Goal: Task Accomplishment & Management: Use online tool/utility

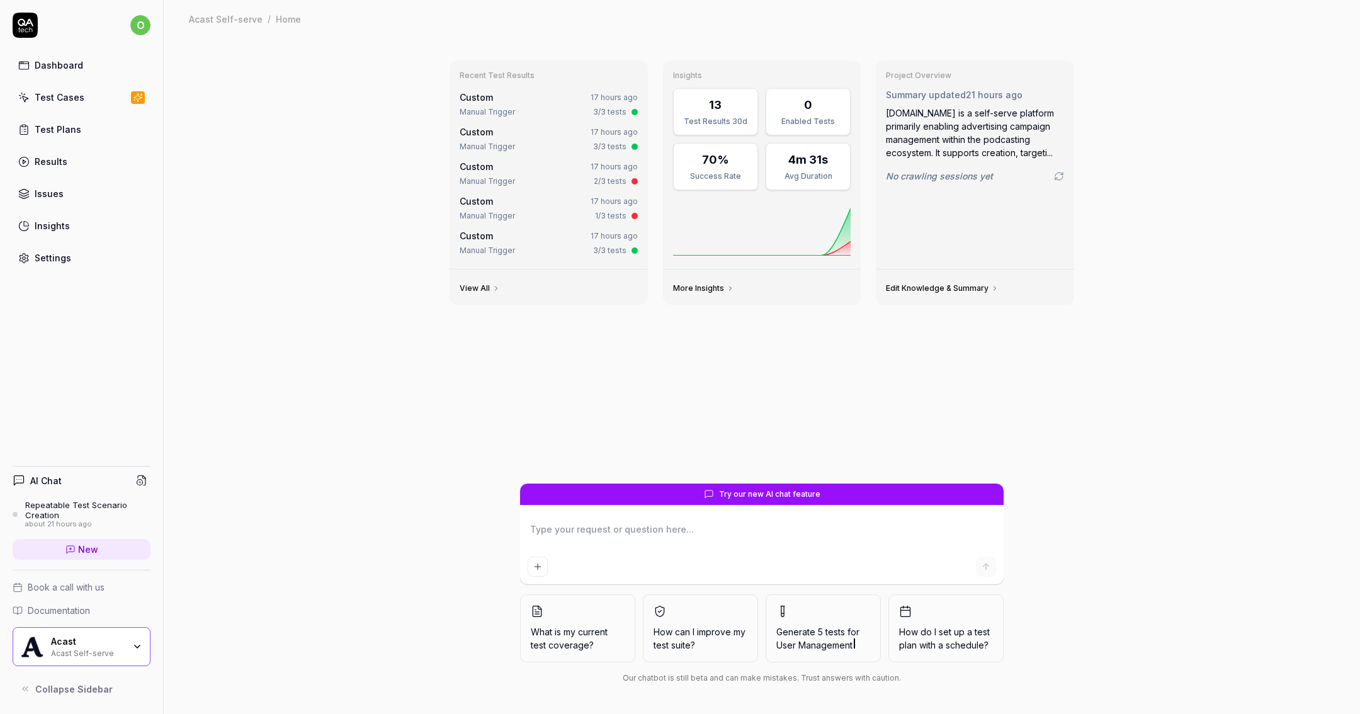
click at [93, 94] on link "Test Cases" at bounding box center [82, 97] width 138 height 25
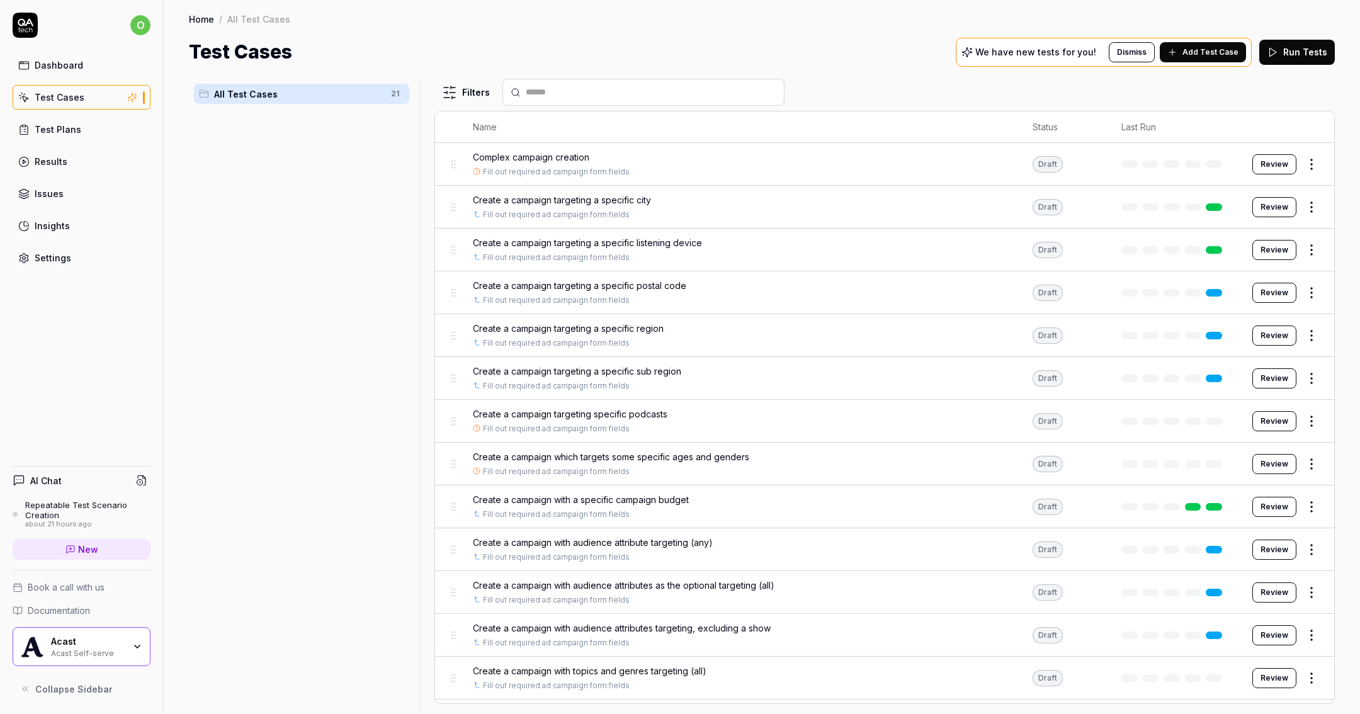
click at [1301, 297] on body "o Dashboard Test Cases Test Plans Results Issues Insights Settings AI Chat Repe…" at bounding box center [680, 357] width 1360 height 714
click at [1293, 293] on html "o Dashboard Test Cases Test Plans Results Issues Insights Settings AI Chat Repe…" at bounding box center [680, 357] width 1360 height 714
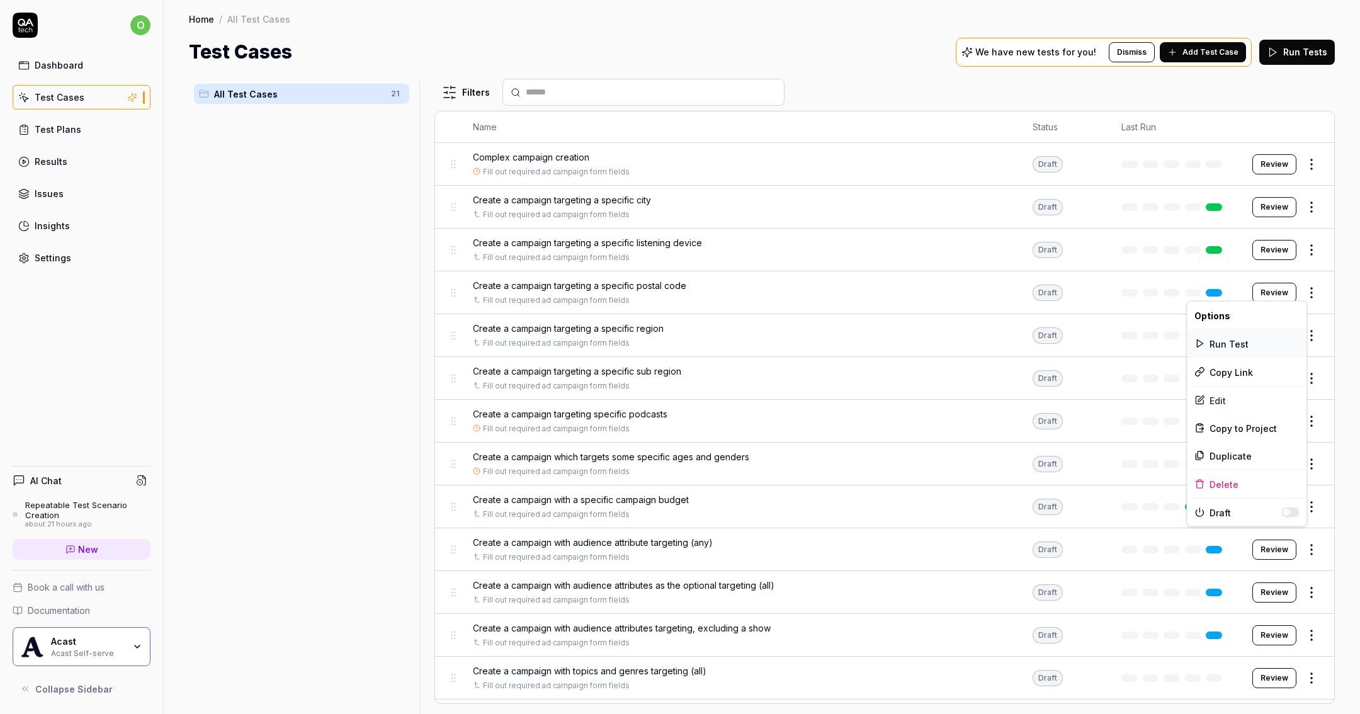
click at [1267, 341] on div "Run Test" at bounding box center [1247, 344] width 120 height 28
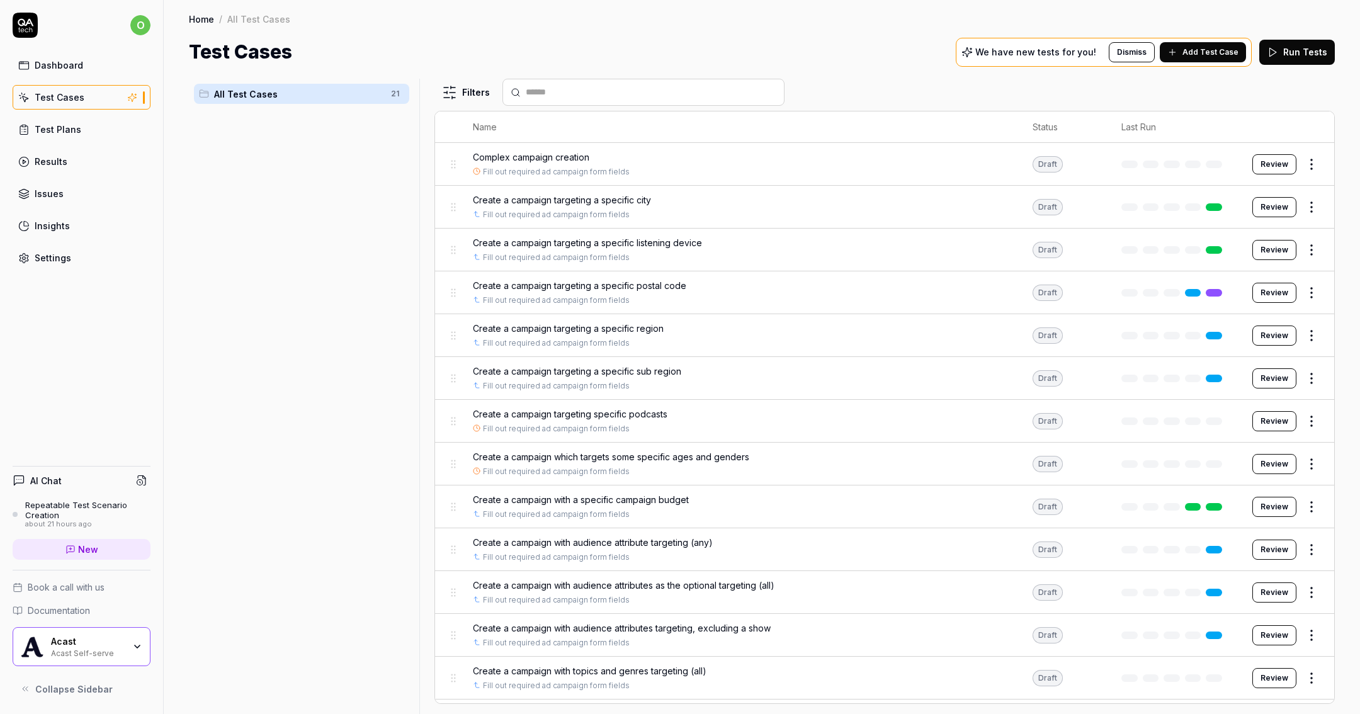
scroll to position [332, 0]
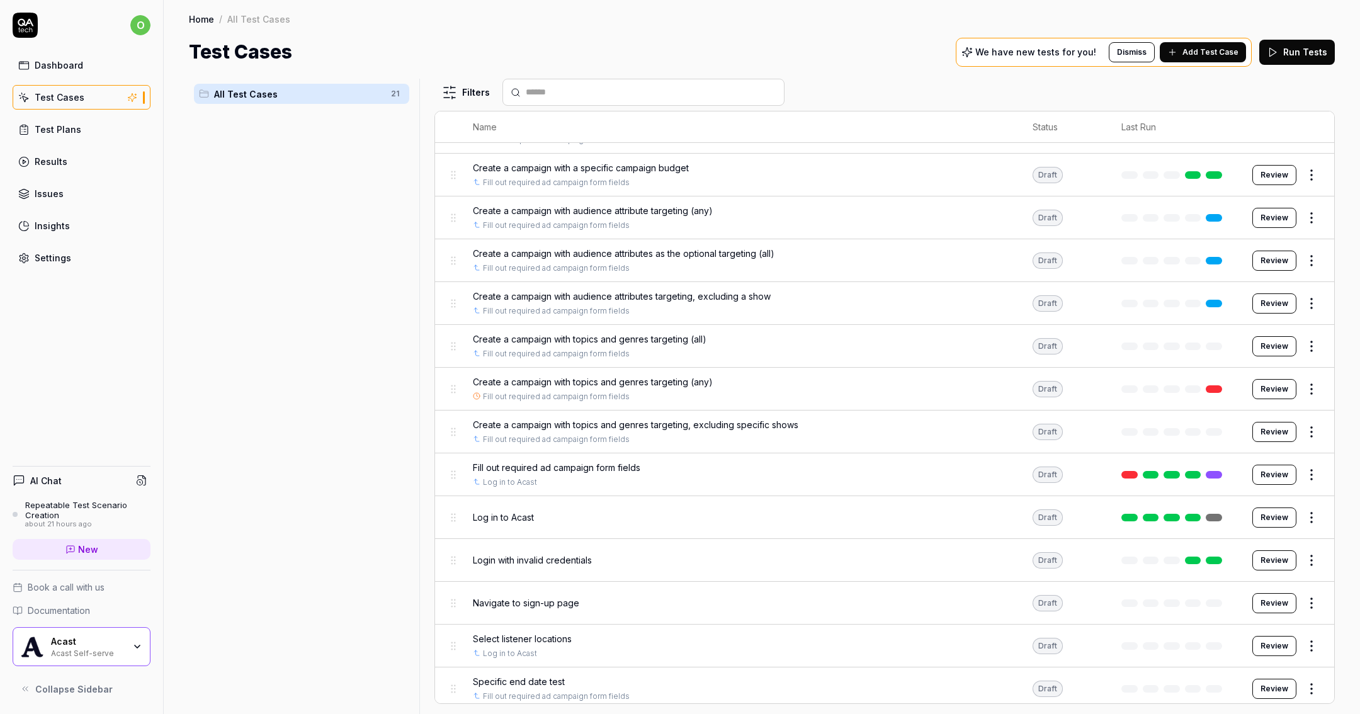
click at [1303, 383] on html "o Dashboard Test Cases Test Plans Results Issues Insights Settings AI Chat Repe…" at bounding box center [680, 357] width 1360 height 714
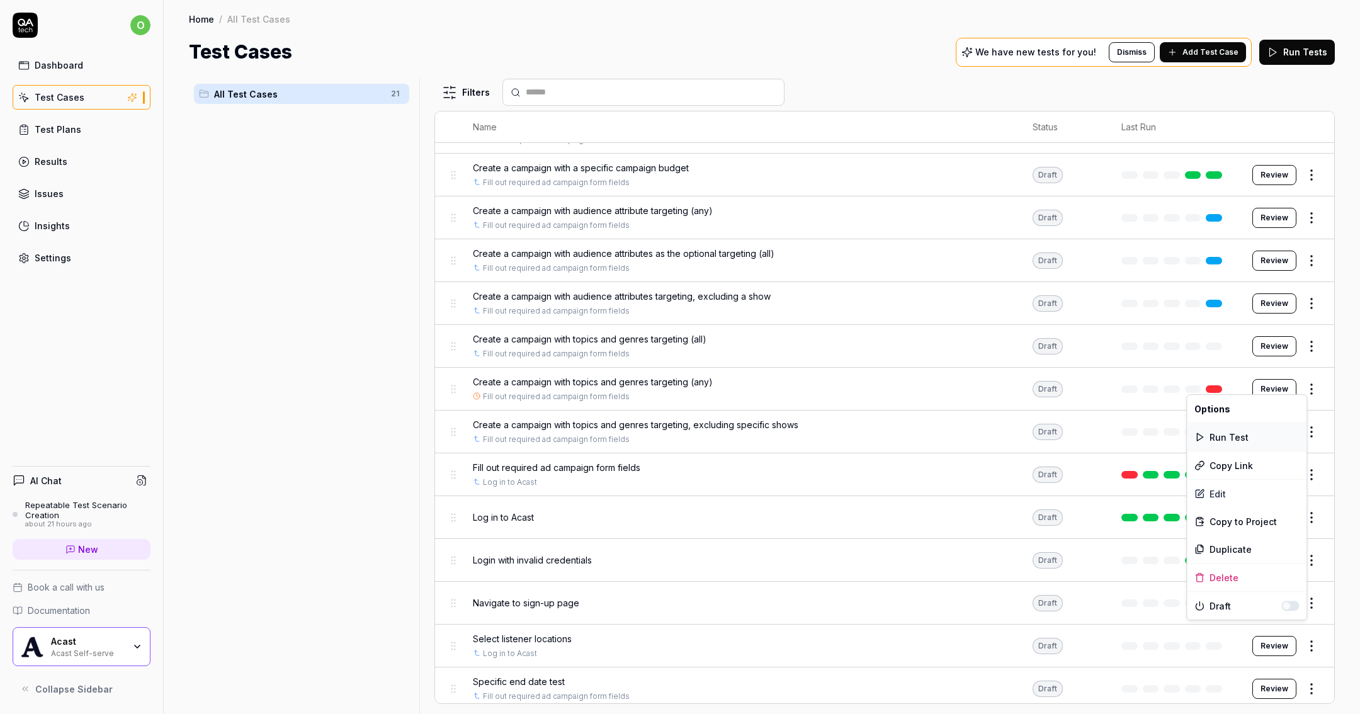
click at [1262, 432] on div "Run Test" at bounding box center [1247, 437] width 120 height 28
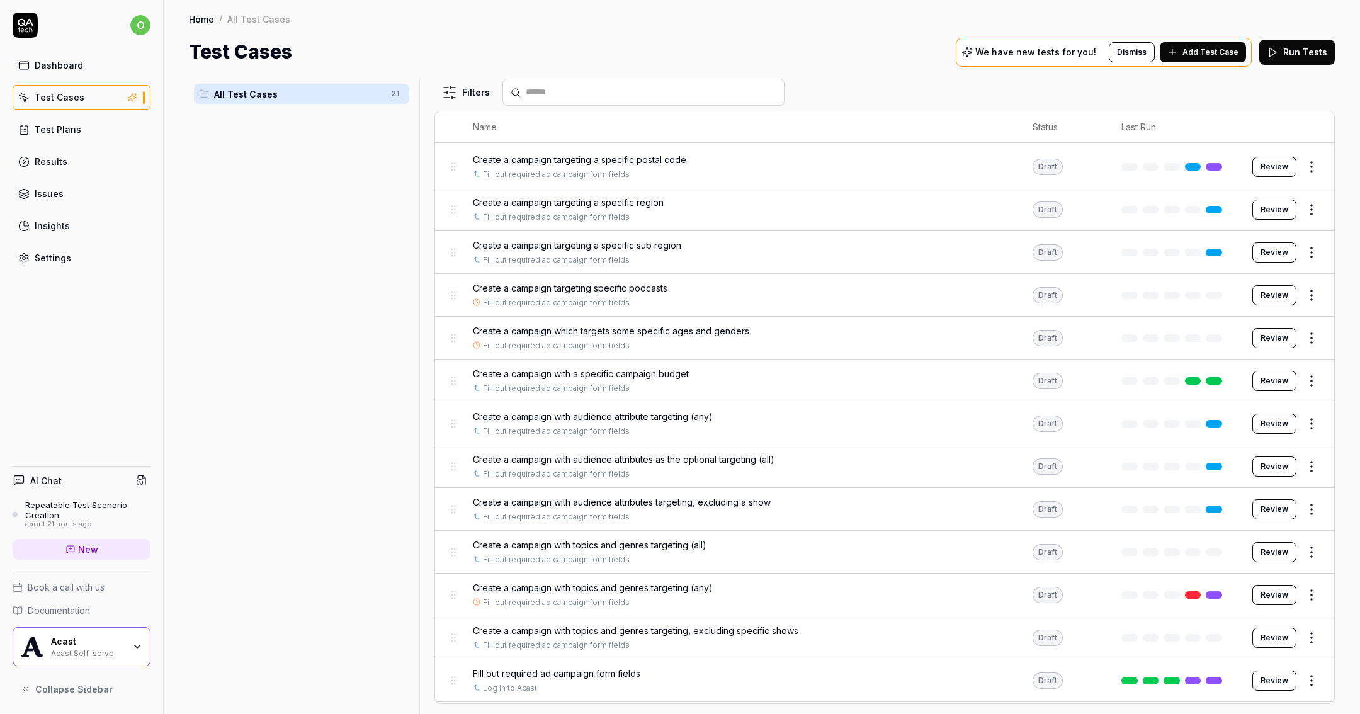
scroll to position [0, 0]
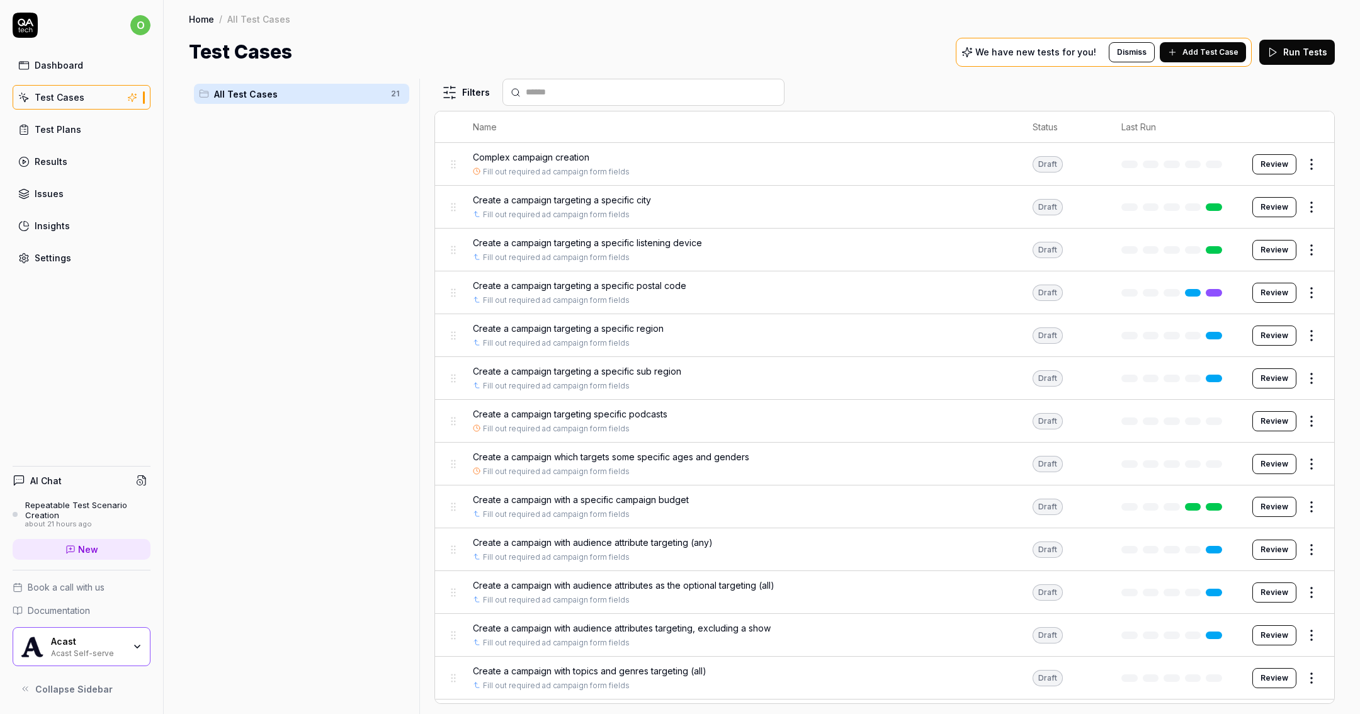
click at [1305, 205] on html "o Dashboard Test Cases Test Plans Results Issues Insights Settings AI Chat Repe…" at bounding box center [680, 357] width 1360 height 714
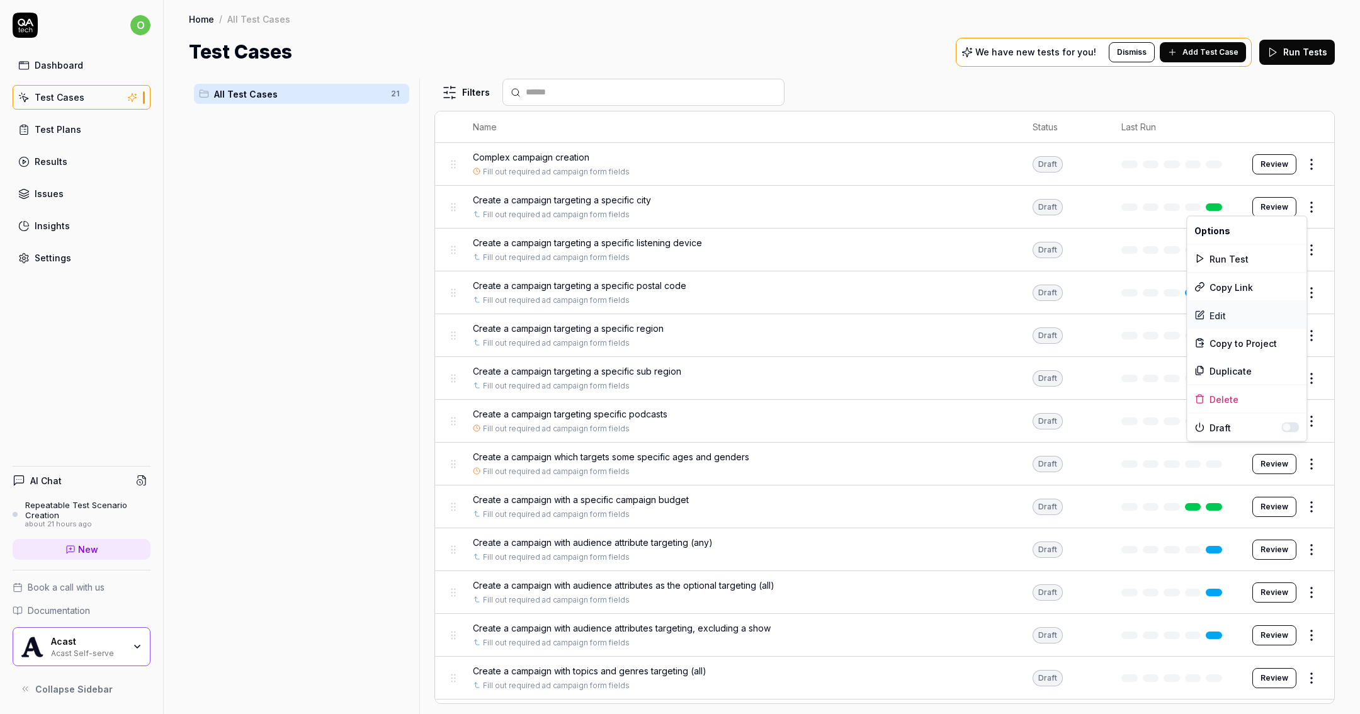
click at [1226, 309] on div "Edit" at bounding box center [1247, 316] width 120 height 28
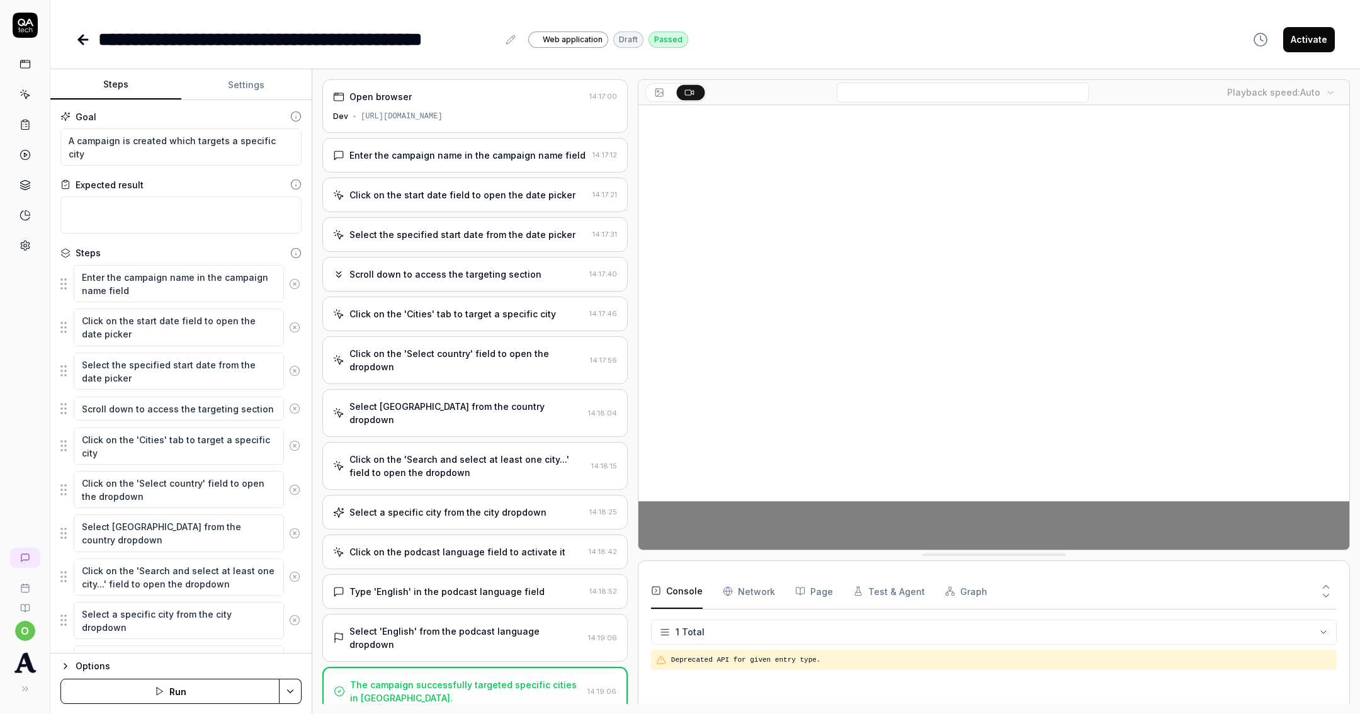
click at [564, 105] on div "Open browser 14:17:00 Dev [URL][DOMAIN_NAME]" at bounding box center [474, 106] width 305 height 54
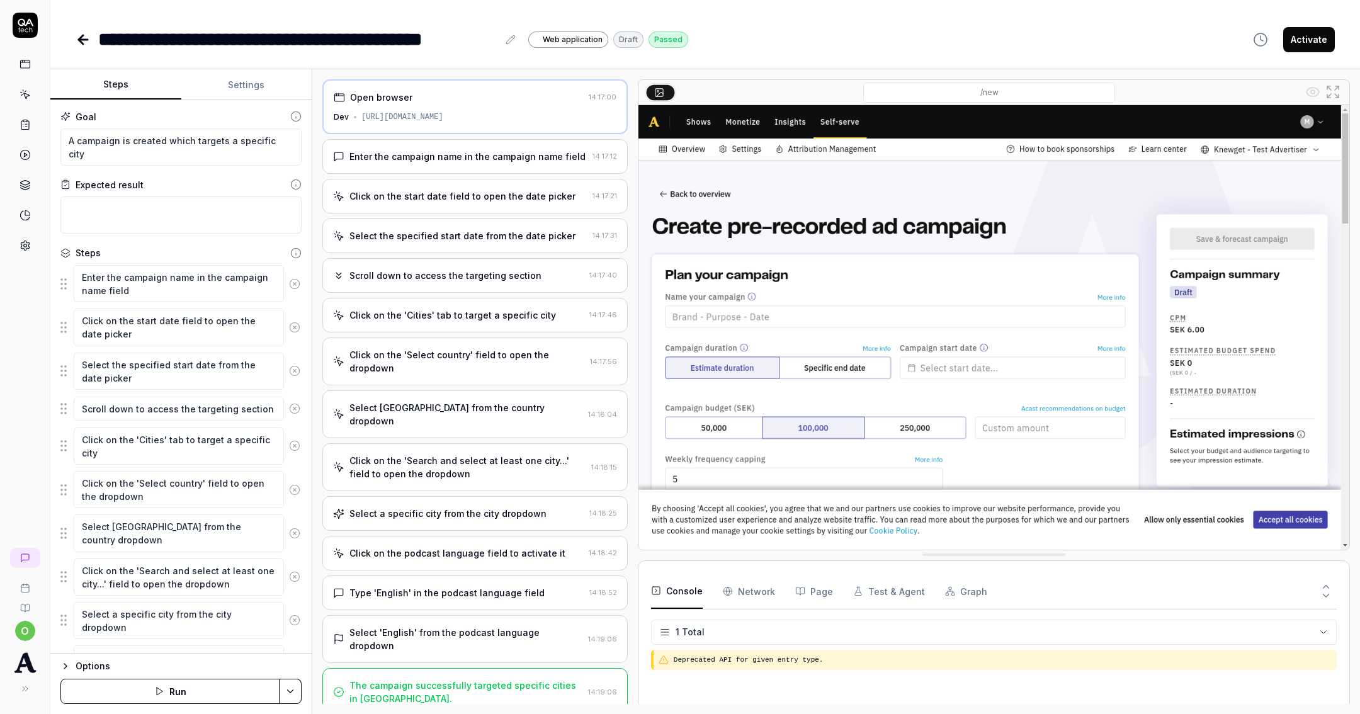
click at [88, 668] on div "Options" at bounding box center [189, 666] width 226 height 15
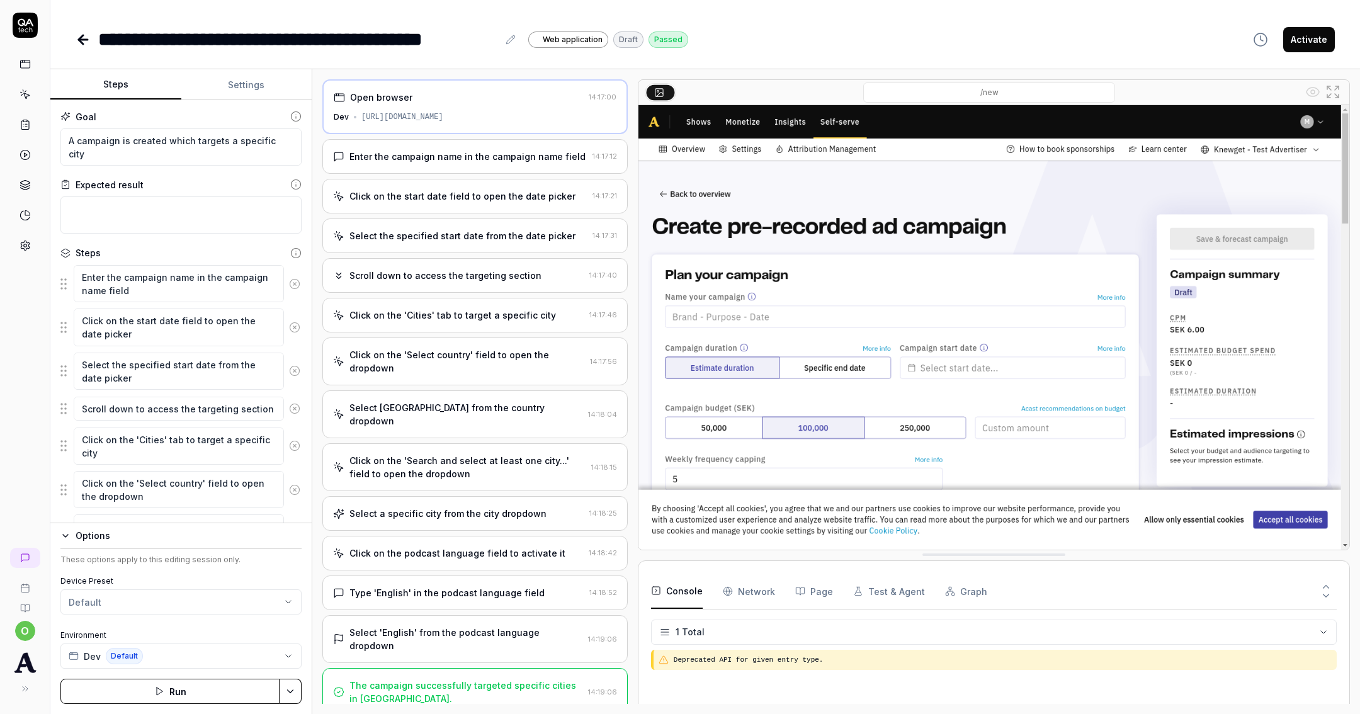
click at [34, 247] on link at bounding box center [25, 245] width 23 height 23
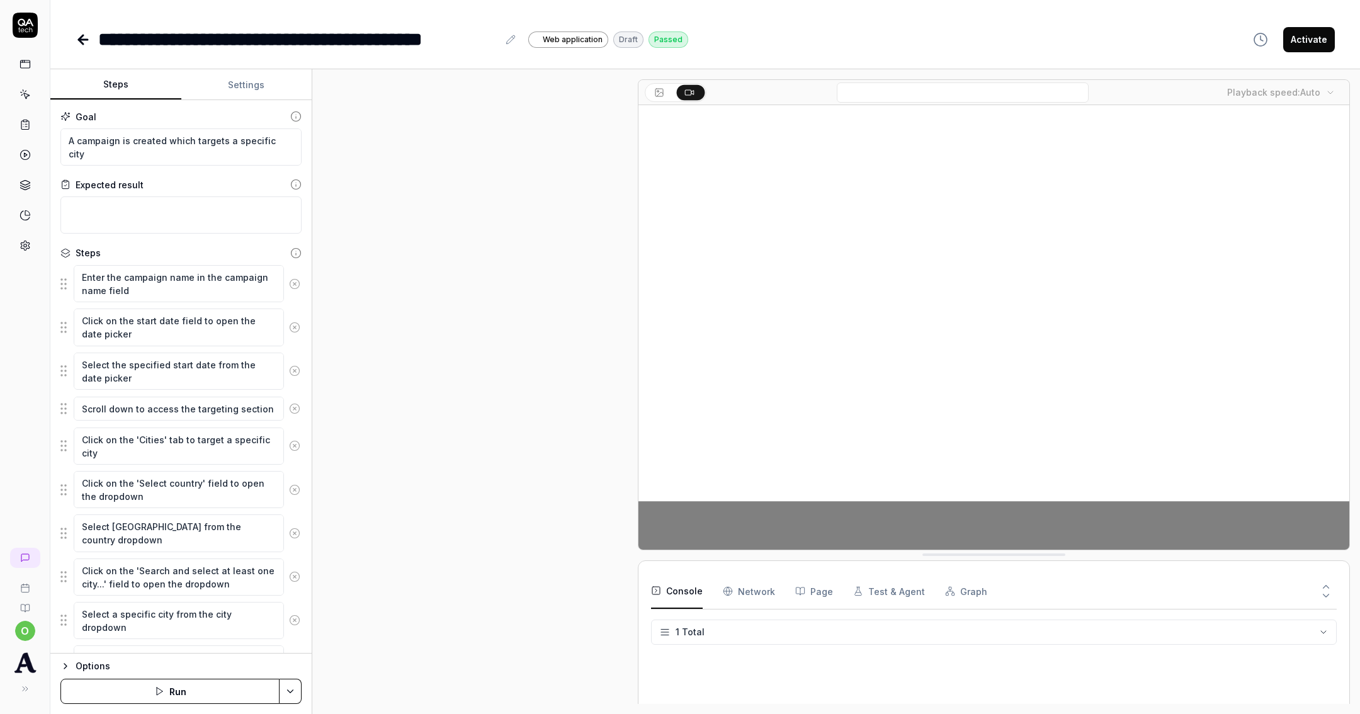
click at [205, 88] on button "Settings" at bounding box center [246, 85] width 131 height 30
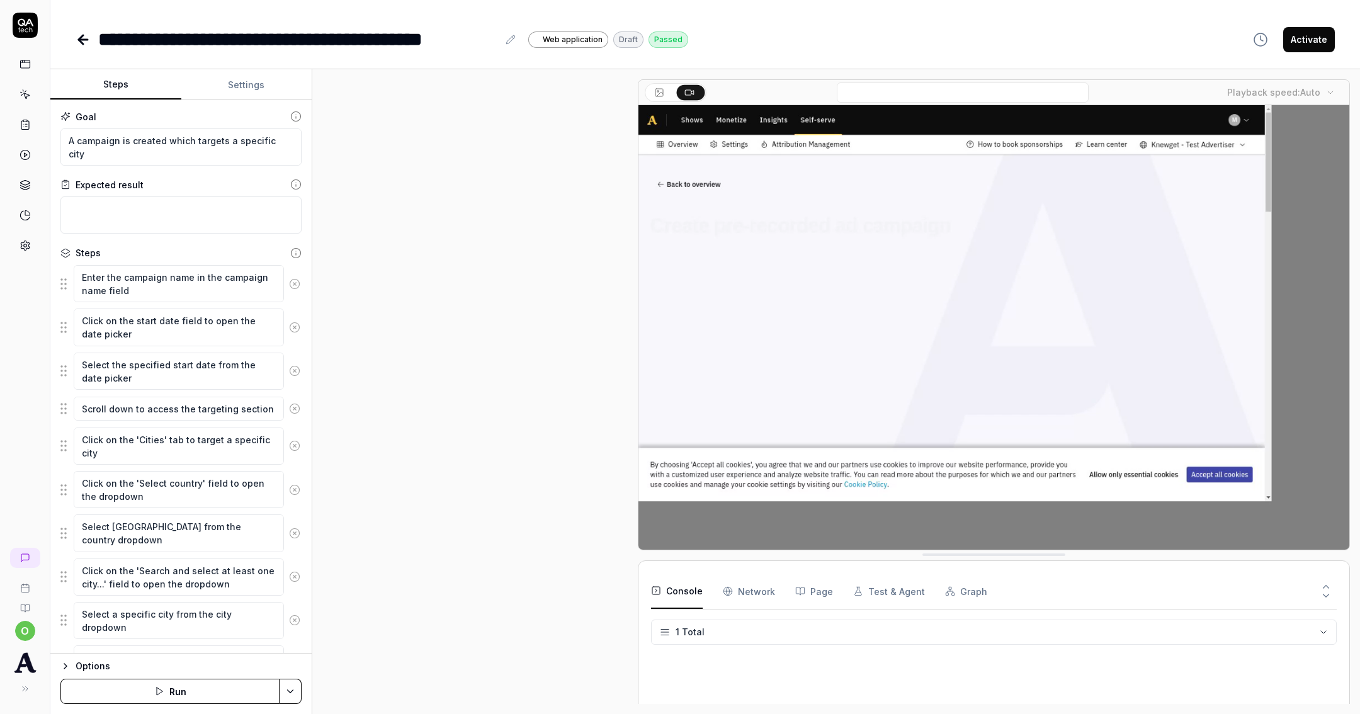
scroll to position [298, 0]
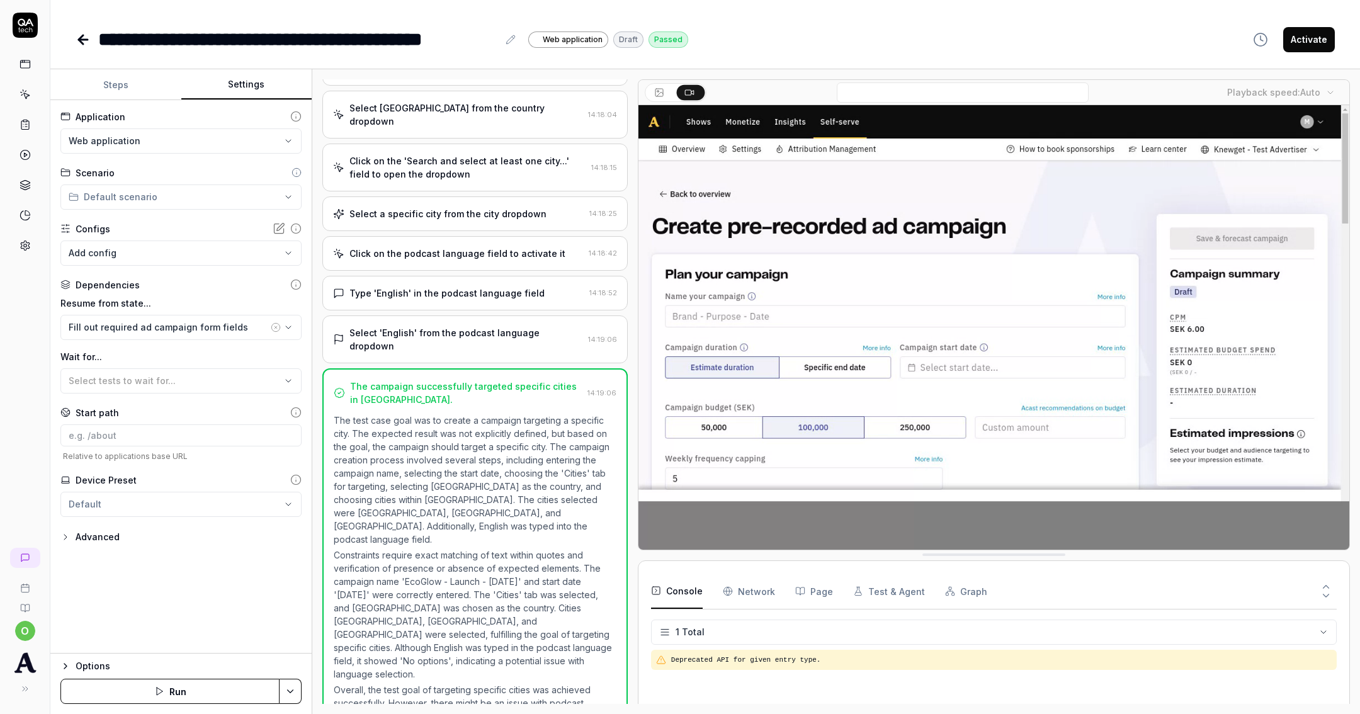
click at [94, 531] on div "Advanced" at bounding box center [98, 537] width 44 height 15
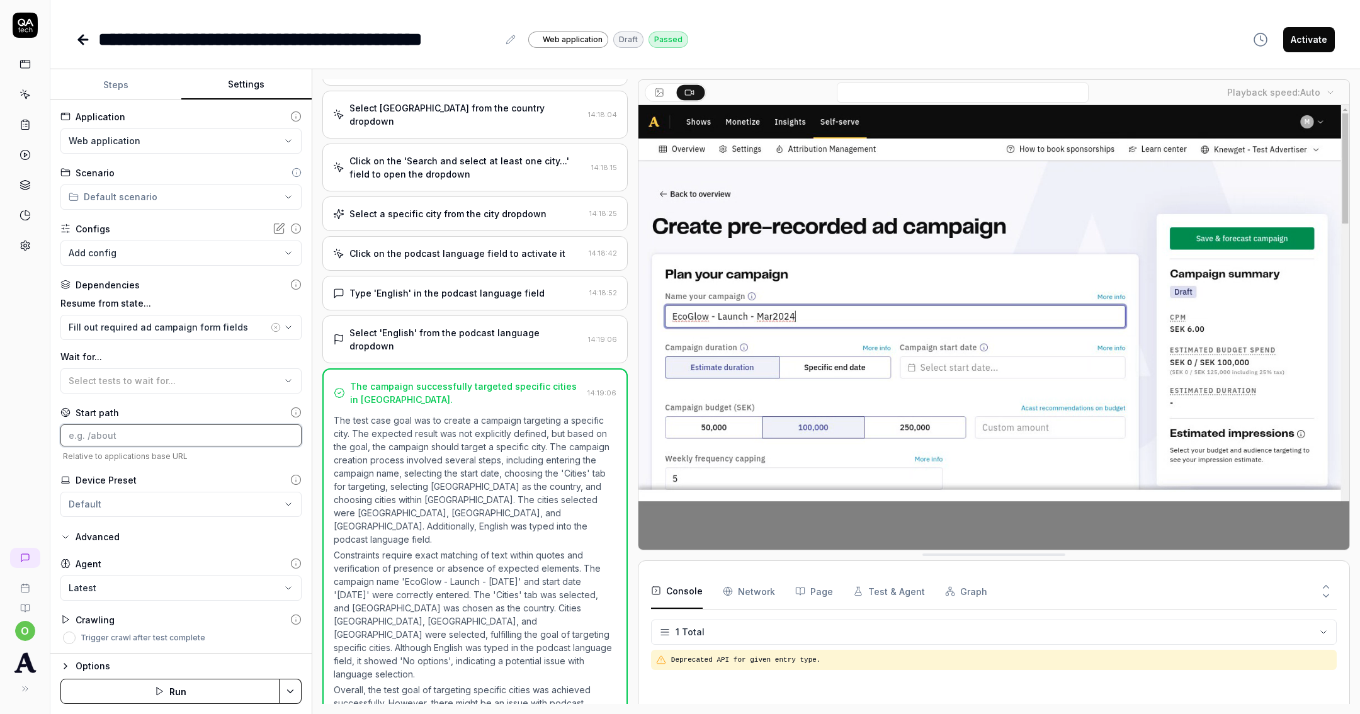
click at [229, 429] on input at bounding box center [180, 435] width 241 height 22
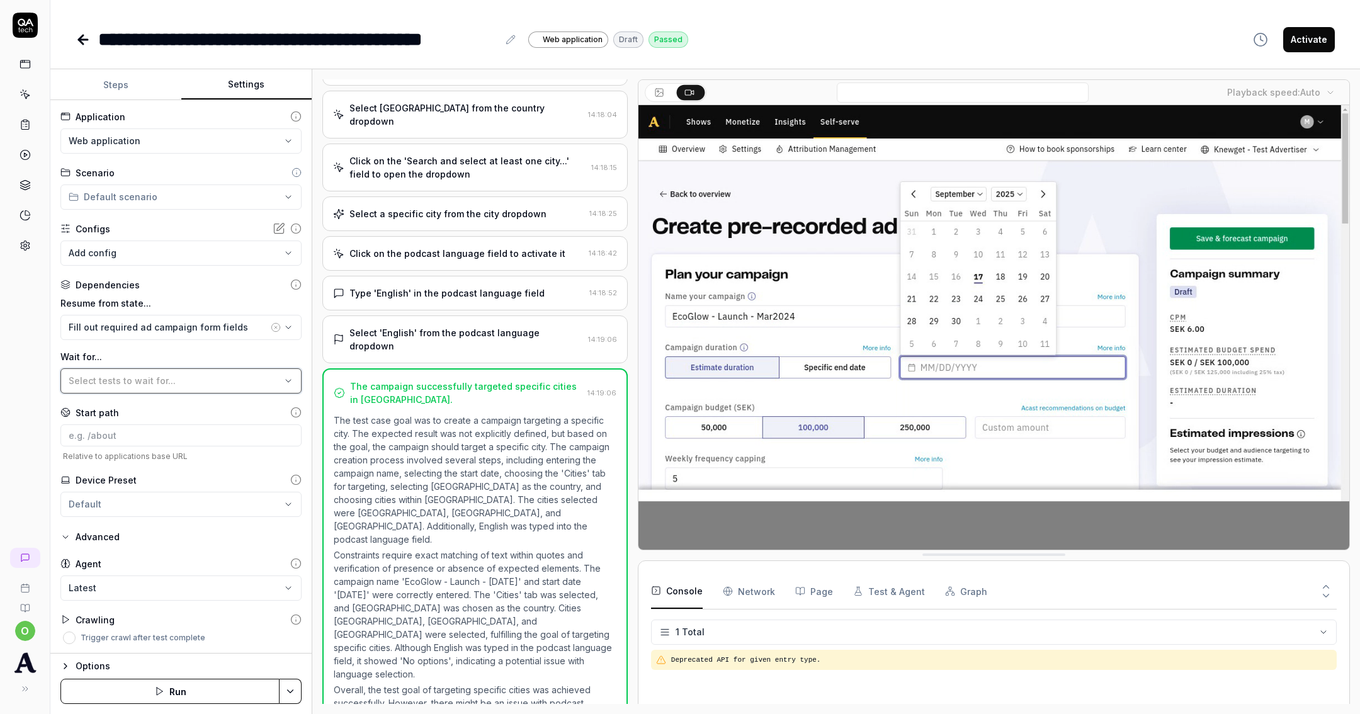
click at [242, 383] on div "Select tests to wait for..." at bounding box center [175, 380] width 212 height 13
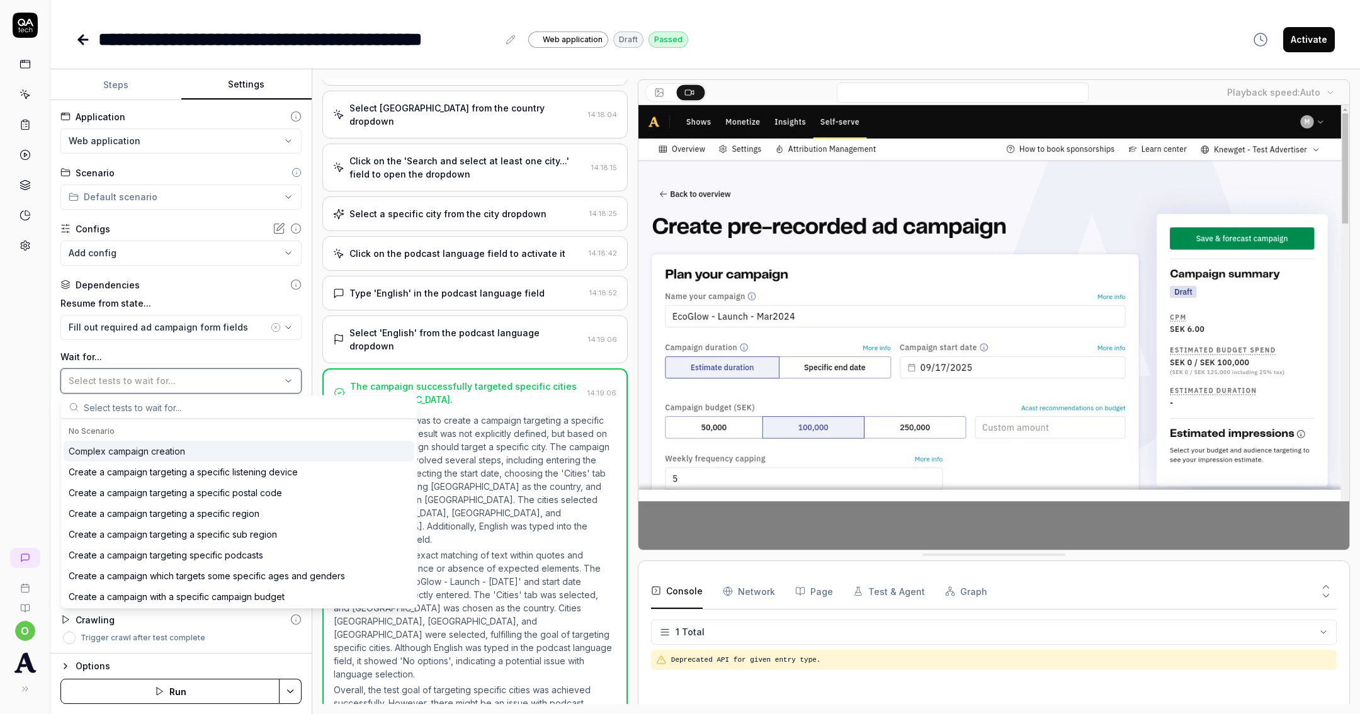
click at [243, 383] on div "Select tests to wait for..." at bounding box center [175, 380] width 212 height 13
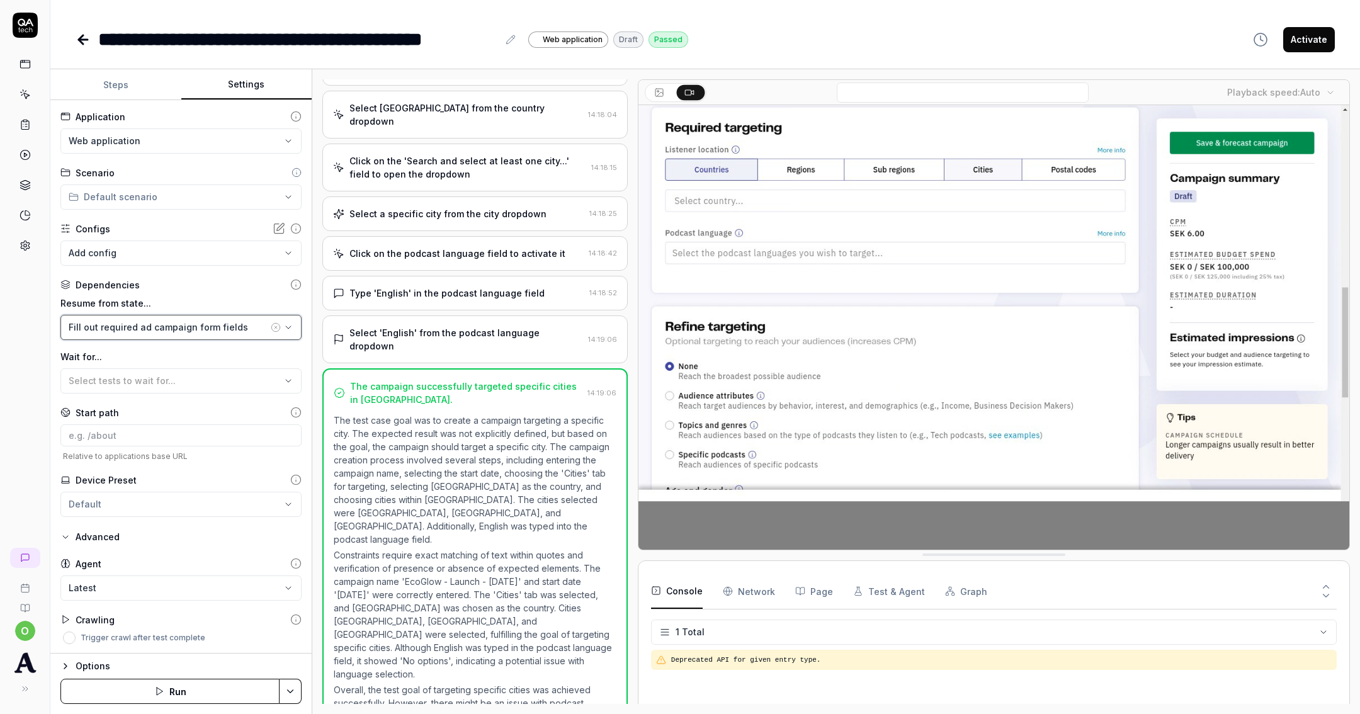
click at [246, 330] on div "Fill out required ad campaign form fields" at bounding box center [169, 326] width 200 height 13
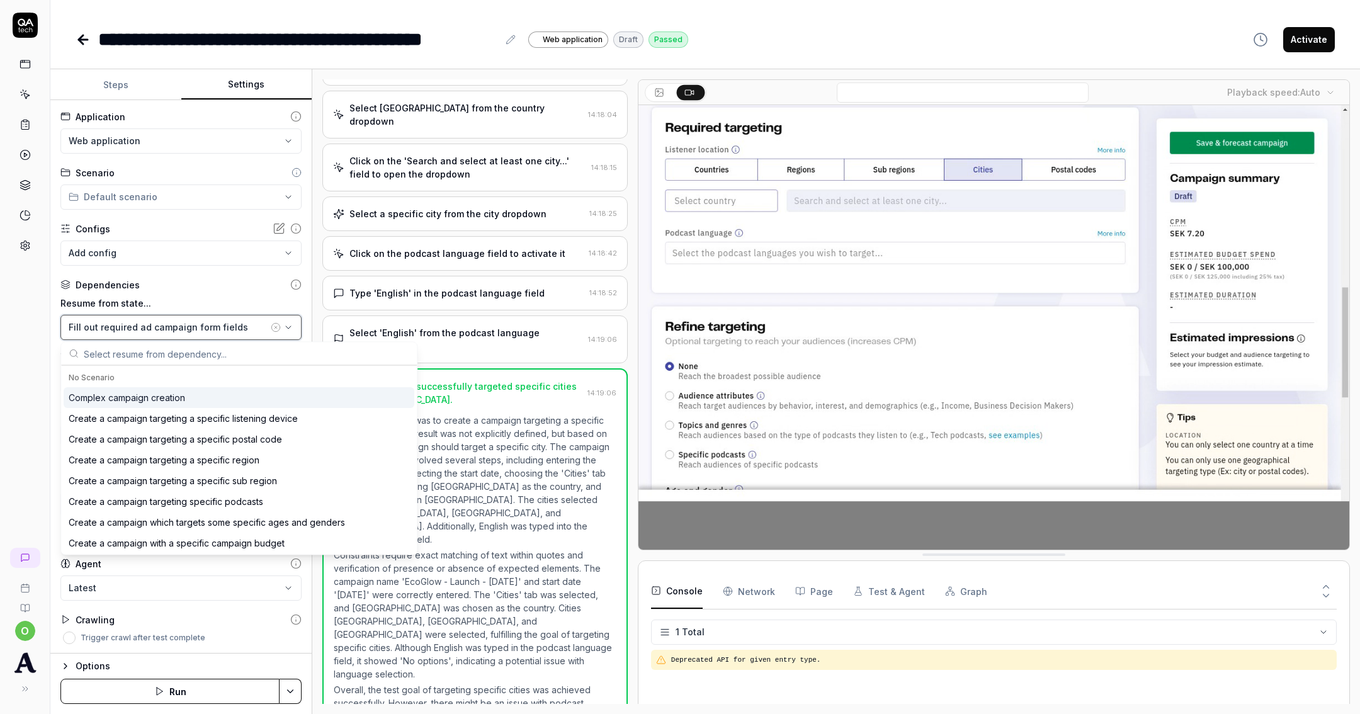
drag, startPoint x: 247, startPoint y: 330, endPoint x: 271, endPoint y: 313, distance: 29.4
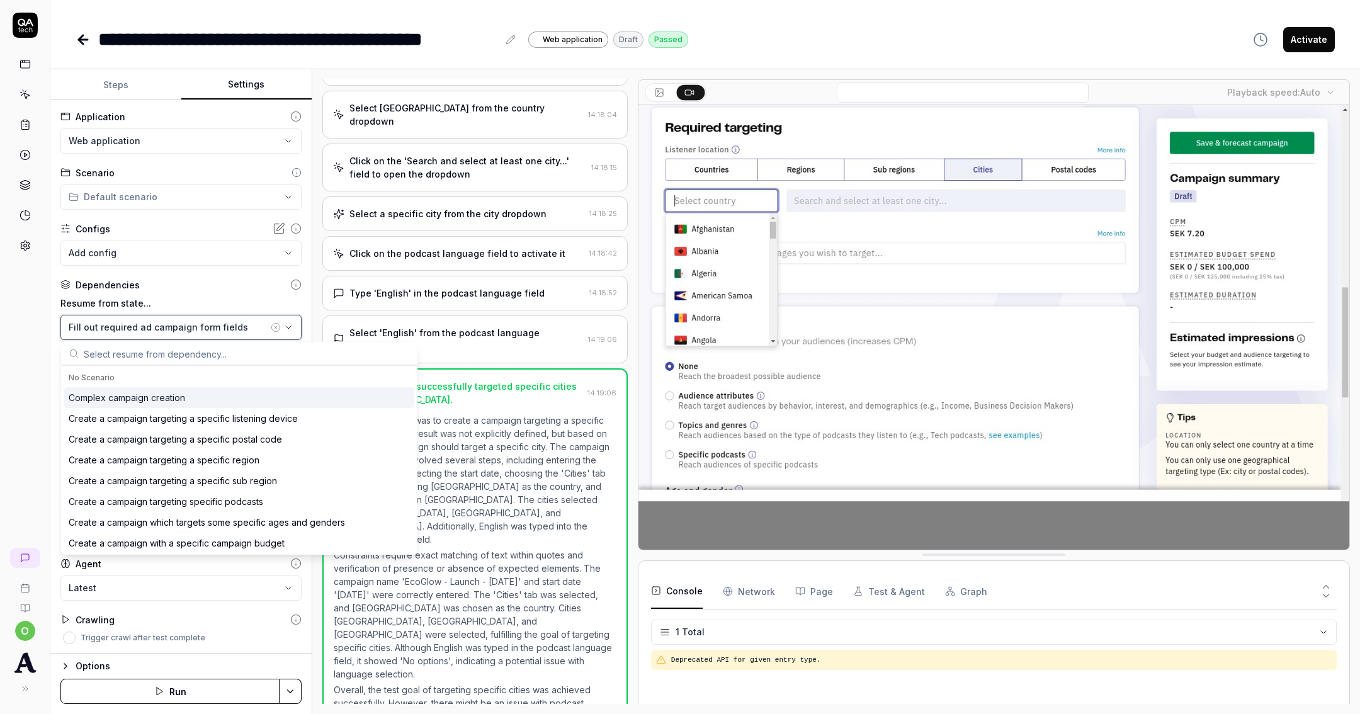
click at [247, 330] on div "Fill out required ad campaign form fields" at bounding box center [169, 326] width 200 height 13
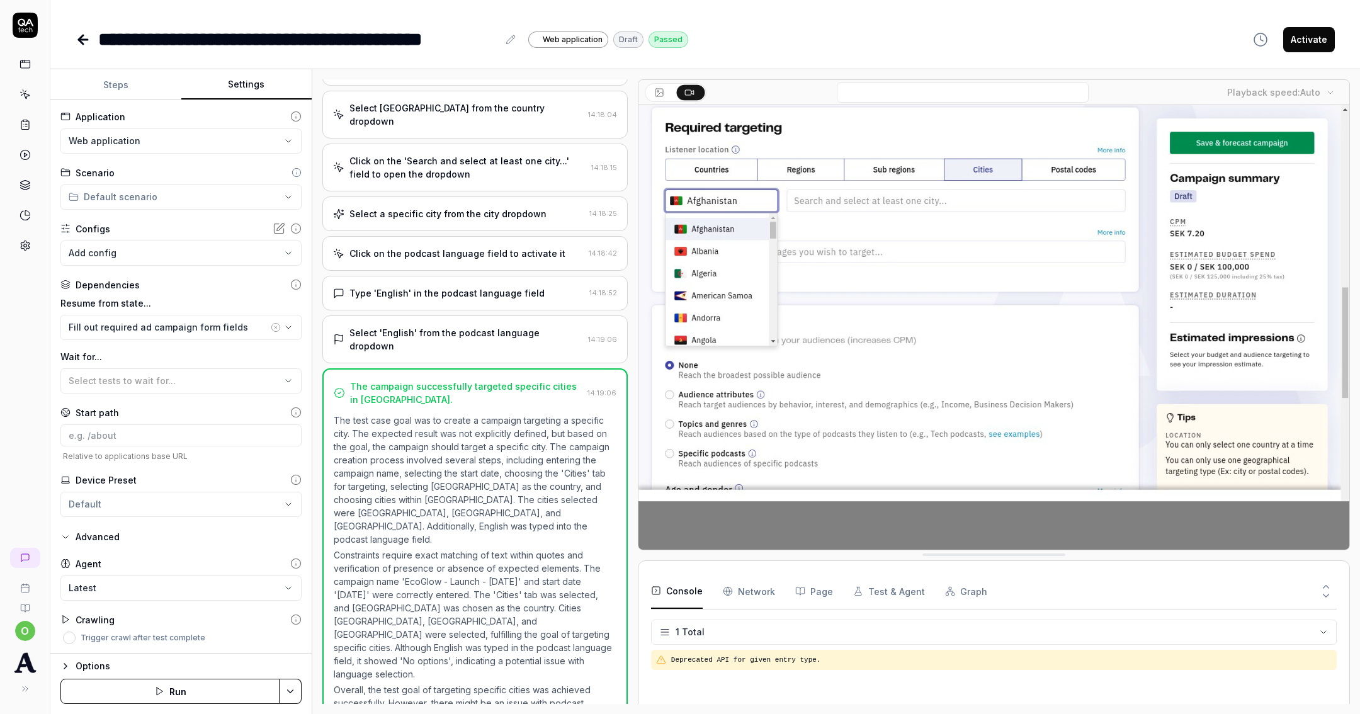
click at [294, 288] on icon at bounding box center [295, 284] width 11 height 11
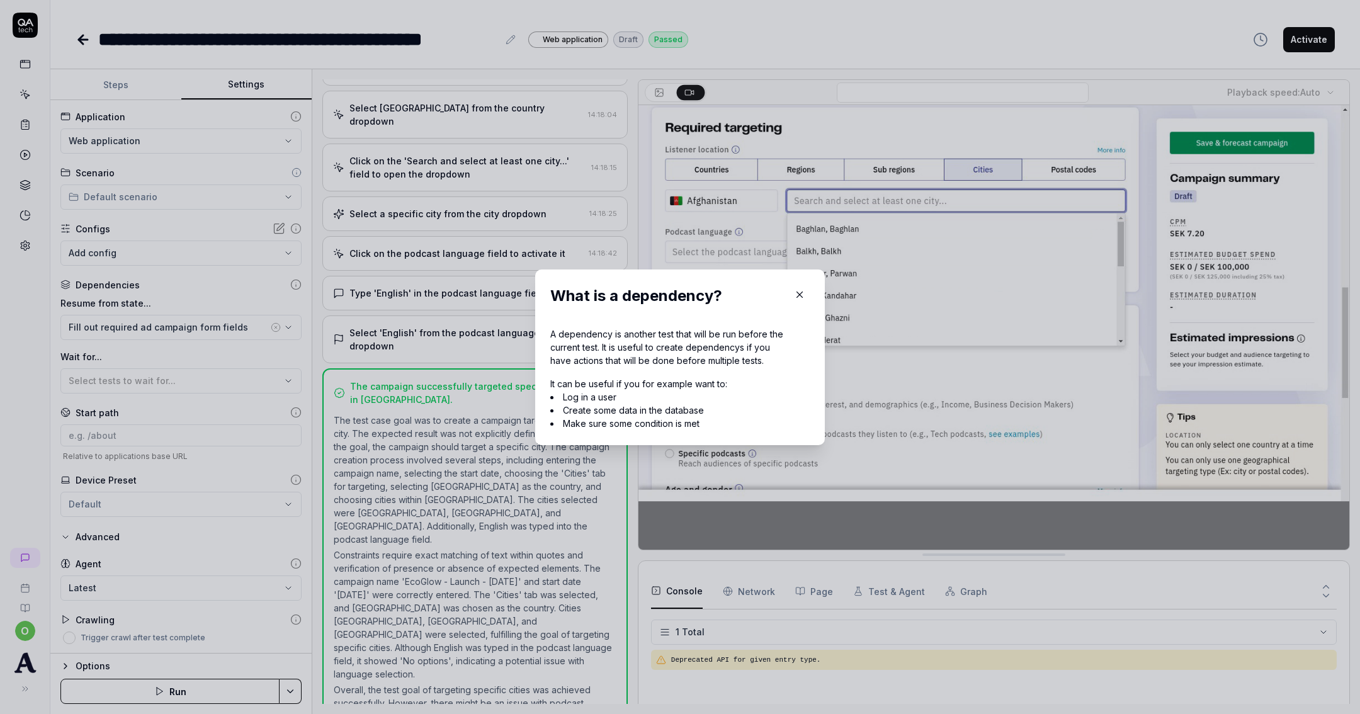
click at [795, 287] on button "button" at bounding box center [800, 295] width 20 height 20
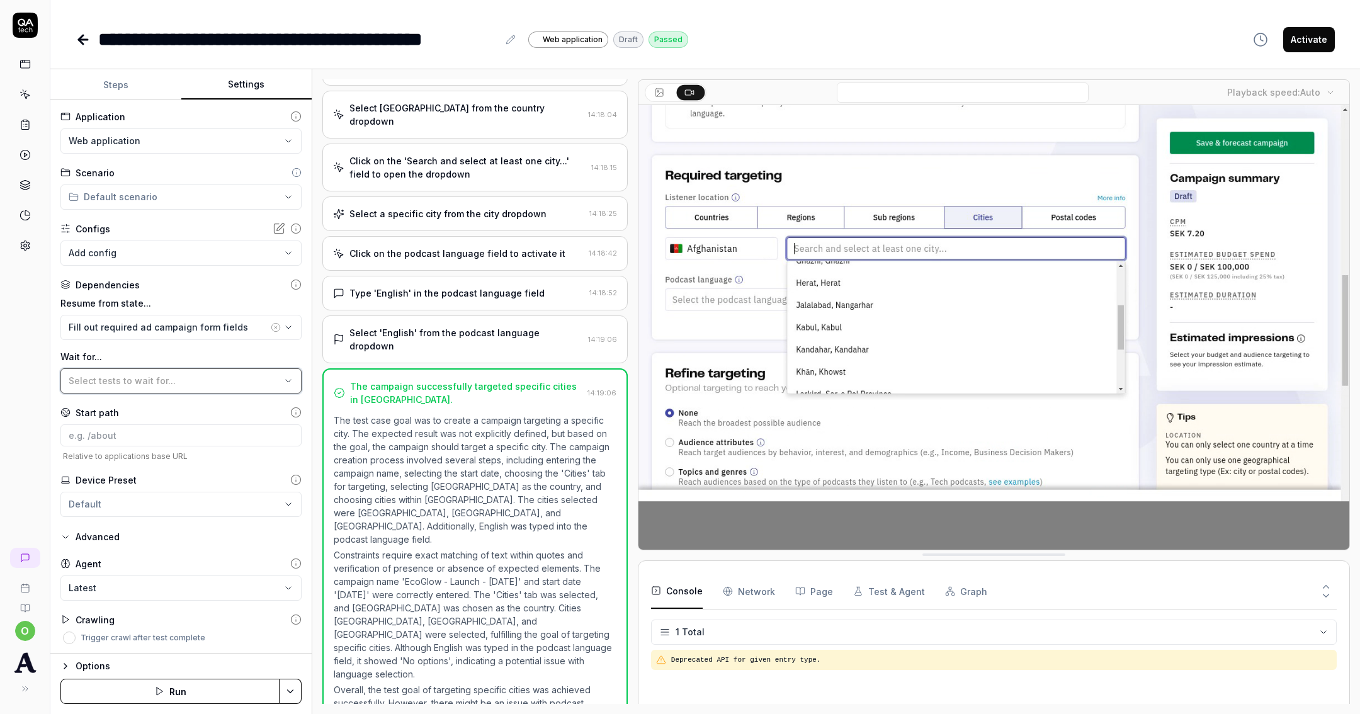
click at [258, 390] on button "Select tests to wait for..." at bounding box center [180, 380] width 241 height 25
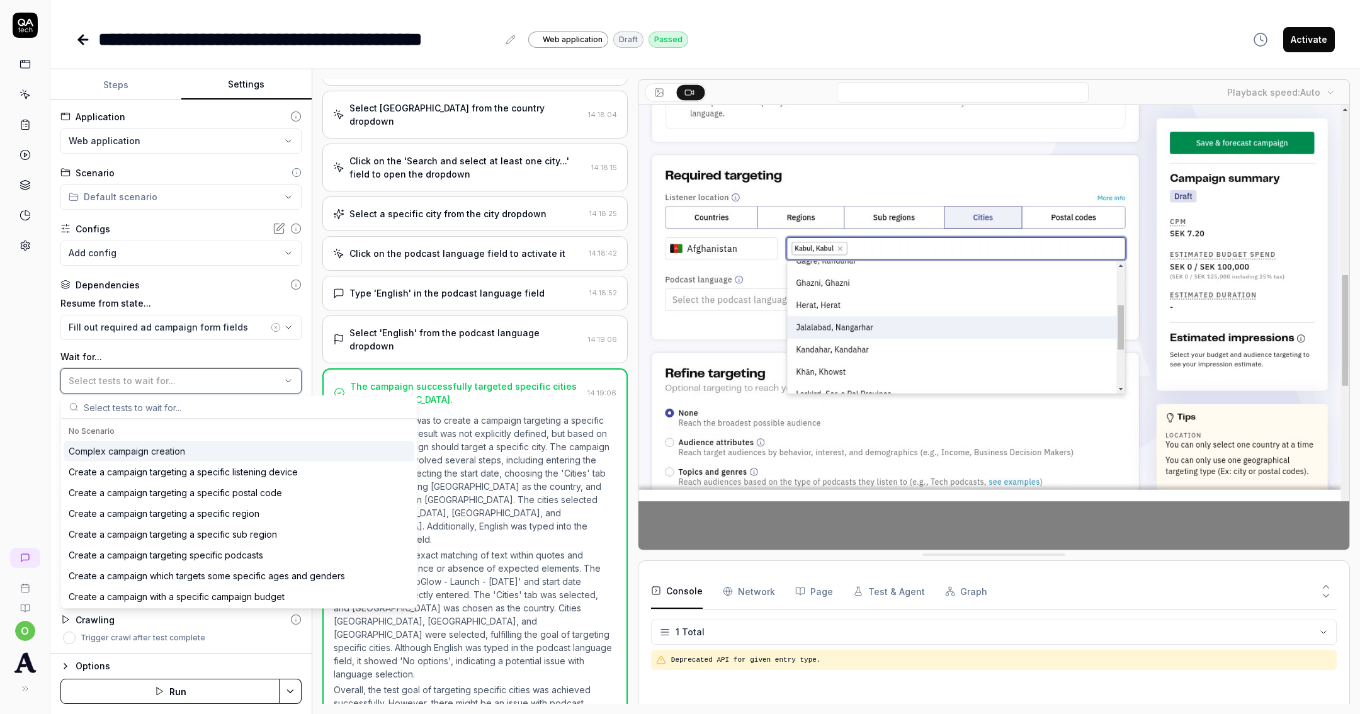
click at [258, 389] on button "Select tests to wait for..." at bounding box center [180, 380] width 241 height 25
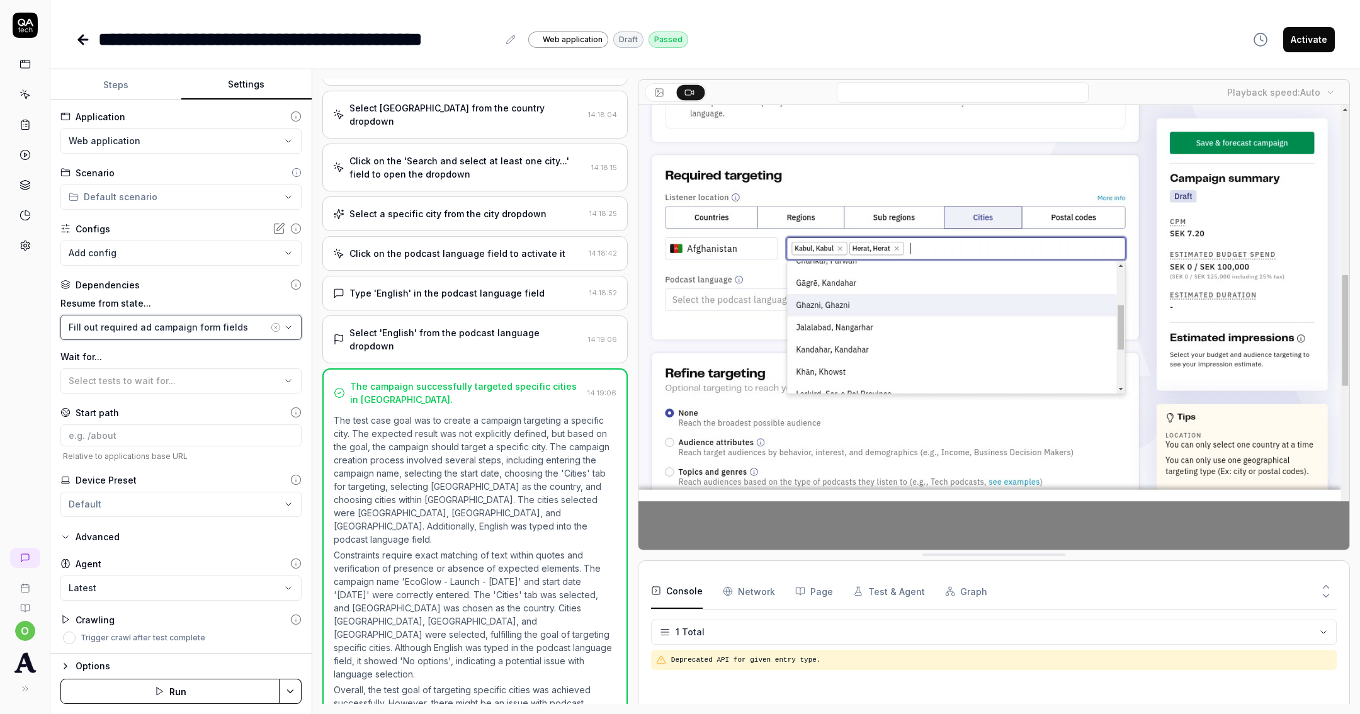
click at [208, 327] on div "Fill out required ad campaign form fields" at bounding box center [169, 326] width 200 height 13
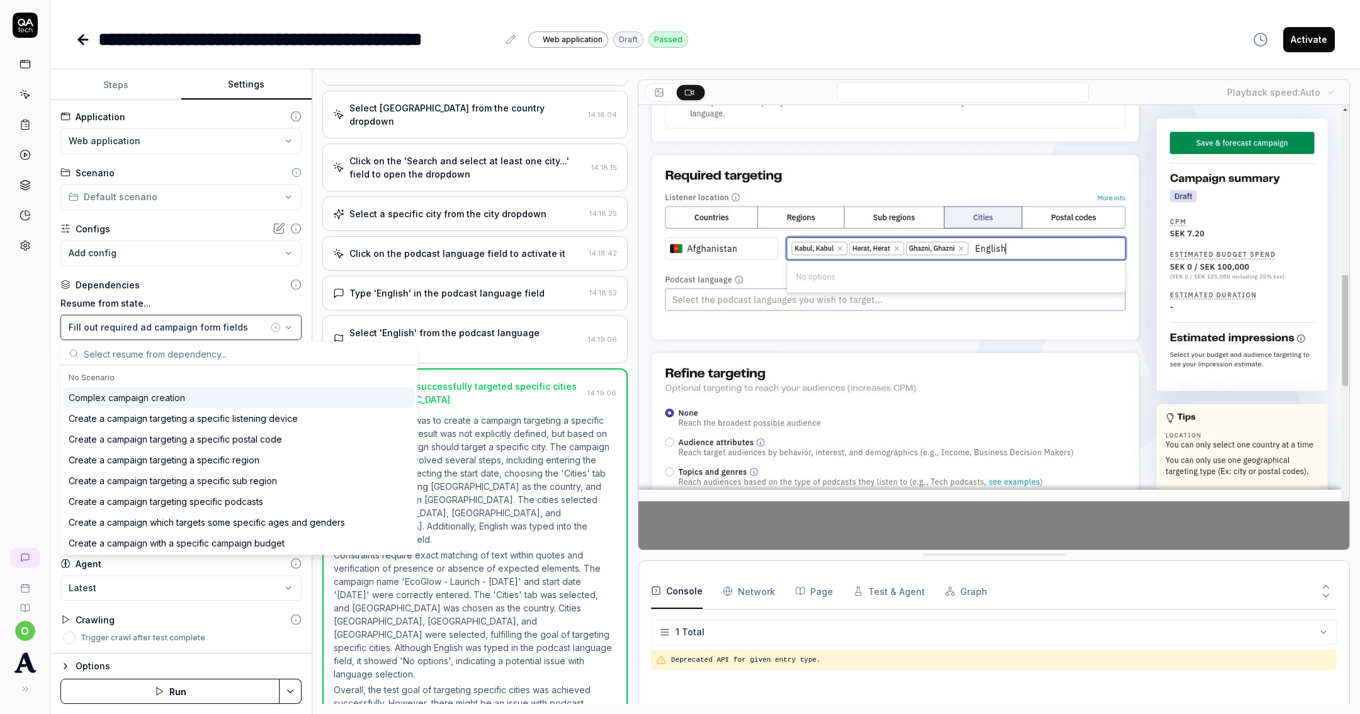
click at [210, 327] on div "Fill out required ad campaign form fields" at bounding box center [169, 326] width 200 height 13
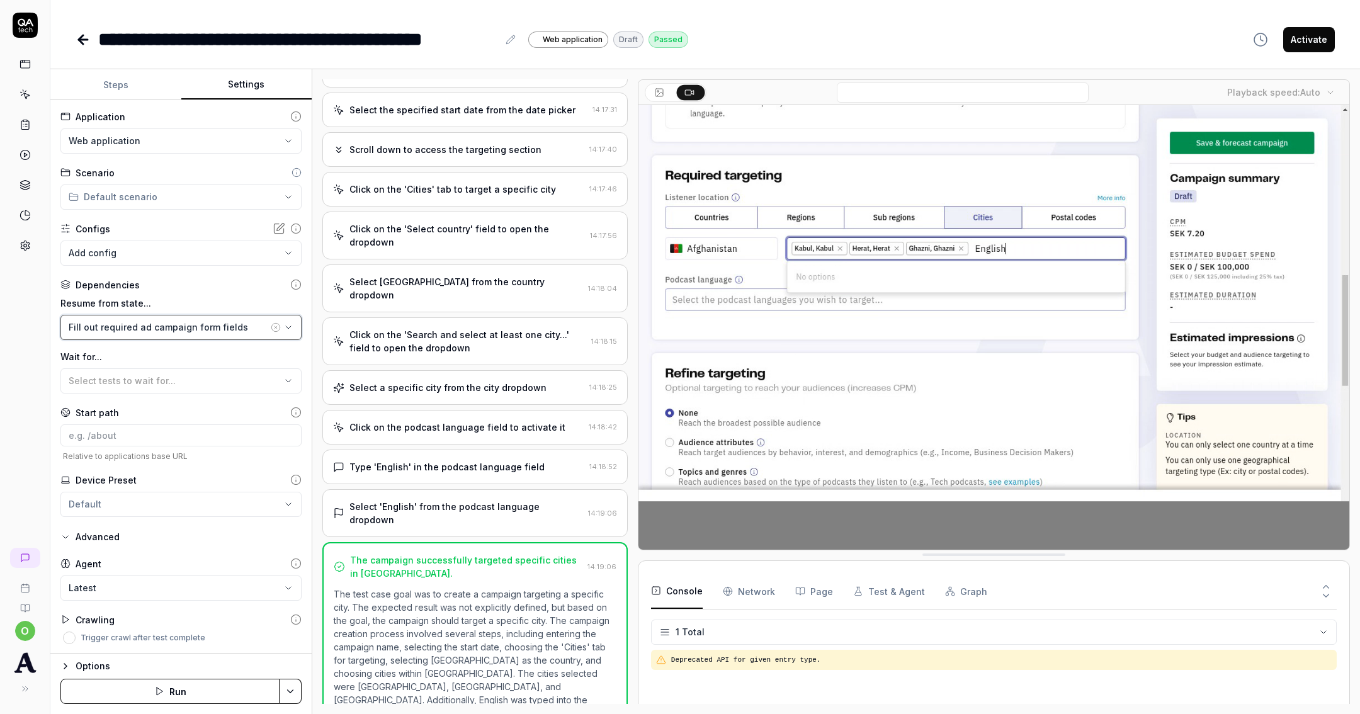
scroll to position [0, 0]
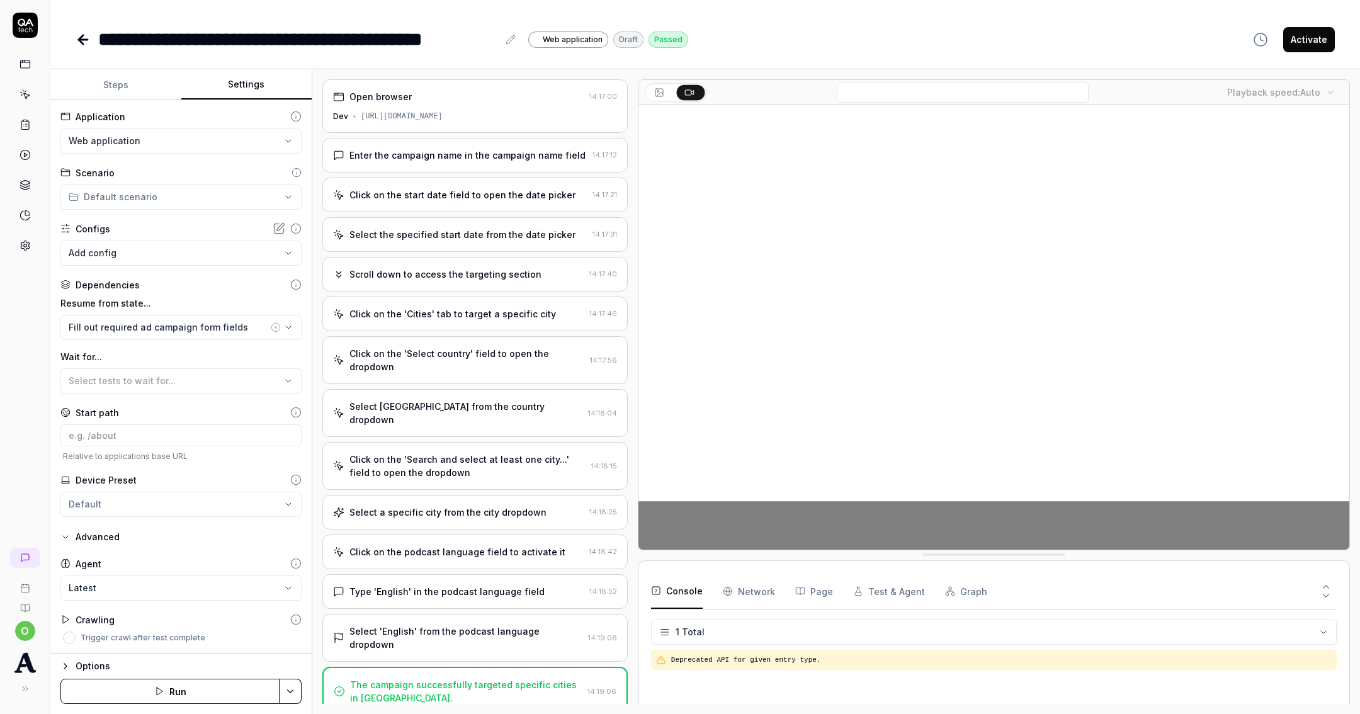
click at [488, 161] on div "Enter the campaign name in the campaign name field 14:17:12" at bounding box center [474, 155] width 305 height 35
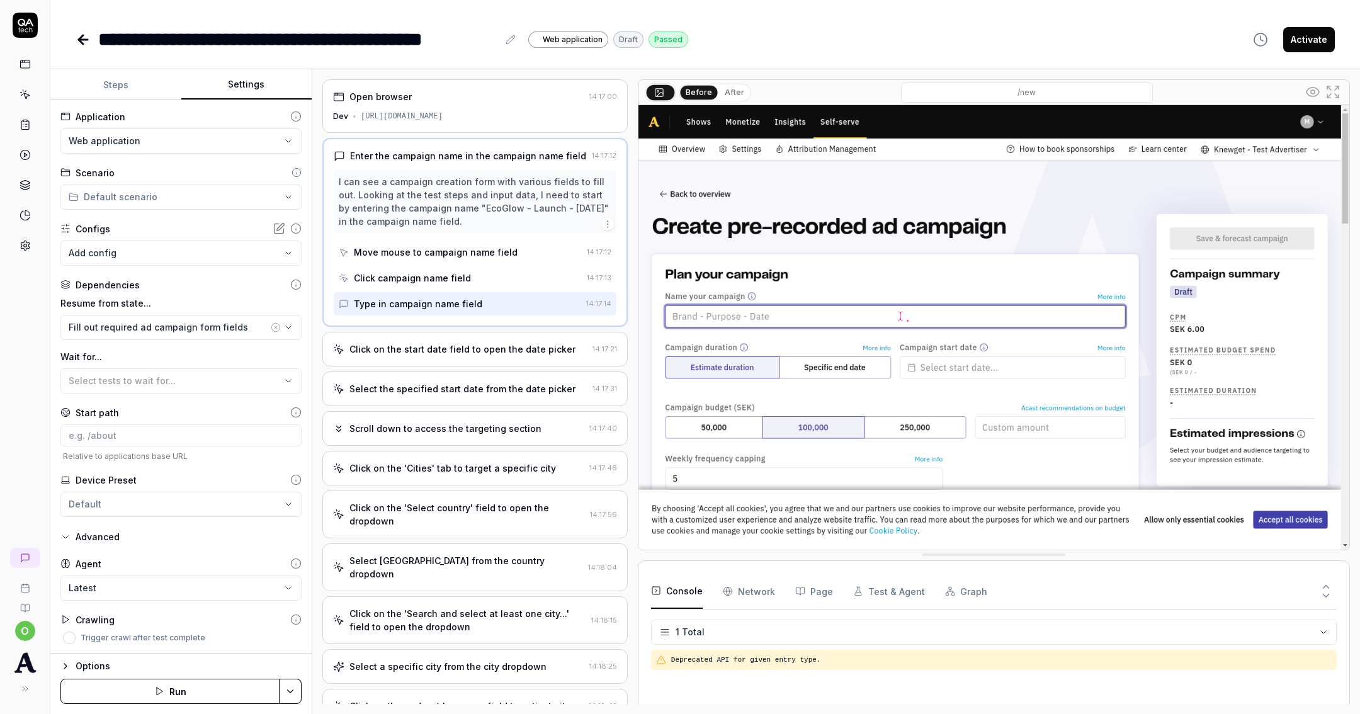
click at [465, 340] on div "Click on the start date field to open the date picker 14:17:21" at bounding box center [474, 349] width 305 height 35
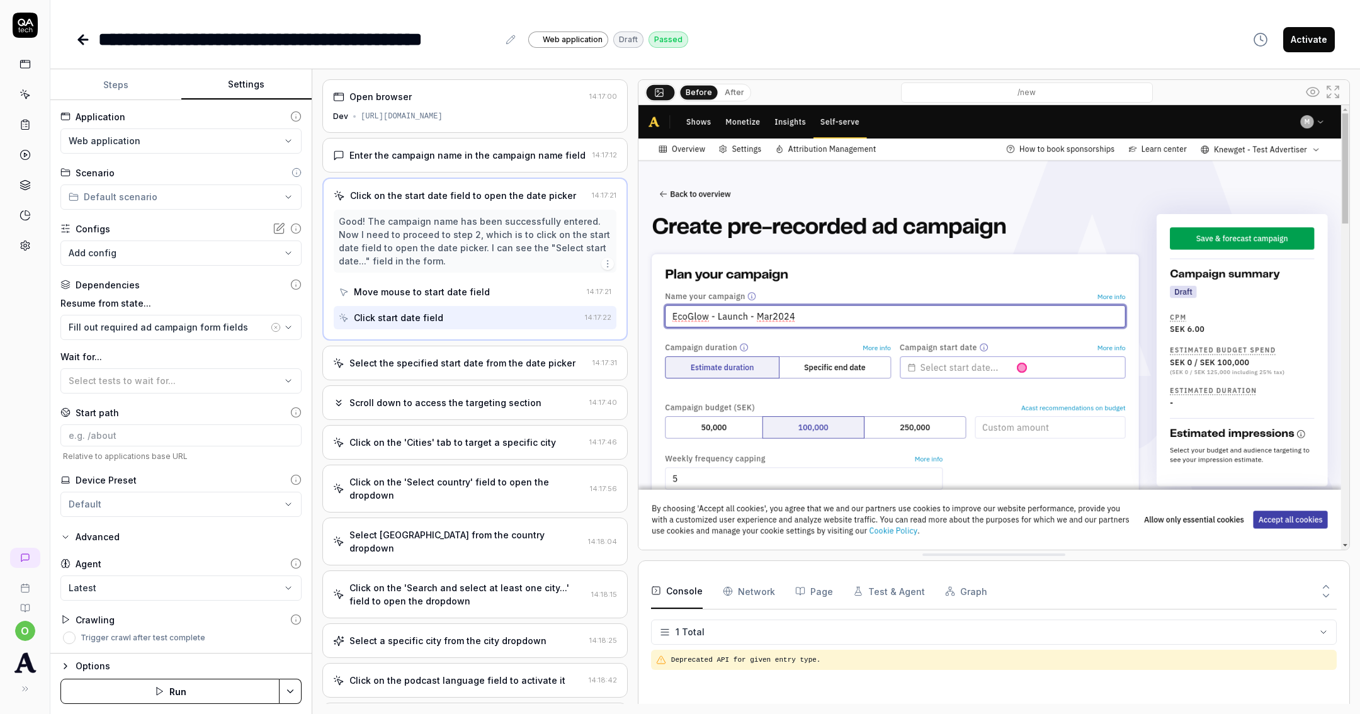
click at [101, 35] on div "**********" at bounding box center [298, 39] width 400 height 28
click at [96, 40] on div "**********" at bounding box center [382, 39] width 613 height 28
click at [89, 43] on icon at bounding box center [83, 39] width 15 height 15
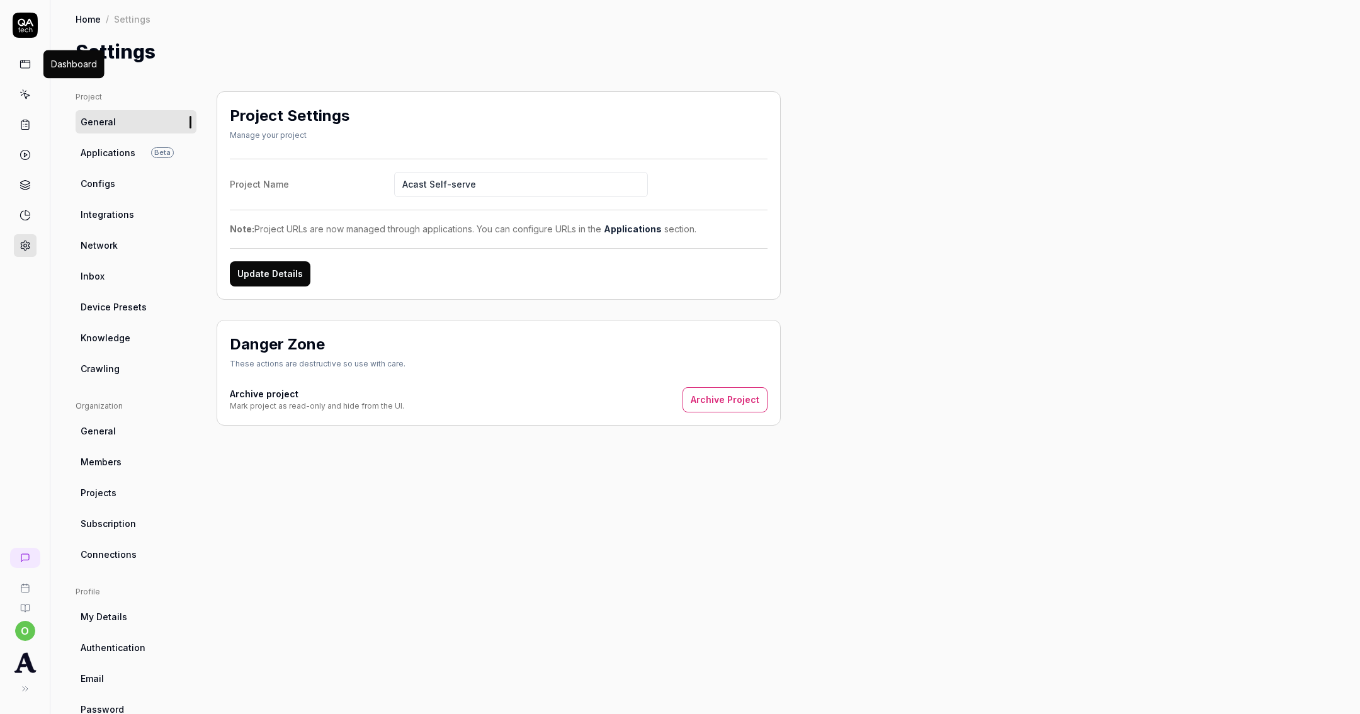
click at [30, 69] on icon at bounding box center [25, 64] width 11 height 11
click at [29, 85] on link at bounding box center [25, 94] width 23 height 23
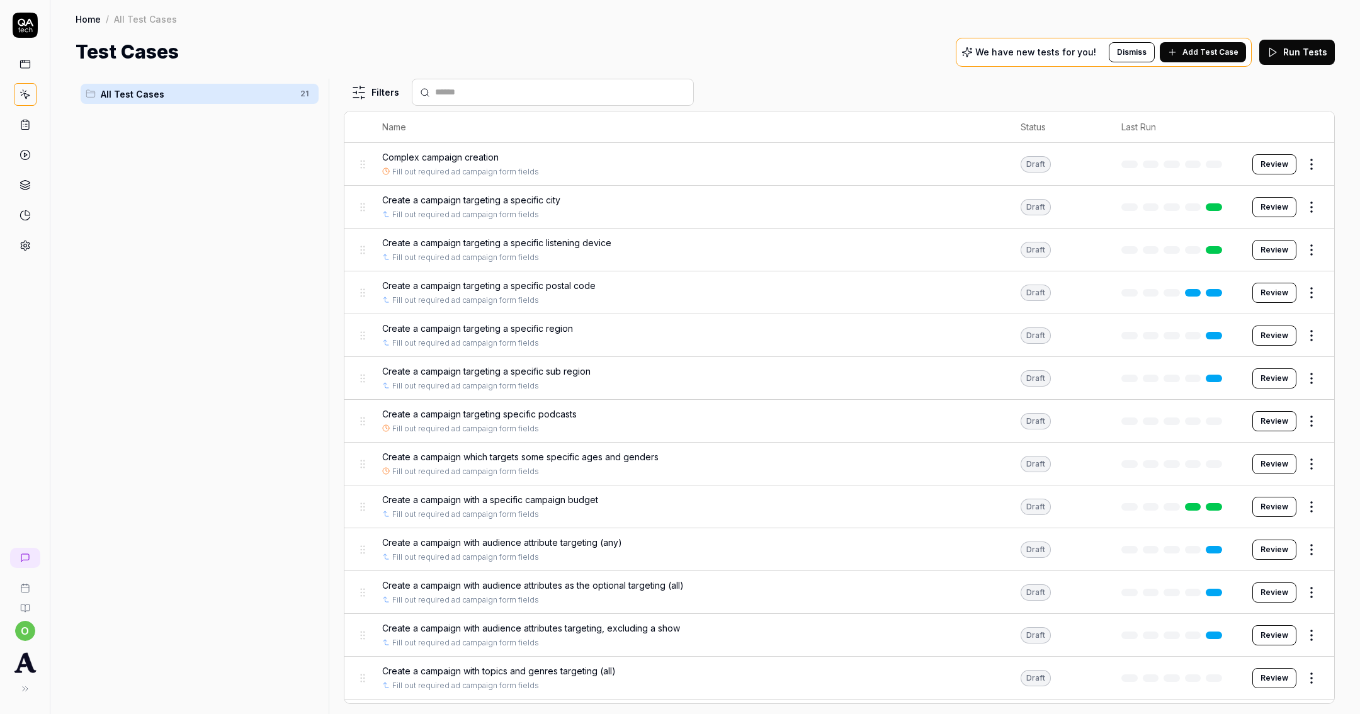
click at [1296, 165] on html "o Home / All Test Cases Home / All Test Cases Test Cases We have new tests for …" at bounding box center [680, 357] width 1360 height 714
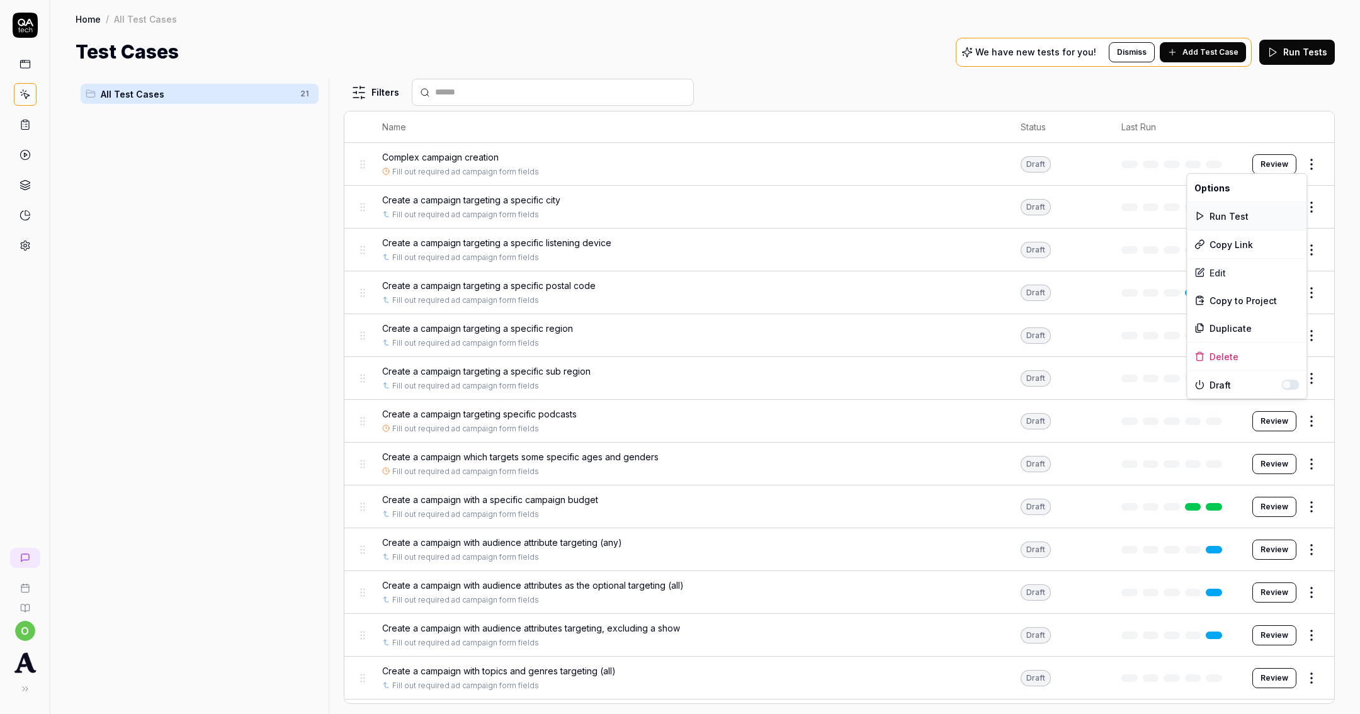
click at [1243, 212] on div "Run Test" at bounding box center [1247, 216] width 120 height 28
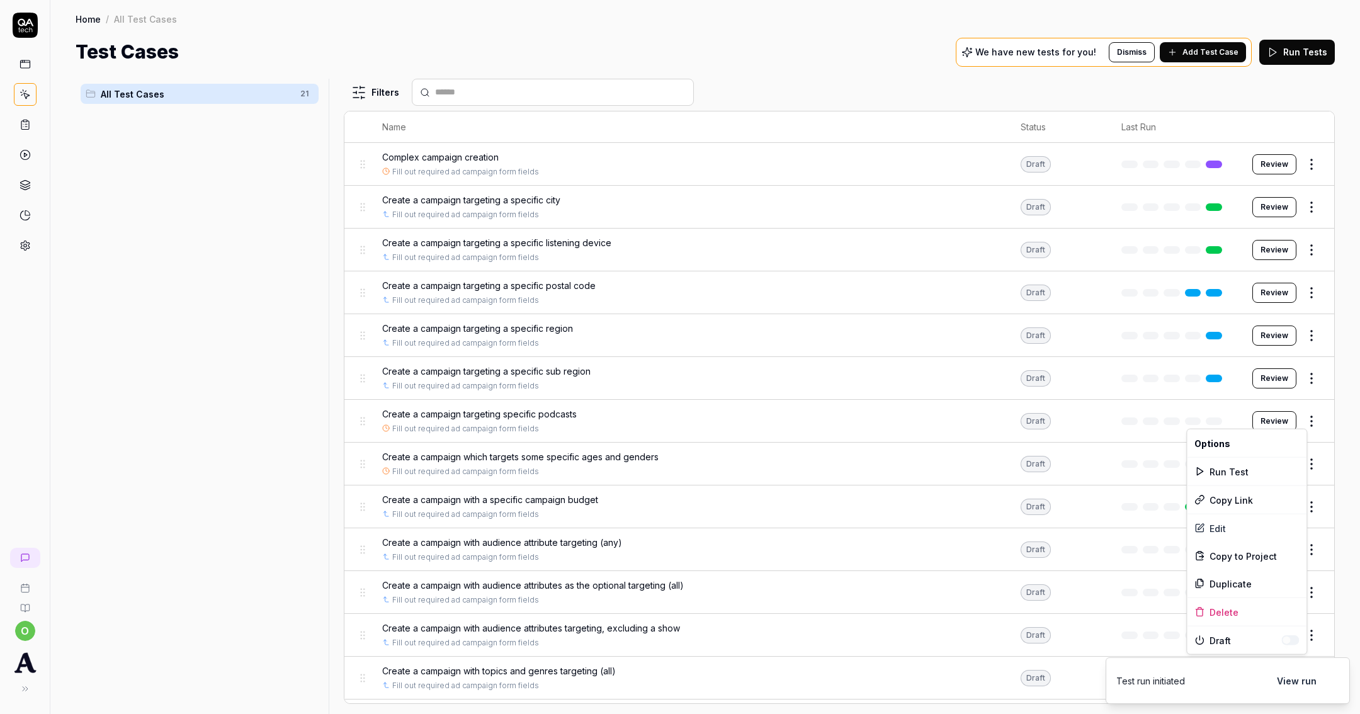
click at [1300, 415] on html "o Home / All Test Cases Home / All Test Cases Test Cases We have new tests for …" at bounding box center [680, 357] width 1360 height 714
click at [1281, 465] on div "Run Test" at bounding box center [1247, 472] width 120 height 28
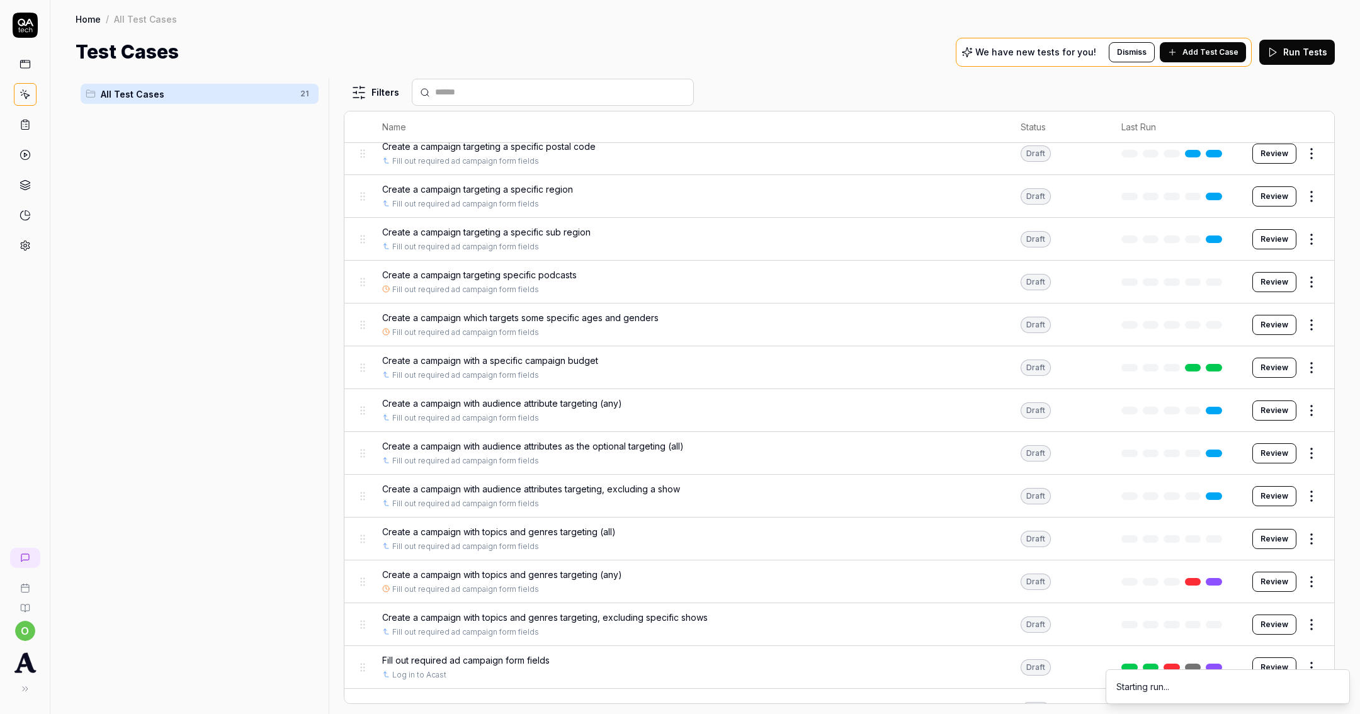
scroll to position [315, 0]
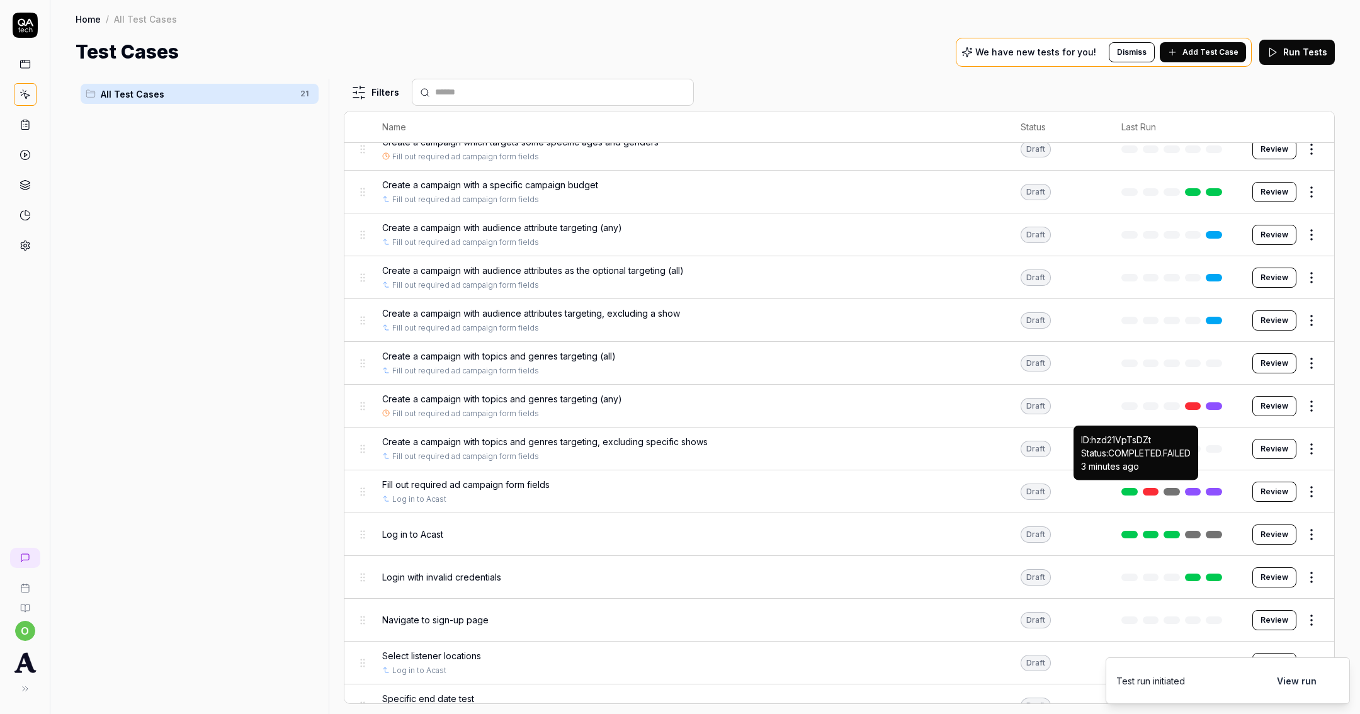
click at [1143, 488] on link at bounding box center [1151, 492] width 16 height 8
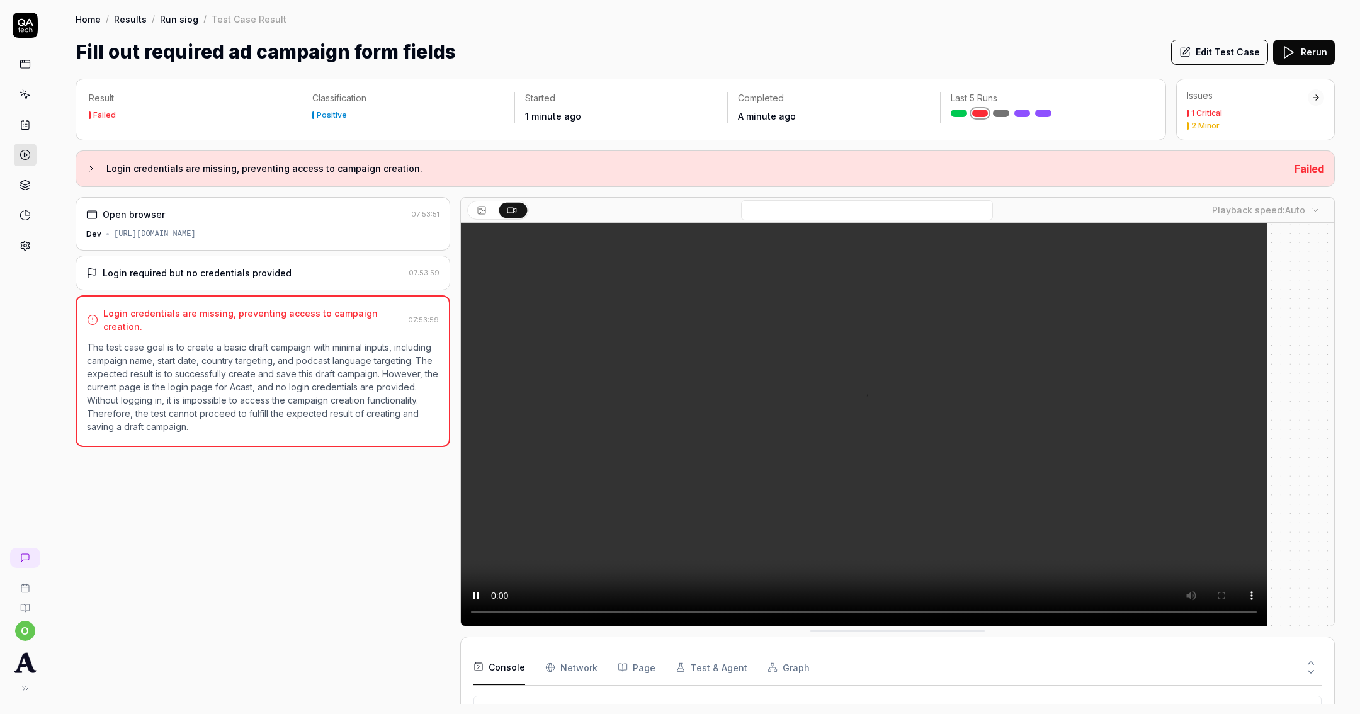
click at [1187, 66] on div "Result Failed Classification Positive Started 1 minute ago Completed A minute a…" at bounding box center [705, 390] width 1310 height 648
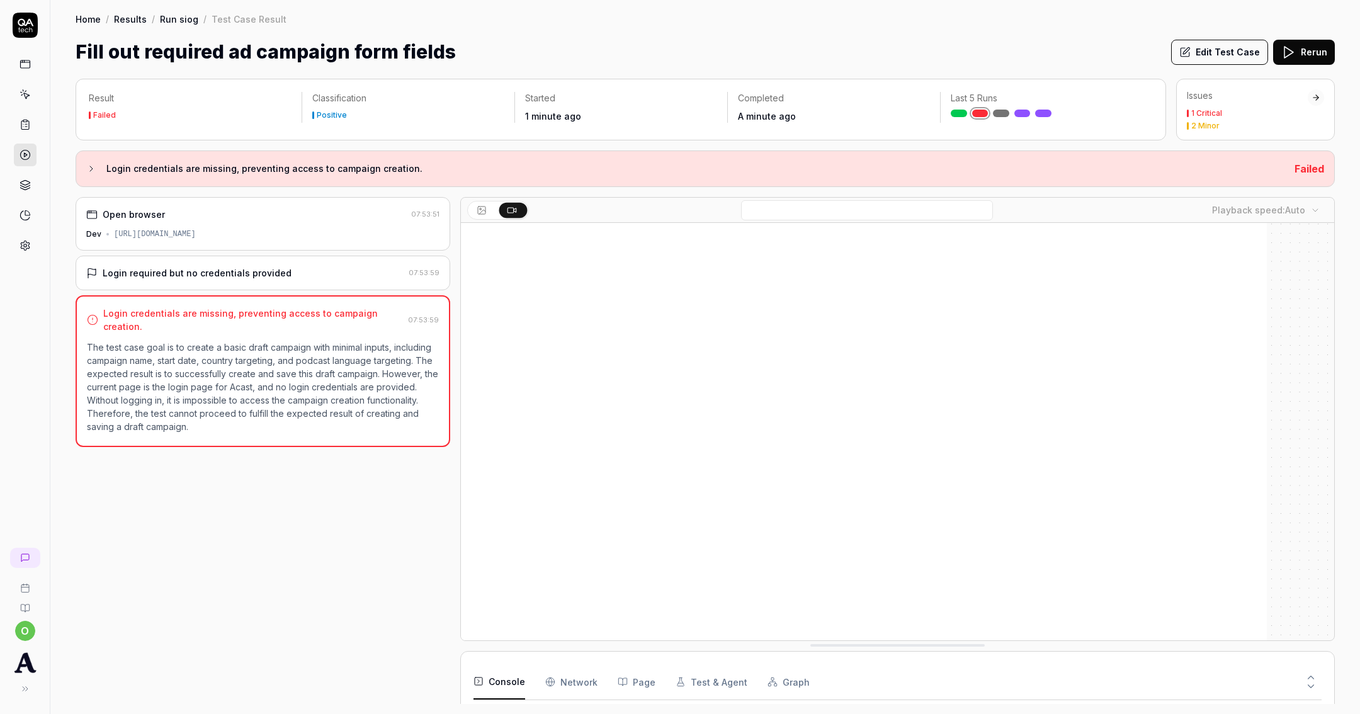
click at [1198, 54] on button "Edit Test Case" at bounding box center [1219, 52] width 97 height 25
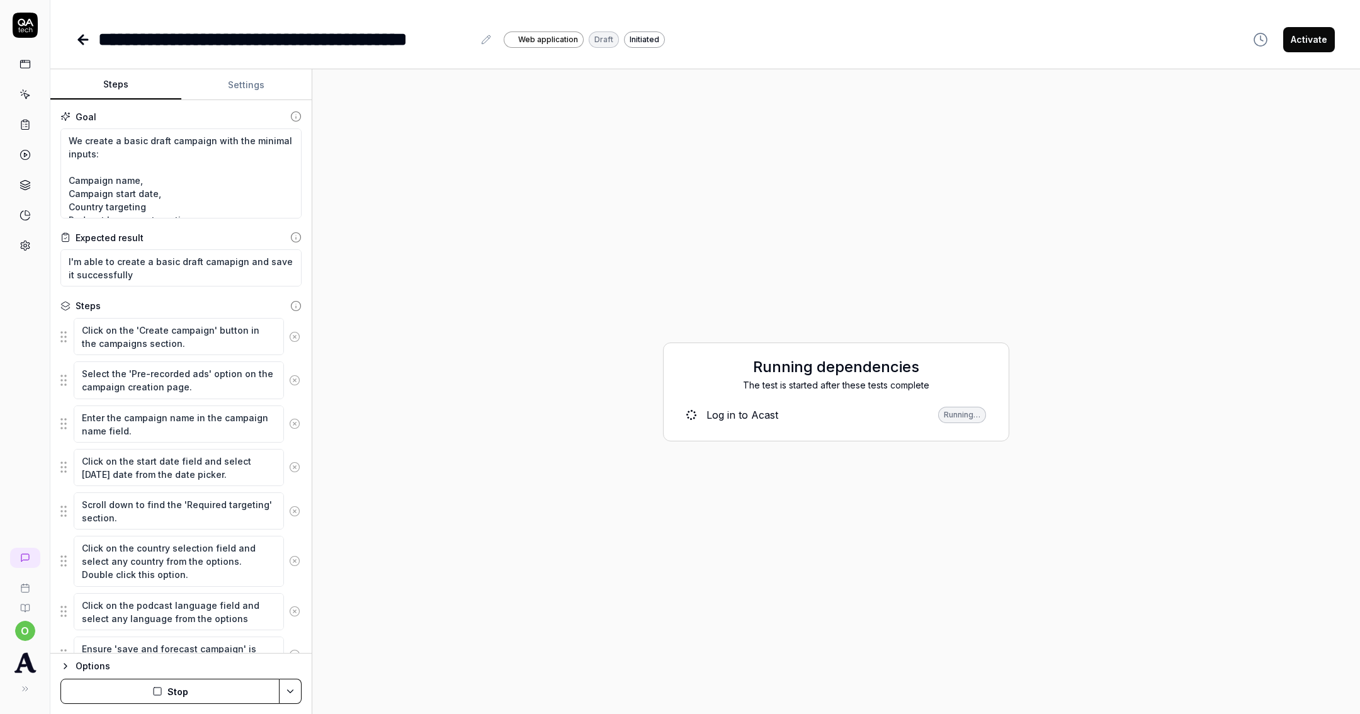
click at [959, 412] on div "Running…" at bounding box center [962, 415] width 48 height 16
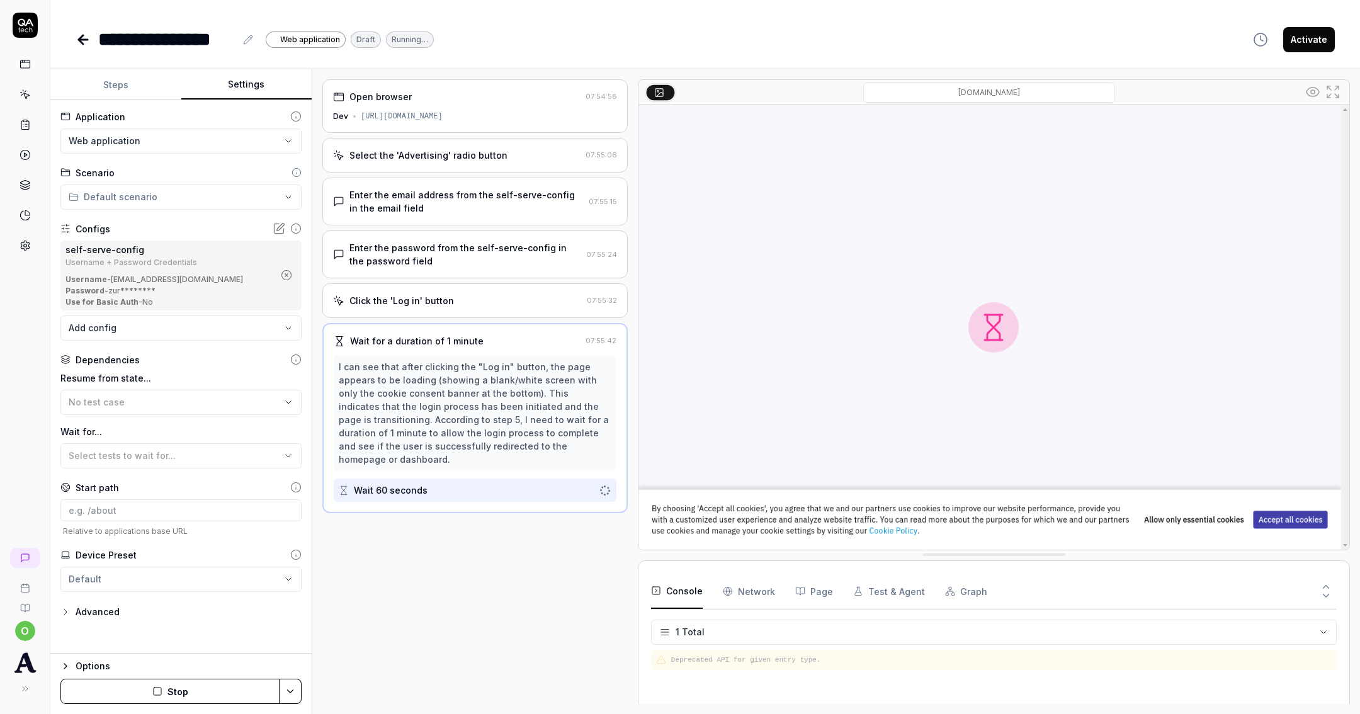
click at [257, 78] on button "Settings" at bounding box center [246, 85] width 131 height 30
click at [125, 91] on button "Steps" at bounding box center [115, 85] width 131 height 30
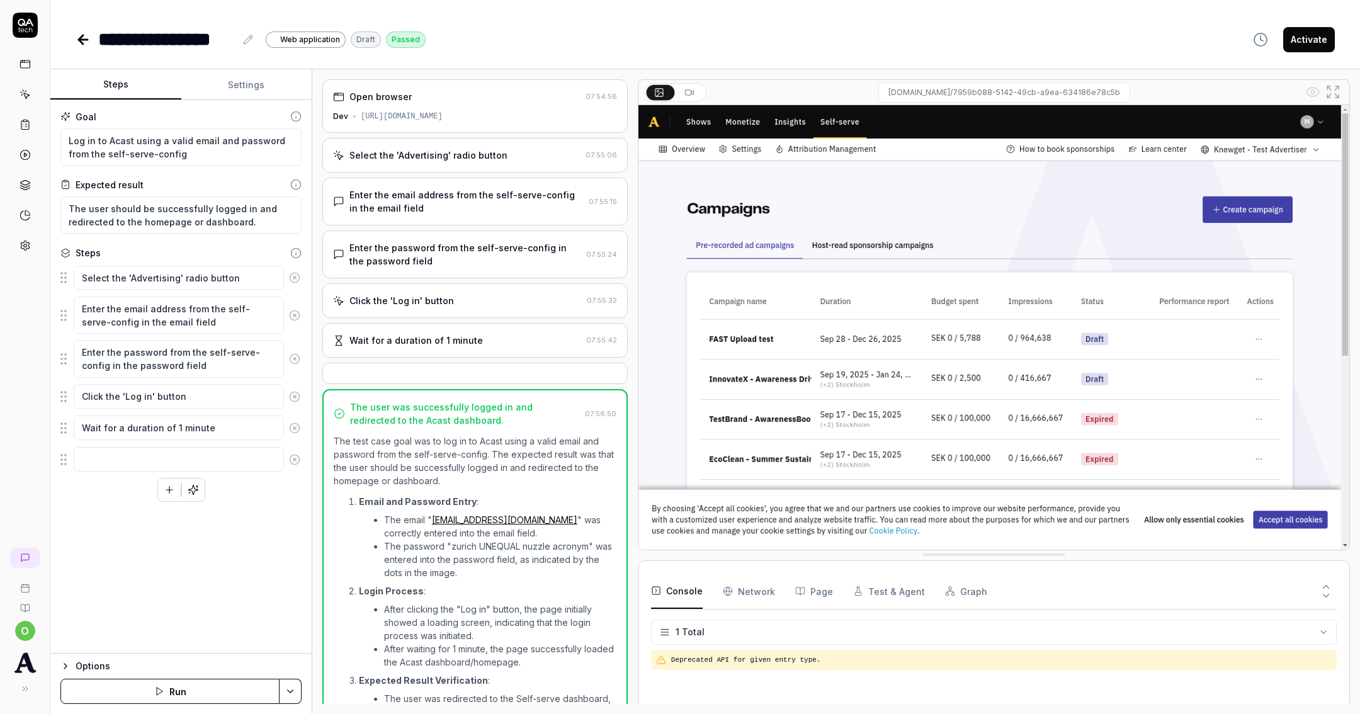
click at [79, 30] on link at bounding box center [85, 39] width 18 height 25
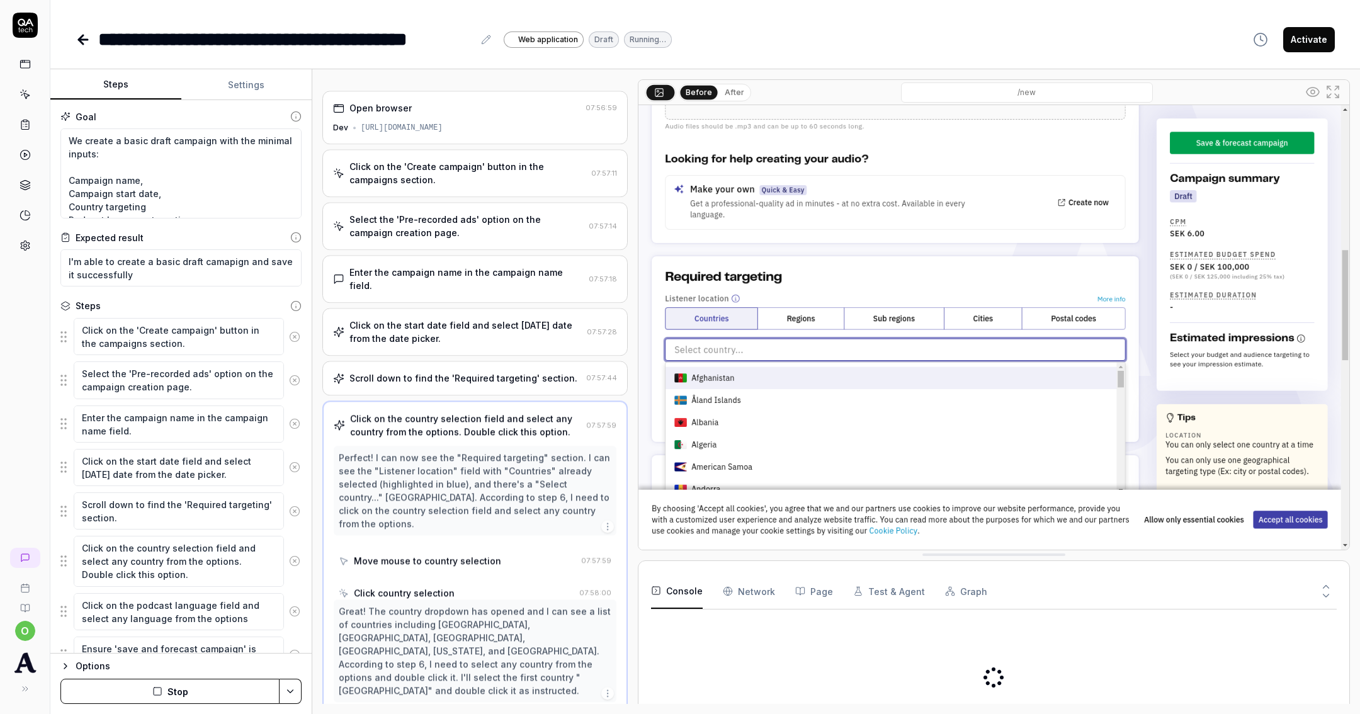
scroll to position [51, 0]
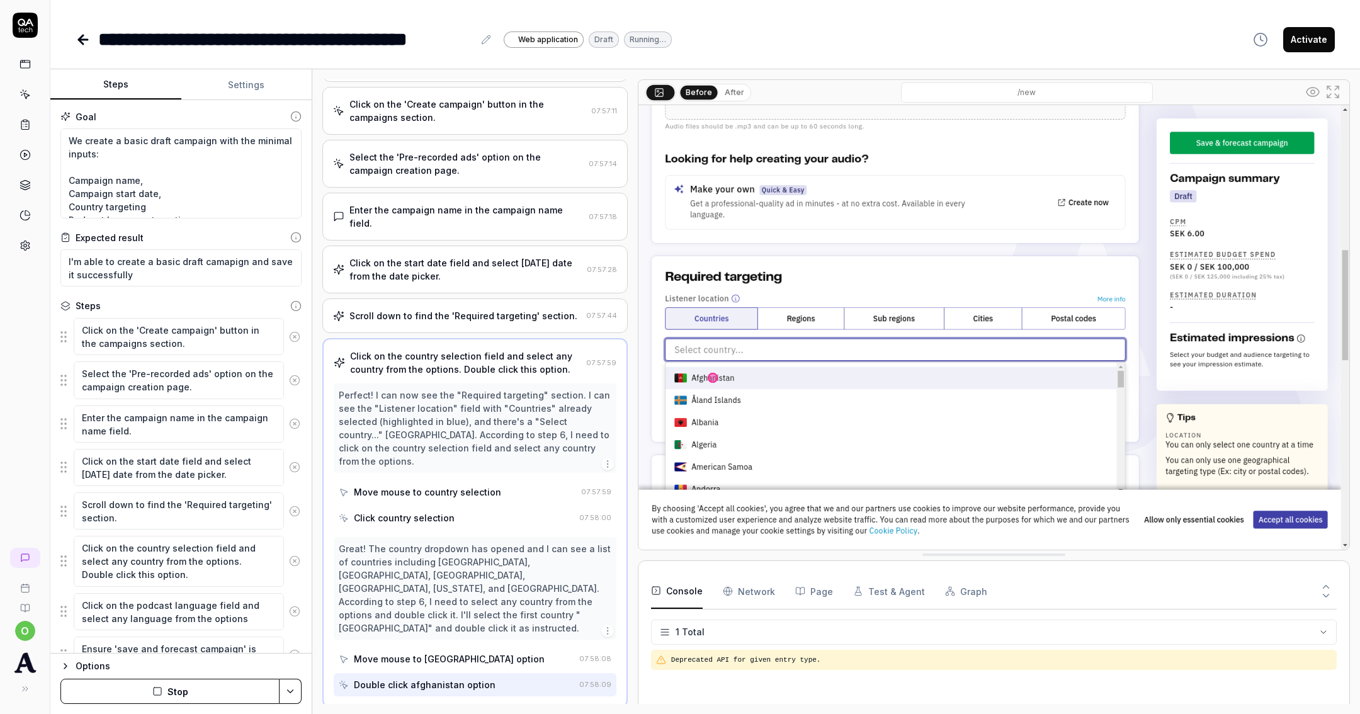
click at [83, 43] on icon at bounding box center [81, 39] width 4 height 9
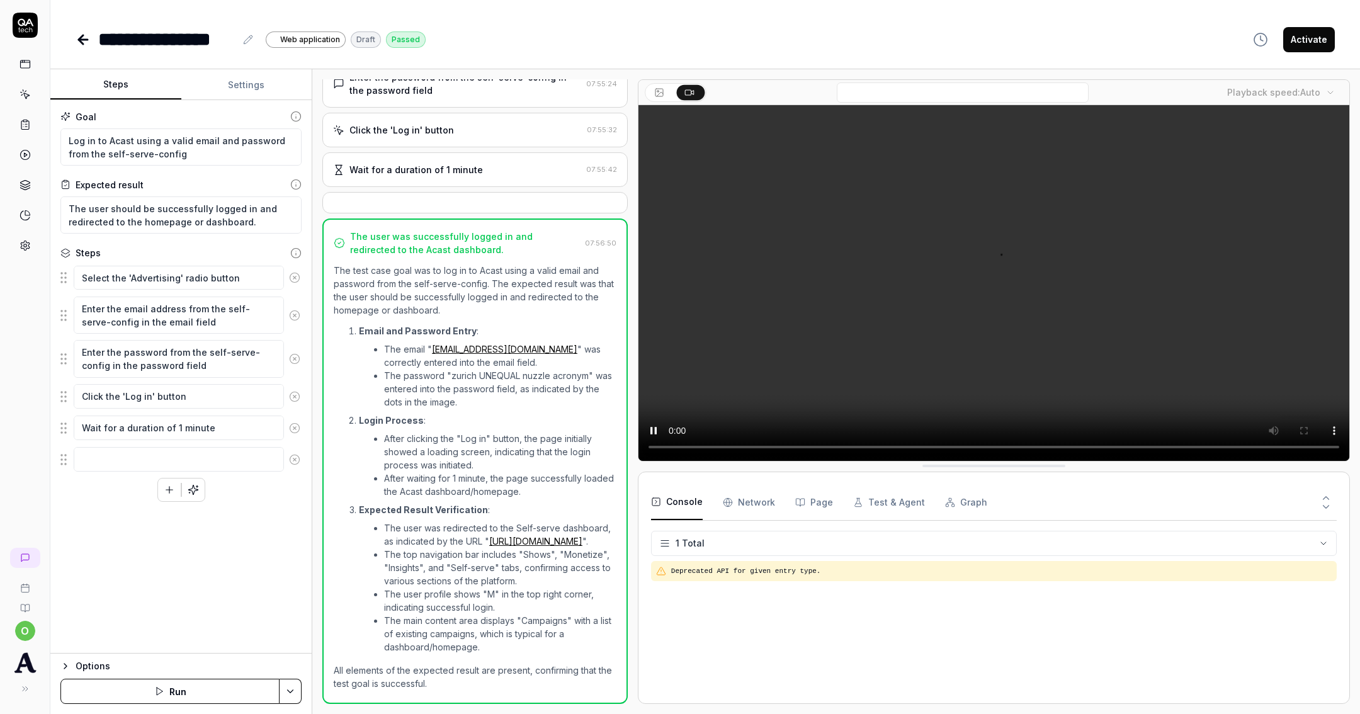
scroll to position [207, 0]
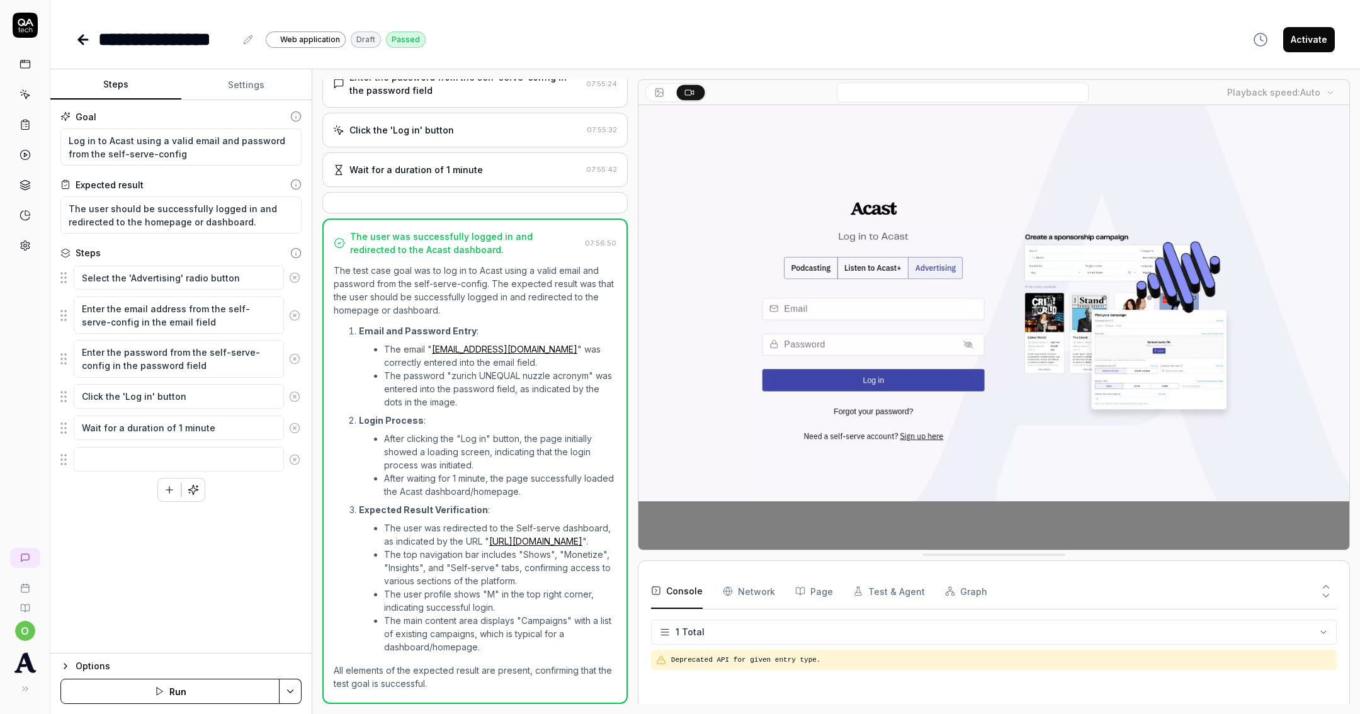
click at [84, 49] on link at bounding box center [85, 39] width 18 height 25
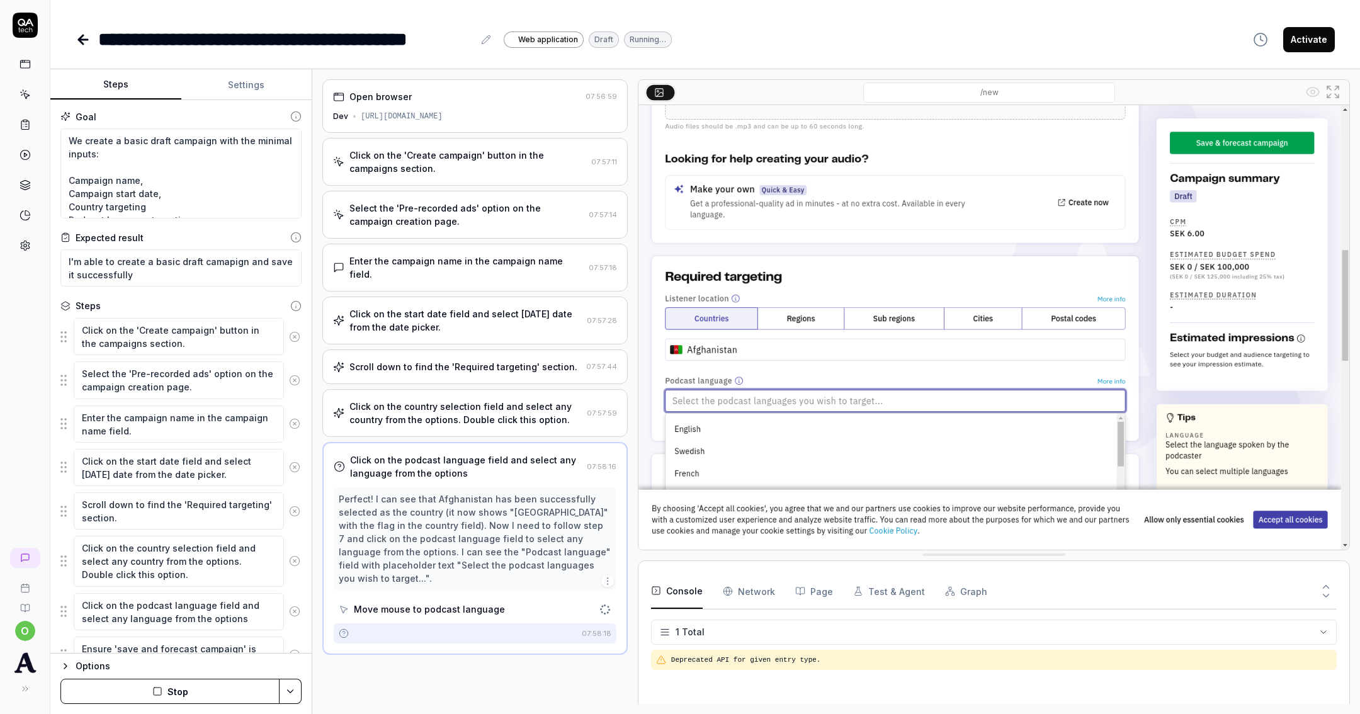
click at [84, 49] on link at bounding box center [85, 39] width 18 height 25
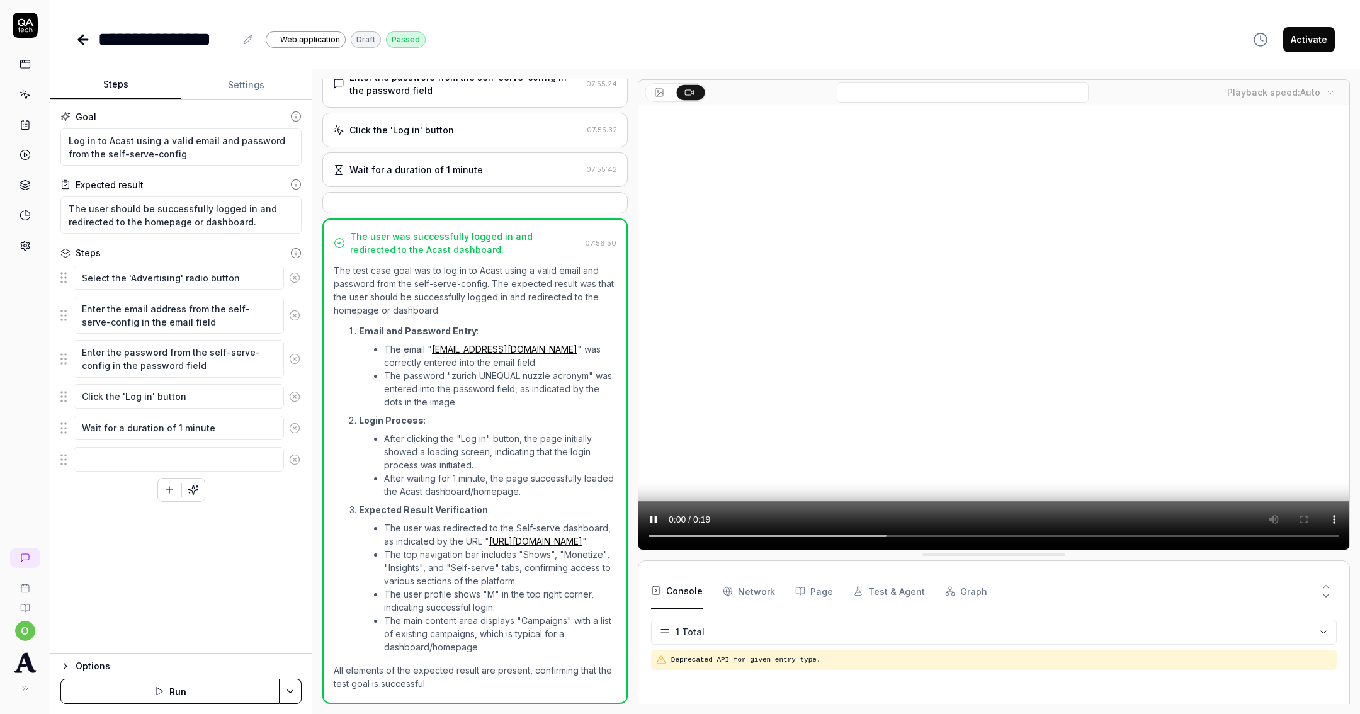
scroll to position [207, 0]
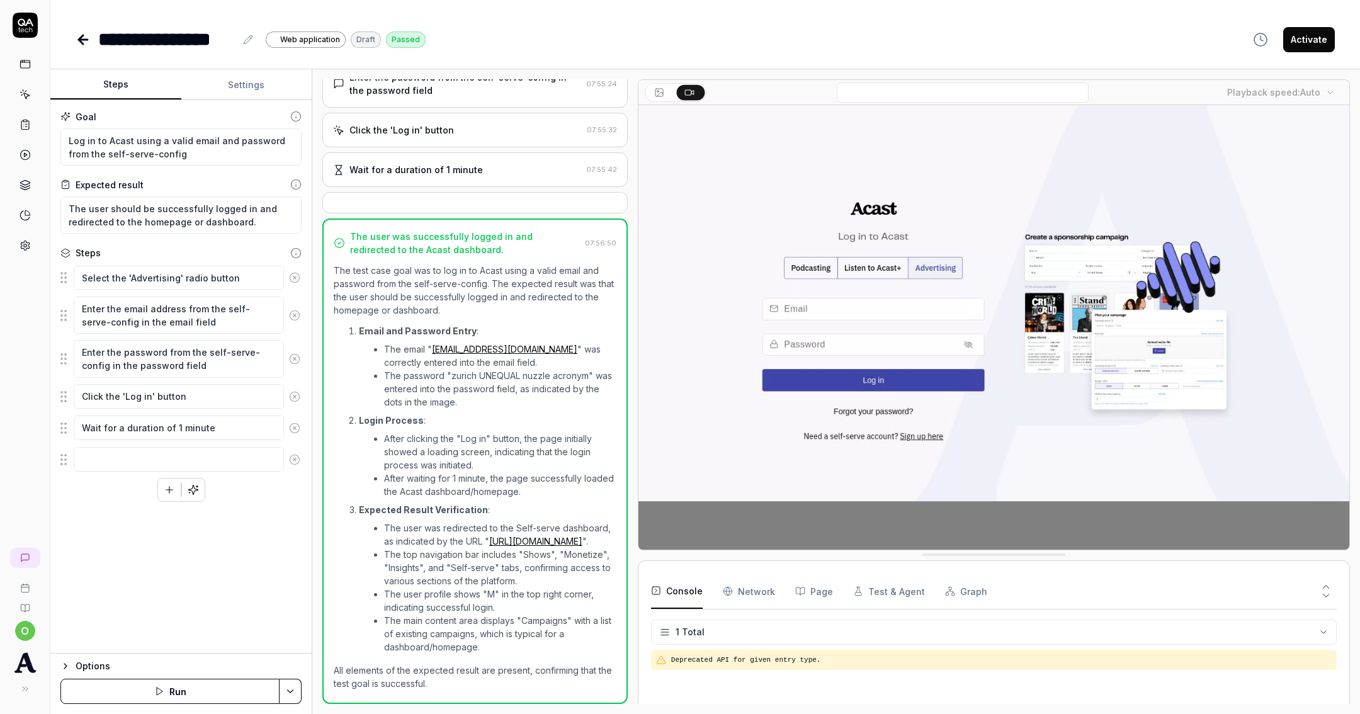
click at [84, 49] on link at bounding box center [85, 39] width 18 height 25
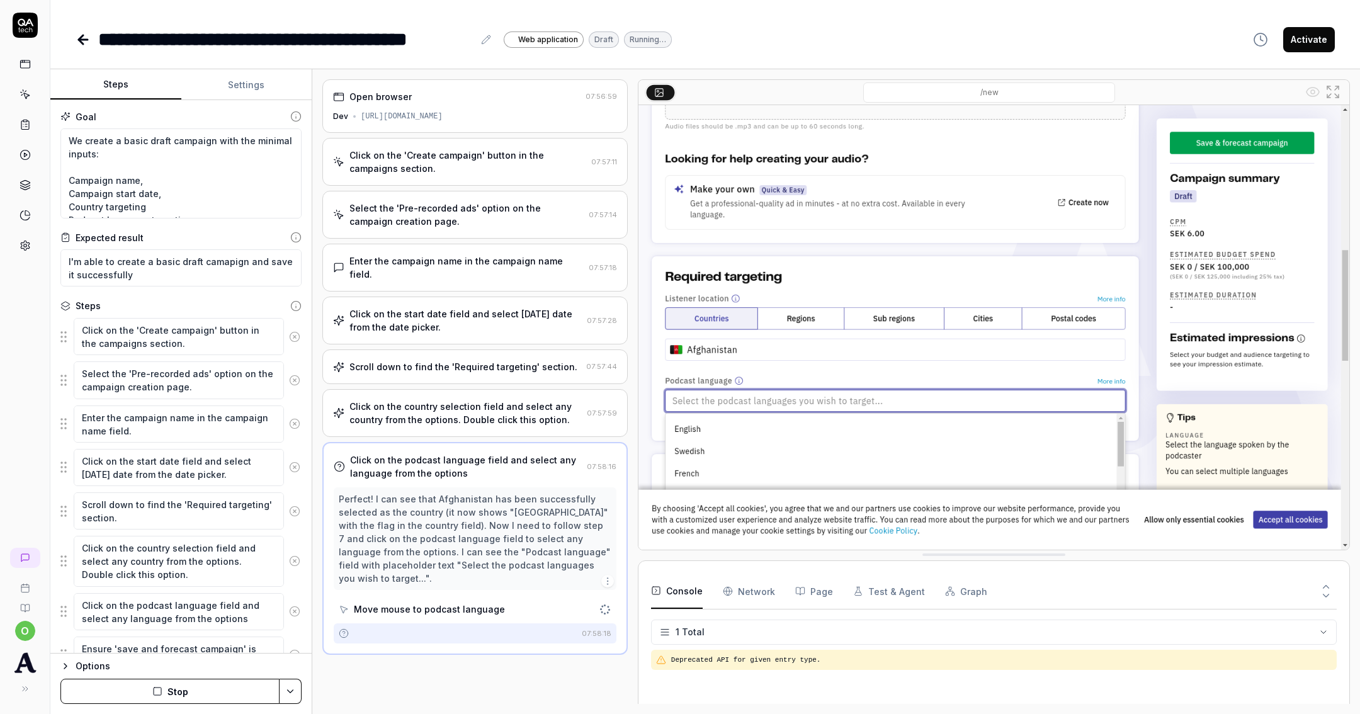
click at [84, 49] on link at bounding box center [85, 39] width 18 height 25
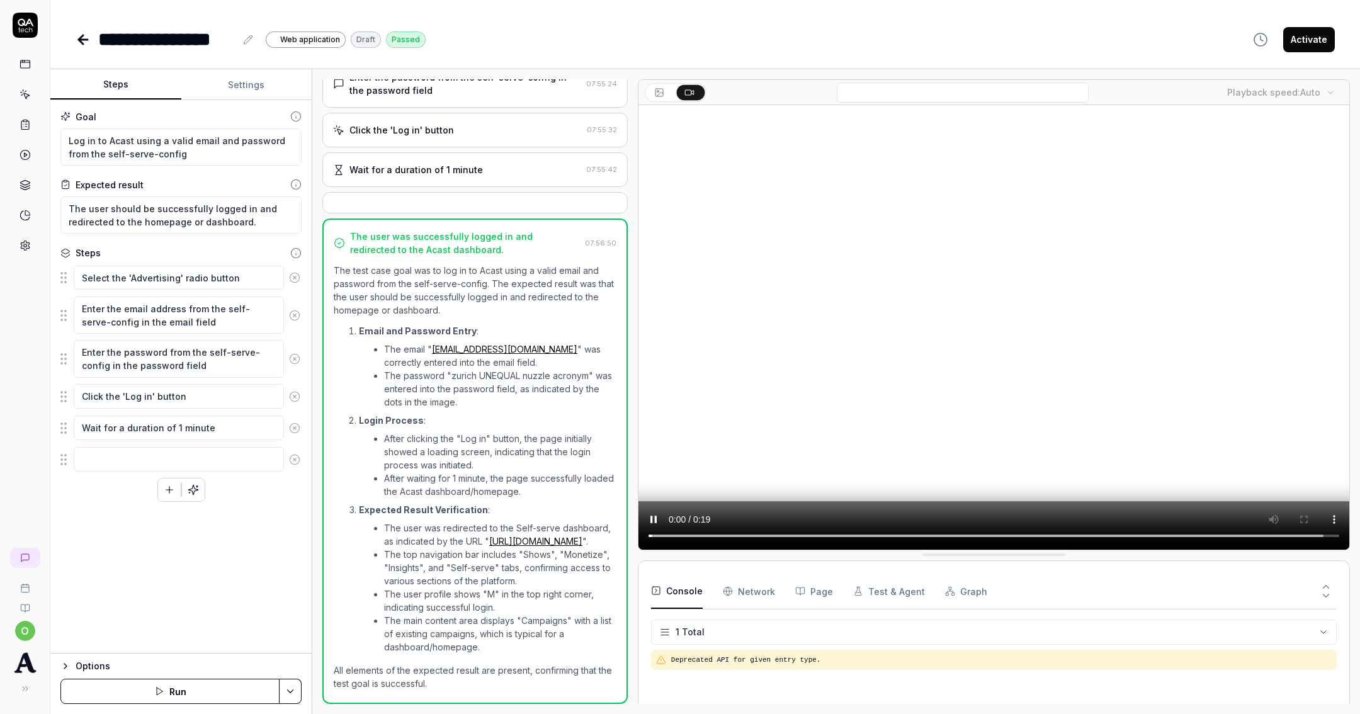
scroll to position [209, 0]
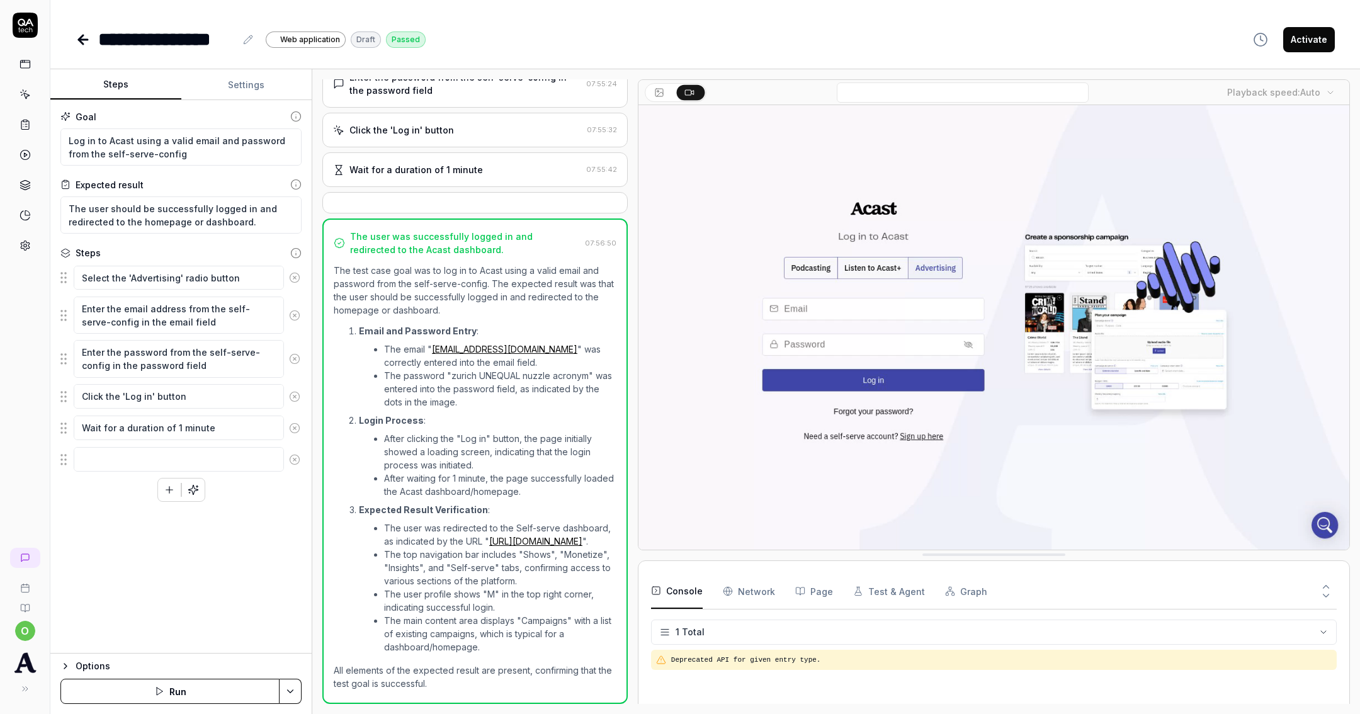
click at [84, 49] on link at bounding box center [85, 39] width 18 height 25
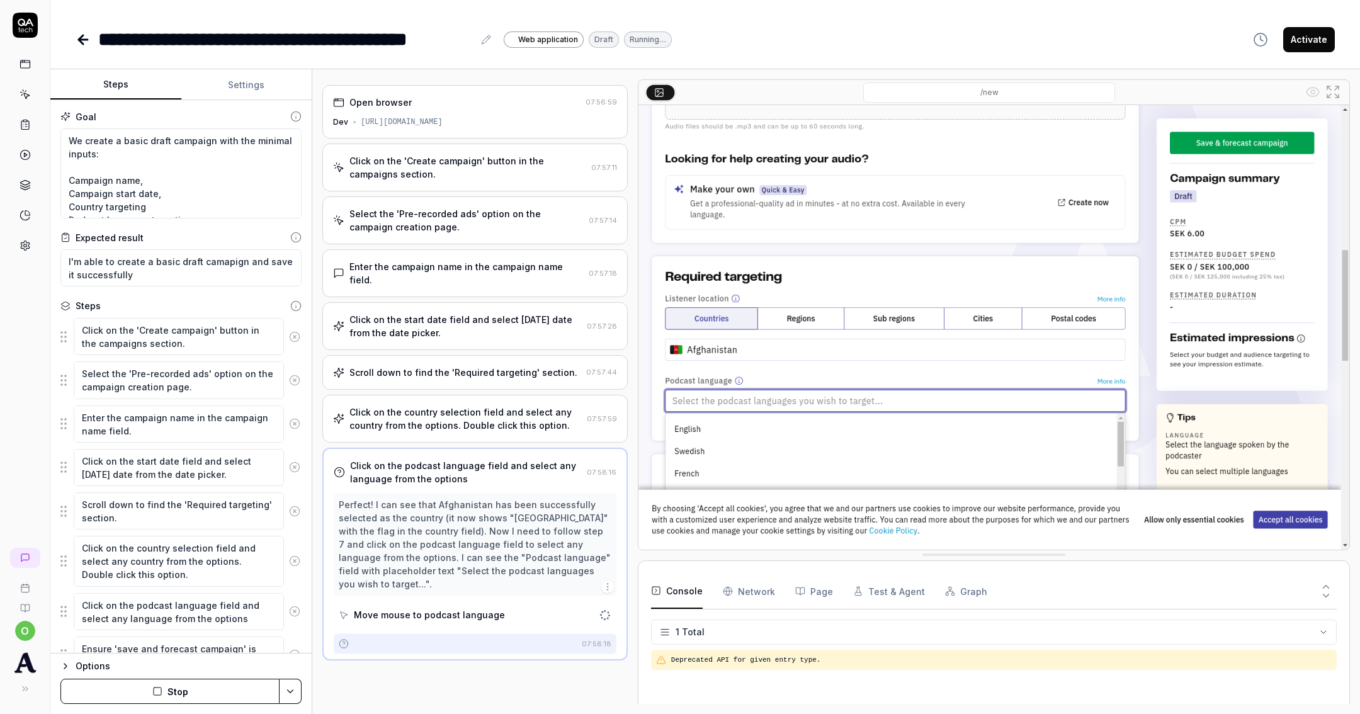
click at [84, 49] on link at bounding box center [85, 39] width 18 height 25
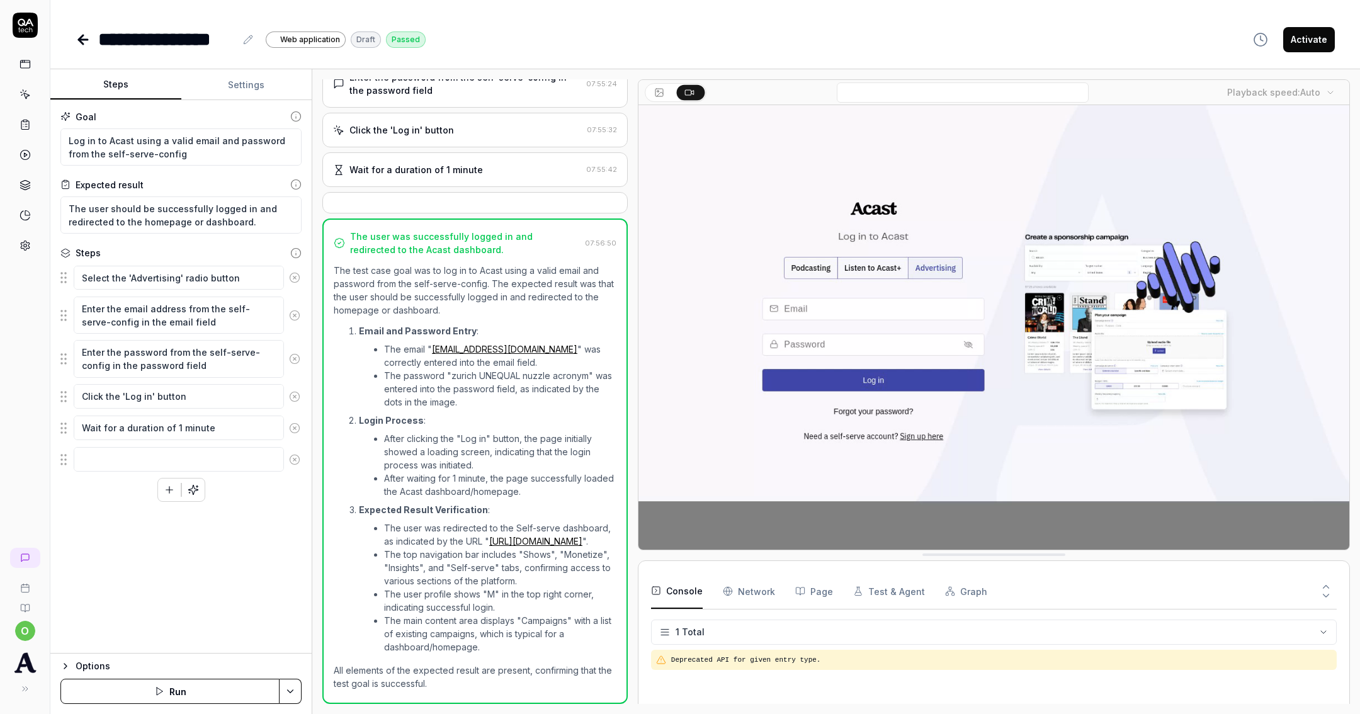
click at [84, 49] on link at bounding box center [85, 39] width 18 height 25
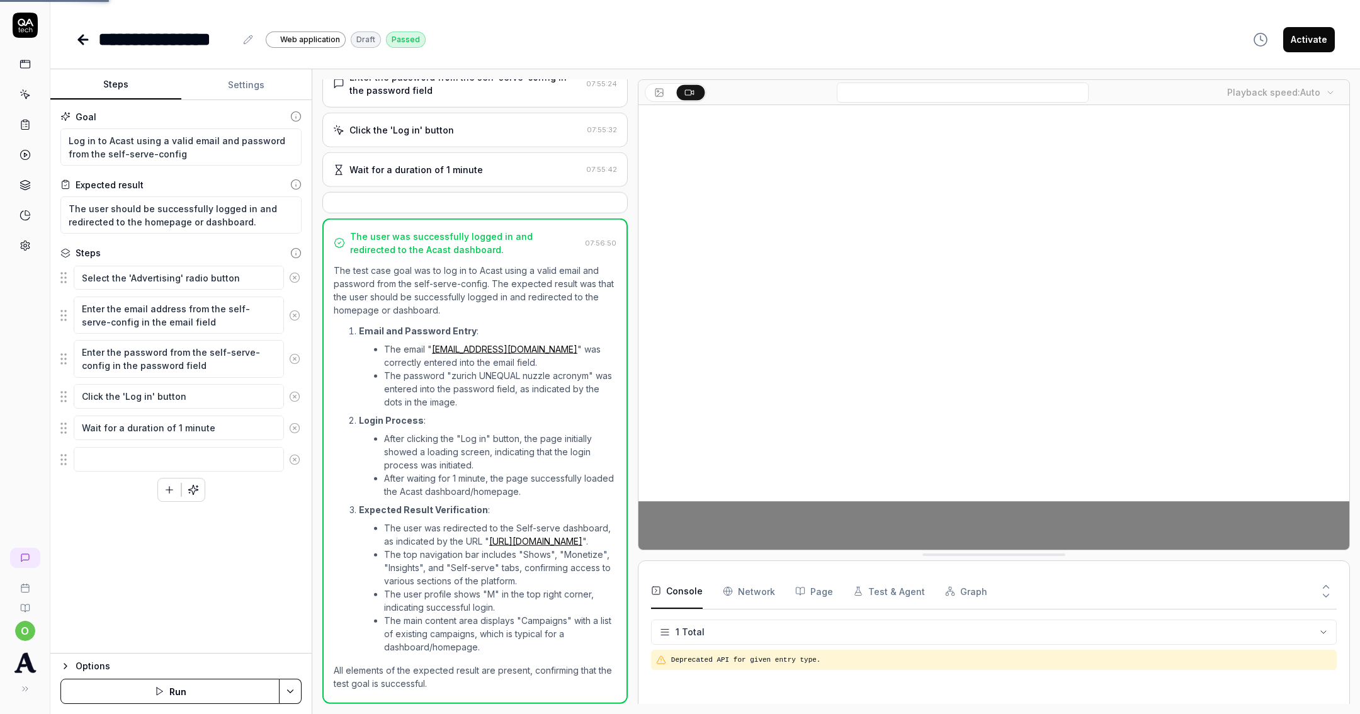
scroll to position [210, 0]
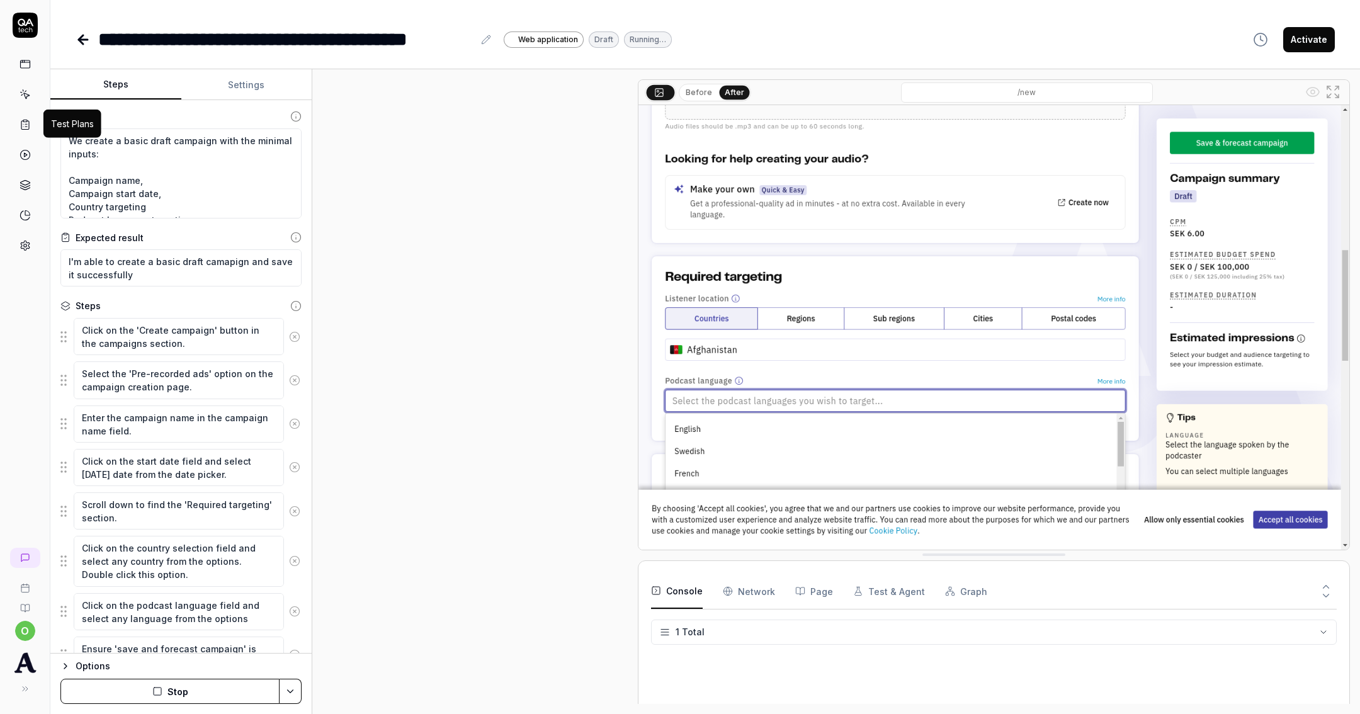
click at [28, 119] on icon at bounding box center [25, 124] width 11 height 11
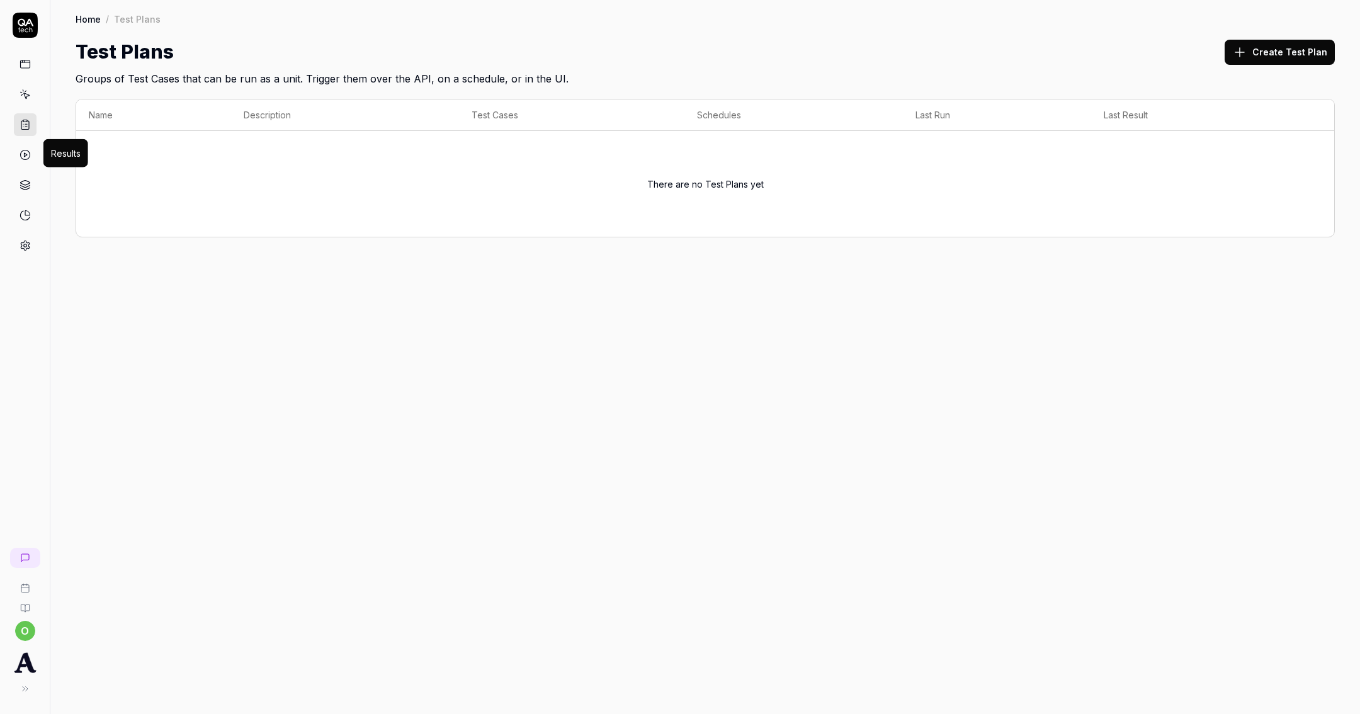
click at [26, 152] on icon at bounding box center [25, 154] width 11 height 11
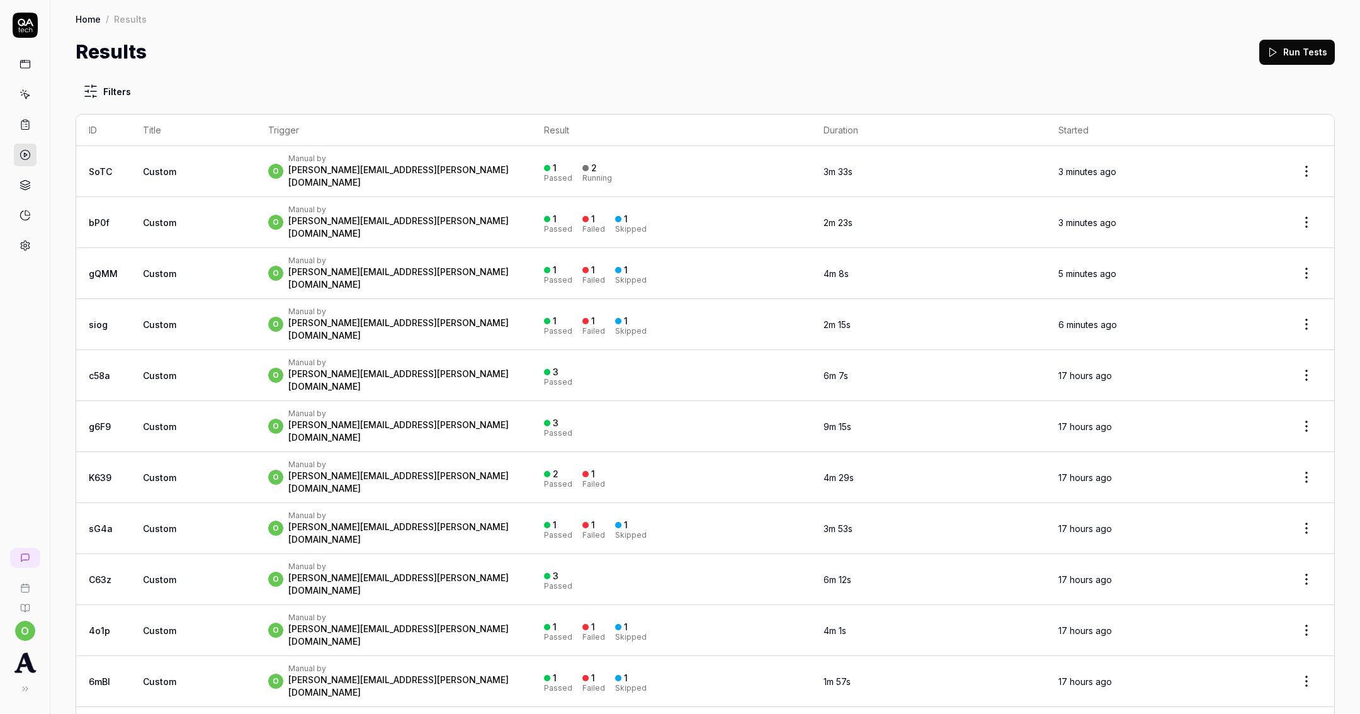
click at [31, 178] on link at bounding box center [25, 185] width 23 height 23
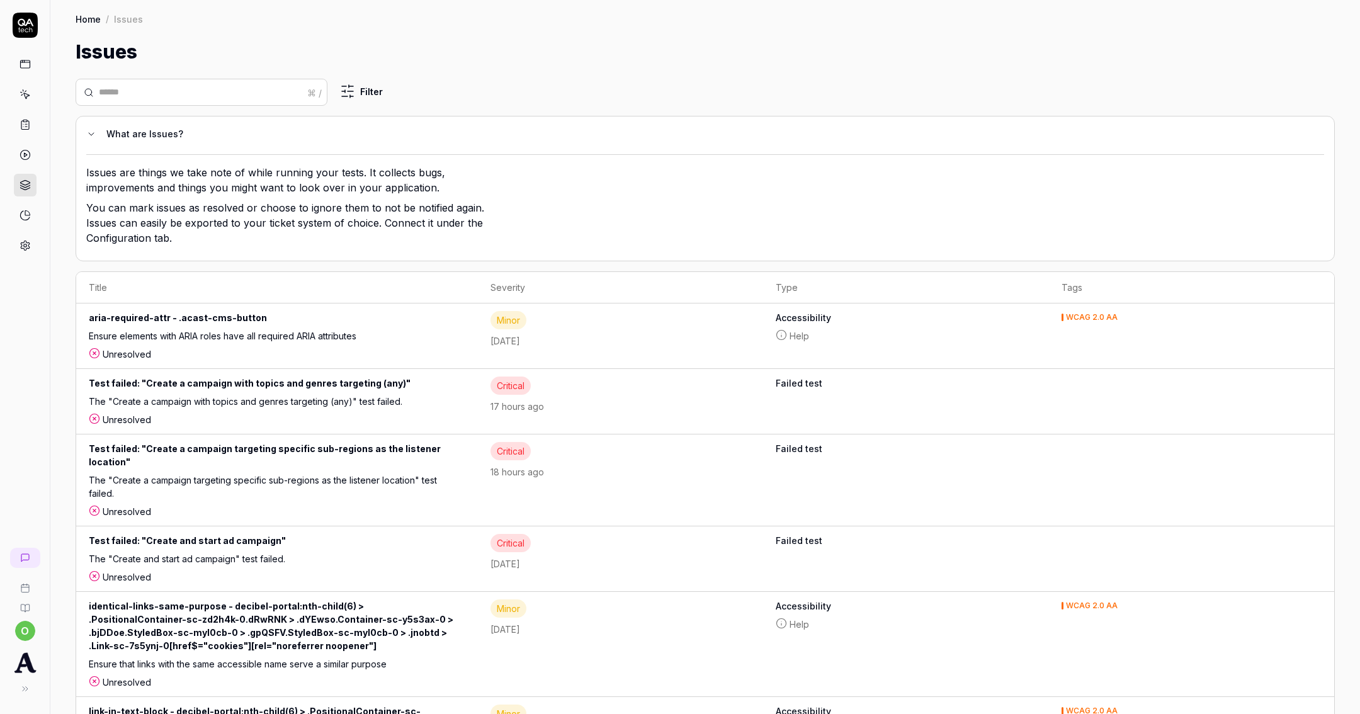
click at [30, 117] on link at bounding box center [25, 124] width 23 height 23
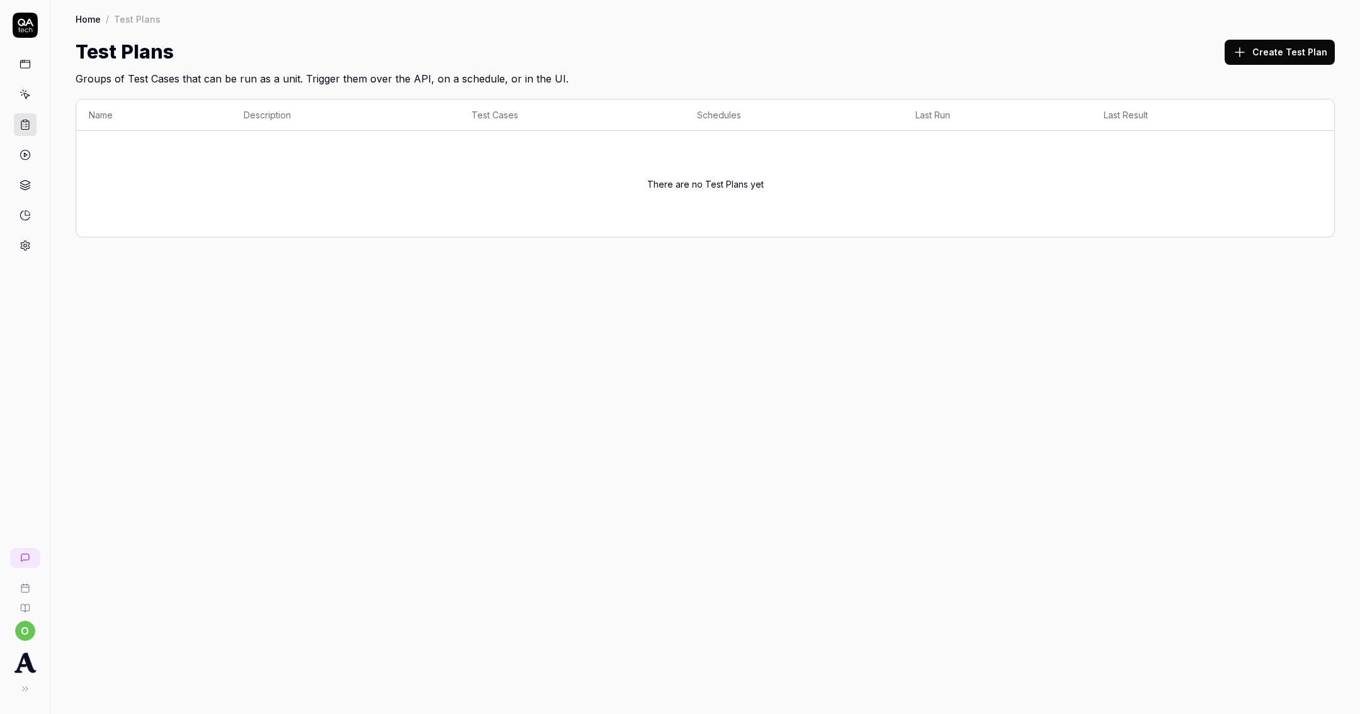
click at [33, 104] on link at bounding box center [25, 94] width 23 height 23
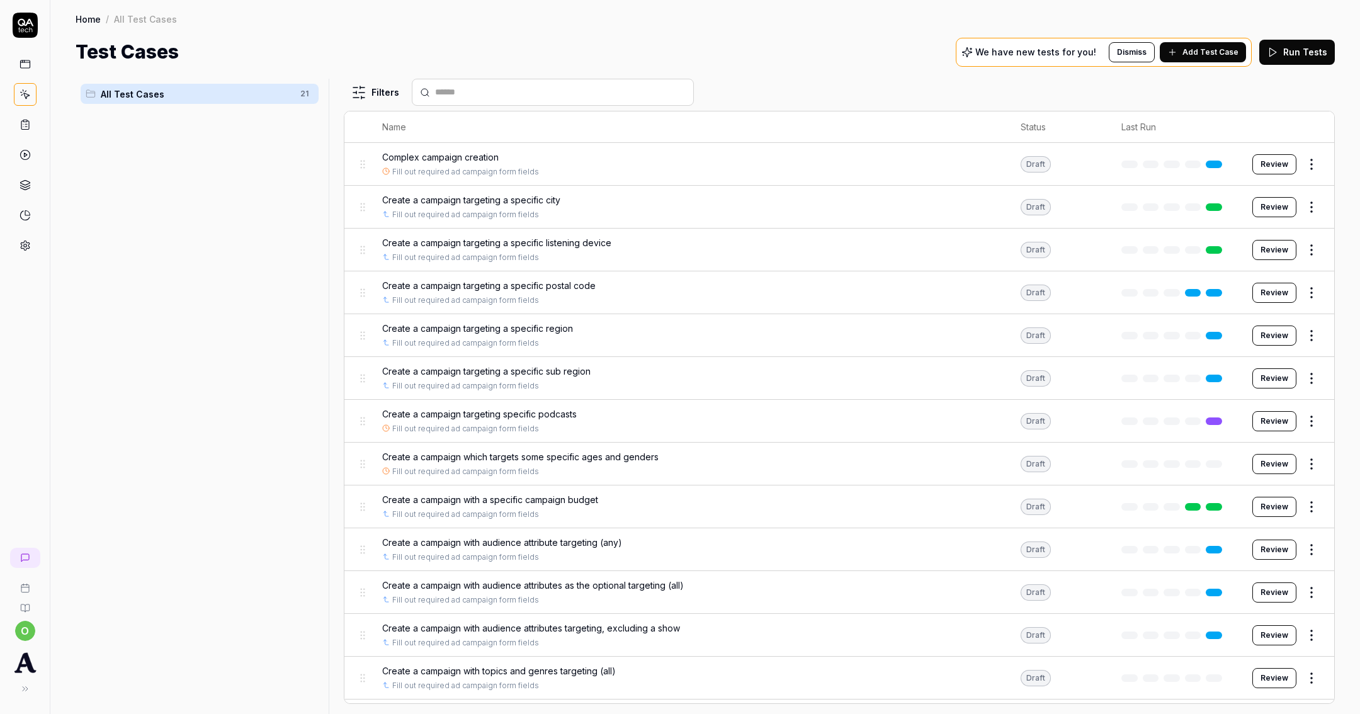
click at [462, 200] on span "Create a campaign targeting a specific city" at bounding box center [471, 199] width 178 height 13
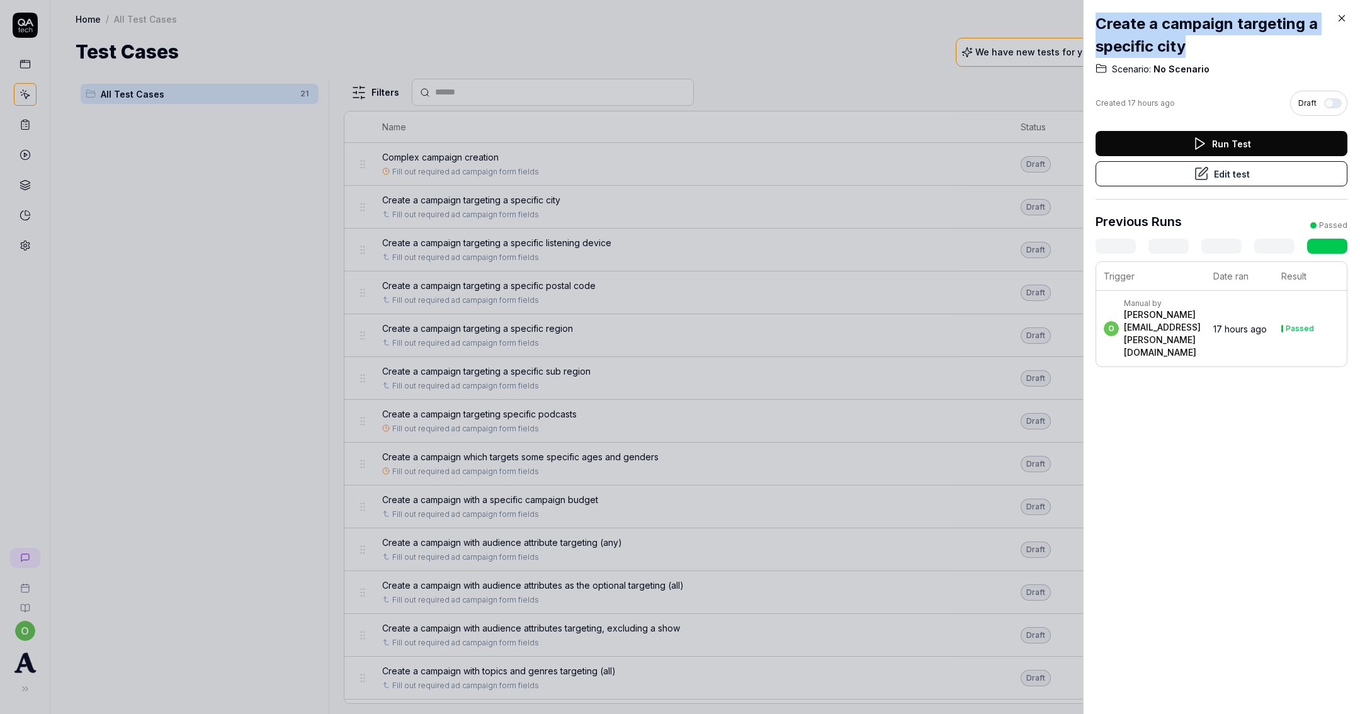
drag, startPoint x: 1211, startPoint y: 47, endPoint x: 1067, endPoint y: 27, distance: 145.5
click at [1067, 27] on div "Create a campaign targeting a specific city Scenario: No Scenario Created 17 ho…" at bounding box center [680, 357] width 1360 height 714
copy div "Create a campaign targeting a specific city"
click at [1213, 170] on button "Edit test" at bounding box center [1222, 173] width 252 height 25
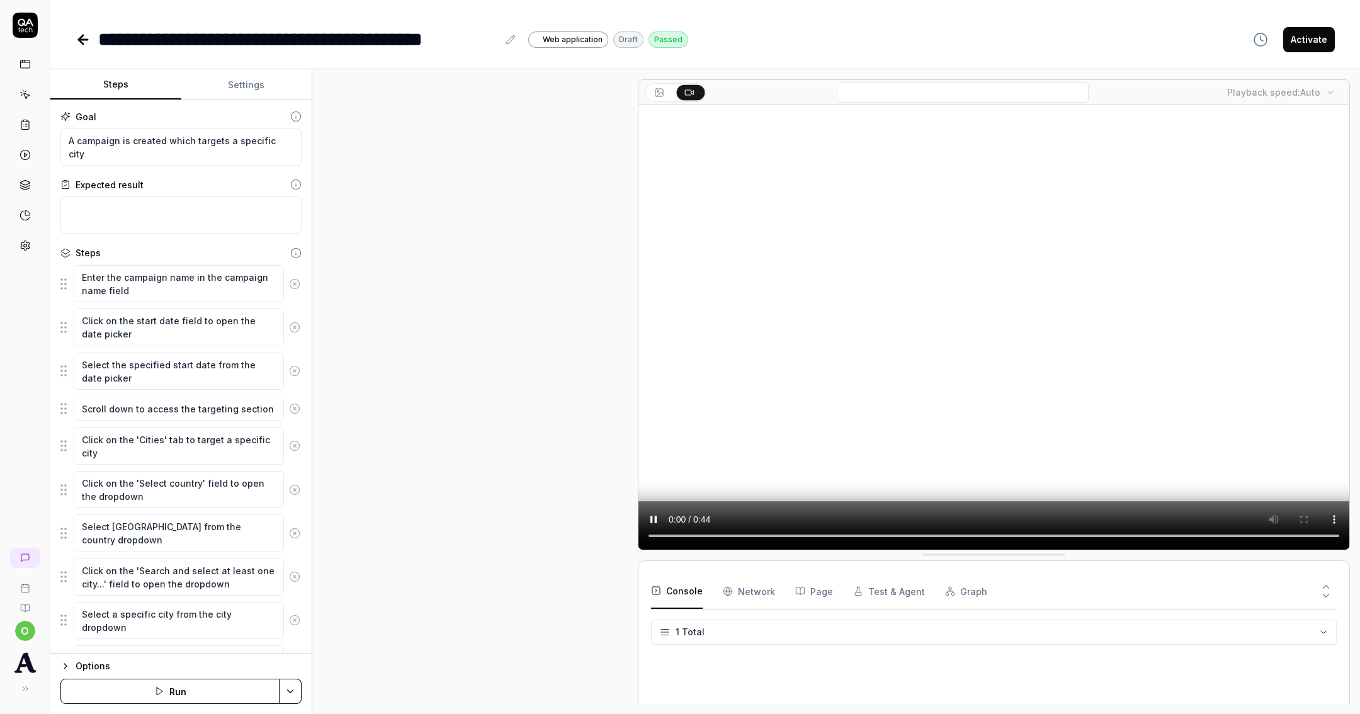
scroll to position [298, 0]
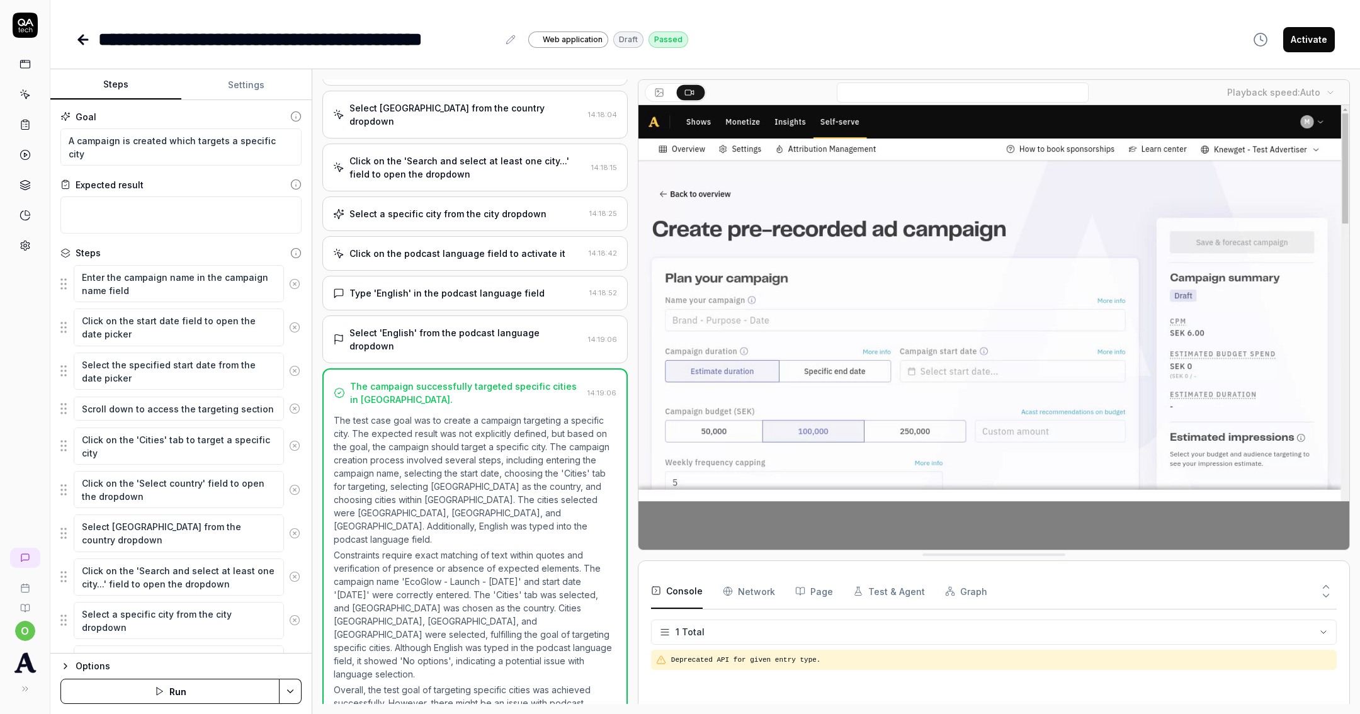
click at [237, 96] on button "Settings" at bounding box center [246, 85] width 131 height 30
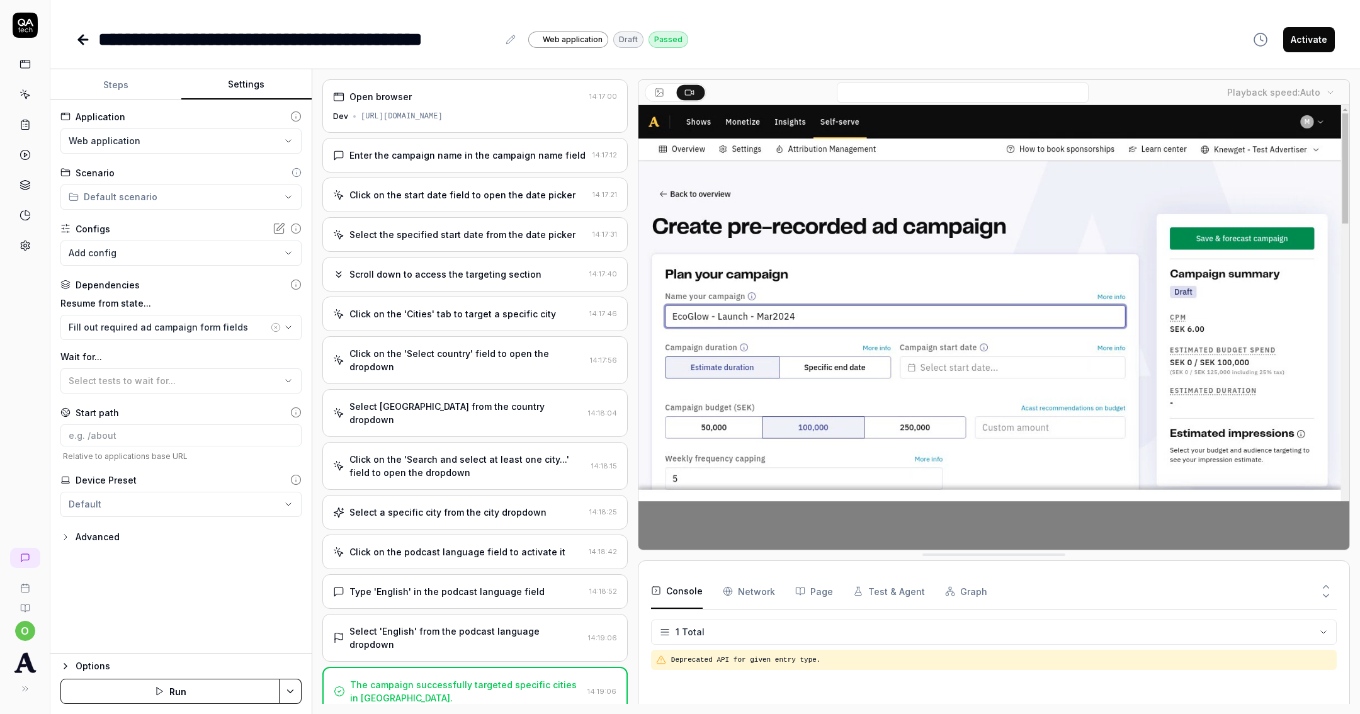
click at [161, 88] on button "Steps" at bounding box center [115, 85] width 131 height 30
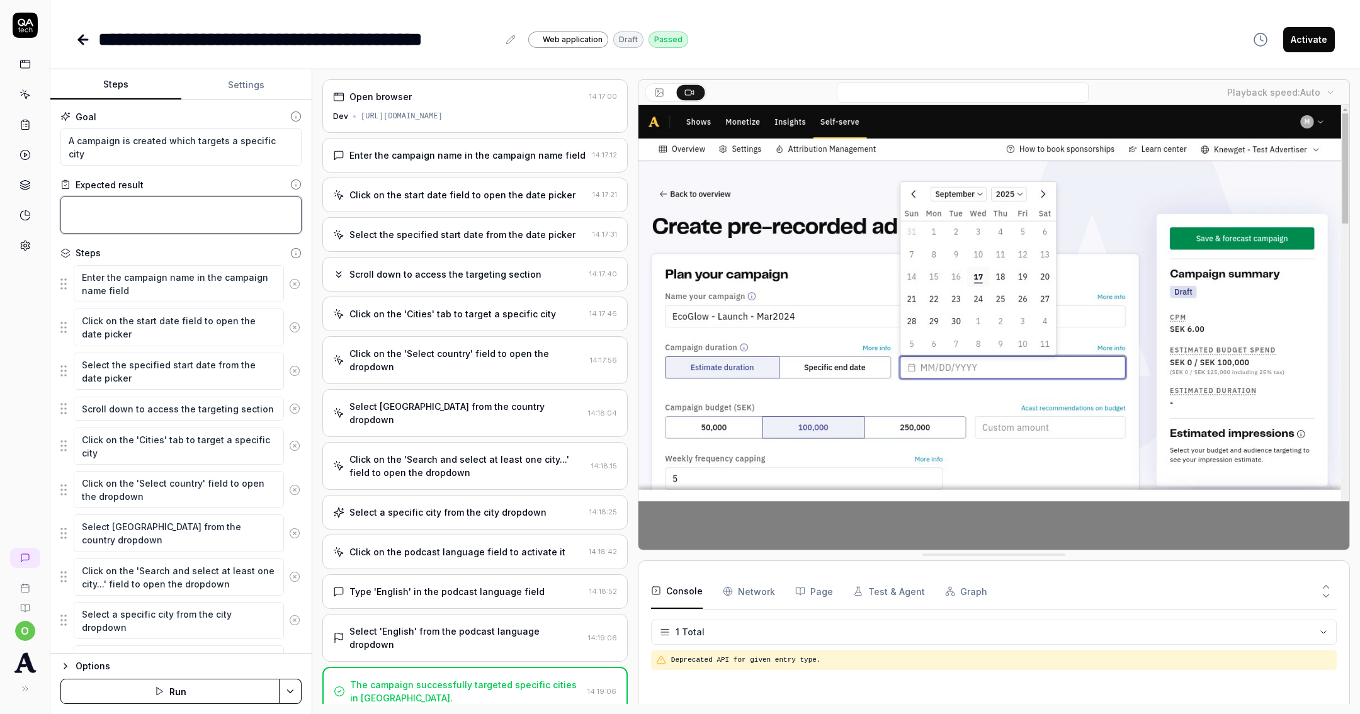
click at [153, 218] on textarea at bounding box center [180, 214] width 241 height 37
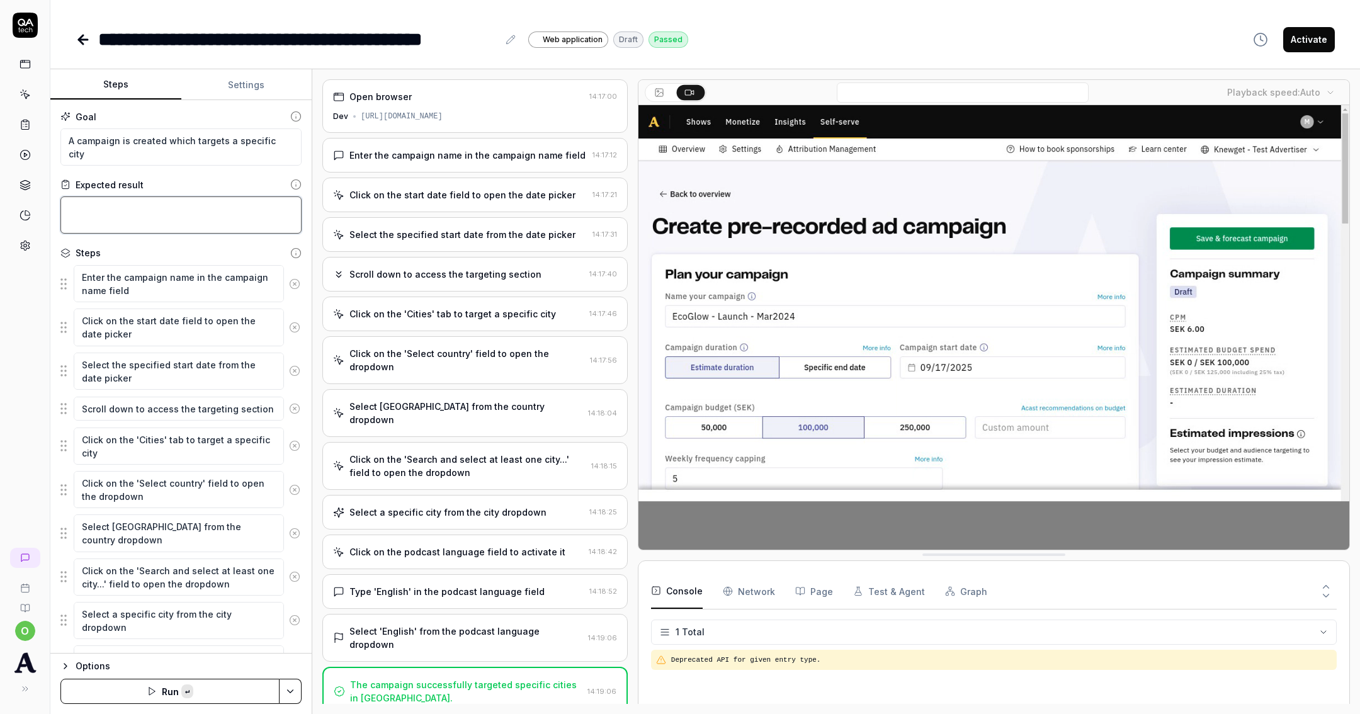
paste textarea "Continue directly from the previous test's form state NOT navigate to a new pag…"
type textarea "*"
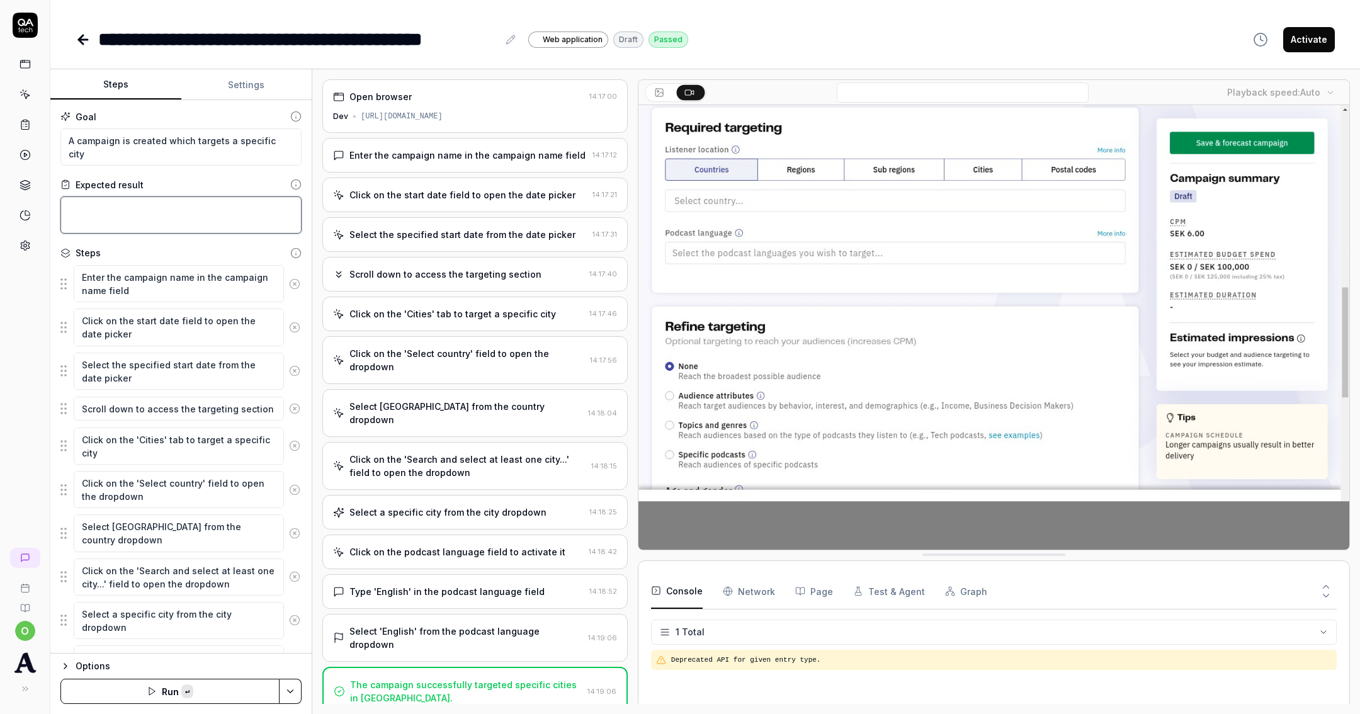
type textarea "Continue directly from the previous test's form state NOT navigate to a new pag…"
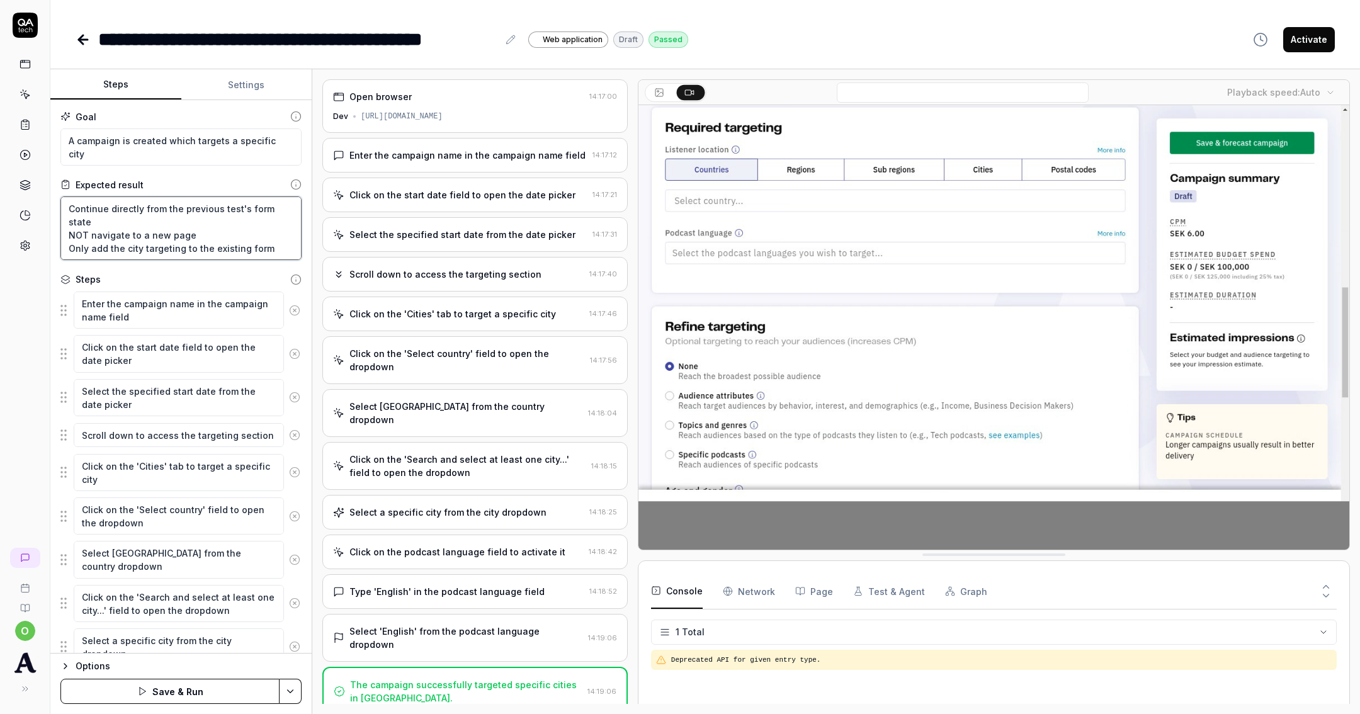
type textarea "*"
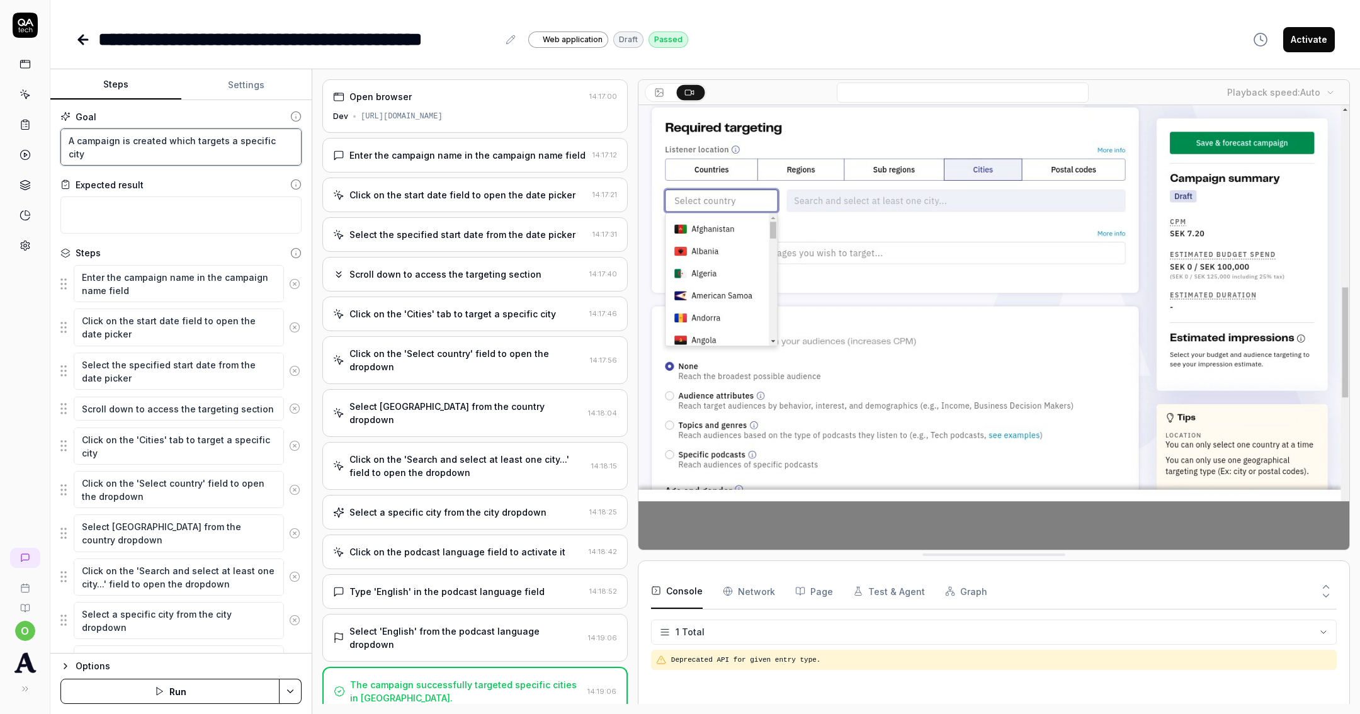
click at [64, 143] on textarea "A campaign is created which targets a specific city" at bounding box center [180, 146] width 241 height 37
type textarea "*"
type textarea "A campaign is created which targets a specific city"
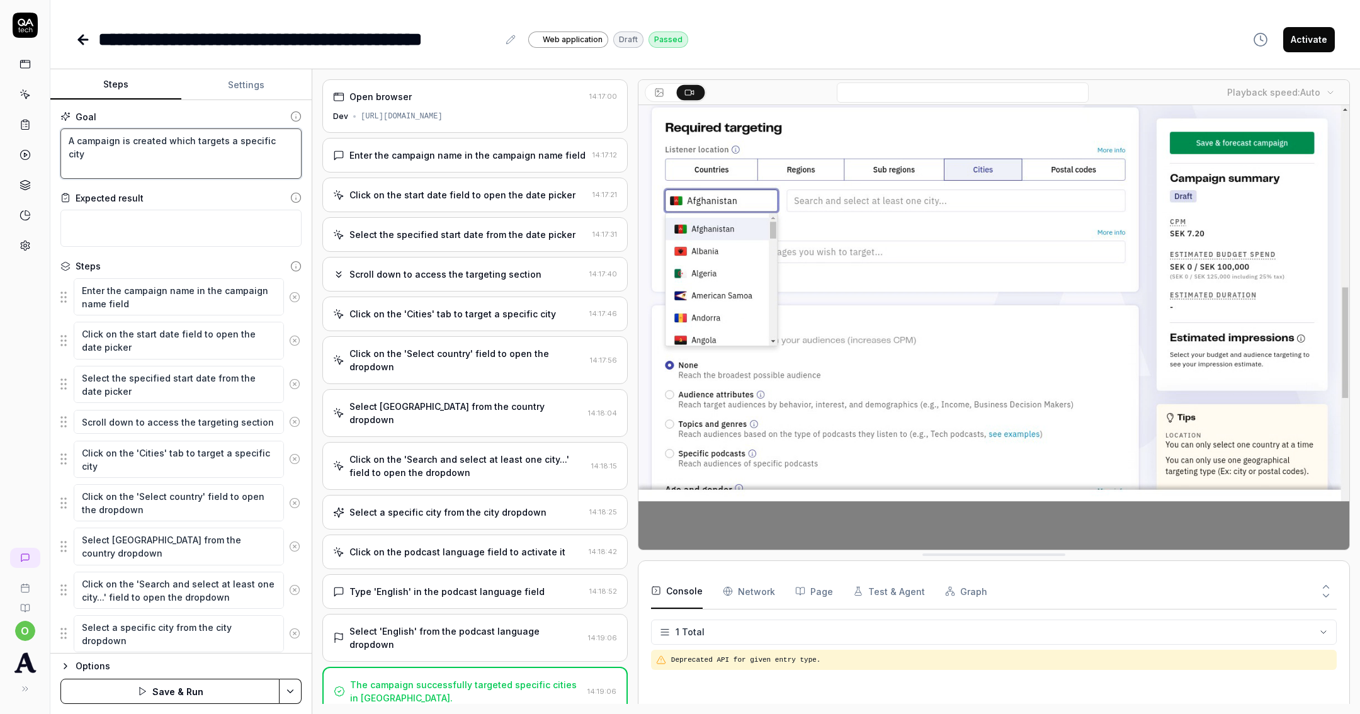
type textarea "*"
type textarea "A campaign is created which targets a specific city"
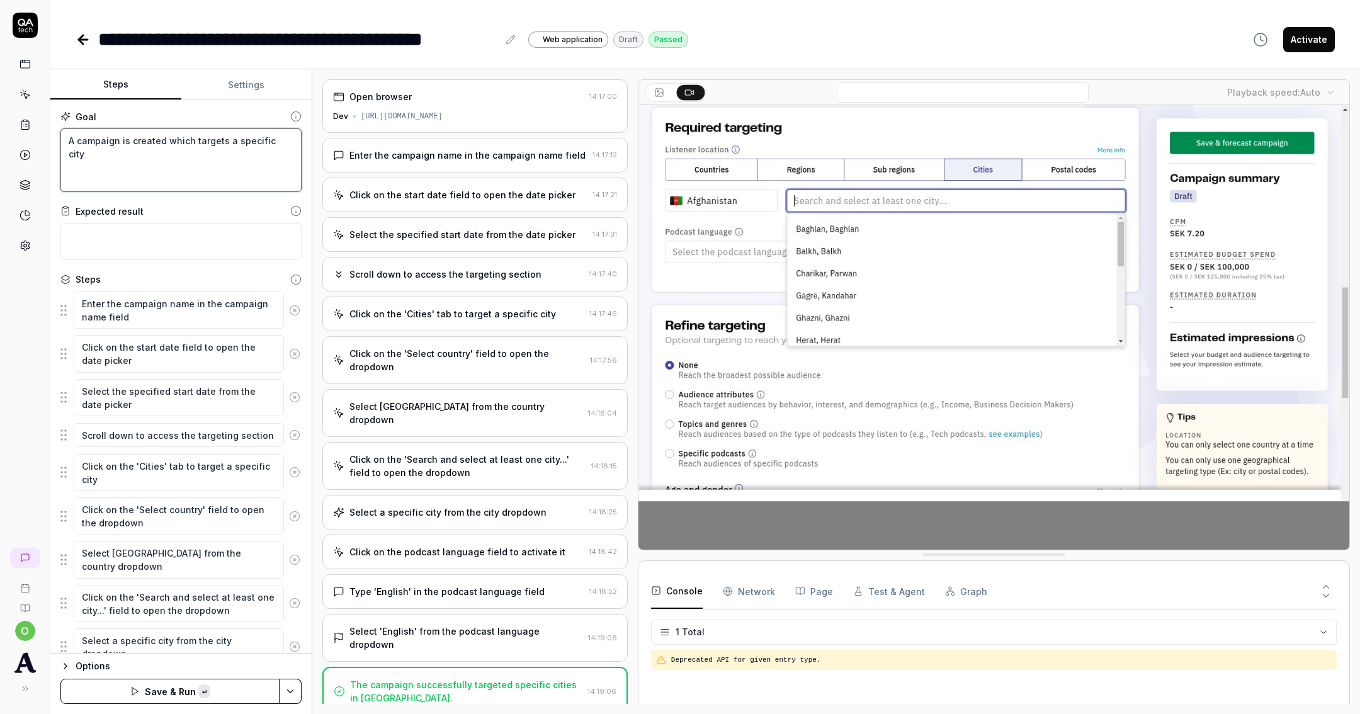
paste textarea "Continue directly from the previous test's form state NOT navigate to a new pag…"
type textarea "*"
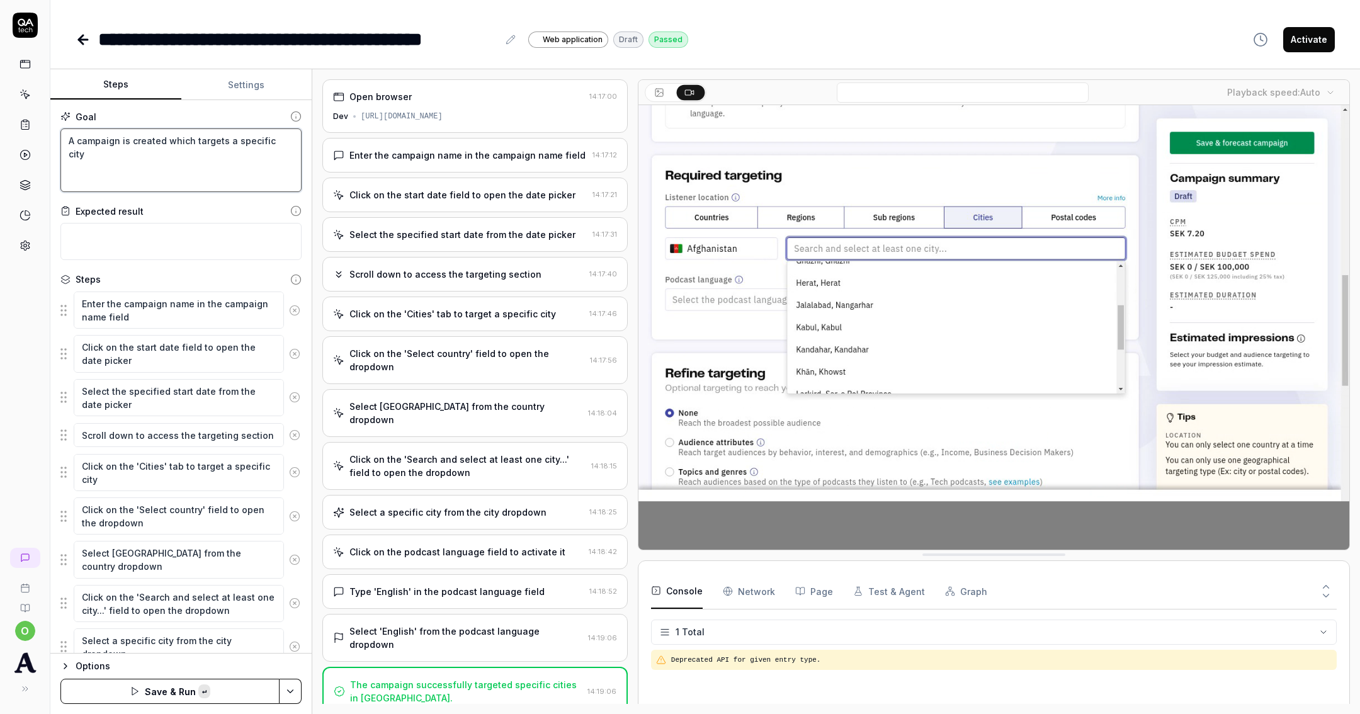
type textarea "Continue directly from the previous test's form state NOT navigate to a new pag…"
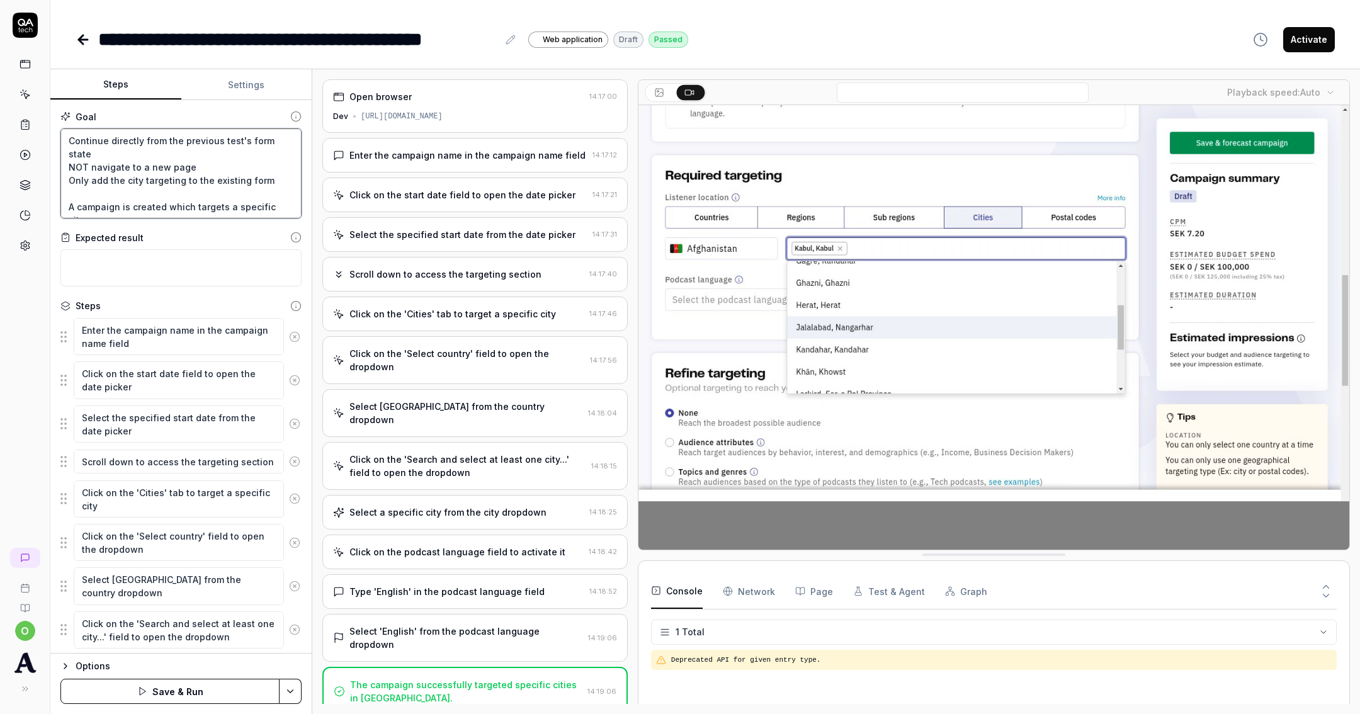
click at [195, 167] on textarea "Continue directly from the previous test's form state NOT navigate to a new pag…" at bounding box center [180, 173] width 241 height 90
type textarea "*"
type textarea "Continue directly from the previous test's form state NOT navigate to a new pag…"
type textarea "*"
type textarea "Continue directly from the previous test's form state NOT navigate to a new pag…"
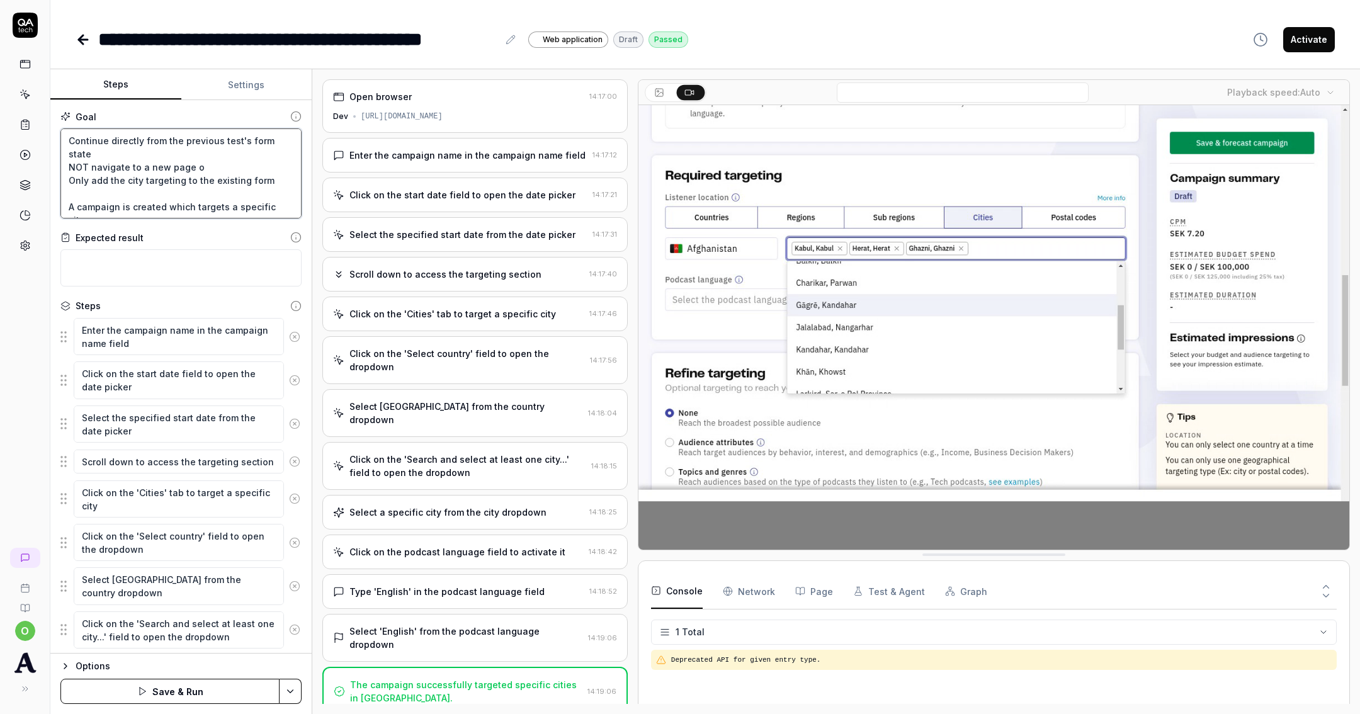
type textarea "*"
type textarea "Continue directly from the previous test's form state NOT navigate to a new pag…"
type textarea "*"
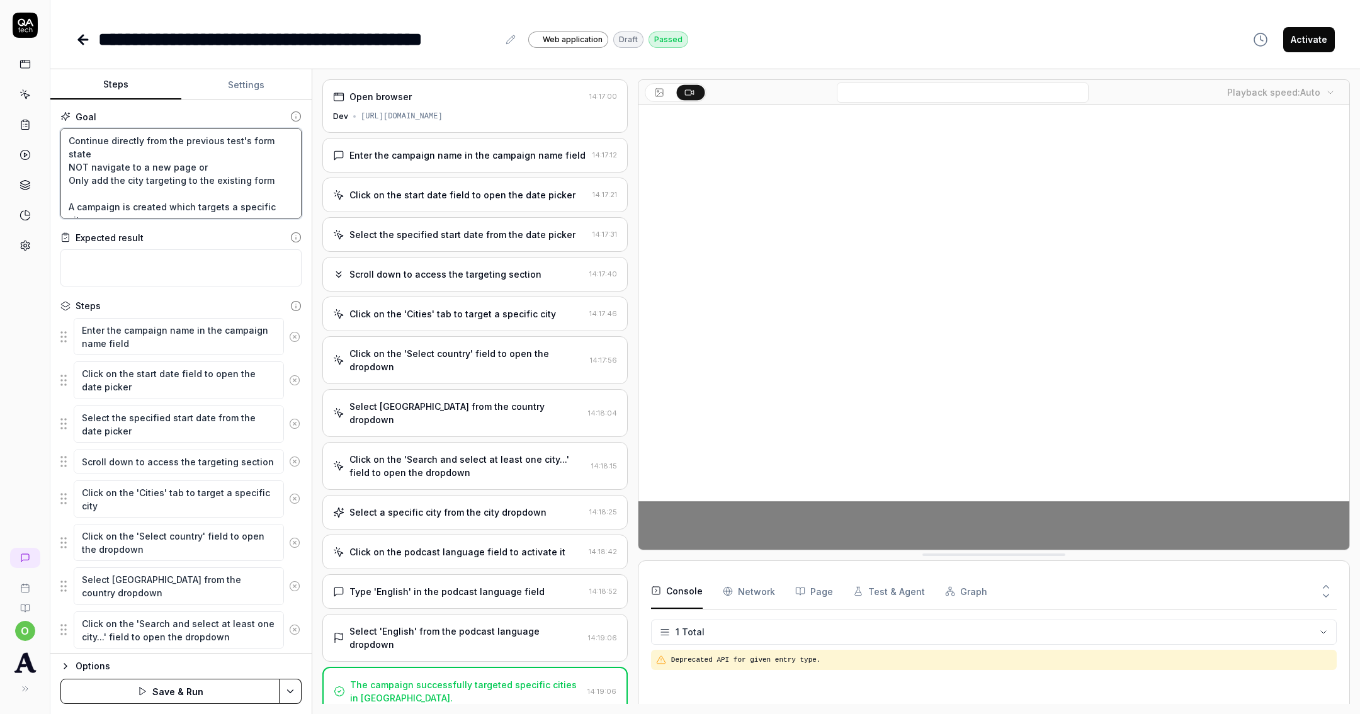
type textarea "Continue directly from the previous test's form state NOT navigate to a new pag…"
type textarea "*"
type textarea "Continue directly from the previous test's form state NOT navigate to a new pag…"
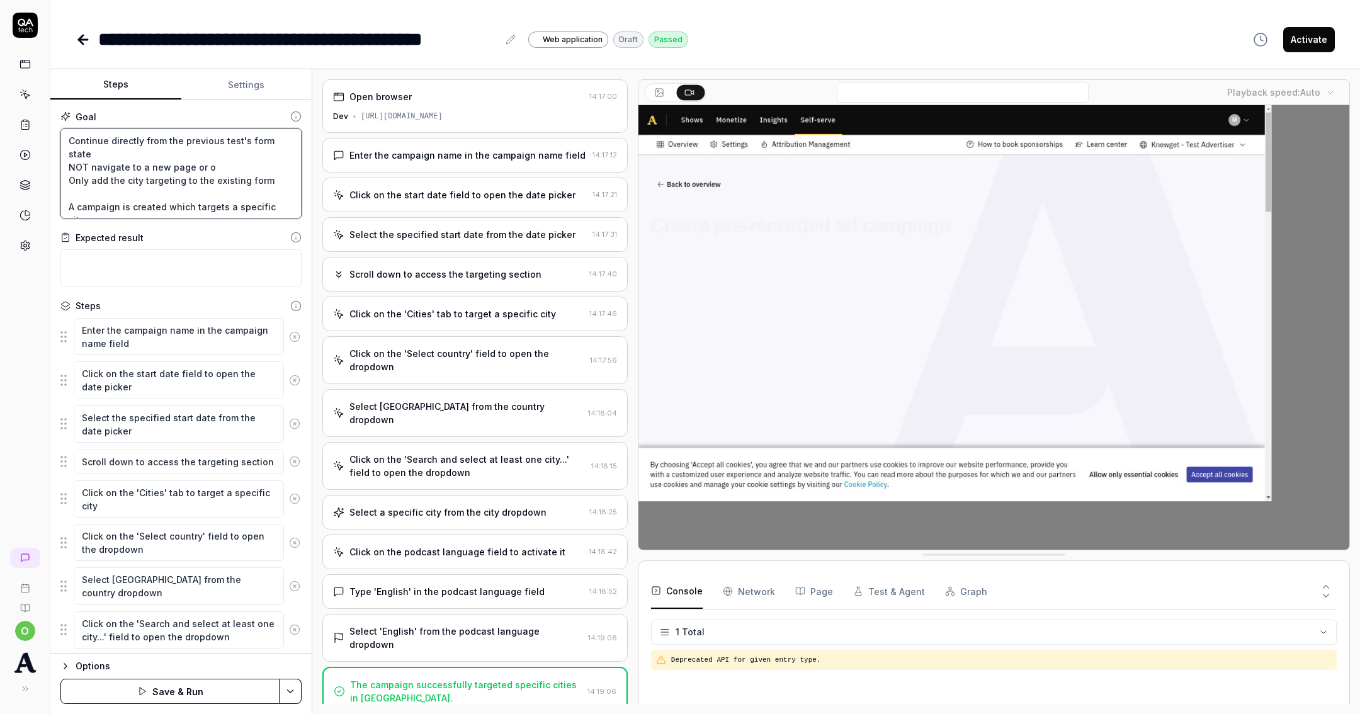
type textarea "*"
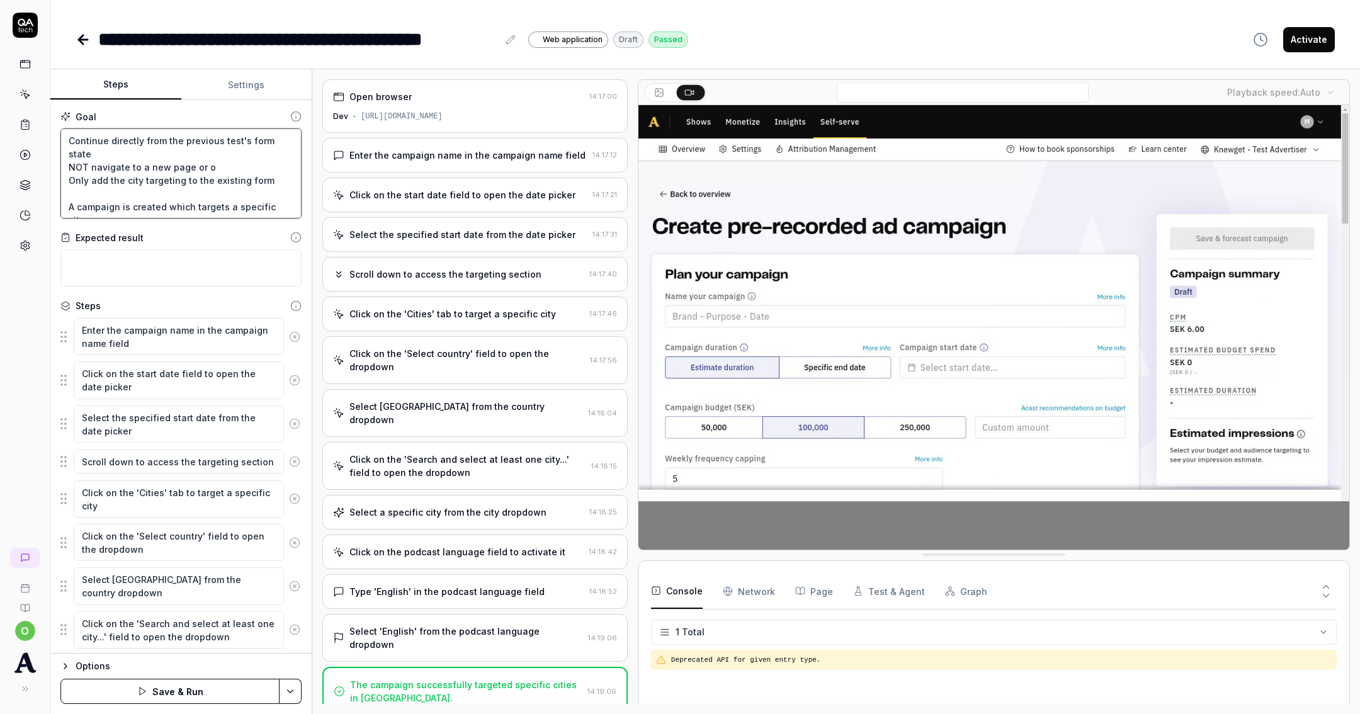
type textarea "Continue directly from the previous test's form state NOT navigate to a new pag…"
type textarea "*"
type textarea "Continue directly from the previous test's form state NOT navigate to a new pag…"
type textarea "*"
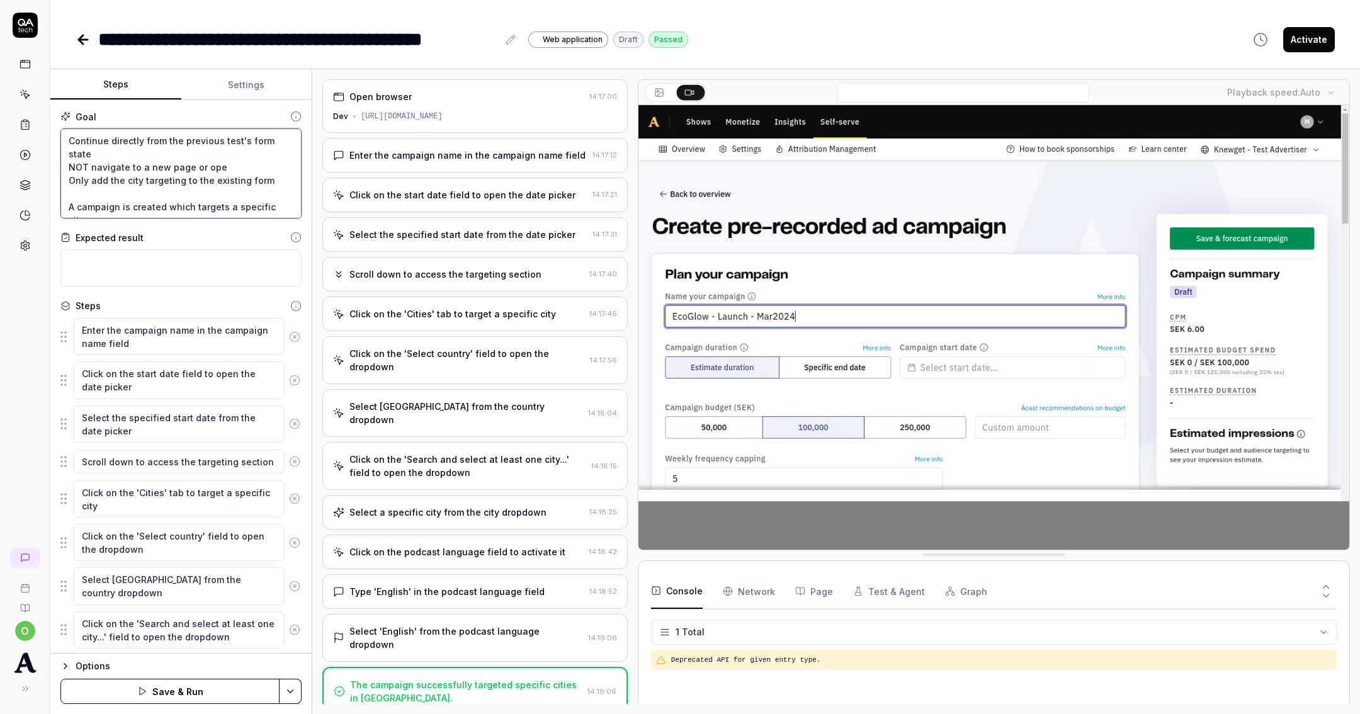
type textarea "Continue directly from the previous test's form state NOT navigate to a new pag…"
type textarea "*"
type textarea "Continue directly from the previous test's form state NOT navigate to a new pag…"
type textarea "*"
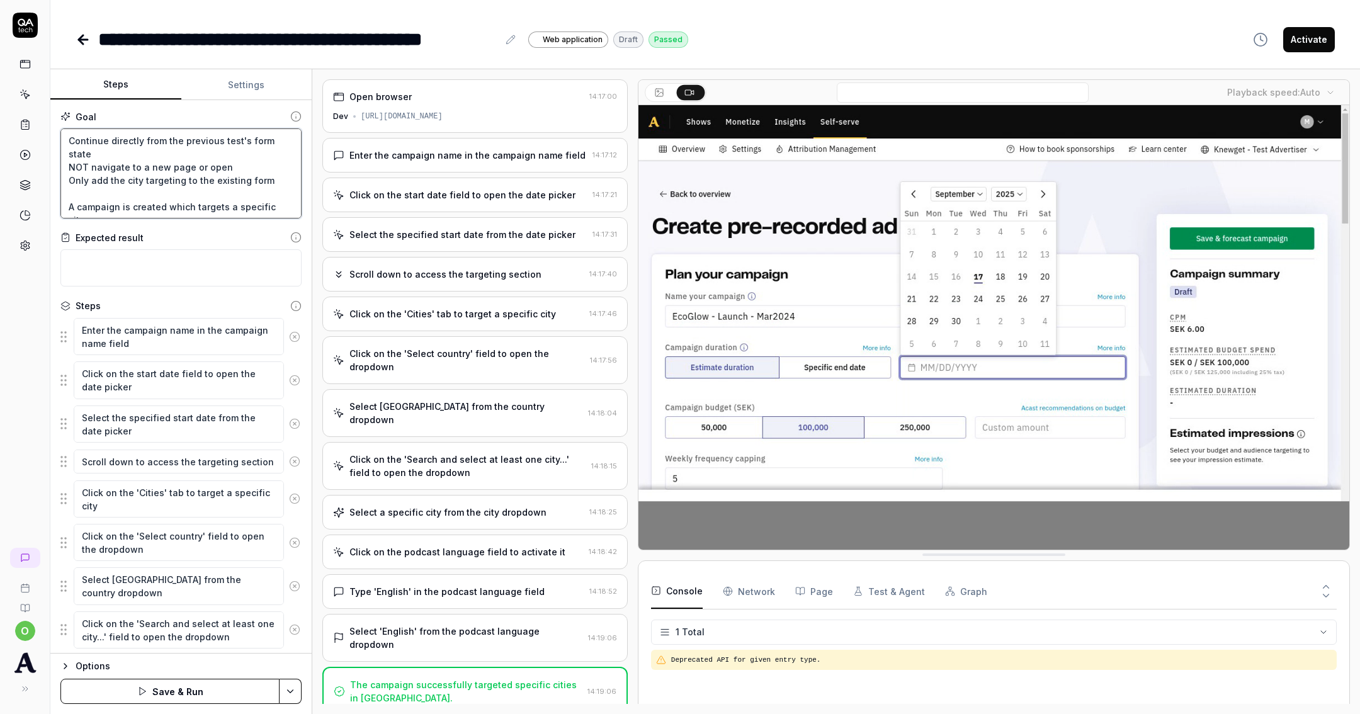
type textarea "Continue directly from the previous test's form state NOT navigate to a new pag…"
type textarea "*"
type textarea "Continue directly from the previous test's form state NOT navigate to a new pag…"
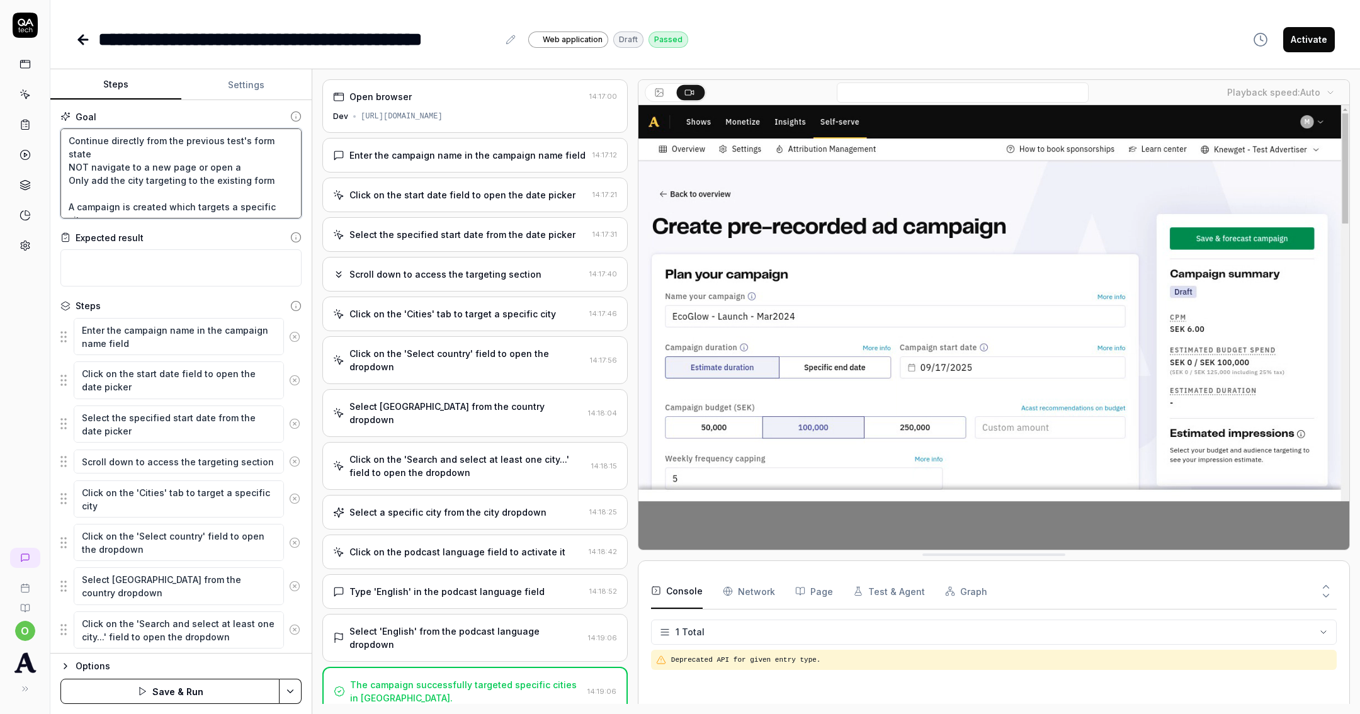
type textarea "*"
type textarea "Continue directly from the previous test's form state NOT navigate to a new pag…"
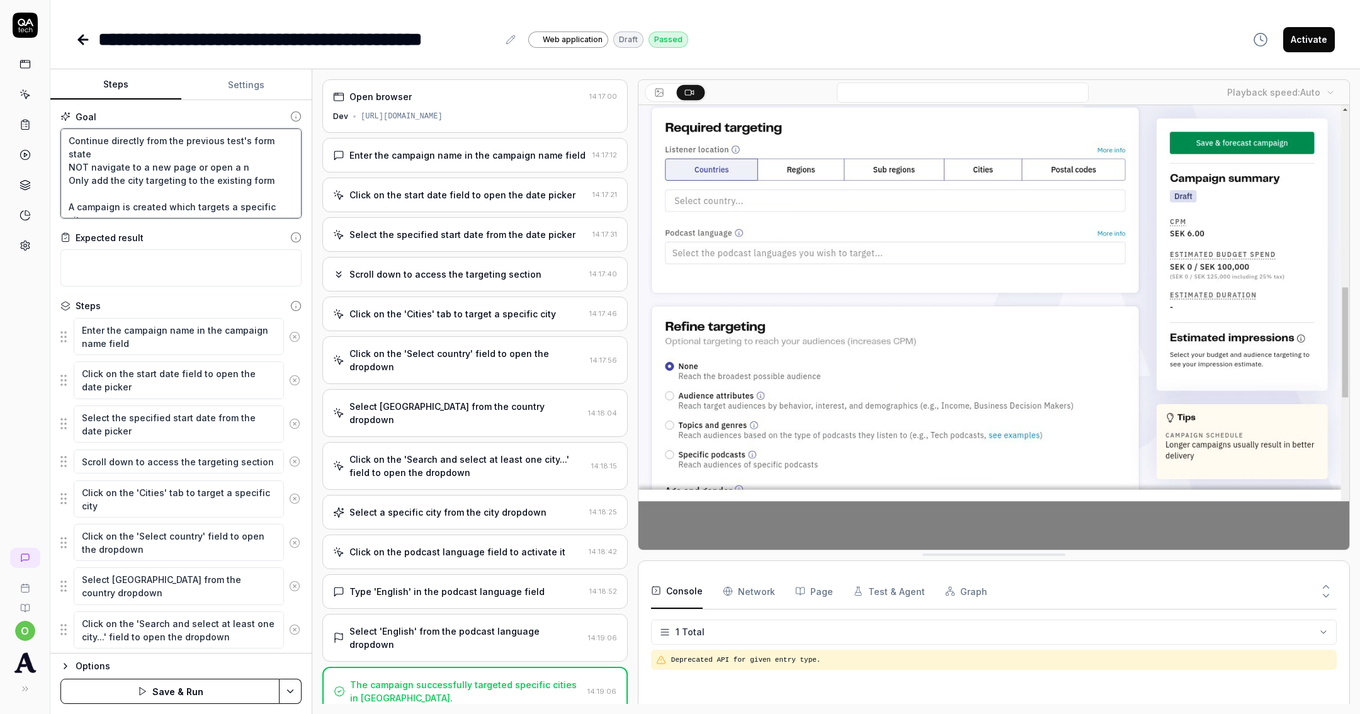
type textarea "*"
type textarea "Continue directly from the previous test's form state NOT navigate to a new pag…"
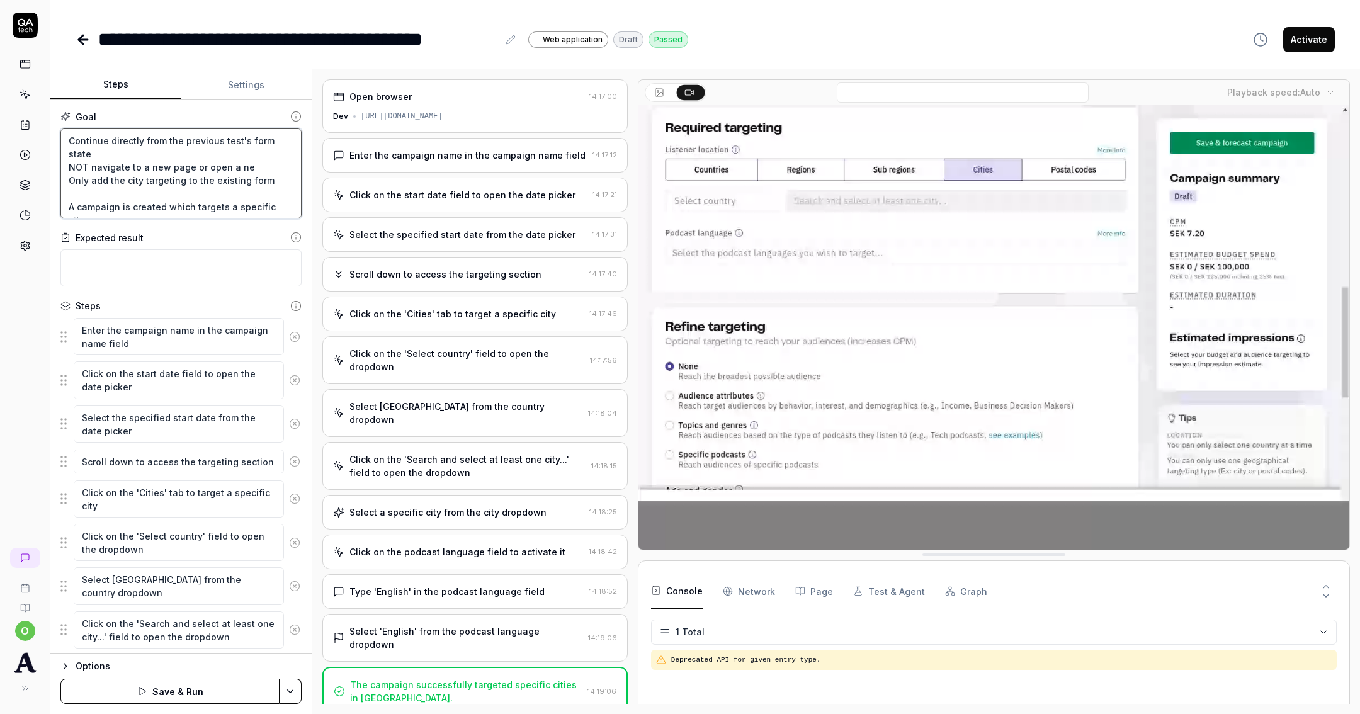
type textarea "*"
type textarea "Continue directly from the previous test's form state NOT navigate to a new pag…"
type textarea "*"
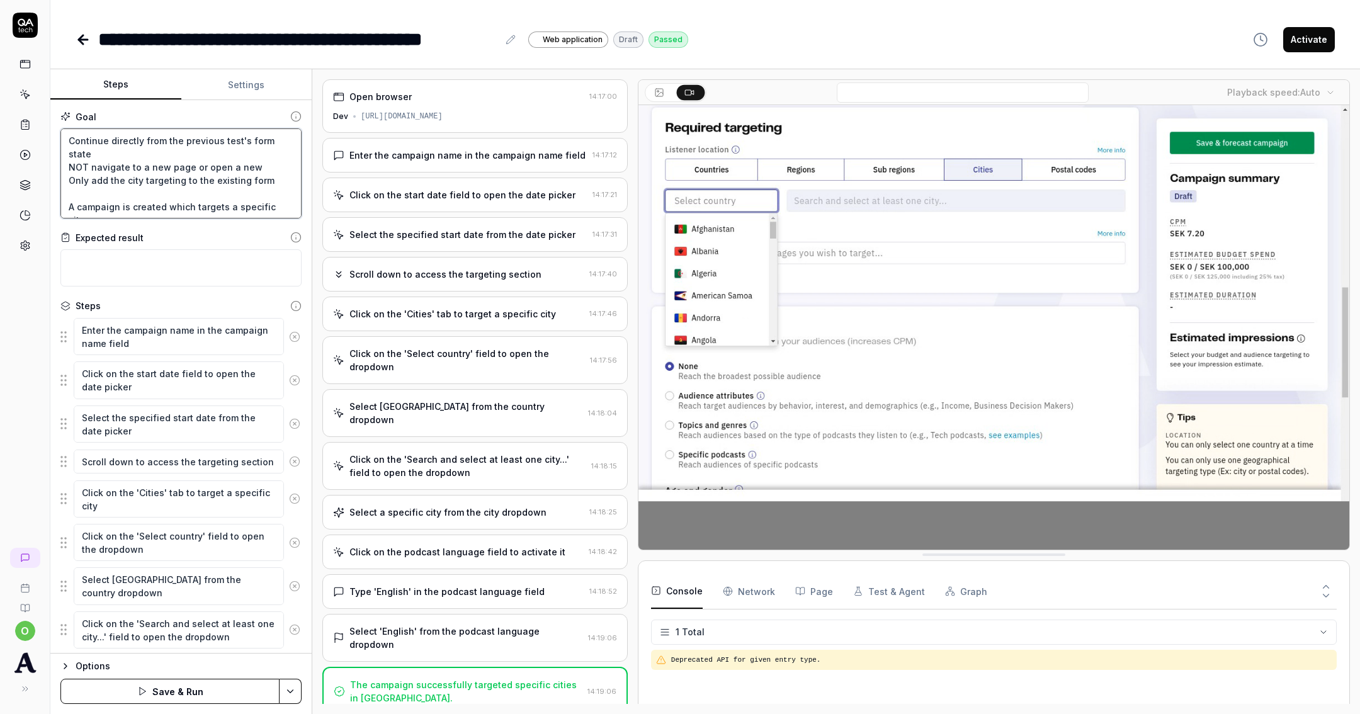
type textarea "Continue directly from the previous test's form state NOT navigate to a new pag…"
type textarea "*"
type textarea "Continue directly from the previous test's form state NOT navigate to a new pag…"
type textarea "*"
type textarea "Continue directly from the previous test's form state NOT navigate to a new pag…"
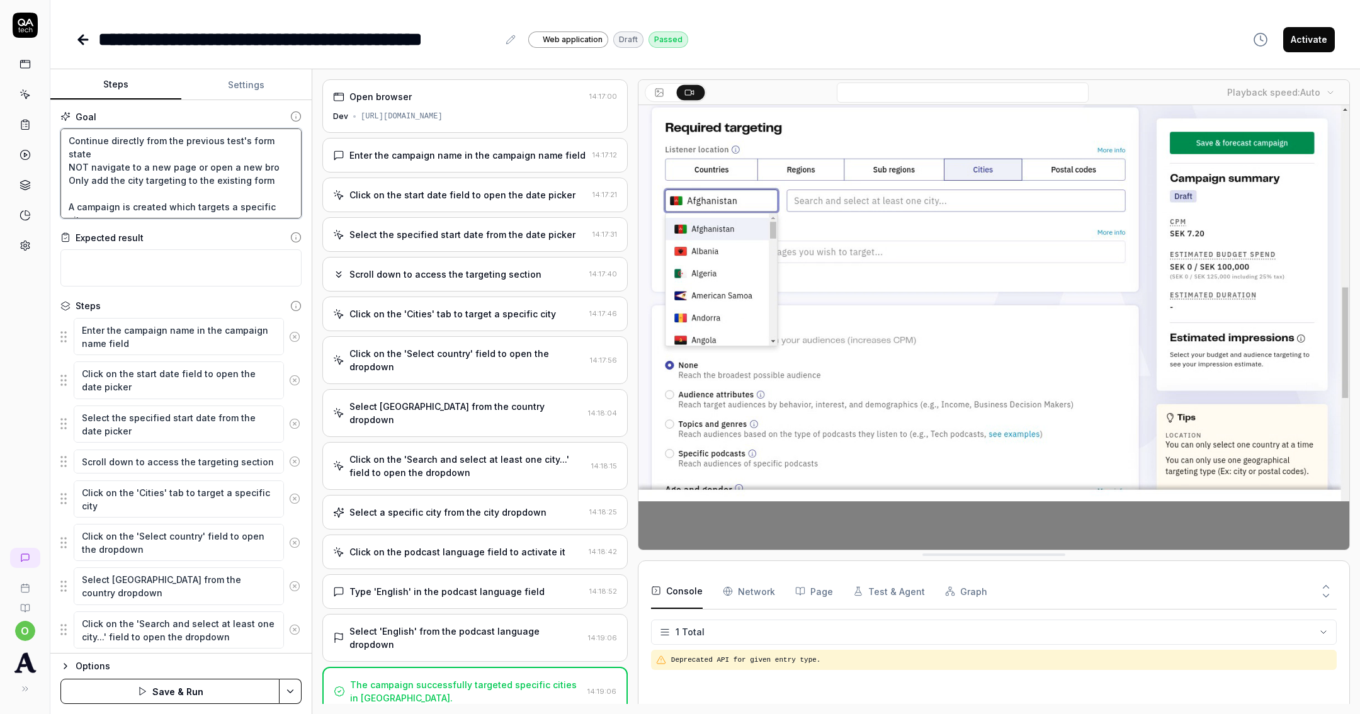
type textarea "*"
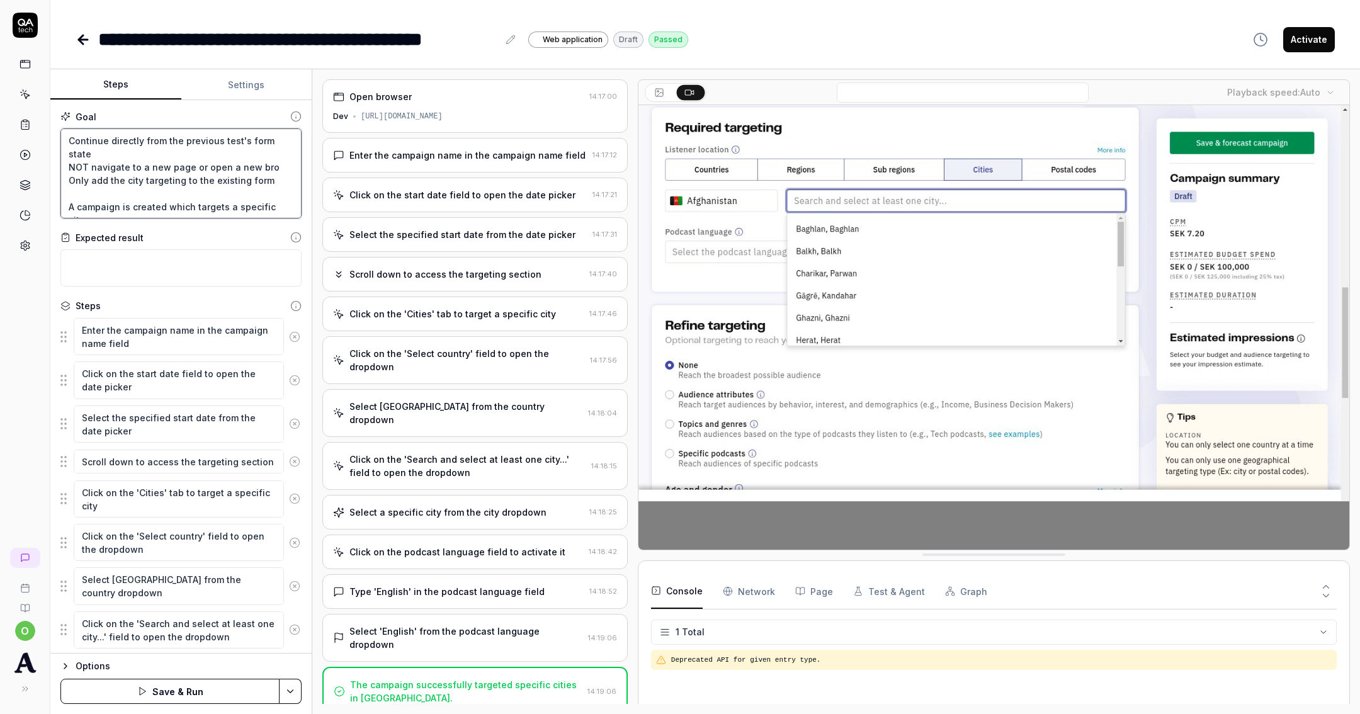
type textarea "Continue directly from the previous test's form state NOT navigate to a new pag…"
type textarea "*"
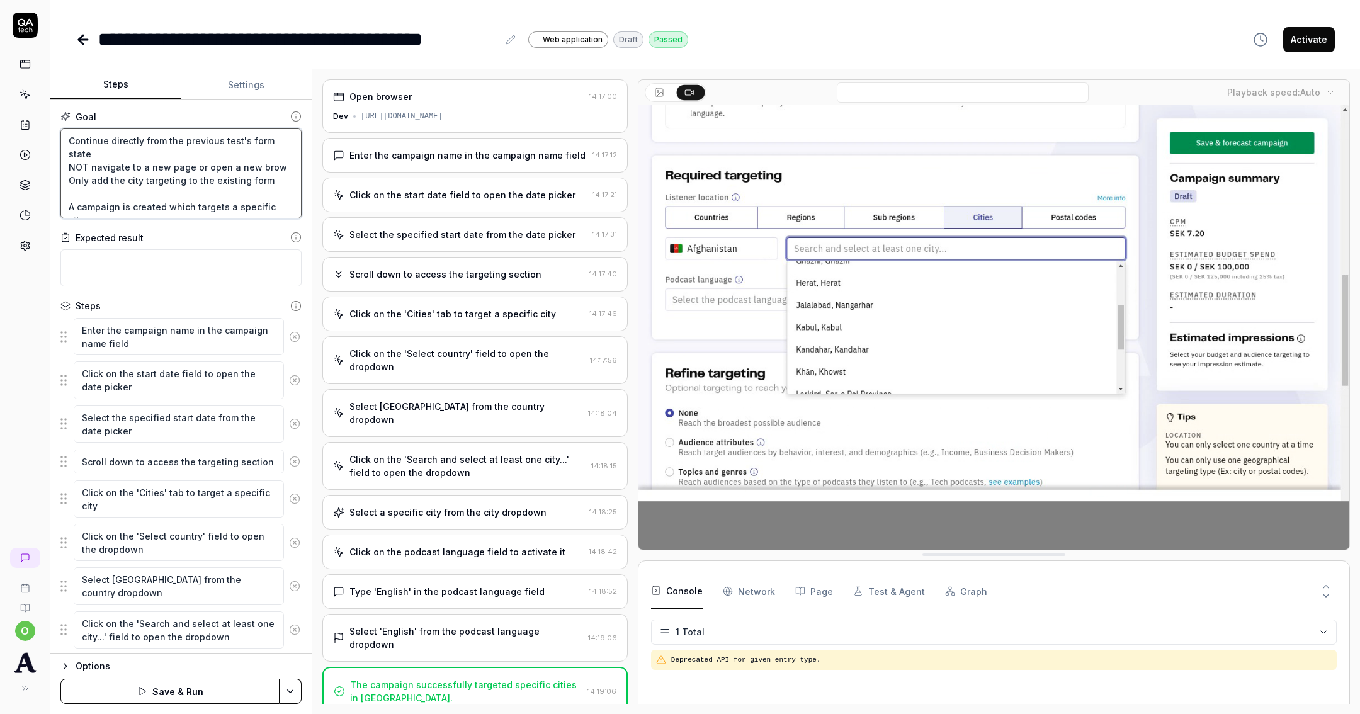
type textarea "Continue directly from the previous test's form state NOT navigate to a new pag…"
type textarea "*"
type textarea "Continue directly from the previous test's form state NOT navigate to a new pag…"
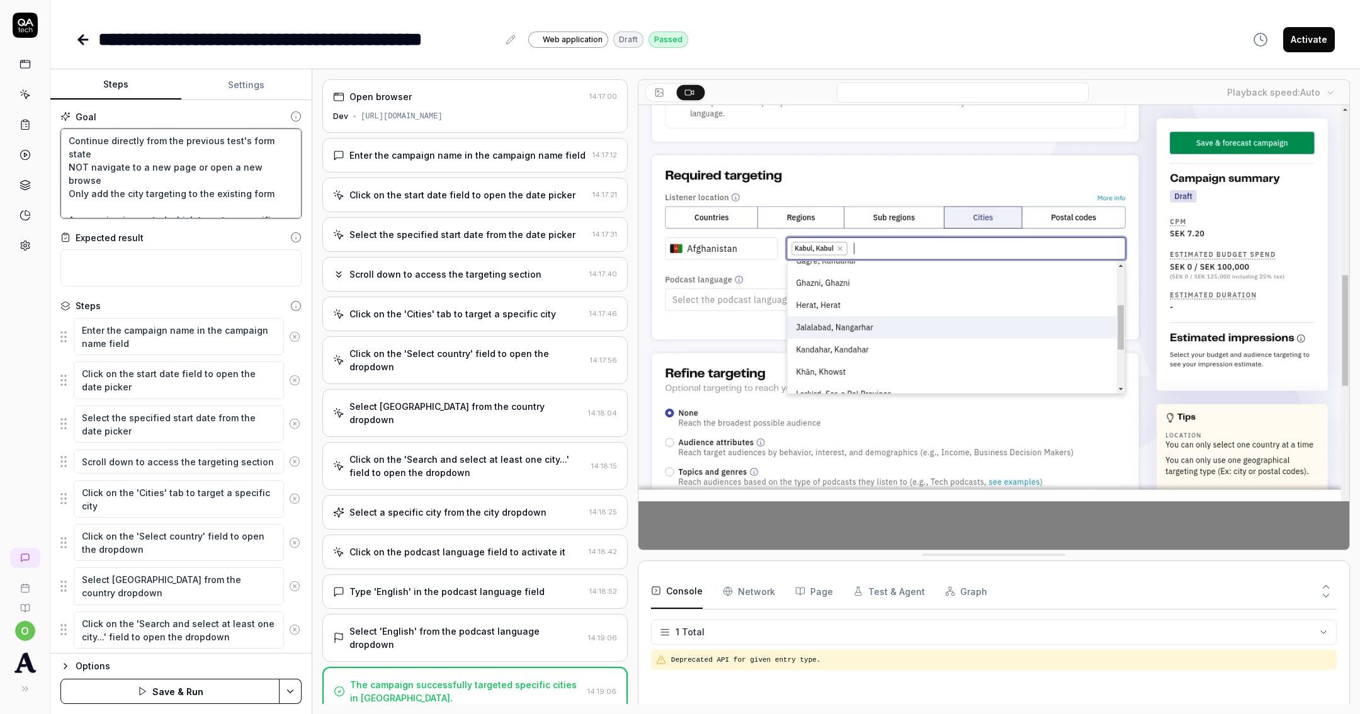
type textarea "*"
type textarea "Continue directly from the previous test's form state NOT navigate to a new pag…"
type textarea "*"
type textarea "Continue directly from the previous test's form state NOT navigate to a new pag…"
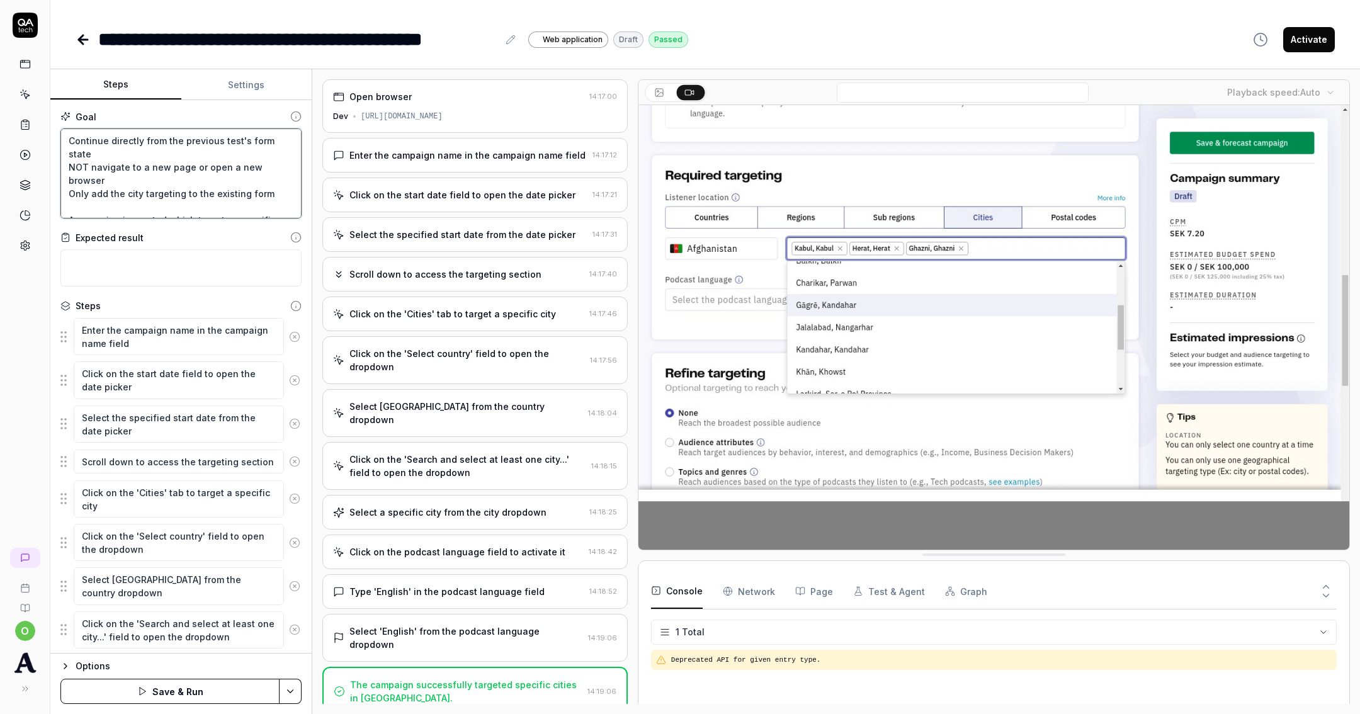
click at [67, 167] on textarea "Continue directly from the previous test's form state NOT navigate to a new pag…" at bounding box center [180, 173] width 241 height 90
type textarea "*"
type textarea "Continue directly from the previous test's form state dNOT navigate to a new pa…"
type textarea "*"
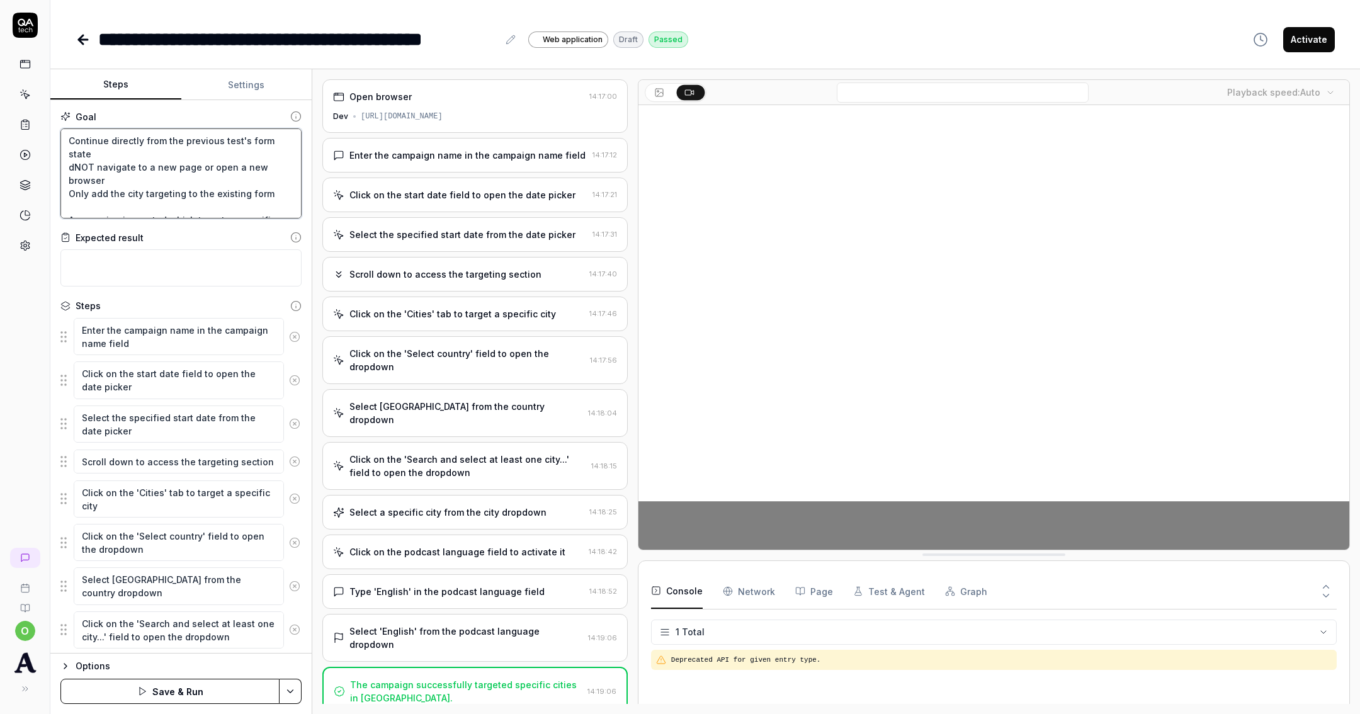
type textarea "Continue directly from the previous test's form state doNOT navigate to a new p…"
type textarea "*"
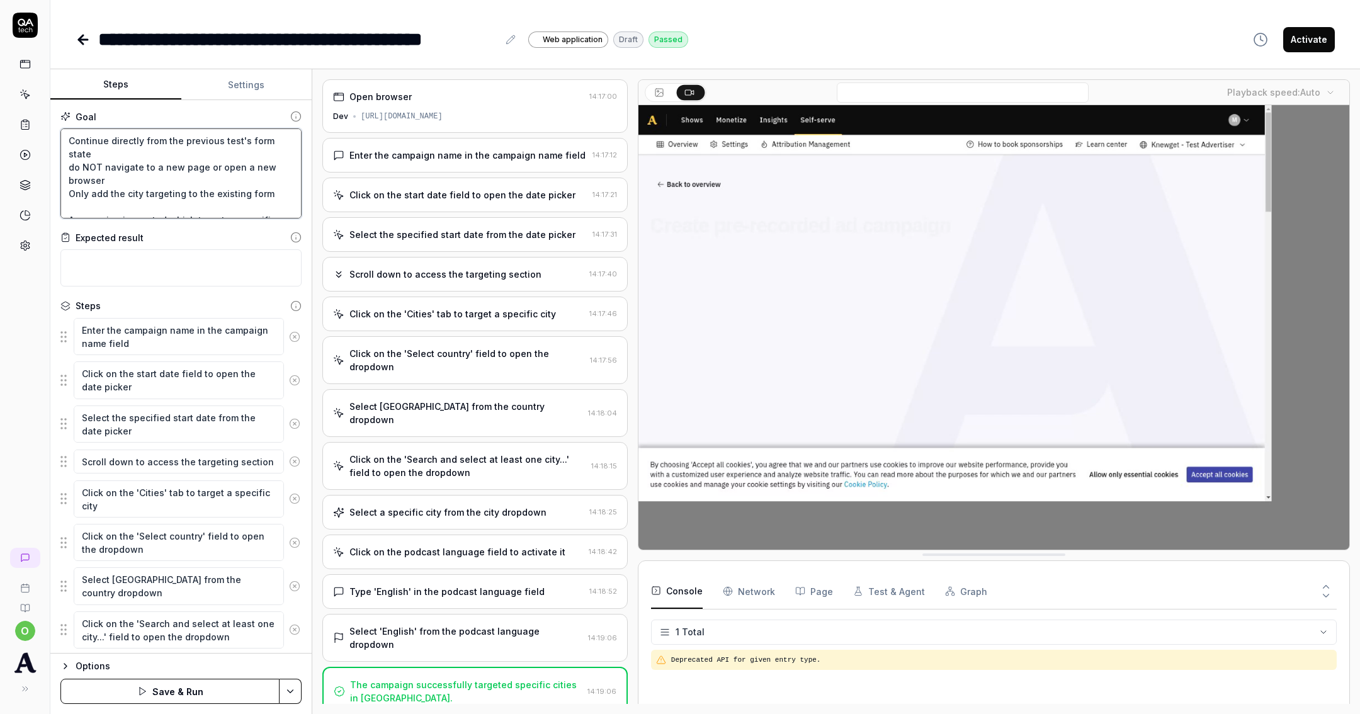
type textarea "Continue directly from the previous test's form state do NOT navigate to a new …"
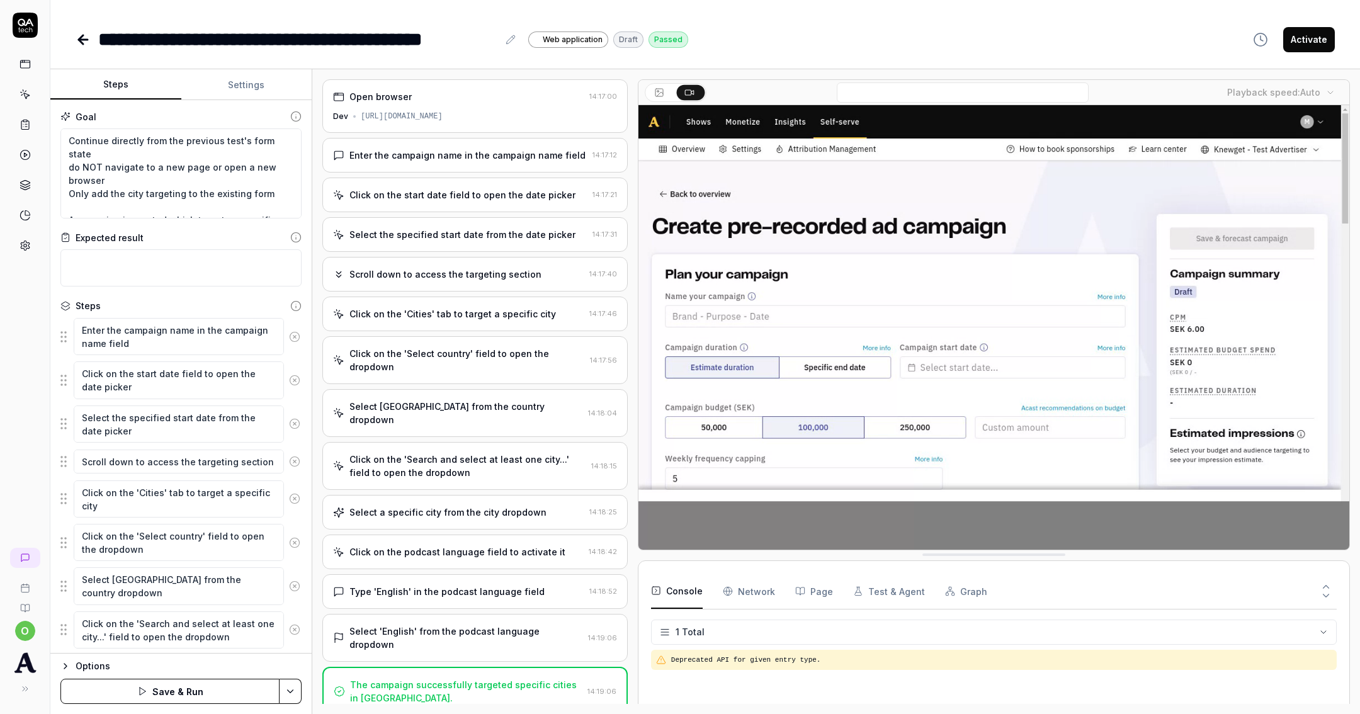
click at [167, 695] on button "Save & Run" at bounding box center [169, 691] width 219 height 25
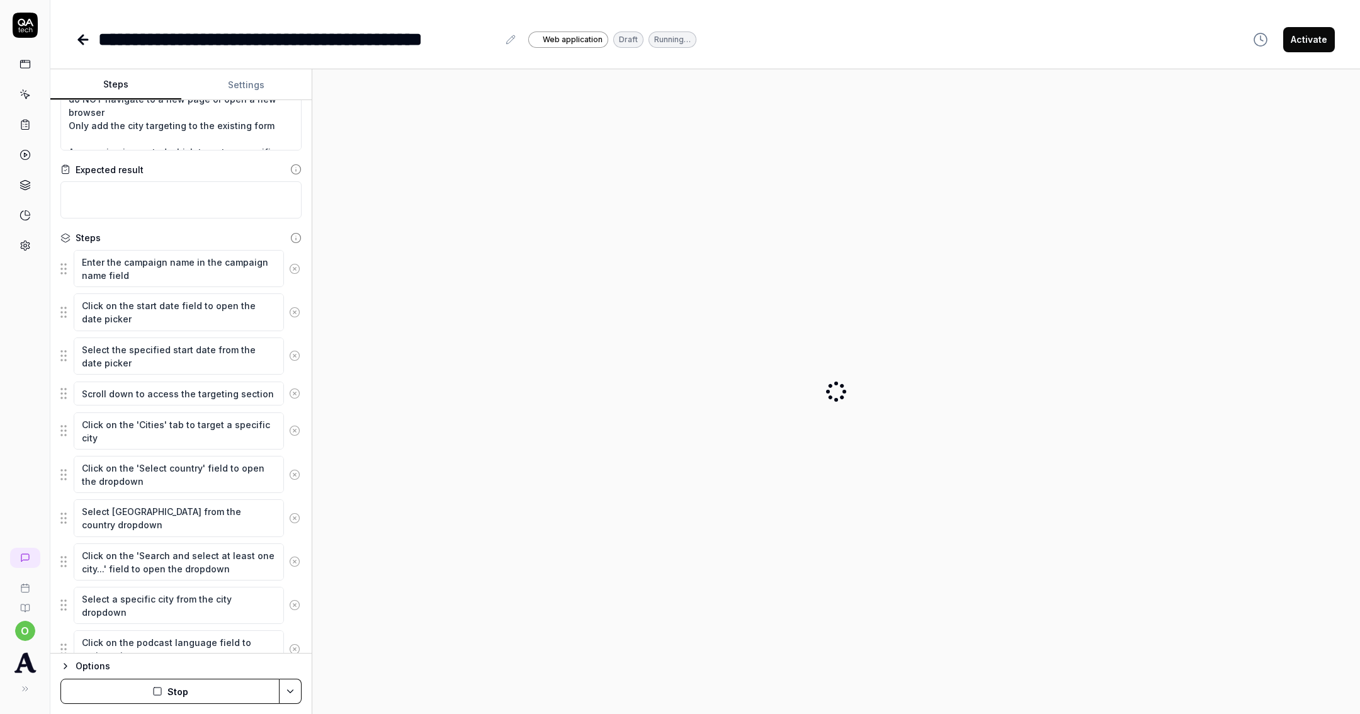
scroll to position [202, 0]
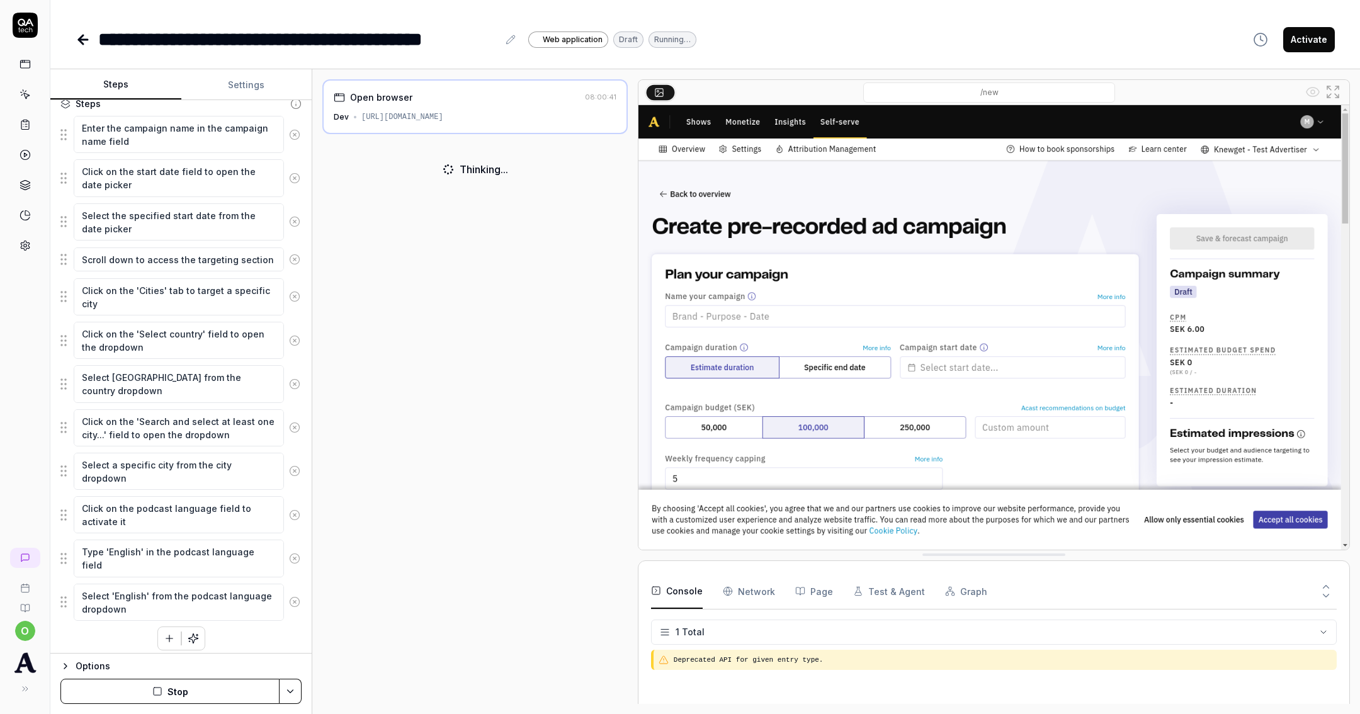
click at [84, 43] on icon at bounding box center [83, 39] width 15 height 15
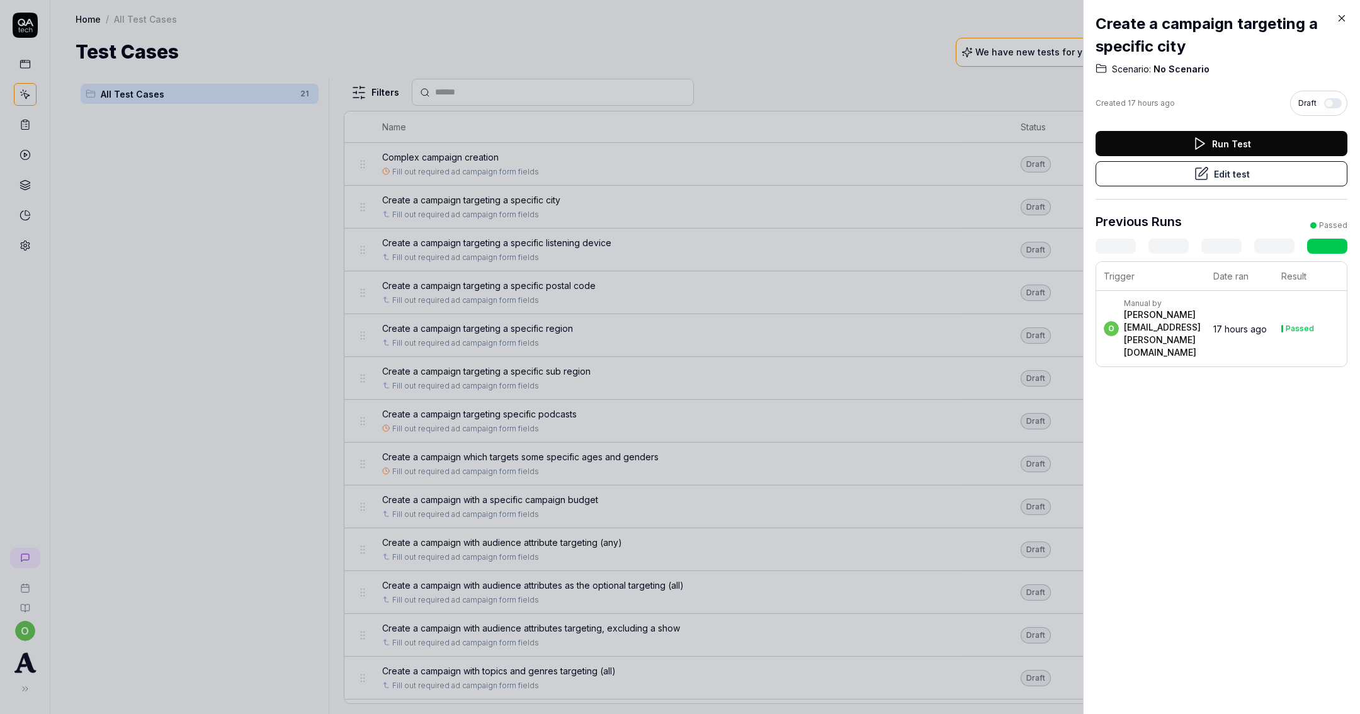
click at [120, 94] on div at bounding box center [680, 357] width 1360 height 714
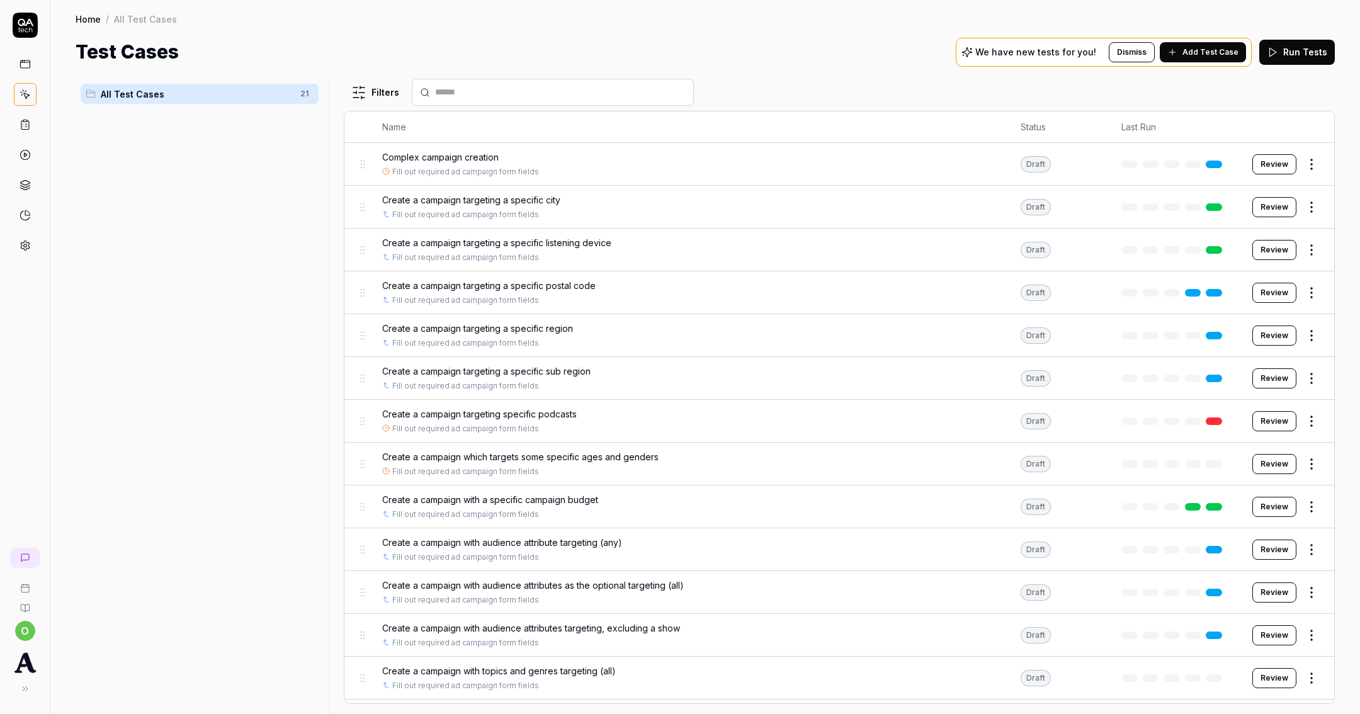
click at [489, 200] on span "Create a campaign targeting a specific city" at bounding box center [471, 199] width 178 height 13
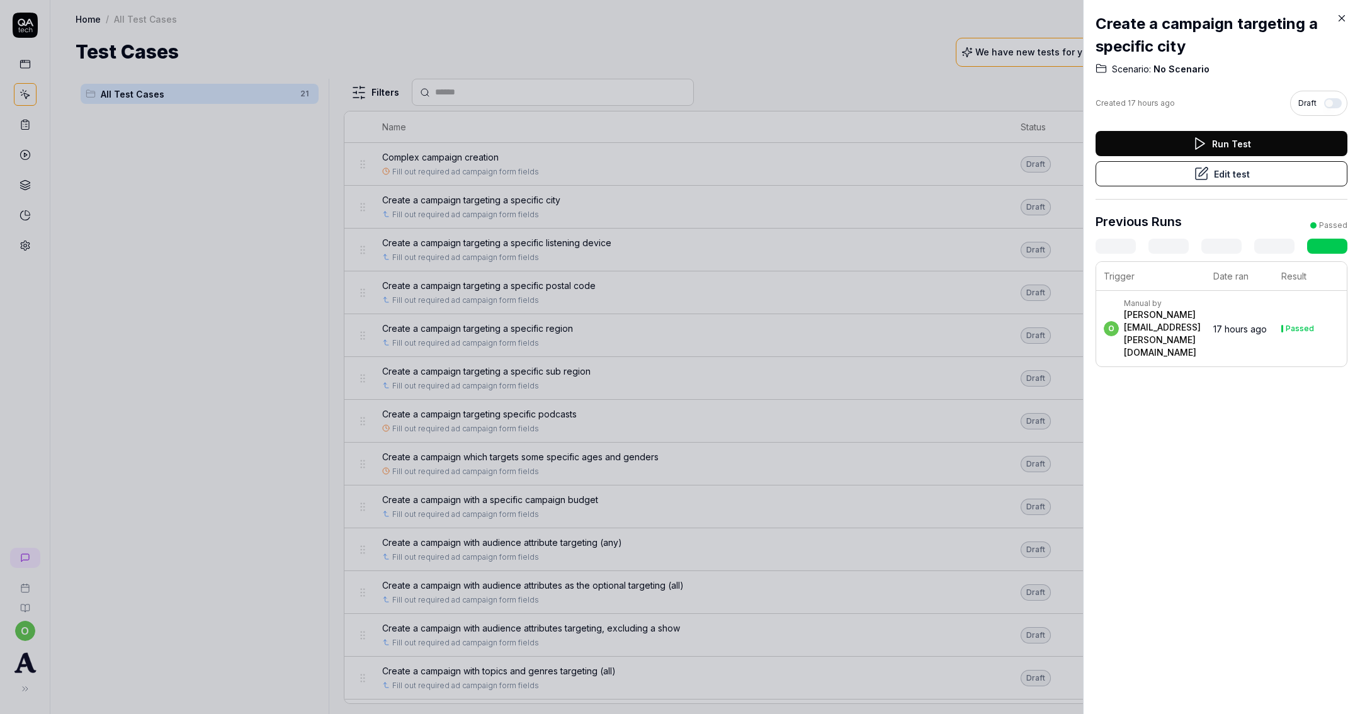
drag, startPoint x: 1007, startPoint y: 108, endPoint x: 896, endPoint y: 120, distance: 112.0
click at [1006, 108] on div at bounding box center [680, 357] width 1360 height 714
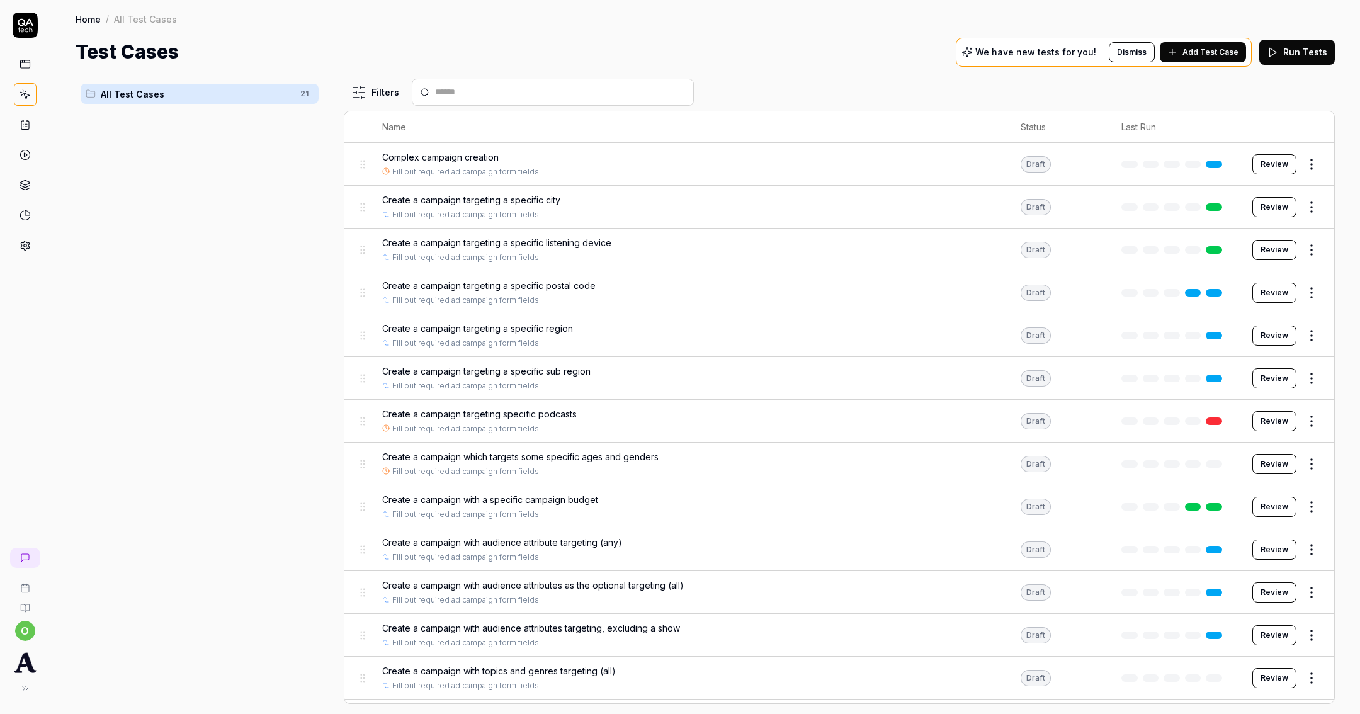
click at [21, 166] on div at bounding box center [25, 155] width 23 height 204
click at [22, 156] on icon at bounding box center [25, 154] width 11 height 11
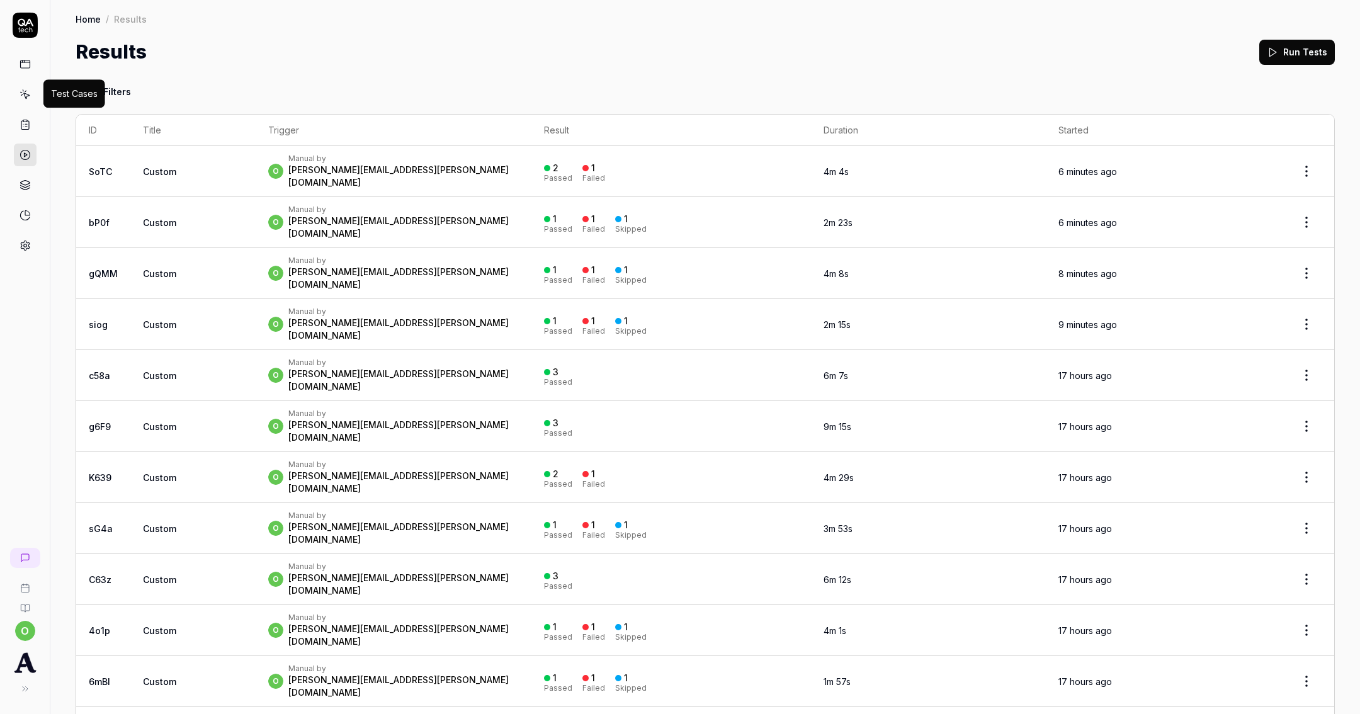
click at [24, 89] on icon at bounding box center [25, 94] width 11 height 11
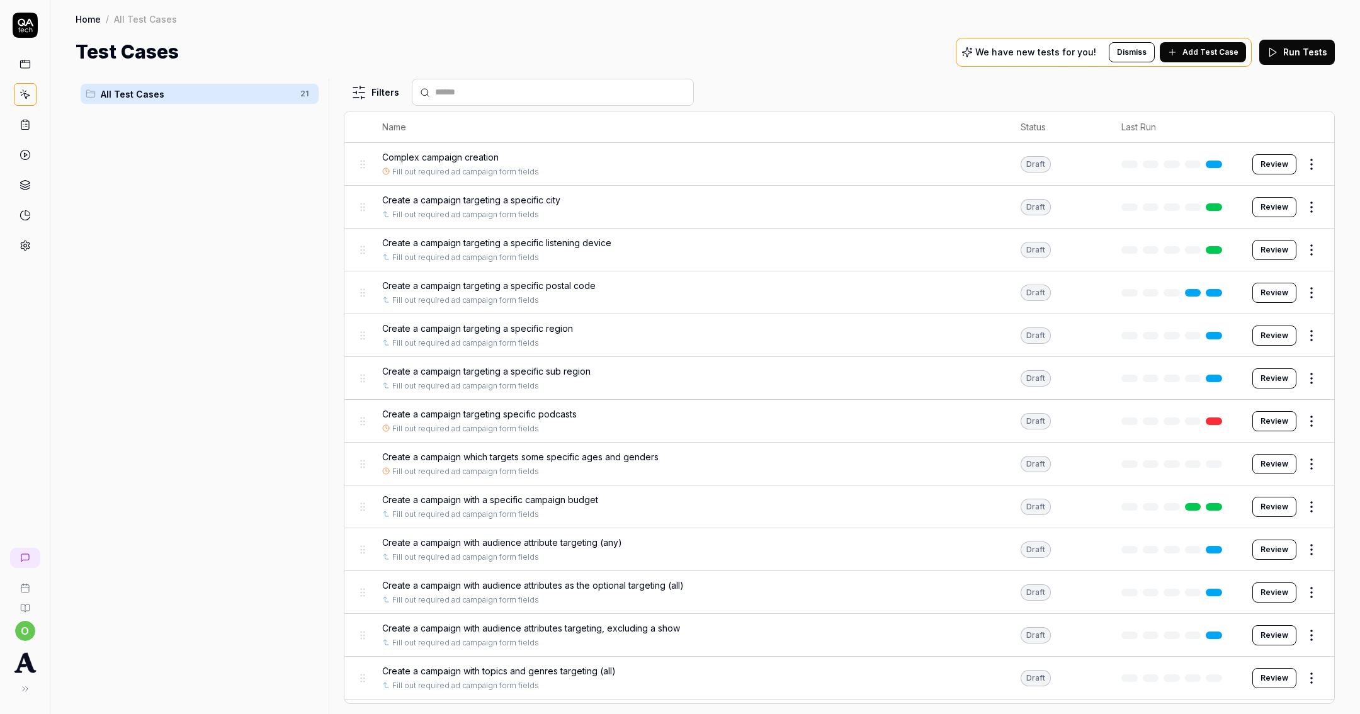
click at [1206, 166] on link at bounding box center [1214, 165] width 16 height 8
click at [1252, 203] on button "Review" at bounding box center [1274, 207] width 44 height 20
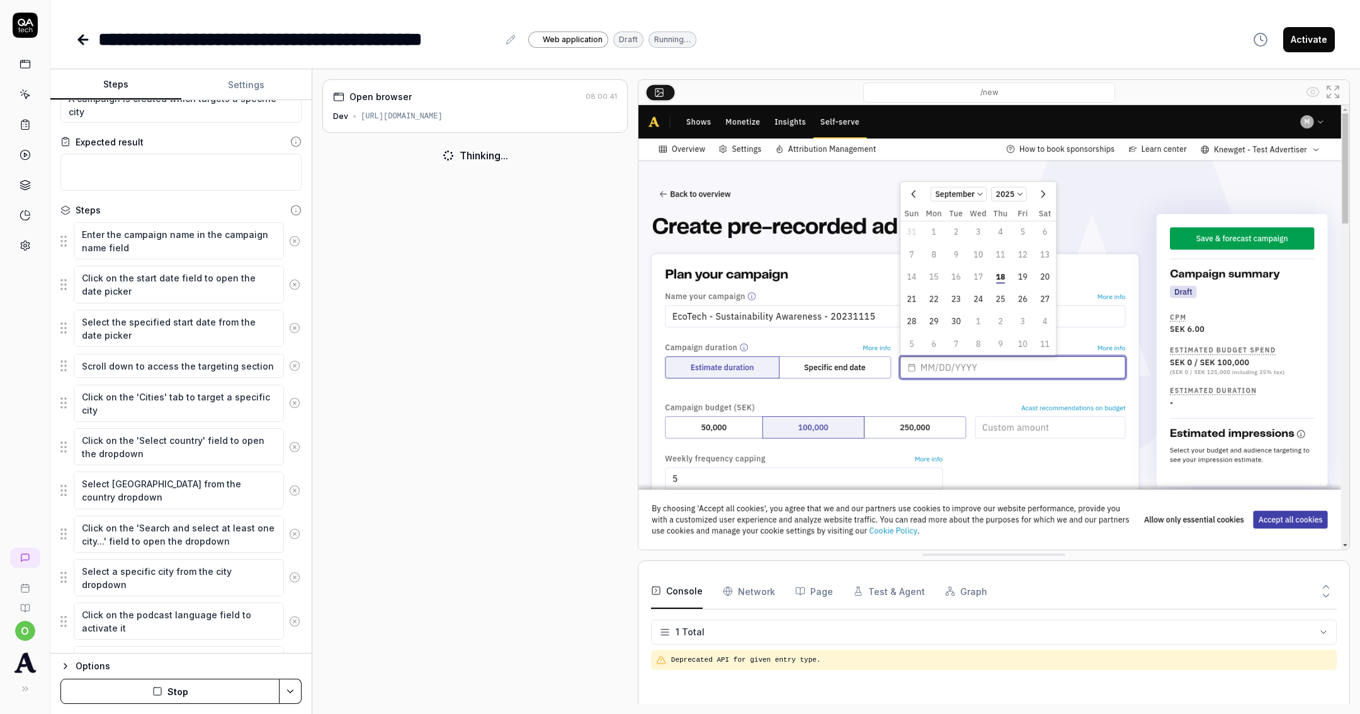
scroll to position [202, 0]
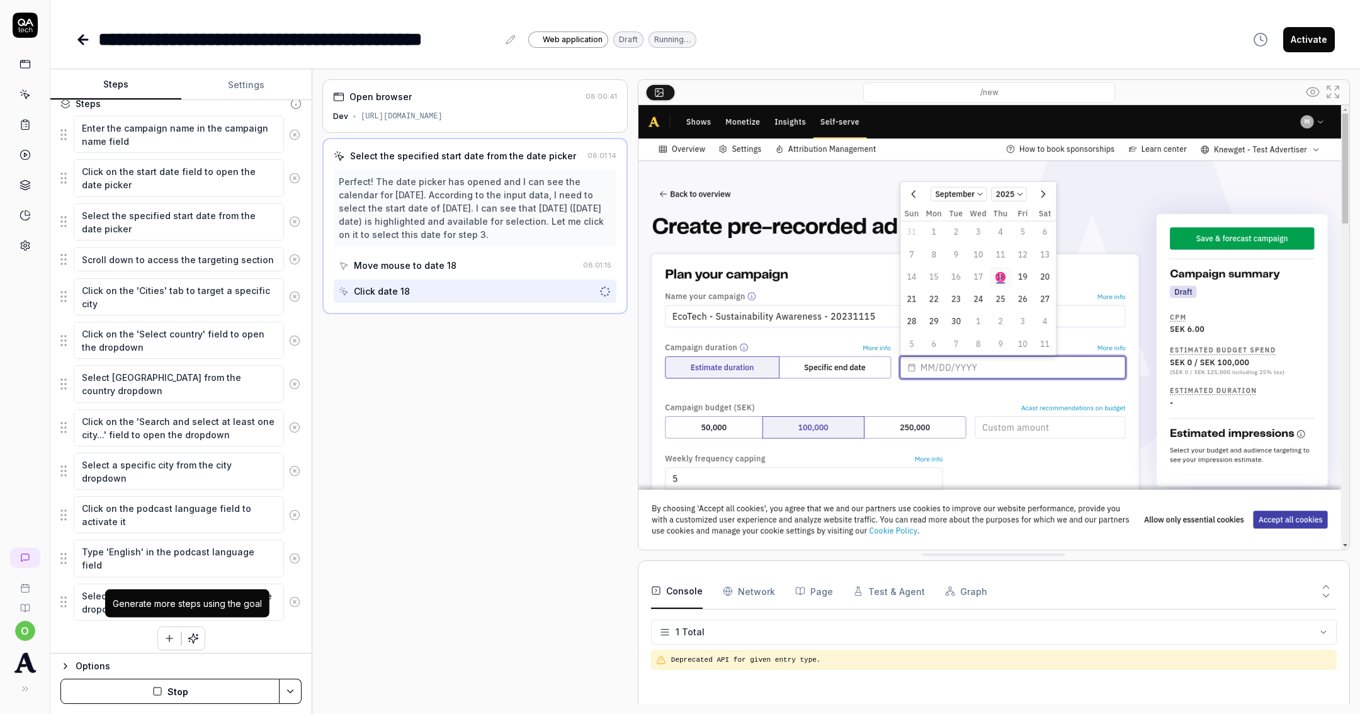
click at [188, 635] on icon "button" at bounding box center [192, 637] width 9 height 9
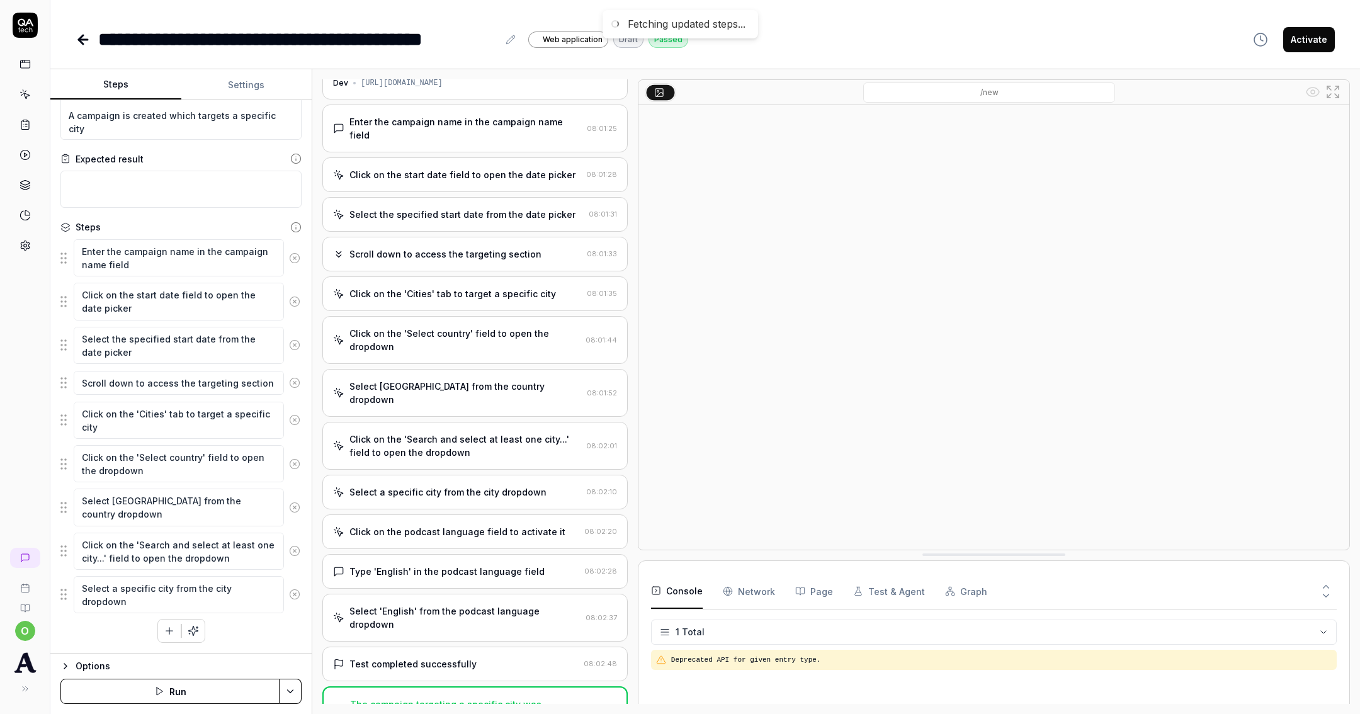
scroll to position [73, 0]
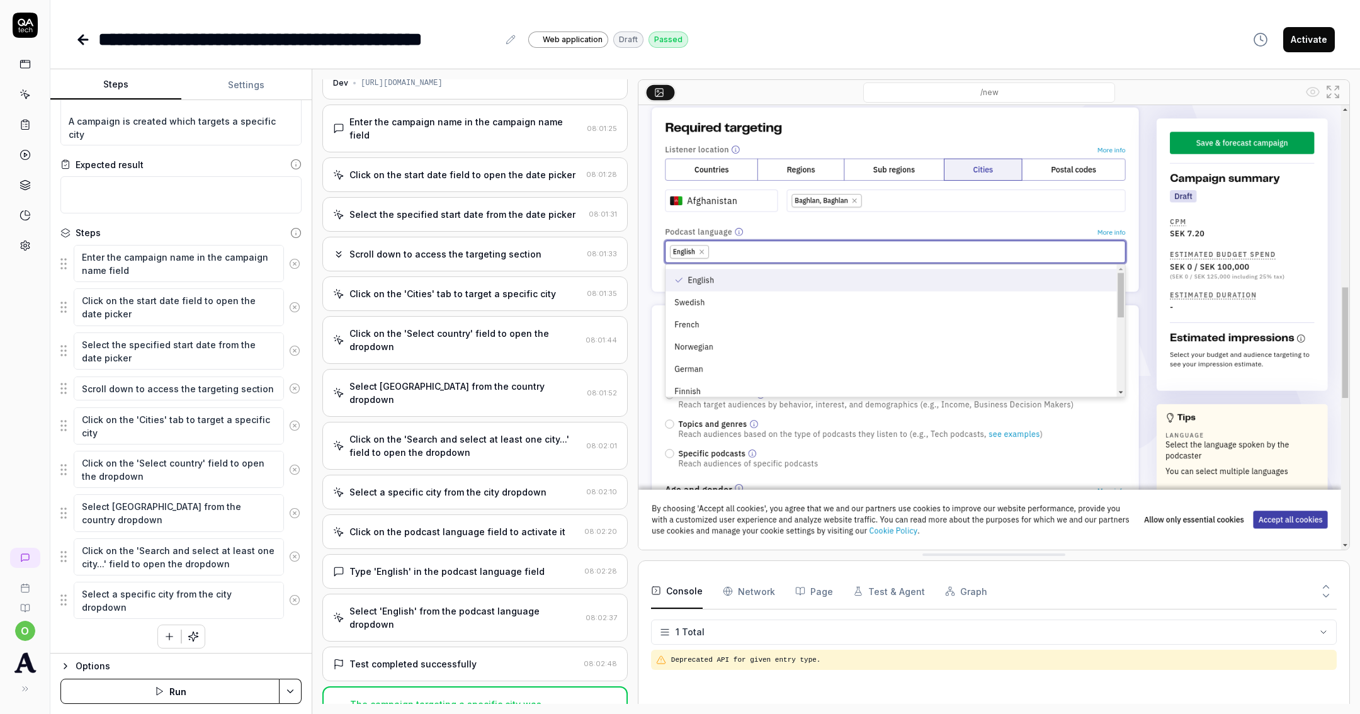
type textarea "*"
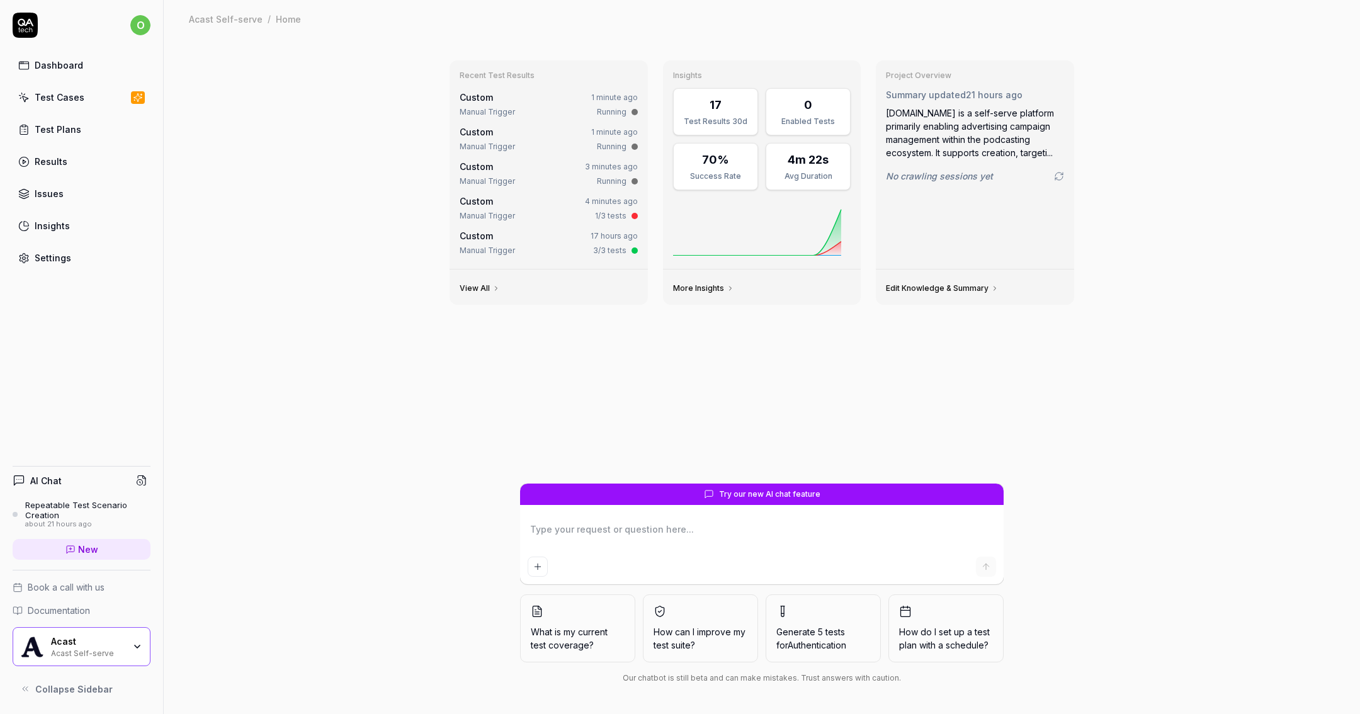
type textarea "*"
click at [714, 536] on textarea at bounding box center [762, 535] width 468 height 31
type textarea "C"
type textarea "*"
type textarea "Ca"
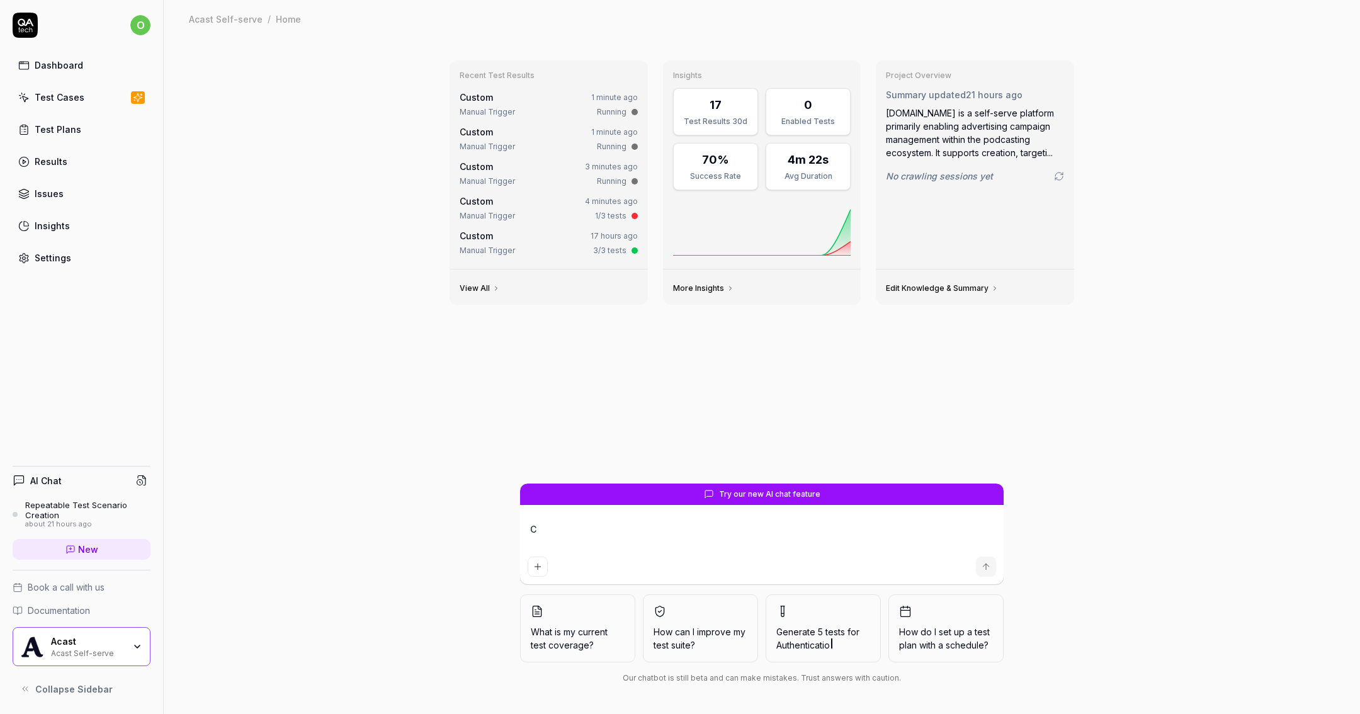
type textarea "*"
type textarea "Can"
type textarea "*"
type textarea "Can"
type textarea "*"
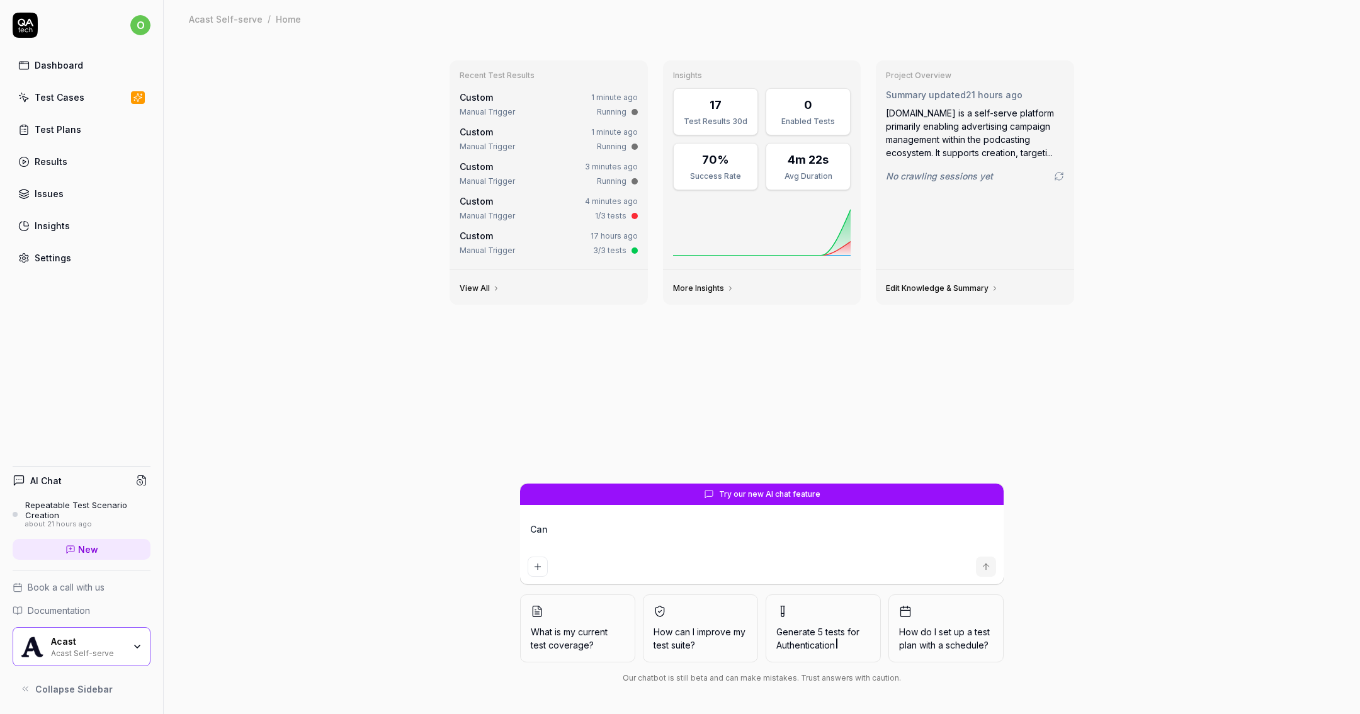
type textarea "Can i"
type textarea "*"
type textarea "Can i"
type textarea "*"
type textarea "Can i r"
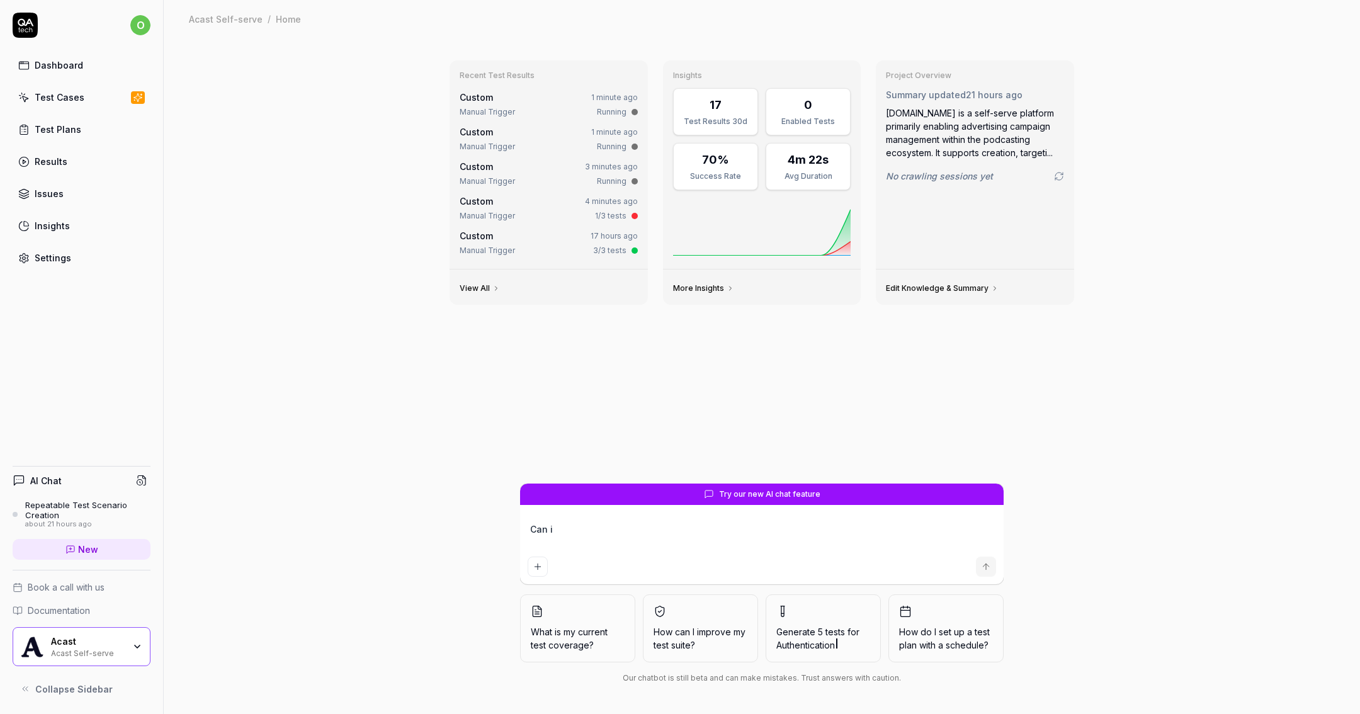
type textarea "*"
type textarea "Can i re"
type textarea "*"
type textarea "Can i res"
type textarea "*"
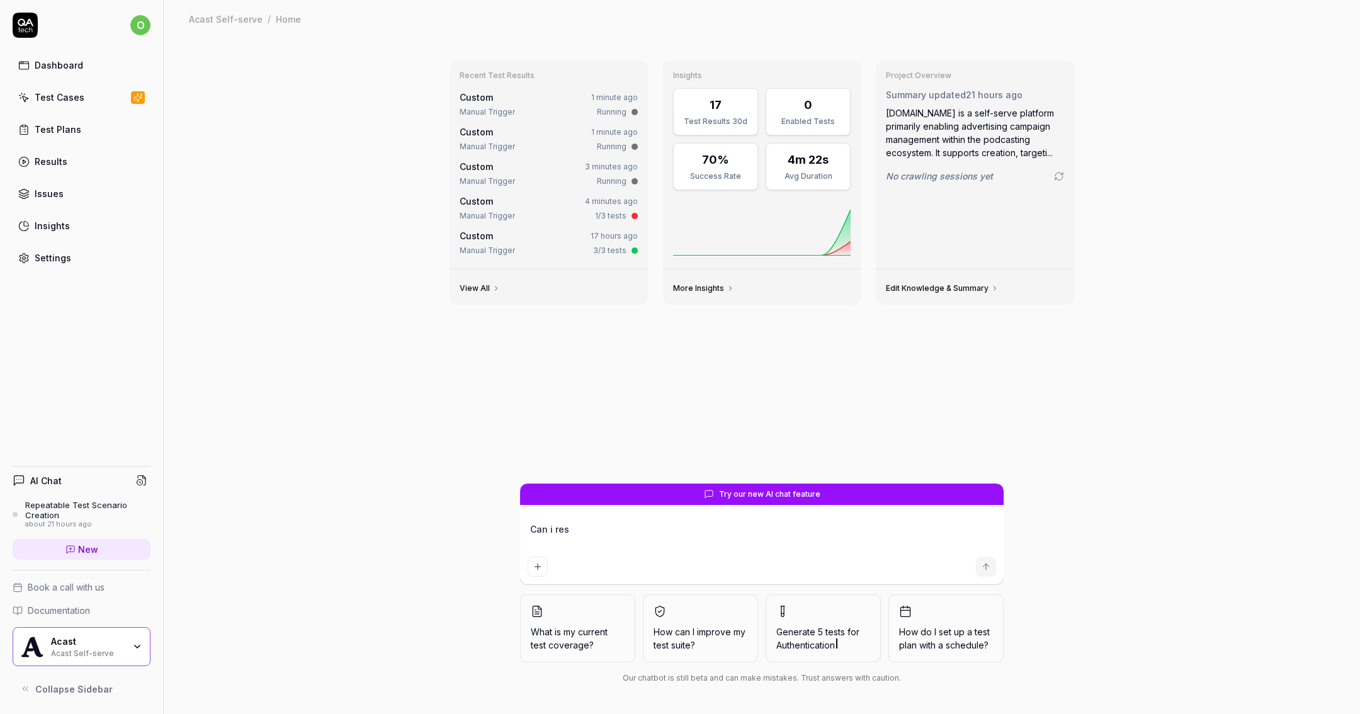
type textarea "Can i resu"
type textarea "*"
type textarea "Can i resum"
type textarea "*"
type textarea "Can i resume"
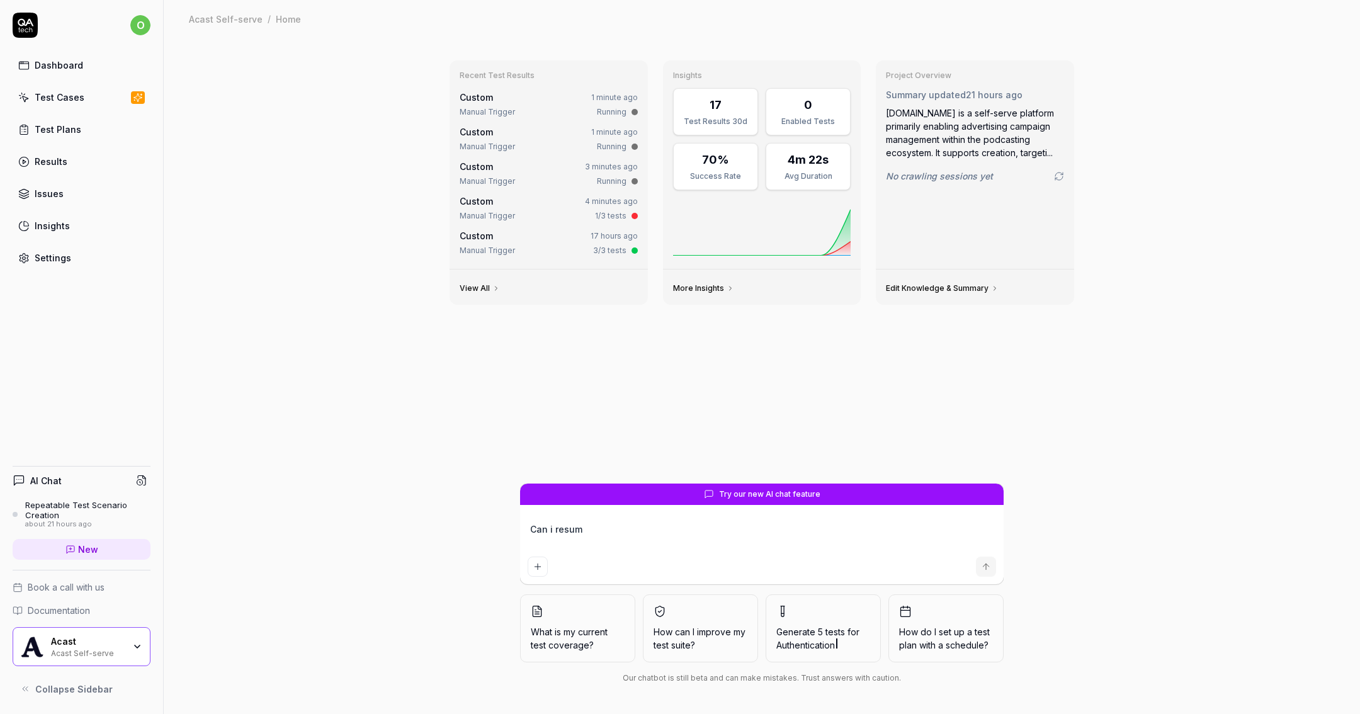
type textarea "*"
type textarea "Can i resume"
type textarea "*"
type textarea "Can i resume f"
type textarea "*"
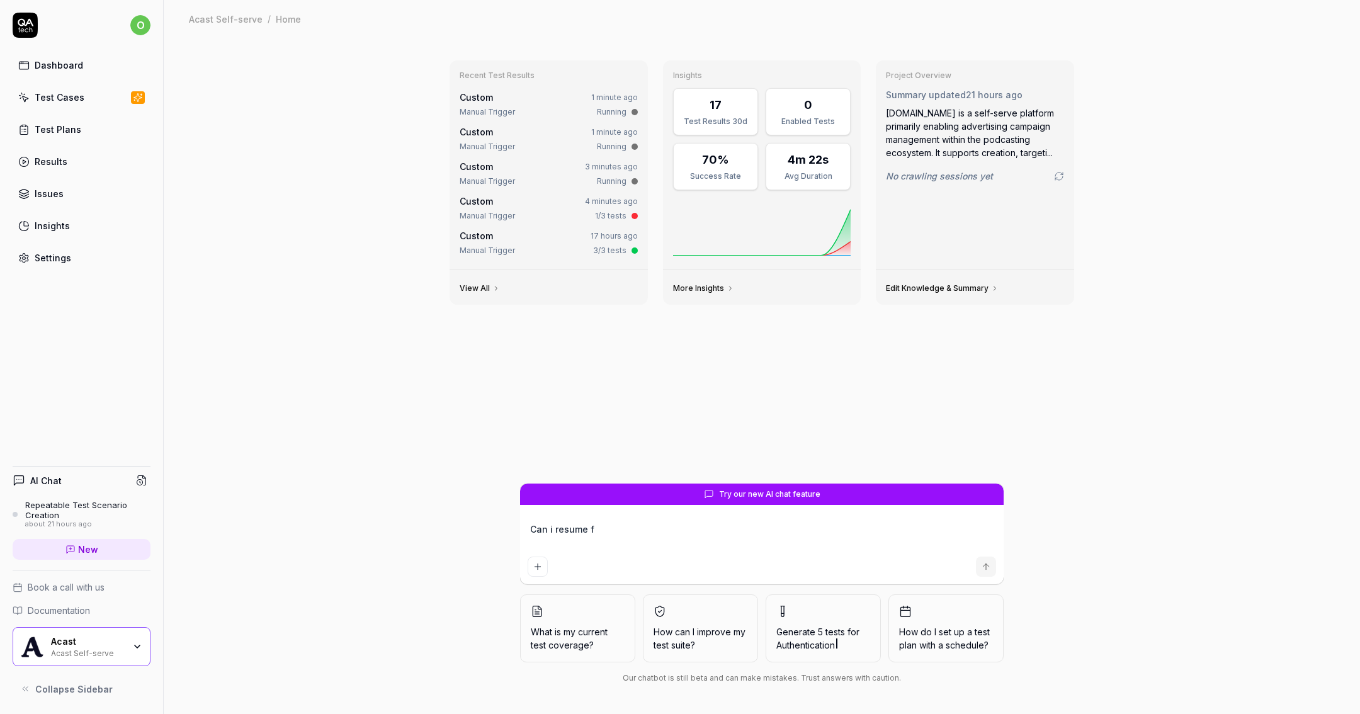
type textarea "Can i resume fo"
type textarea "*"
type textarea "Can i resume for"
type textarea "*"
type textarea "Can i resume fo"
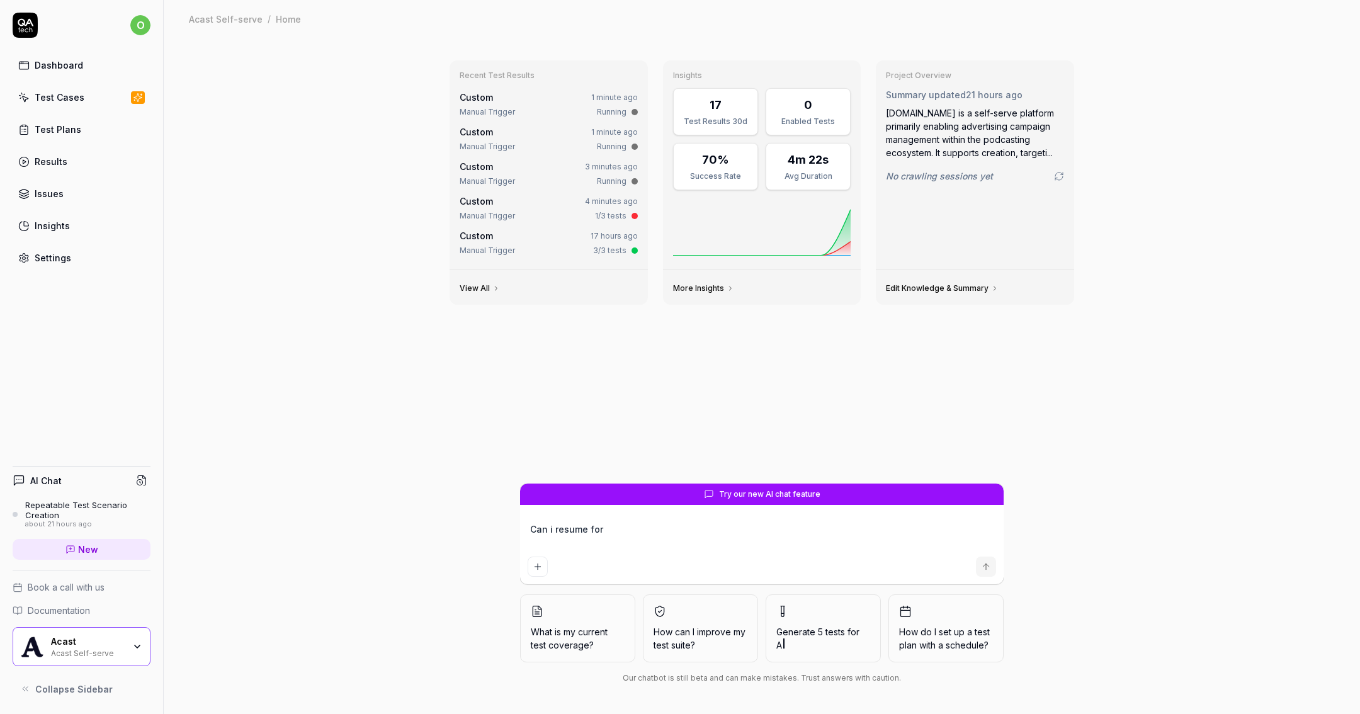
type textarea "*"
type textarea "Can i resume f"
type textarea "*"
type textarea "Can i resume fr"
type textarea "*"
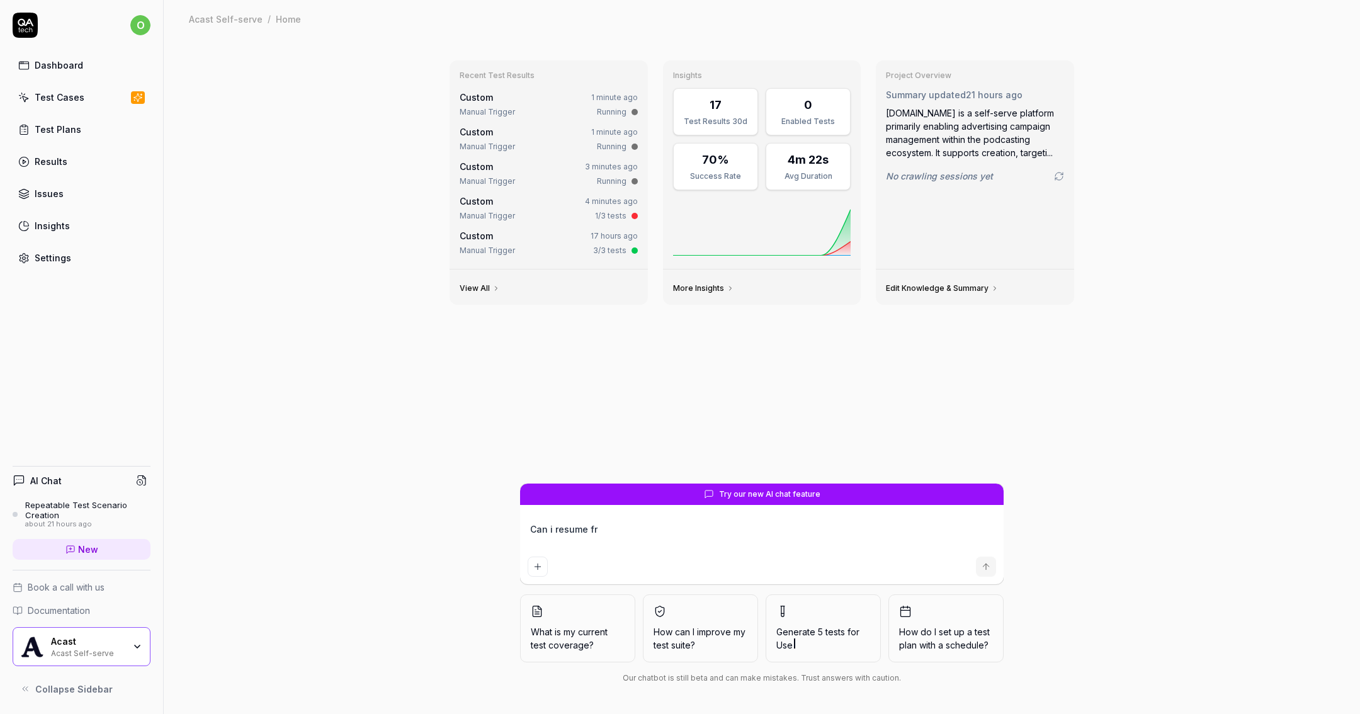
type textarea "Can i resume fro"
type textarea "*"
type textarea "Can i resume from"
type textarea "*"
type textarea "Can i resume from"
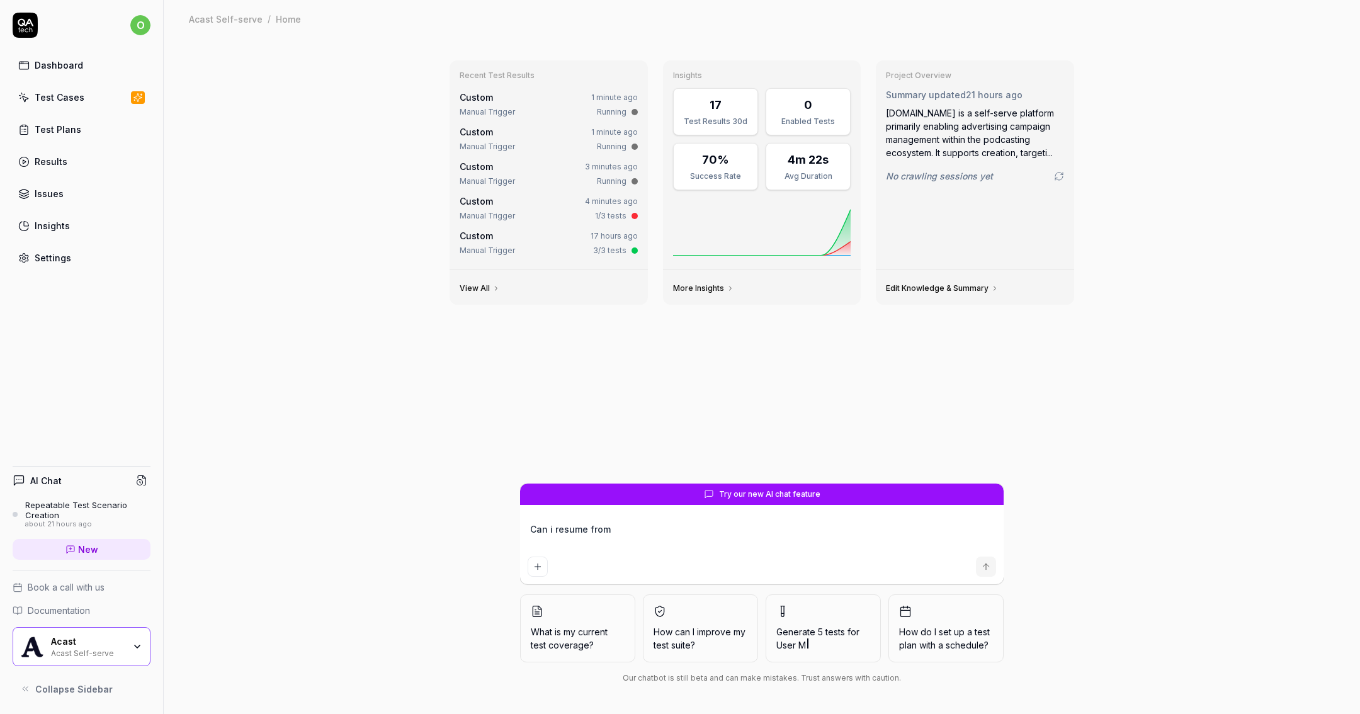
type textarea "*"
type textarea "Can i resume from s"
type textarea "*"
type textarea "Can i resume from st"
type textarea "*"
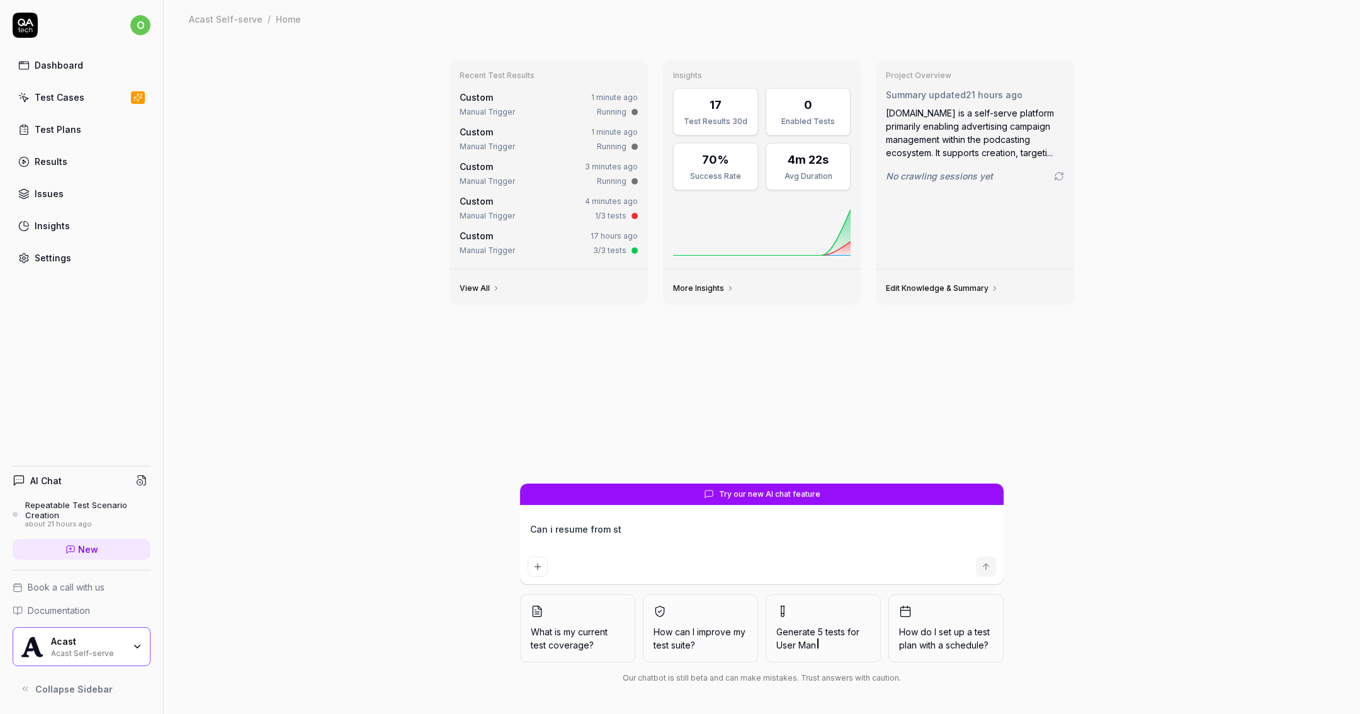
type textarea "Can i resume from sta"
type textarea "*"
type textarea "Can i resume from stat"
type textarea "*"
type textarea "Can i resume from state"
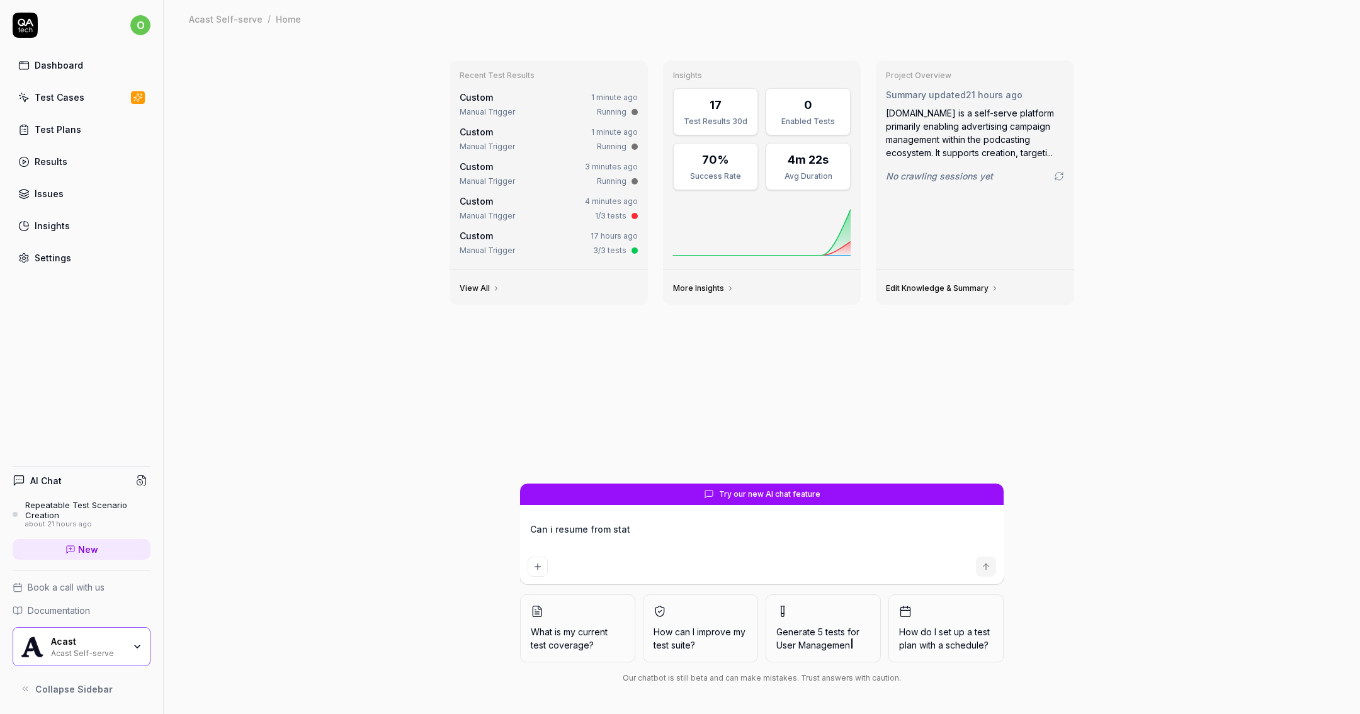
type textarea "*"
type textarea "Can i resume from state"
type textarea "*"
type textarea "Can i resume from state w"
type textarea "*"
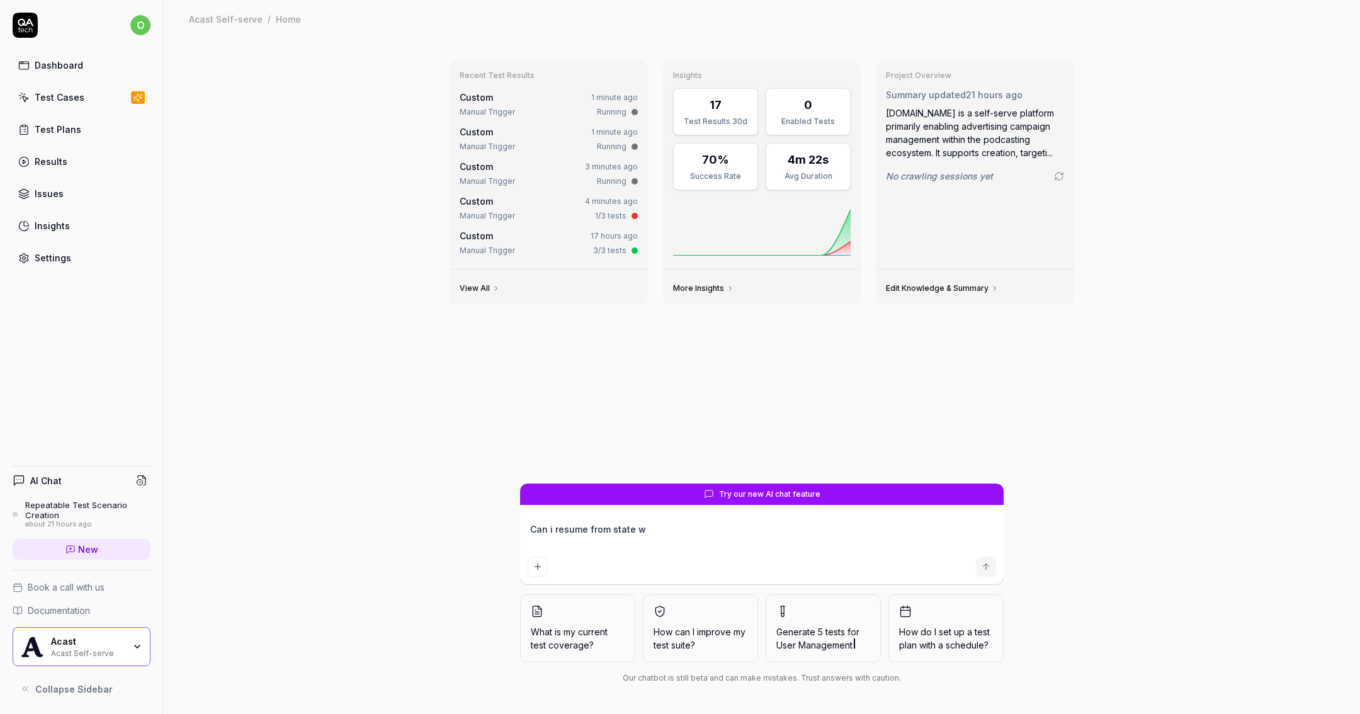
type textarea "Can i resume from state wi"
type textarea "*"
type textarea "Can i resume from state wit"
type textarea "*"
type textarea "Can i resume from state with"
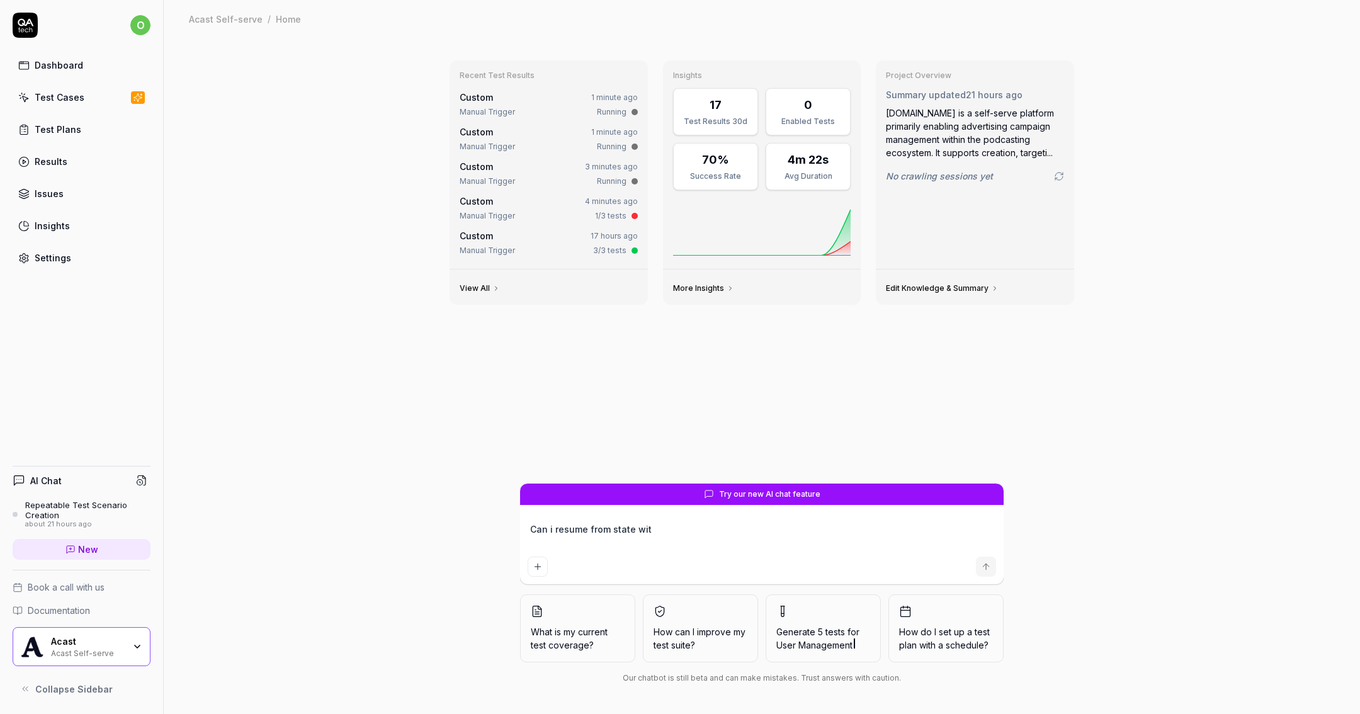
type textarea "*"
type textarea "Can i resume from state witho"
type textarea "*"
type textarea "Can i resume from state withou"
type textarea "*"
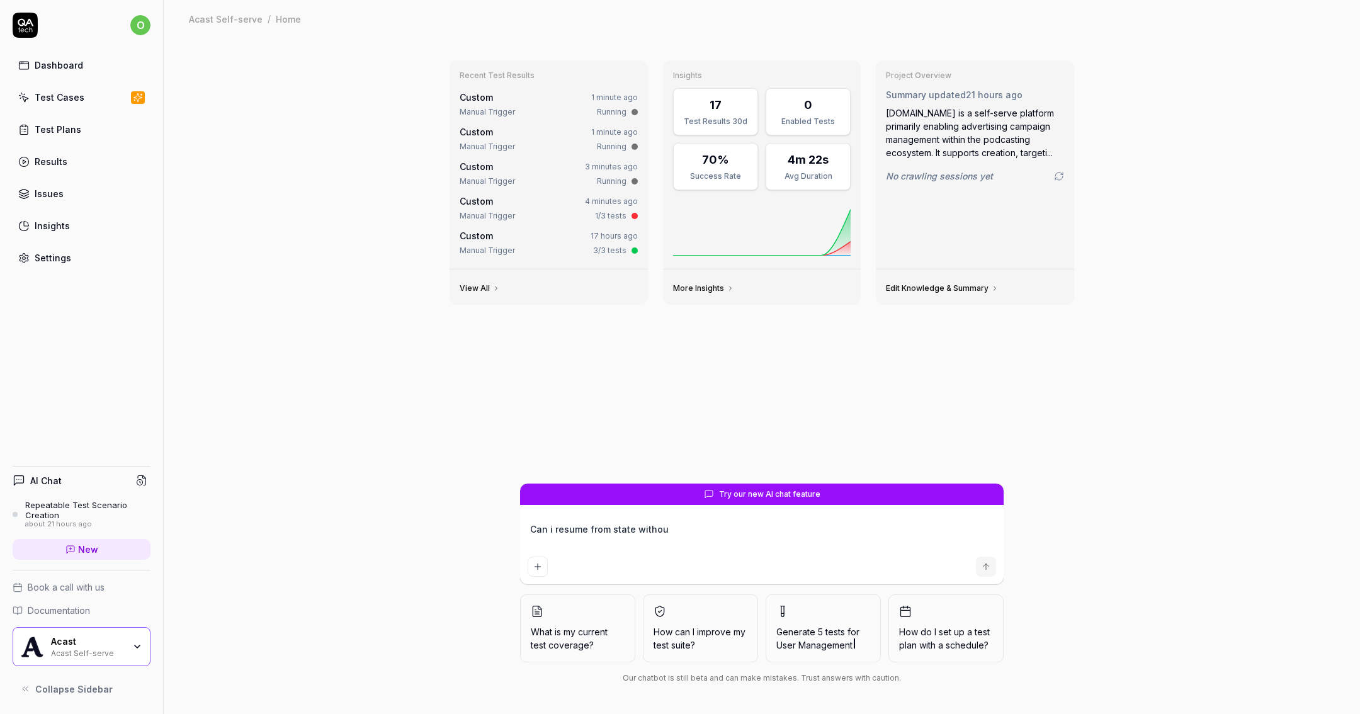
type textarea "Can i resume from state without"
type textarea "*"
type textarea "Can i resume from state without"
type textarea "*"
type textarea "Can i resume from state without d"
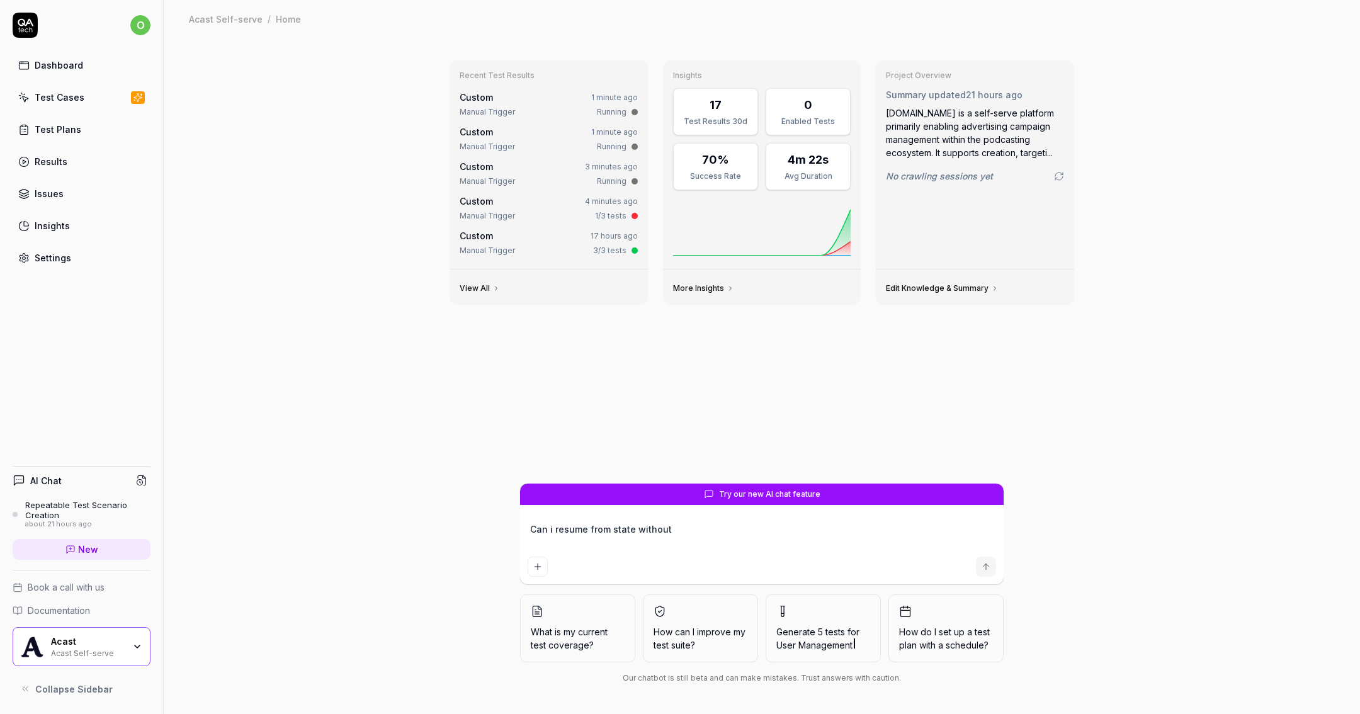
type textarea "*"
type textarea "Can i resume from state without do"
type textarea "*"
type textarea "Can i resume from state without doi"
type textarea "*"
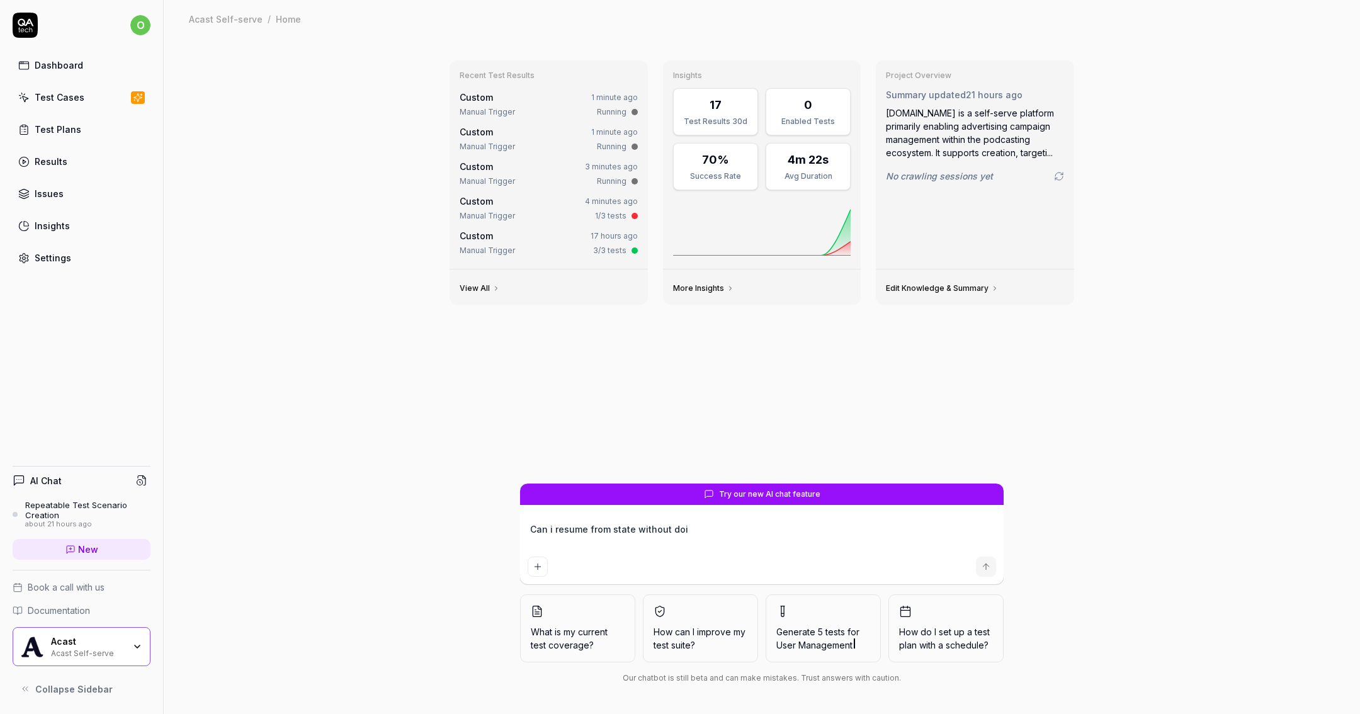
type textarea "Can i resume from state without doin"
type textarea "*"
type textarea "Can i resume from state without doing"
type textarea "*"
type textarea "Can i resume from state without doing"
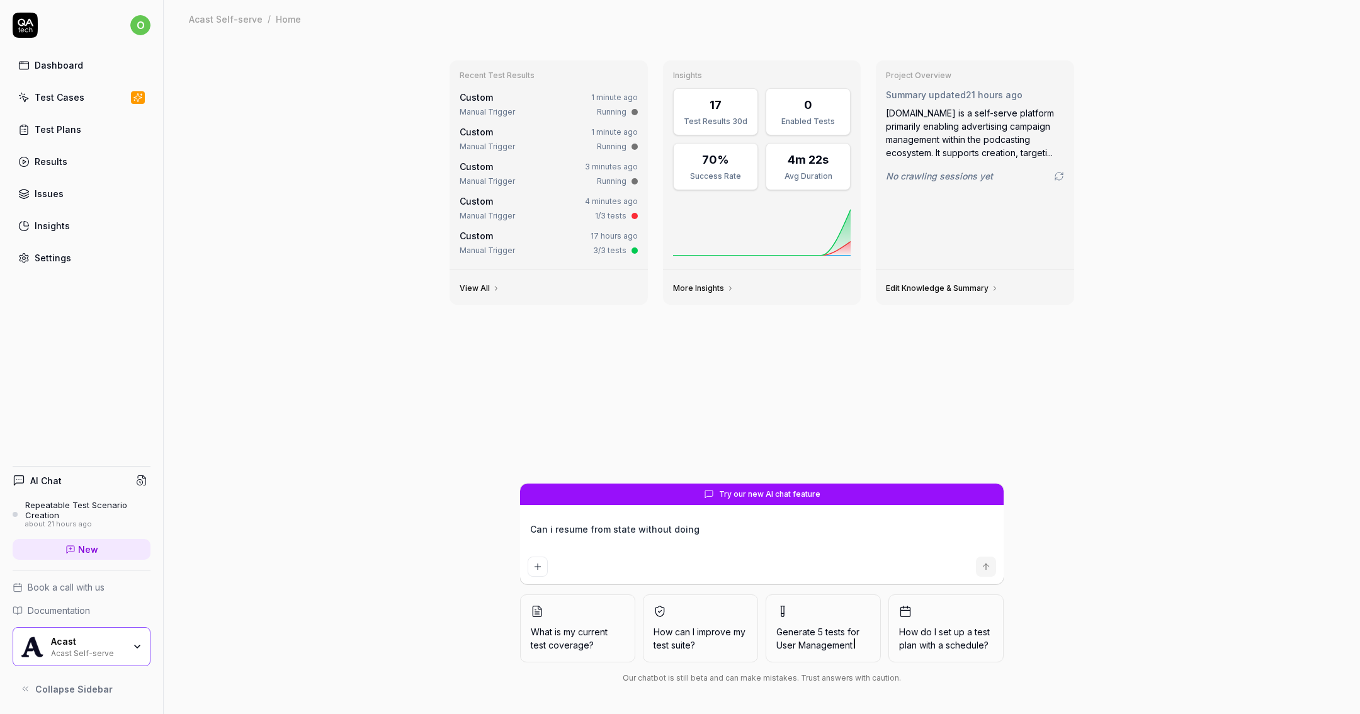
type textarea "*"
type textarea "Can i resume from state without doing"
type textarea "*"
type textarea "Can i resume from state without doin"
type textarea "*"
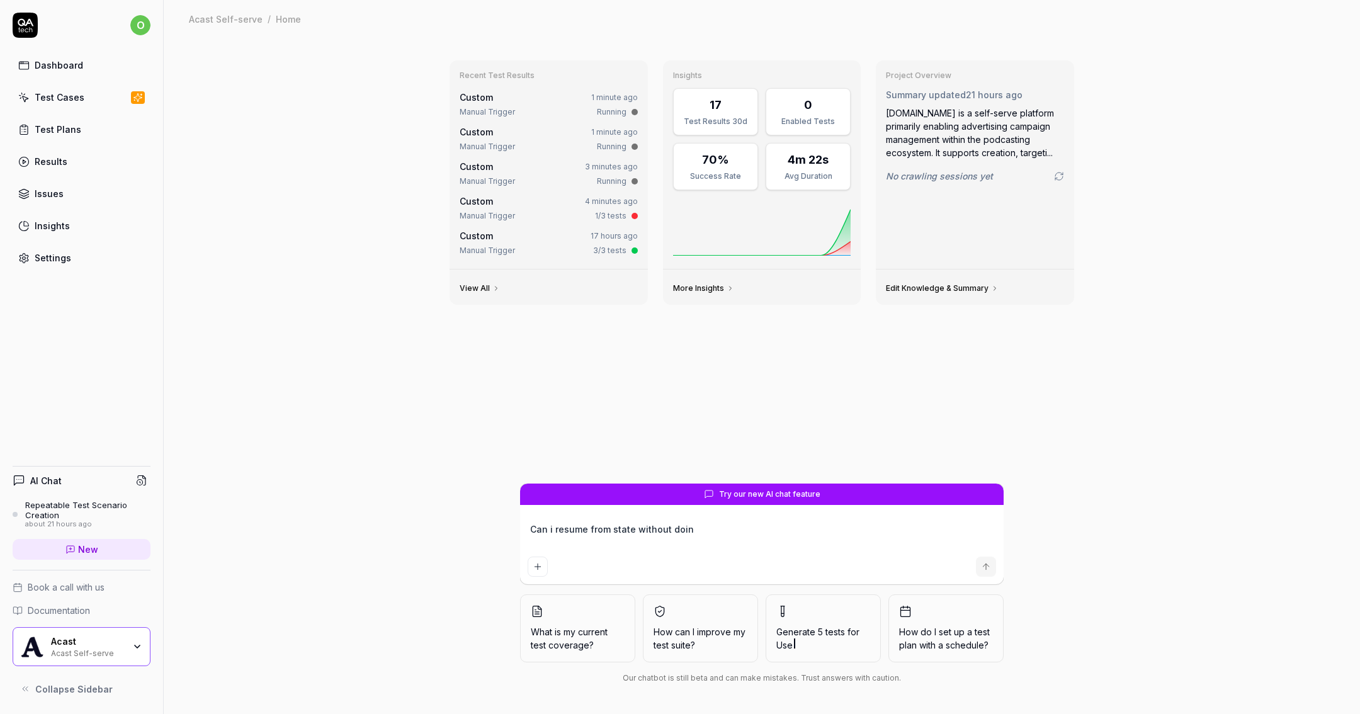
type textarea "Can i resume from state without doi"
type textarea "*"
type textarea "Can i resume from state without do"
type textarea "*"
type textarea "Can i resume from state without d"
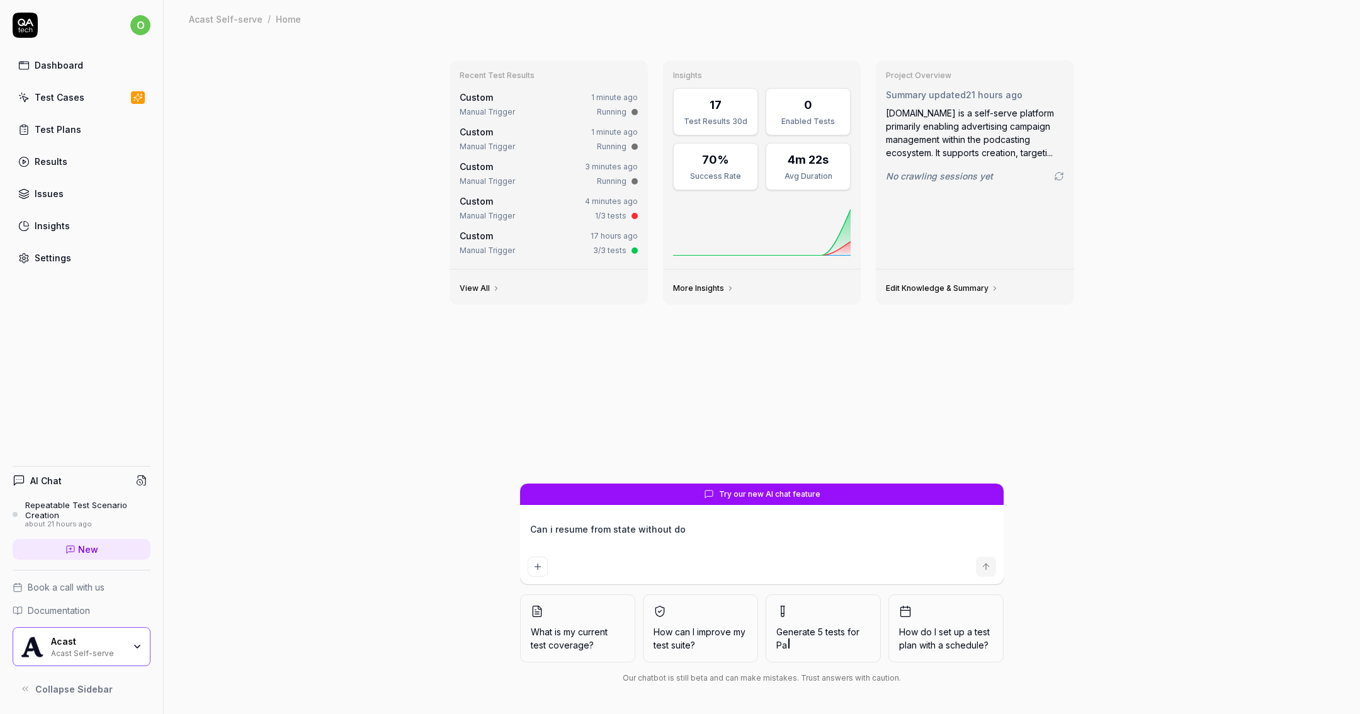
type textarea "*"
type textarea "Can i resume from state without"
type textarea "*"
type textarea "Can i resume from state without"
type textarea "*"
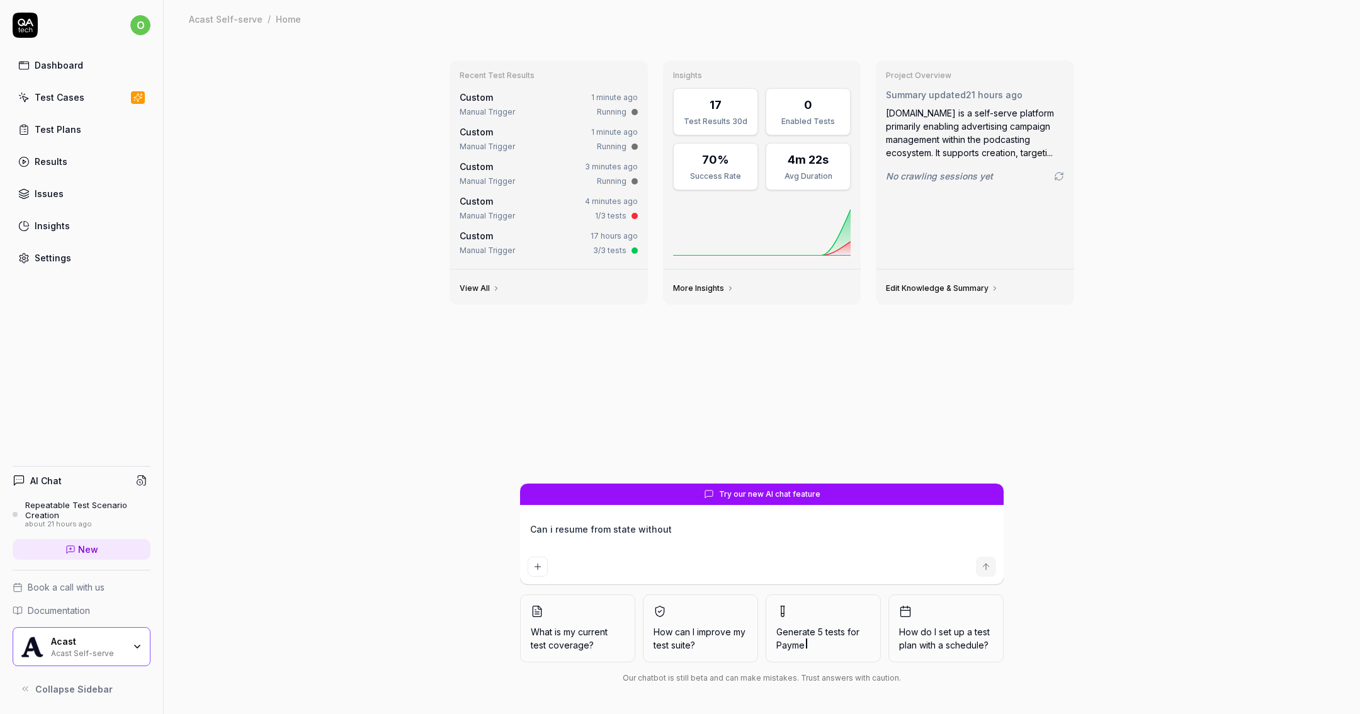
type textarea "Can i resume from state withou"
type textarea "*"
type textarea "Can i resume from state witho"
type textarea "*"
type textarea "Can i resume from state with"
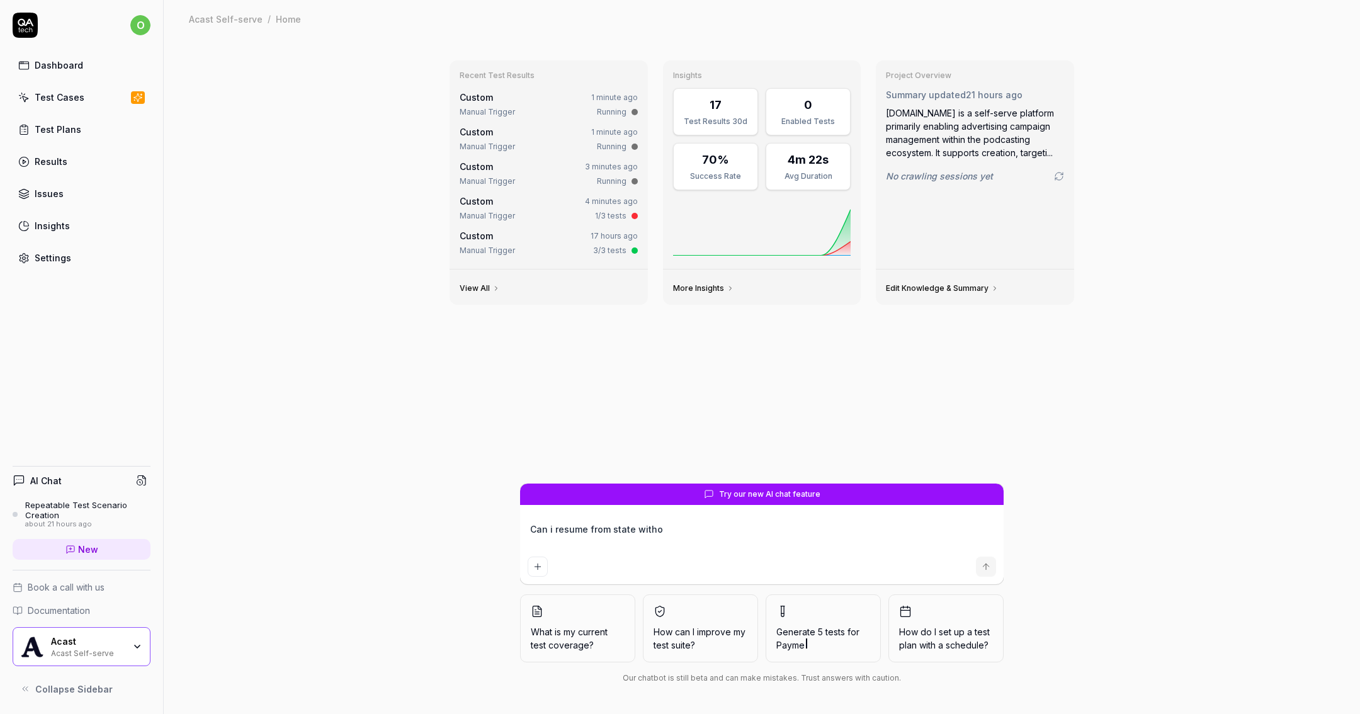
type textarea "*"
type textarea "Can i resume from state wit"
type textarea "*"
type textarea "Can i resume from state wi"
type textarea "*"
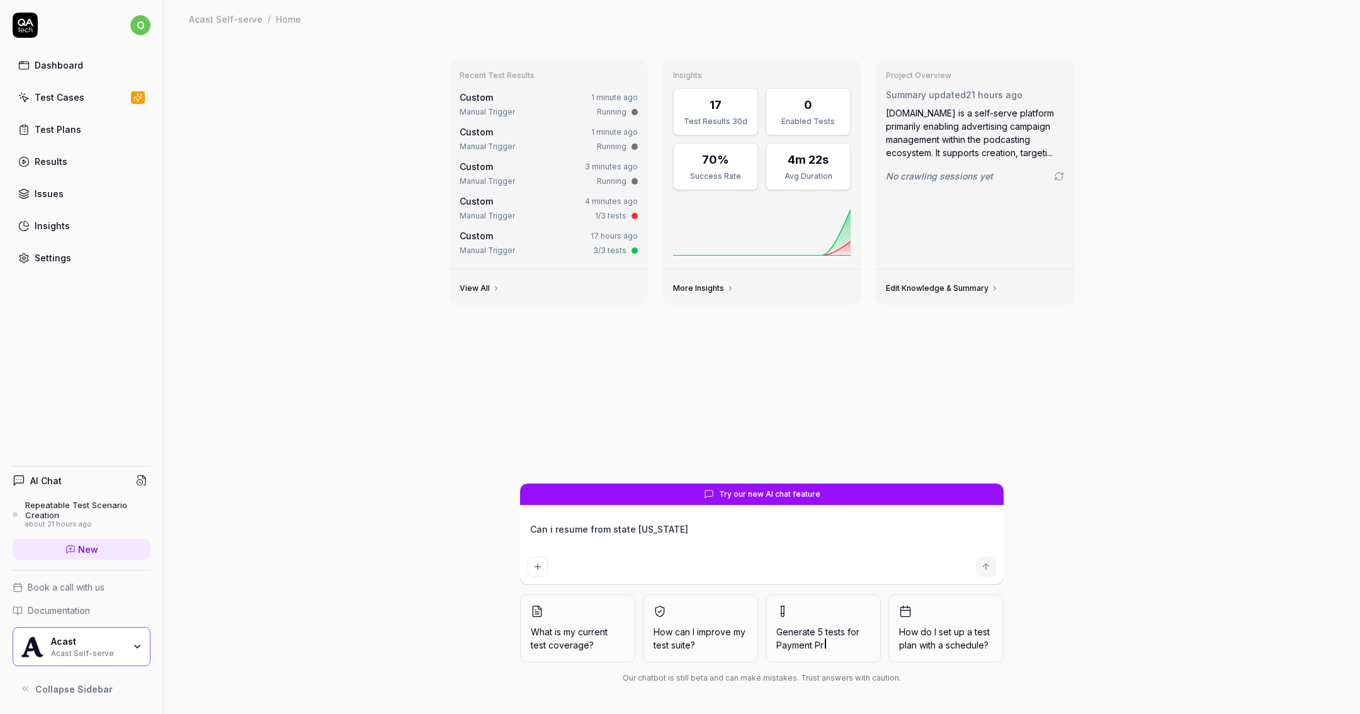
type textarea "Can i resume from state w"
type textarea "*"
type textarea "Can i resume from state"
type textarea "*"
type textarea "Can i resume from state o"
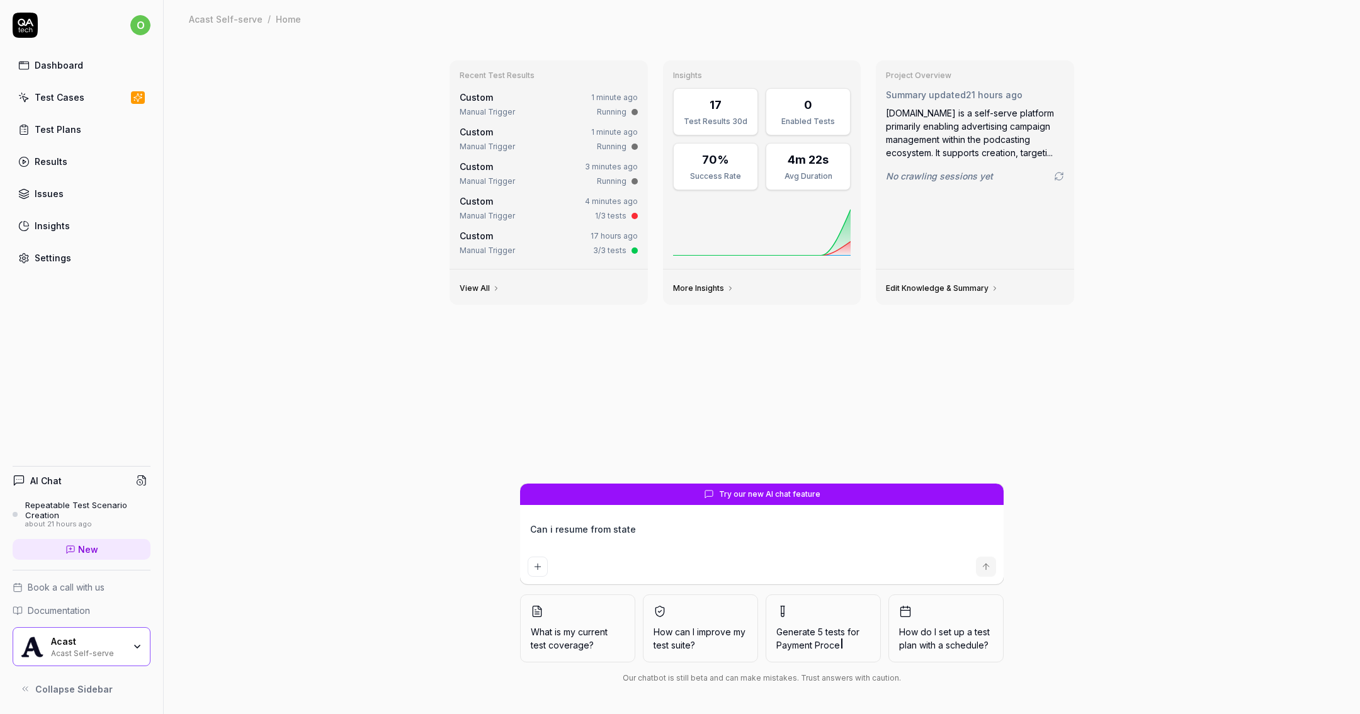
type textarea "*"
type textarea "Can i resume from state of"
type textarea "*"
type textarea "Can i resume from state of"
type textarea "*"
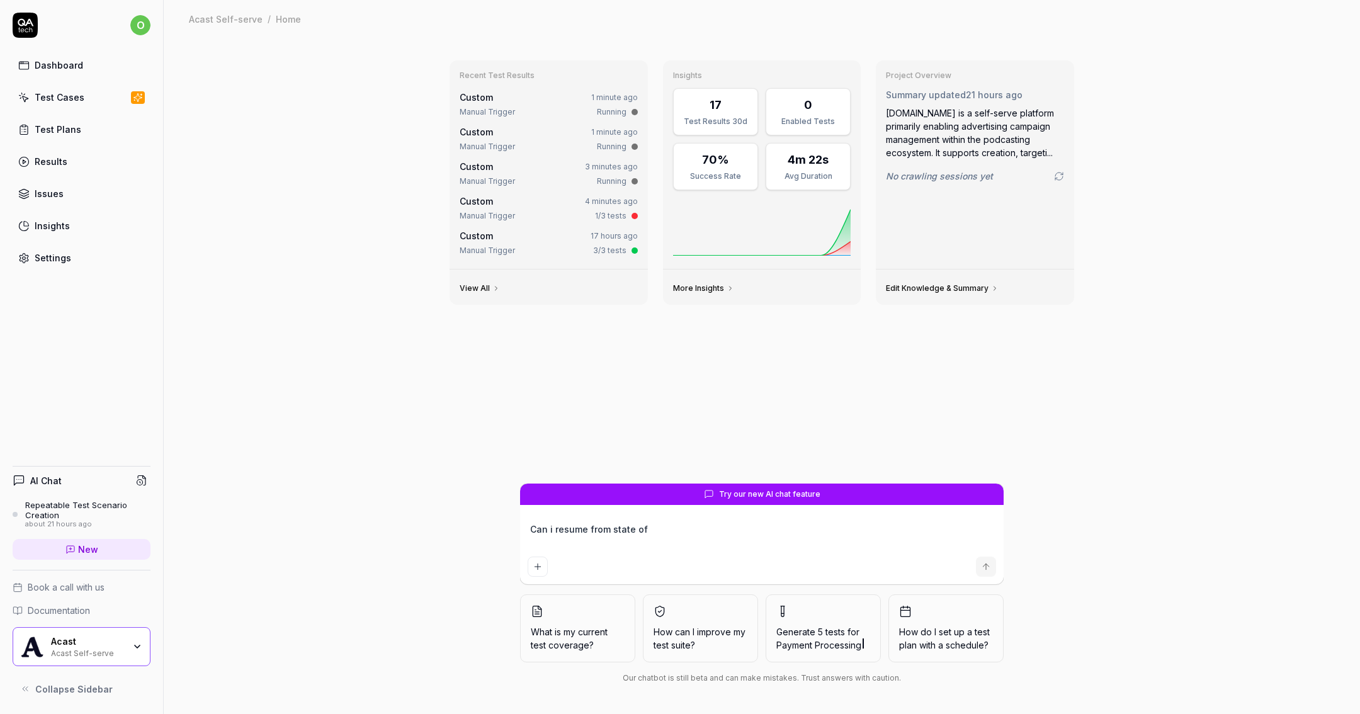
type textarea "Can i resume from state of a"
type textarea "*"
type textarea "Can i resume from state of a"
type textarea "*"
type textarea "Can i resume from state of a p"
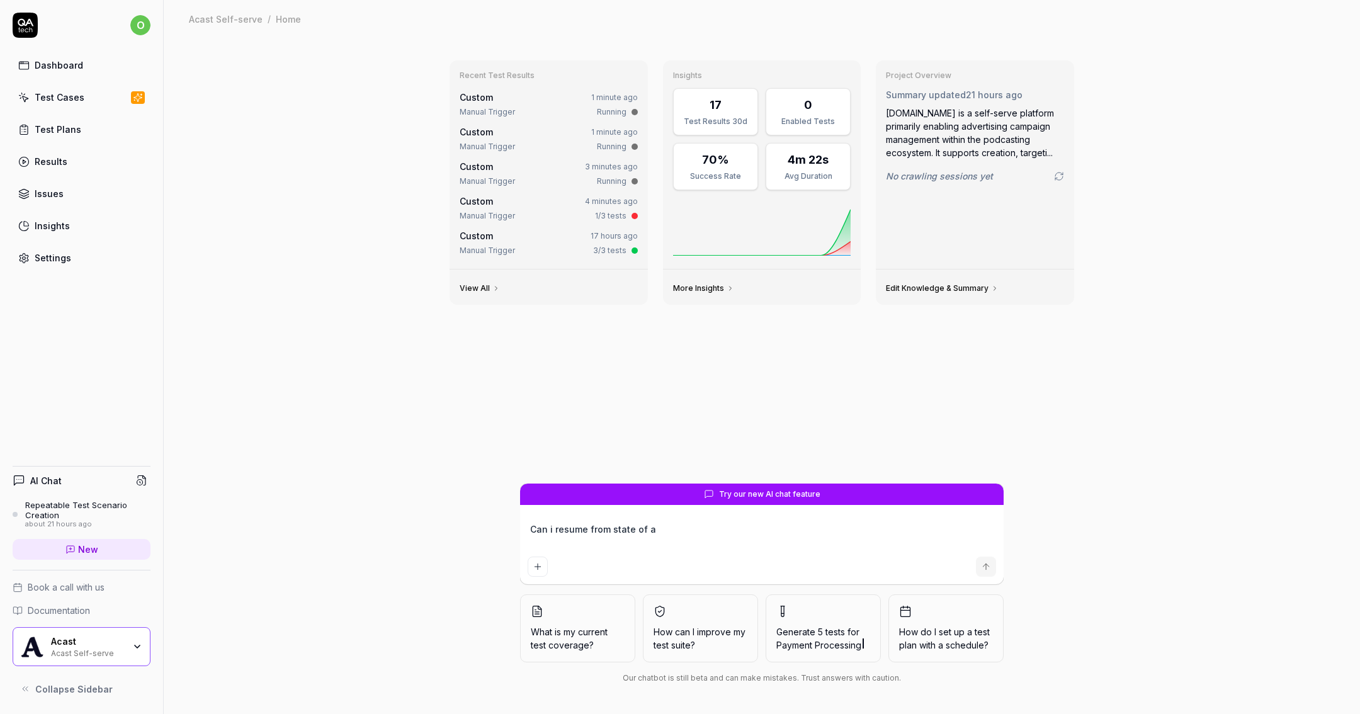
type textarea "*"
type textarea "Can i resume from state of a pr"
type textarea "*"
type textarea "Can i resume from state of a pre"
type textarea "*"
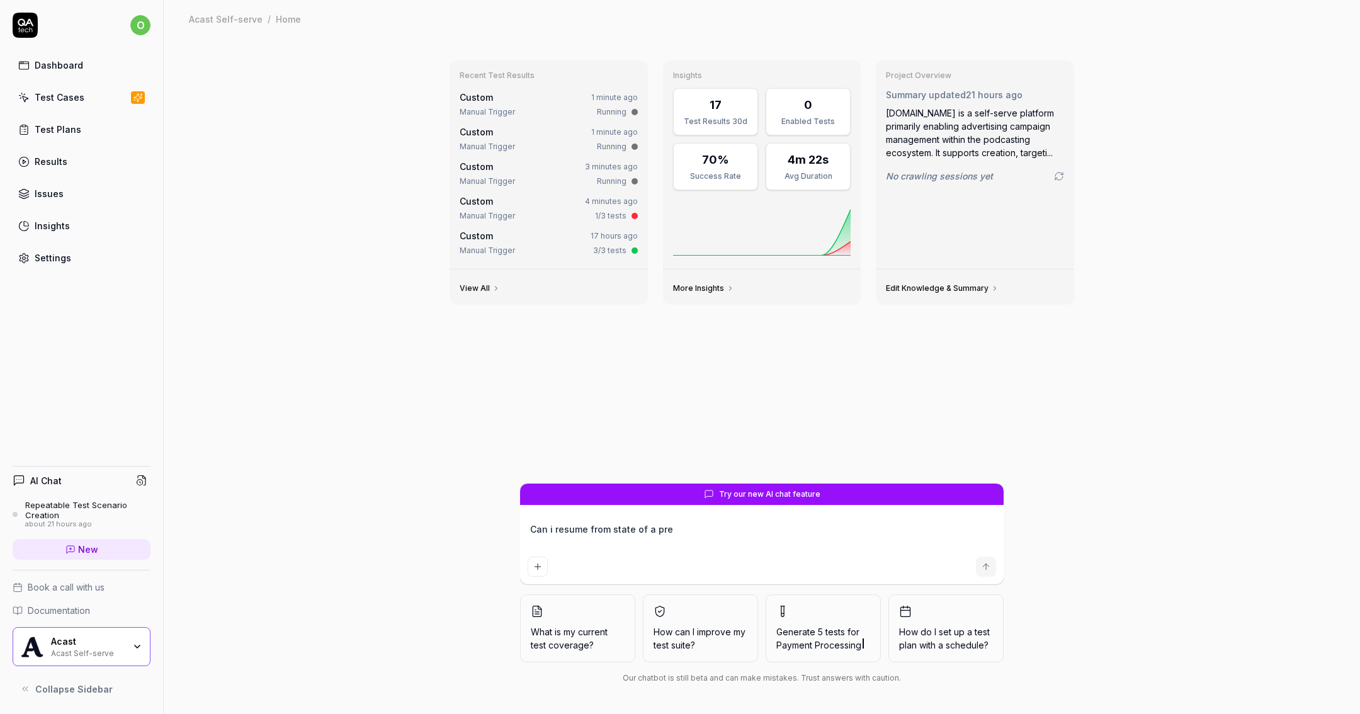
type textarea "Can i resume from state of a prei"
type textarea "*"
type textarea "Can i resume from state of a preio"
type textarea "*"
type textarea "Can i resume from state of a prei"
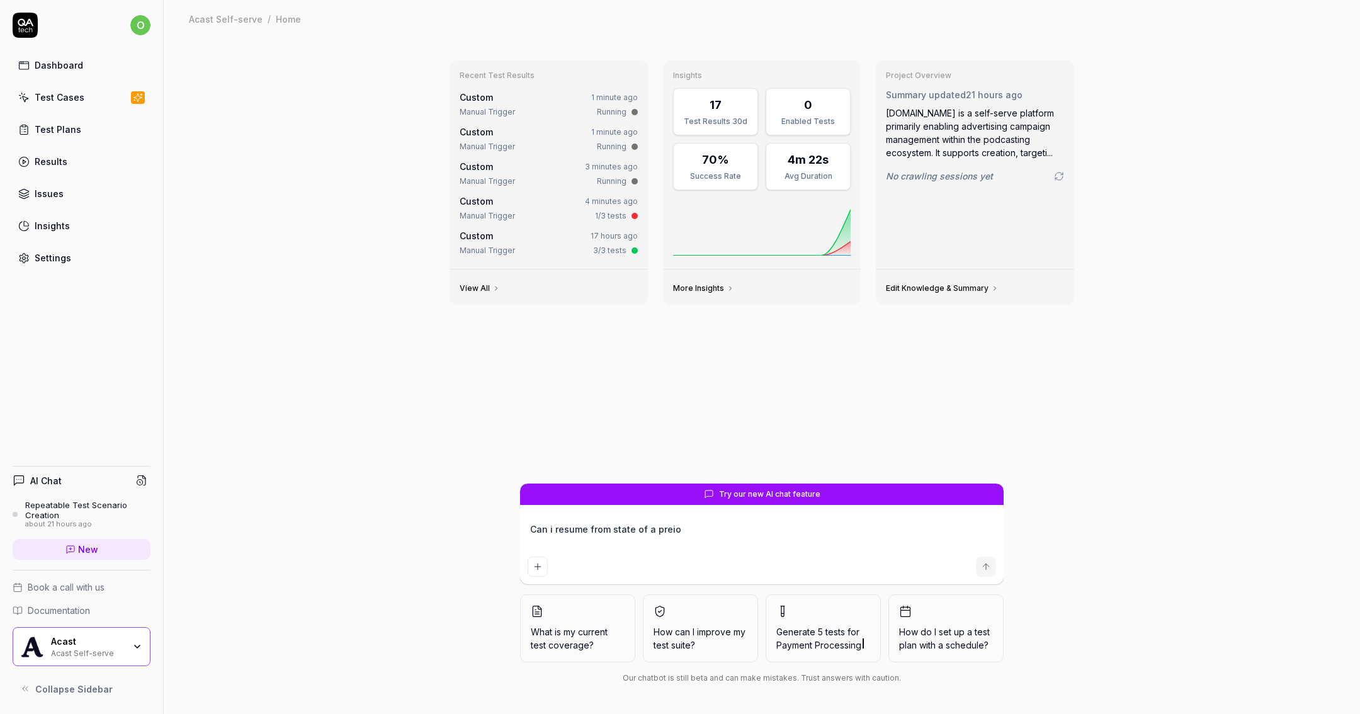
type textarea "*"
type textarea "Can i resume from state of a pre"
type textarea "*"
type textarea "Can i resume from state of a prev"
type textarea "*"
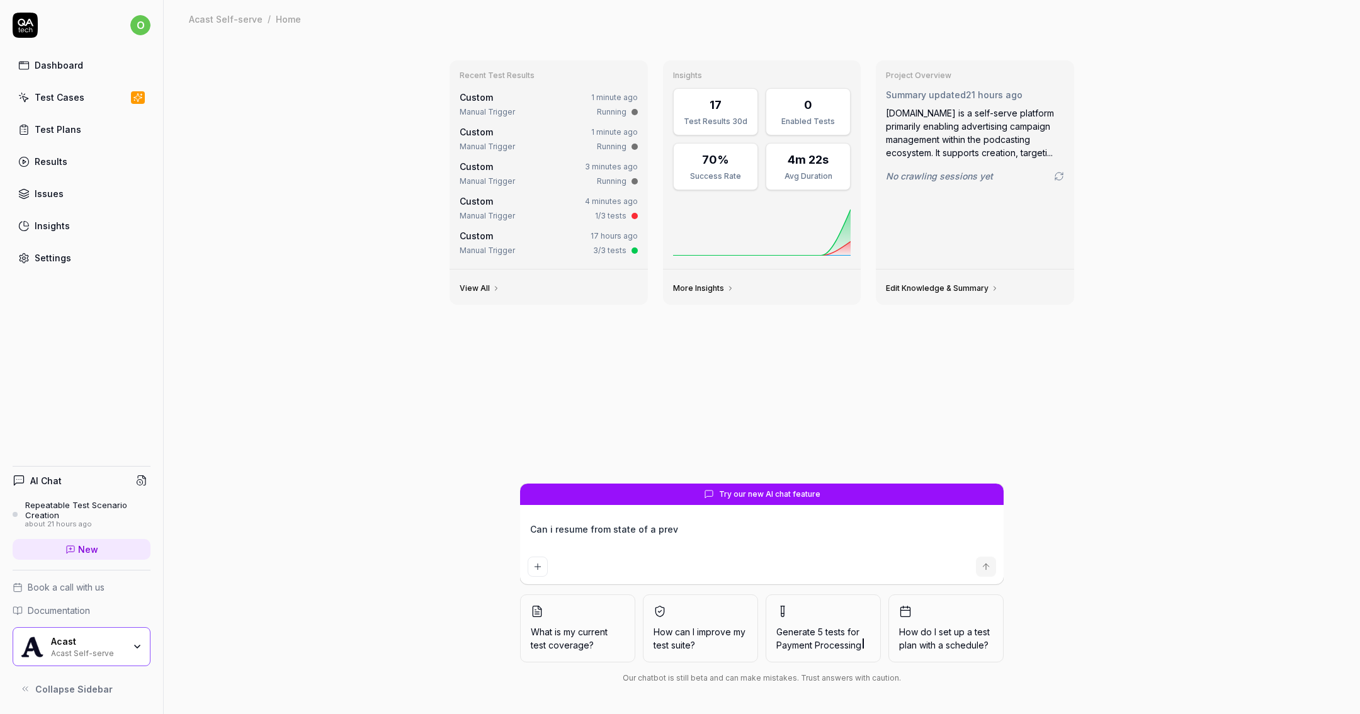
type textarea "Can i resume from state of a previ"
type textarea "*"
type textarea "Can i resume from state of a previo"
type textarea "*"
type textarea "Can i resume from state of a previou"
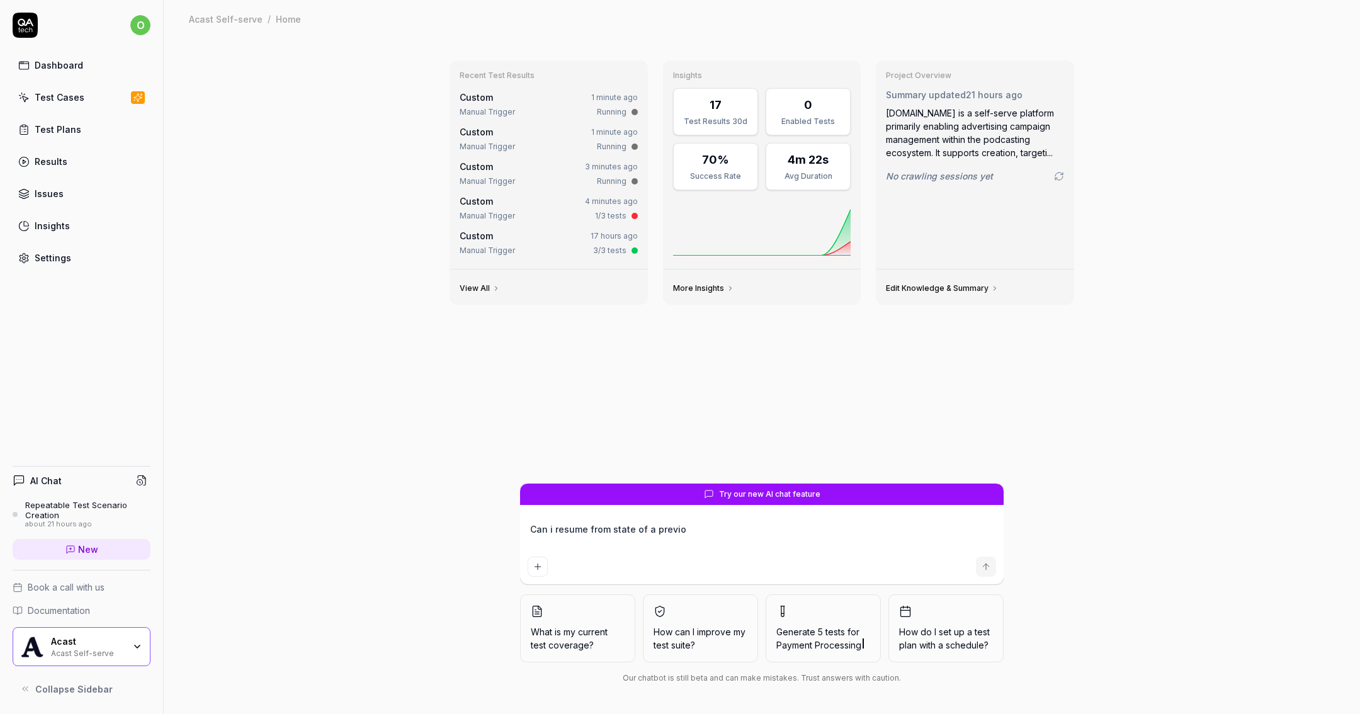
type textarea "*"
type textarea "Can i resume from state of a previous"
type textarea "*"
type textarea "Can i resume from state of a previous"
type textarea "*"
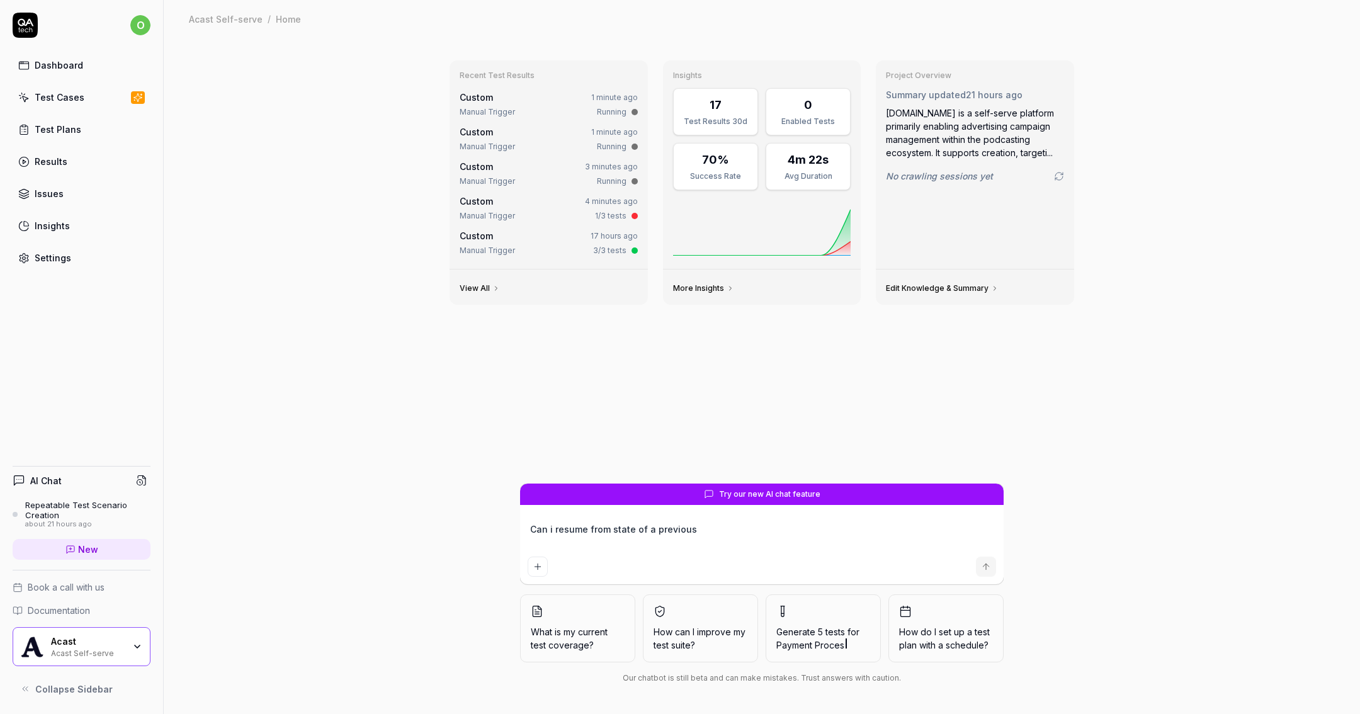
type textarea "Can i resume from state of a previous t"
type textarea "*"
type textarea "Can i resume from state of a previous te"
type textarea "*"
type textarea "Can i resume from state of a previous tes"
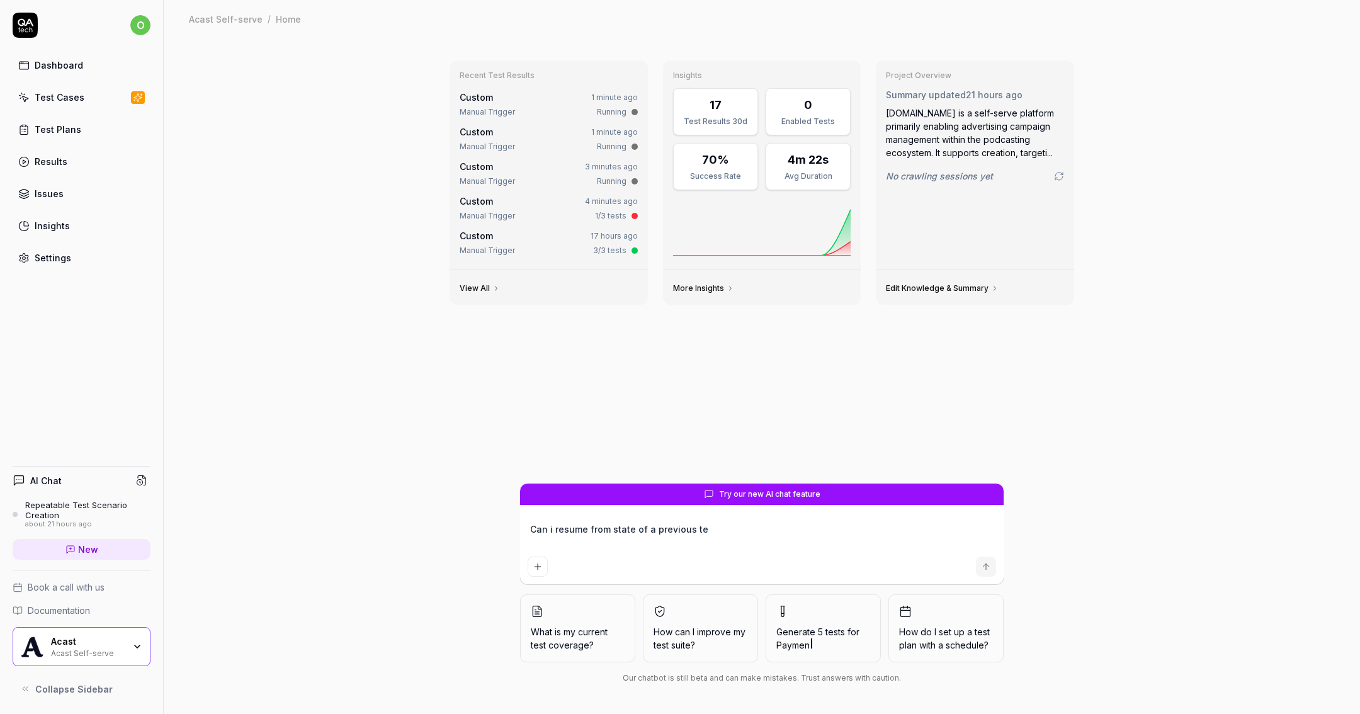
type textarea "*"
type textarea "Can i resume from state of a previous test"
type textarea "*"
type textarea "Can i resume from state of a previous test"
type textarea "*"
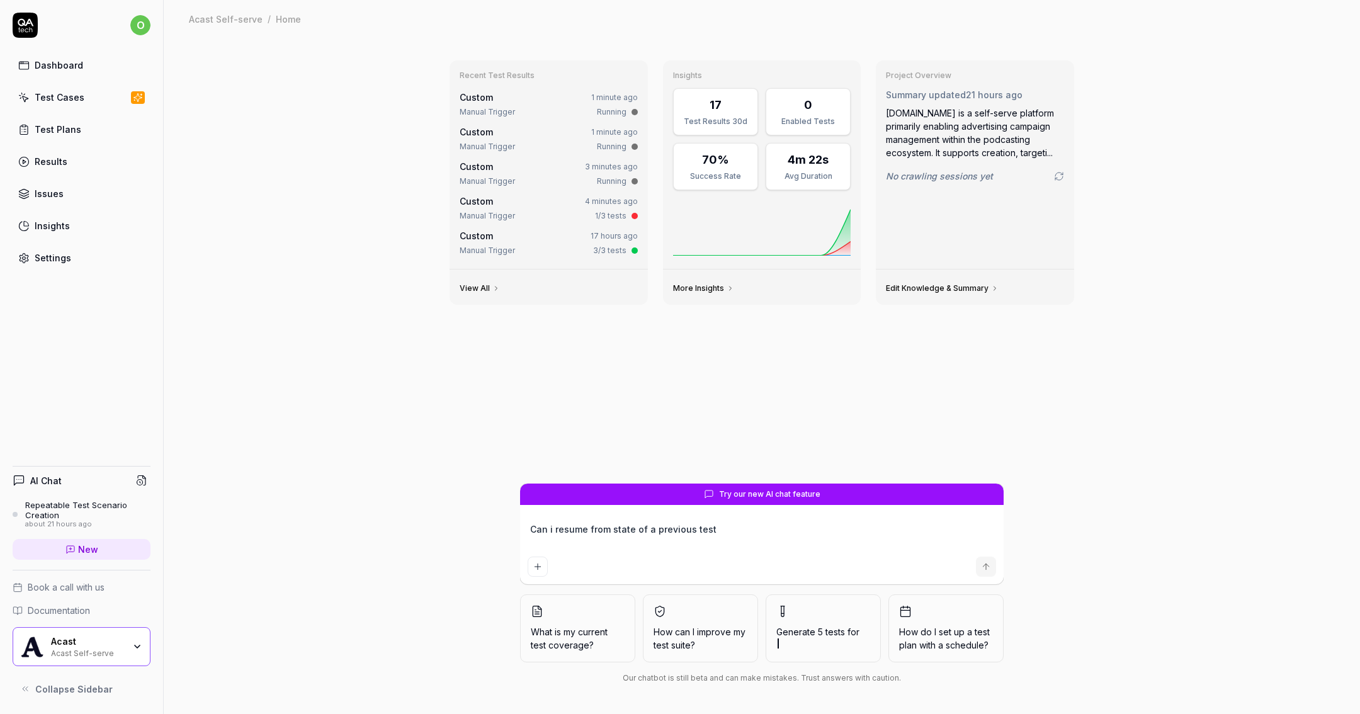
type textarea "Can i resume from state of a previous test b"
type textarea "*"
type textarea "Can i resume from state of a previous test bu"
type textarea "*"
type textarea "Can i resume from state of a previous test but"
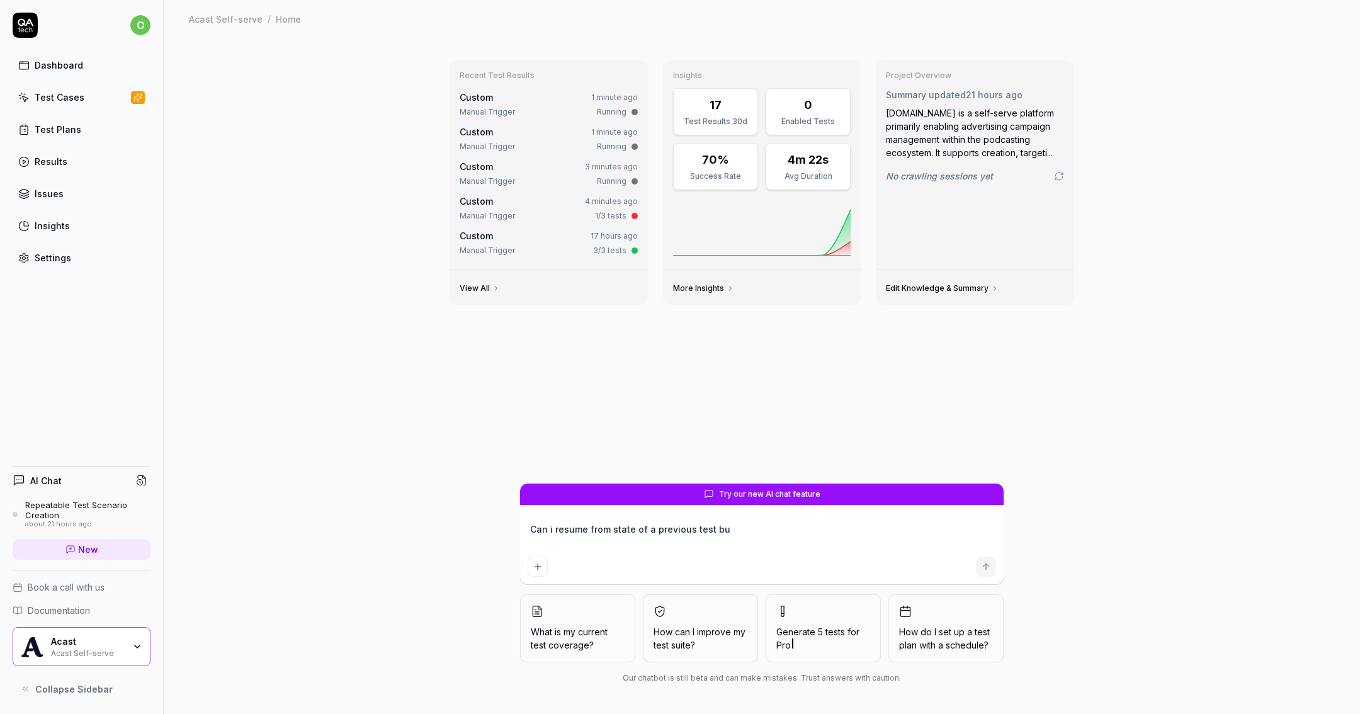
type textarea "*"
type textarea "Can i resume from state of a previous test but"
type textarea "*"
type textarea "Can i resume from state of a previous test but n"
type textarea "*"
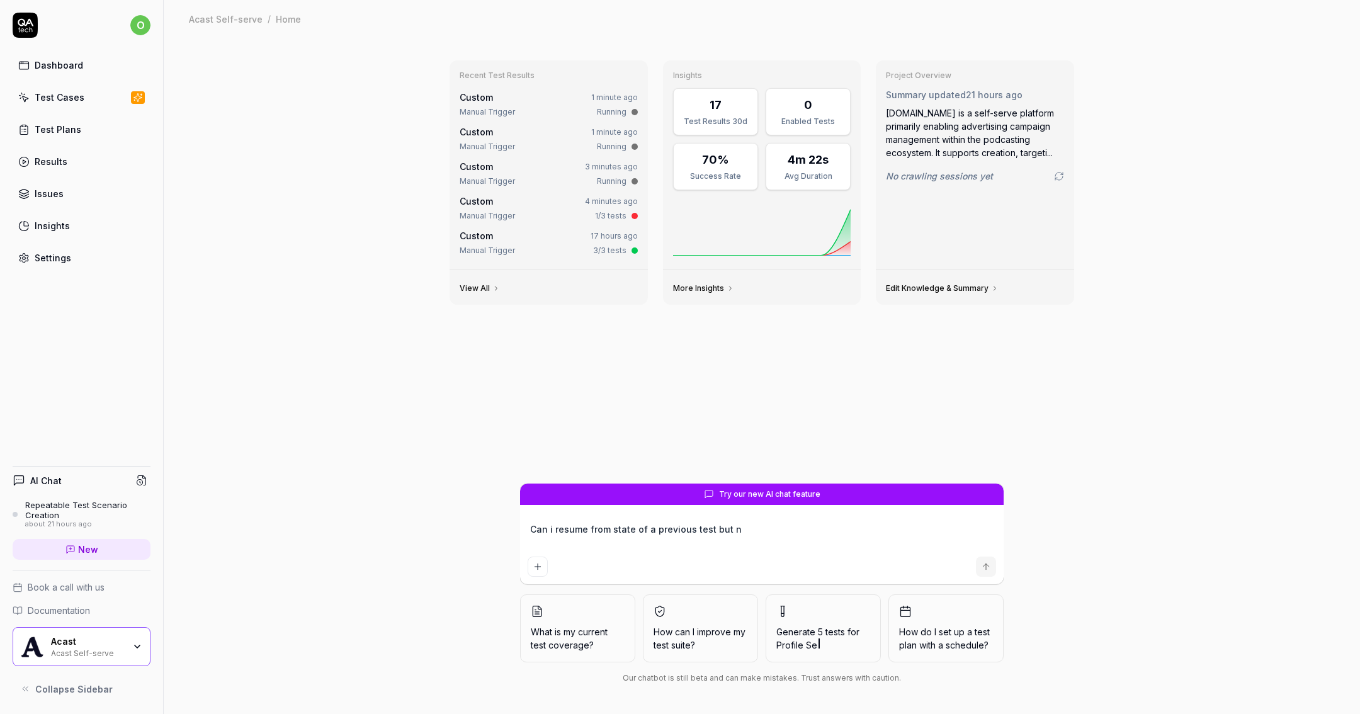
type textarea "Can i resume from state of a previous test but no"
type textarea "*"
type textarea "Can i resume from state of a previous test but not"
type textarea "*"
type textarea "Can i resume from state of a previous test but not"
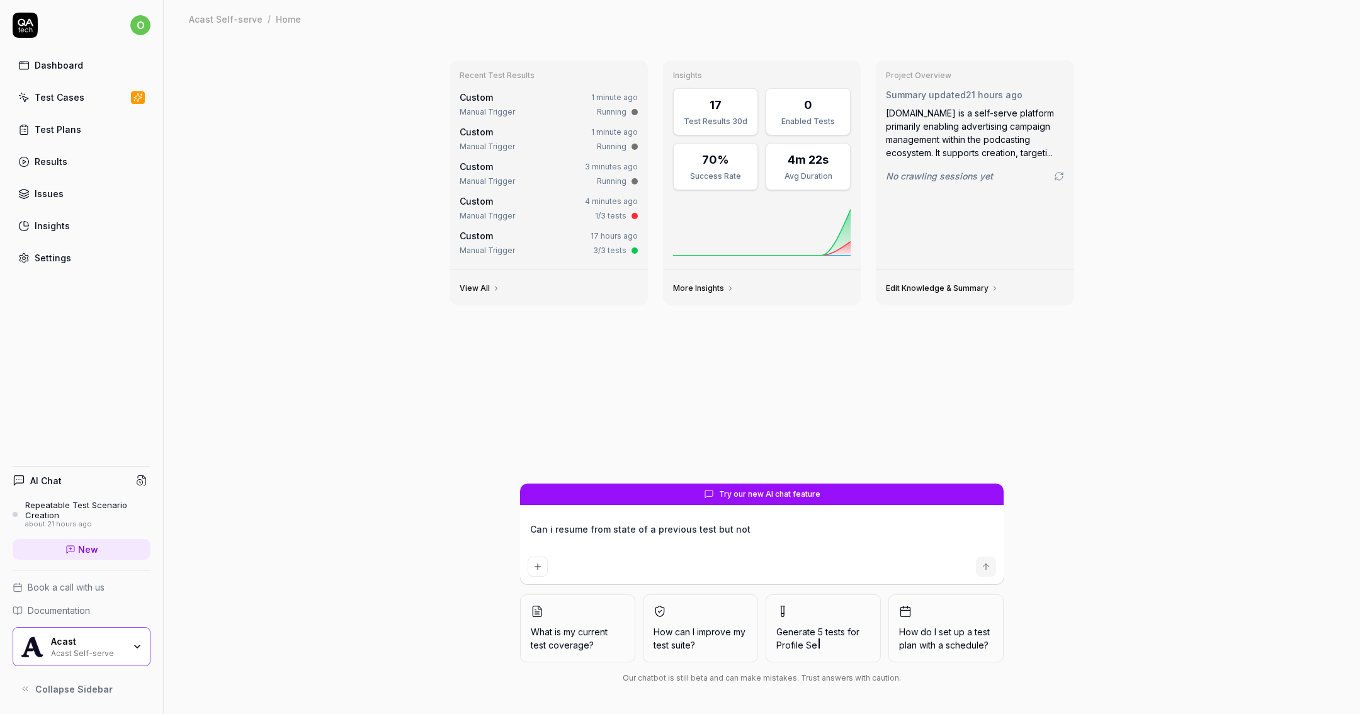
type textarea "*"
type textarea "Can i resume from state of a previous test but not r"
type textarea "*"
type textarea "Can i resume from state of a previous test but not ru"
type textarea "*"
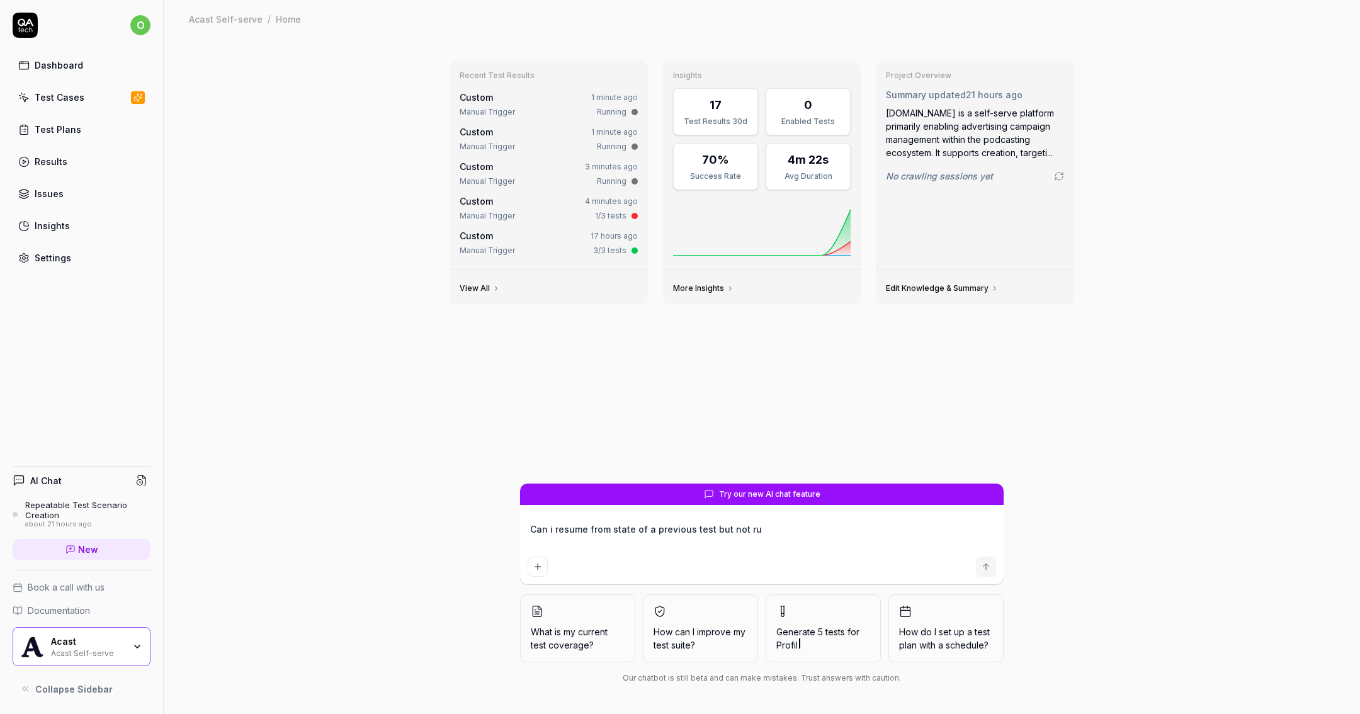
type textarea "Can i resume from state of a previous test but not run"
type textarea "*"
type textarea "Can i resume from state of a previous test but not run"
type textarea "*"
type textarea "Can i resume from state of a previous test but not run i"
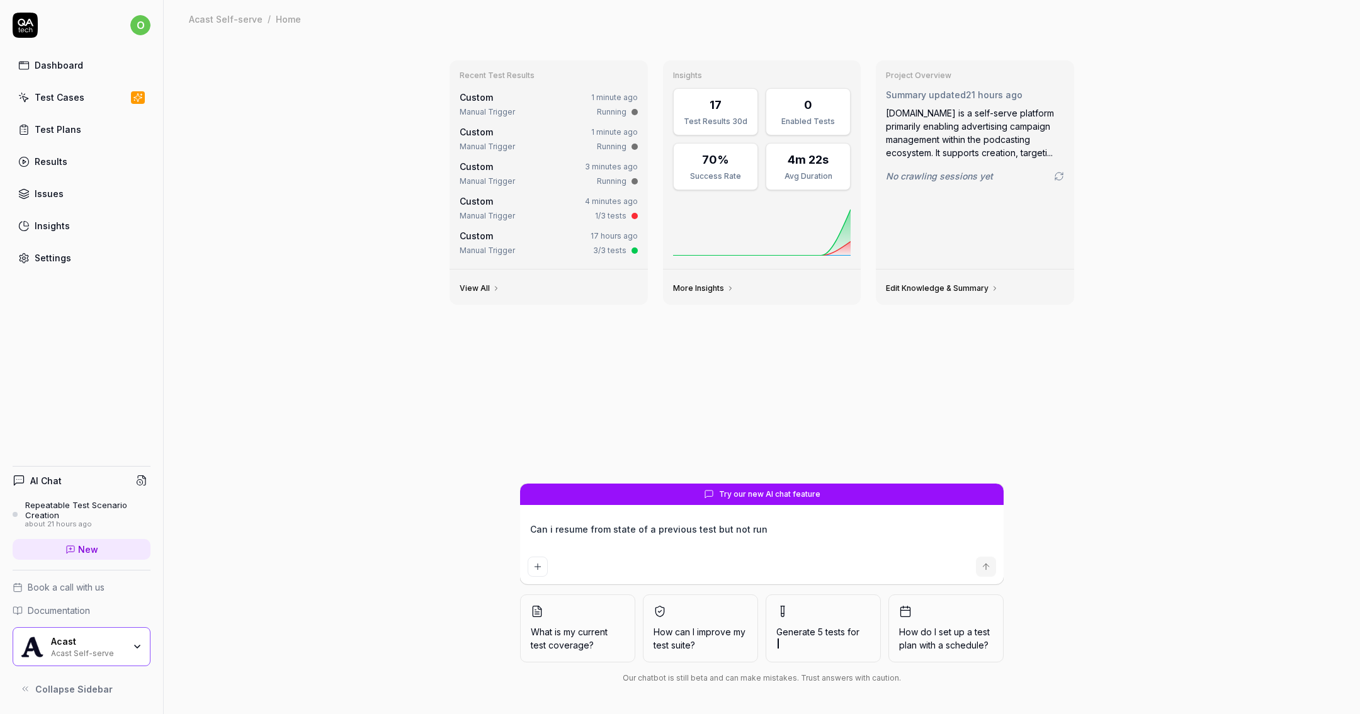
type textarea "*"
type textarea "Can i resume from state of a previous test but not run it"
type textarea "*"
type textarea "Can i resume from state of a previous test but not run it"
type textarea "*"
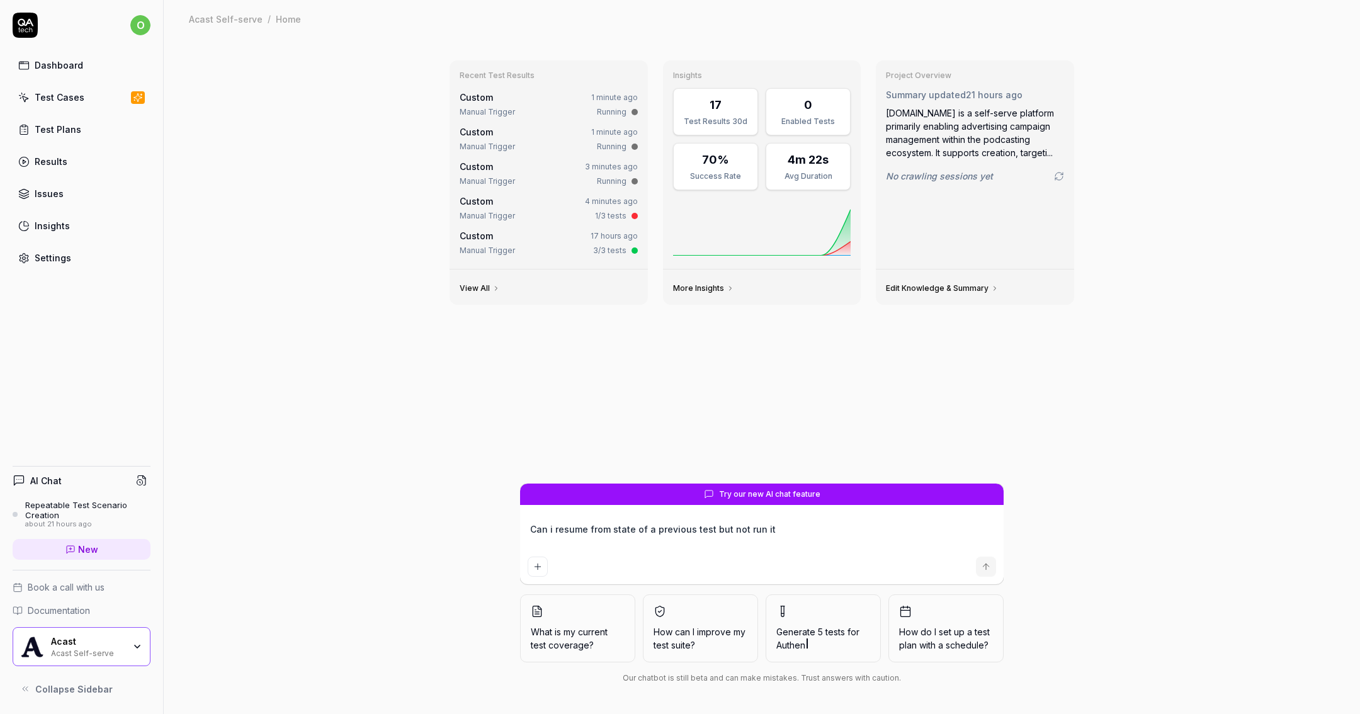
type textarea "Can i resume from state of a previous test but not run it"
type textarea "*"
type textarea "Can i resume from state of a previous test but not run i"
type textarea "*"
type textarea "Can i resume from state of a previous test but not run"
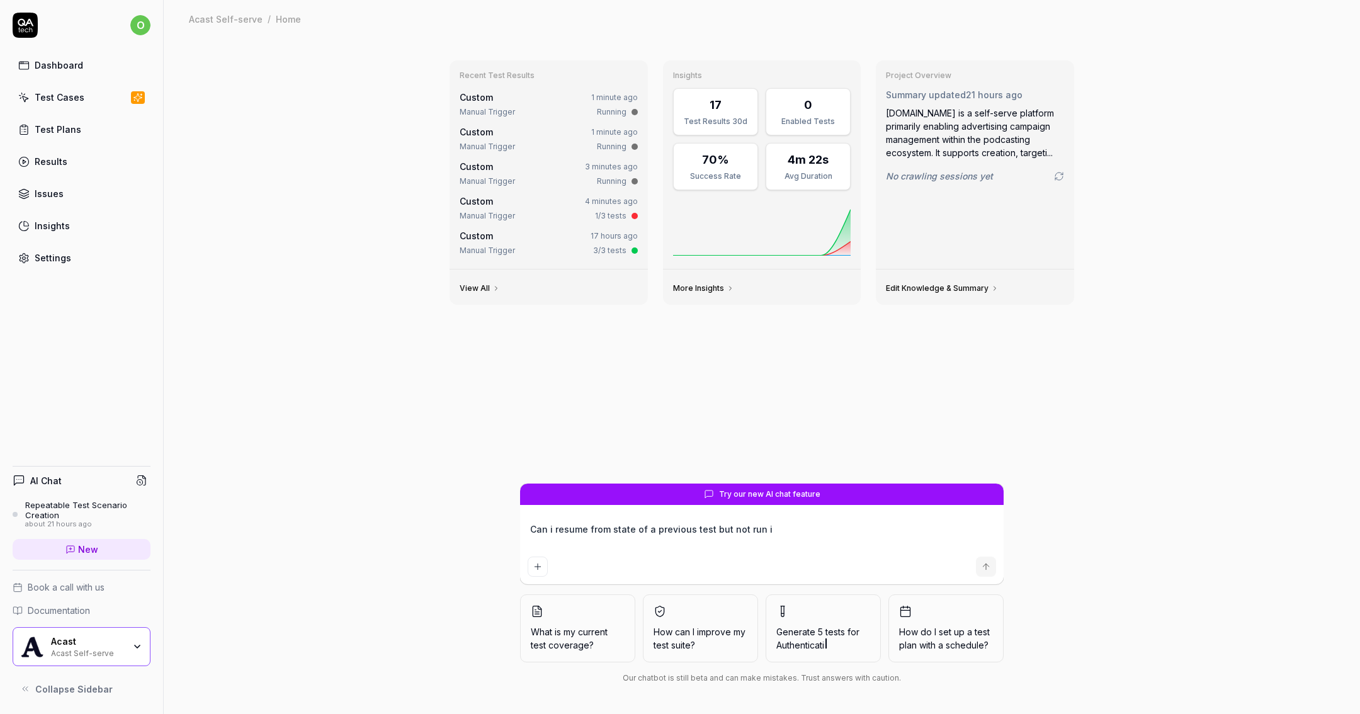
type textarea "*"
type textarea "Can i resume from state of a previous test but not run"
type textarea "*"
type textarea "Can i resume from state of a previous test but not ru"
type textarea "*"
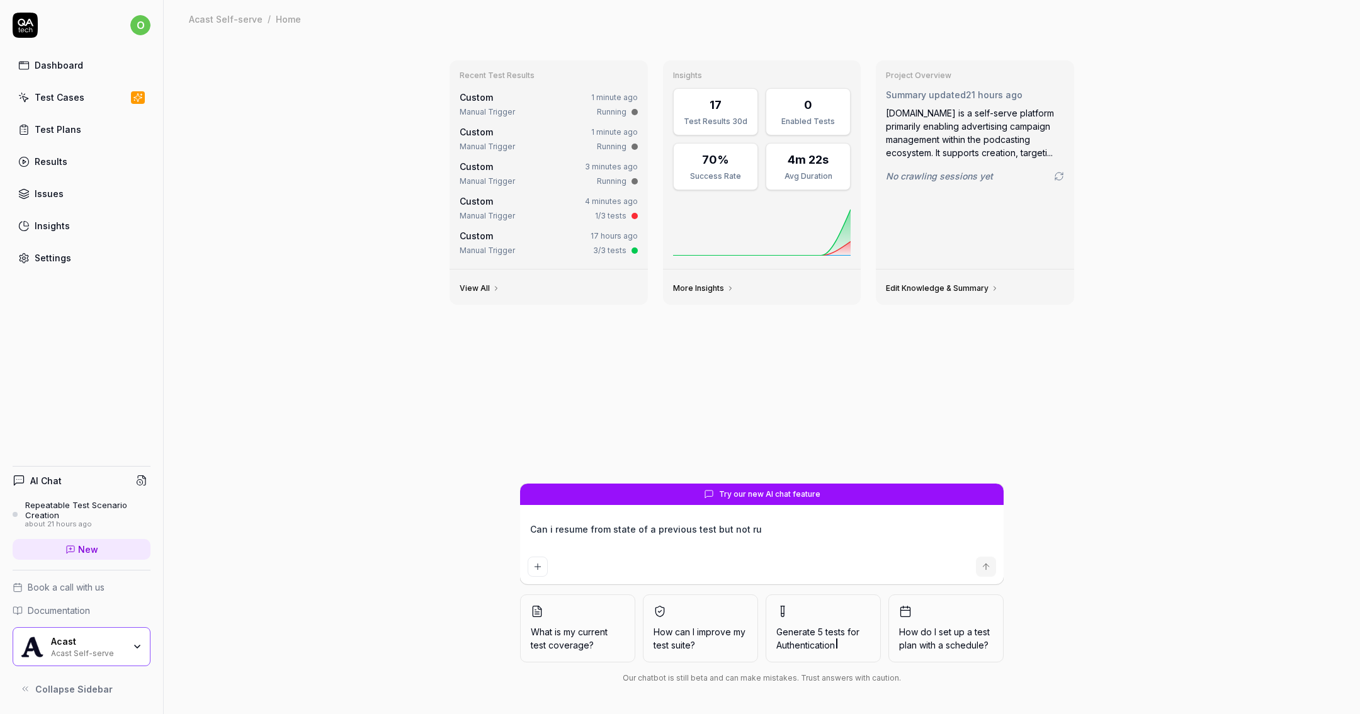
type textarea "Can i resume from state of a previous test but not r"
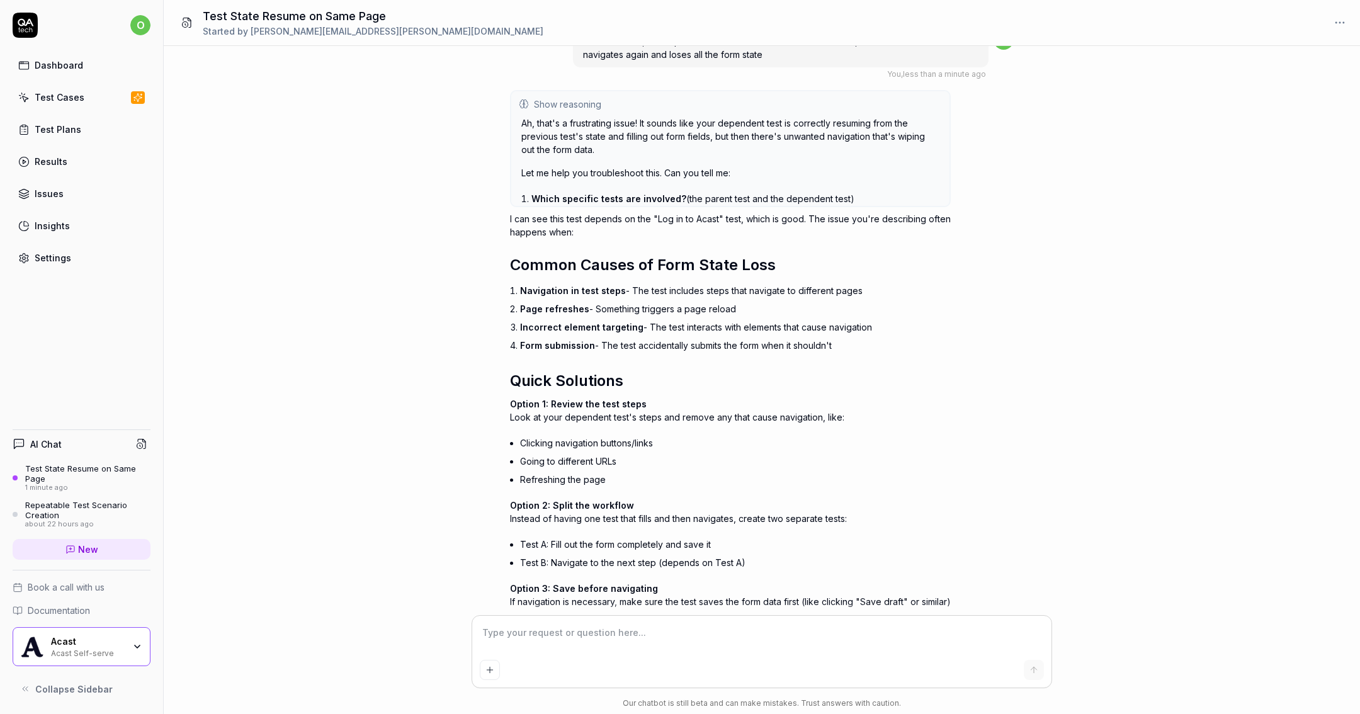
scroll to position [602, 0]
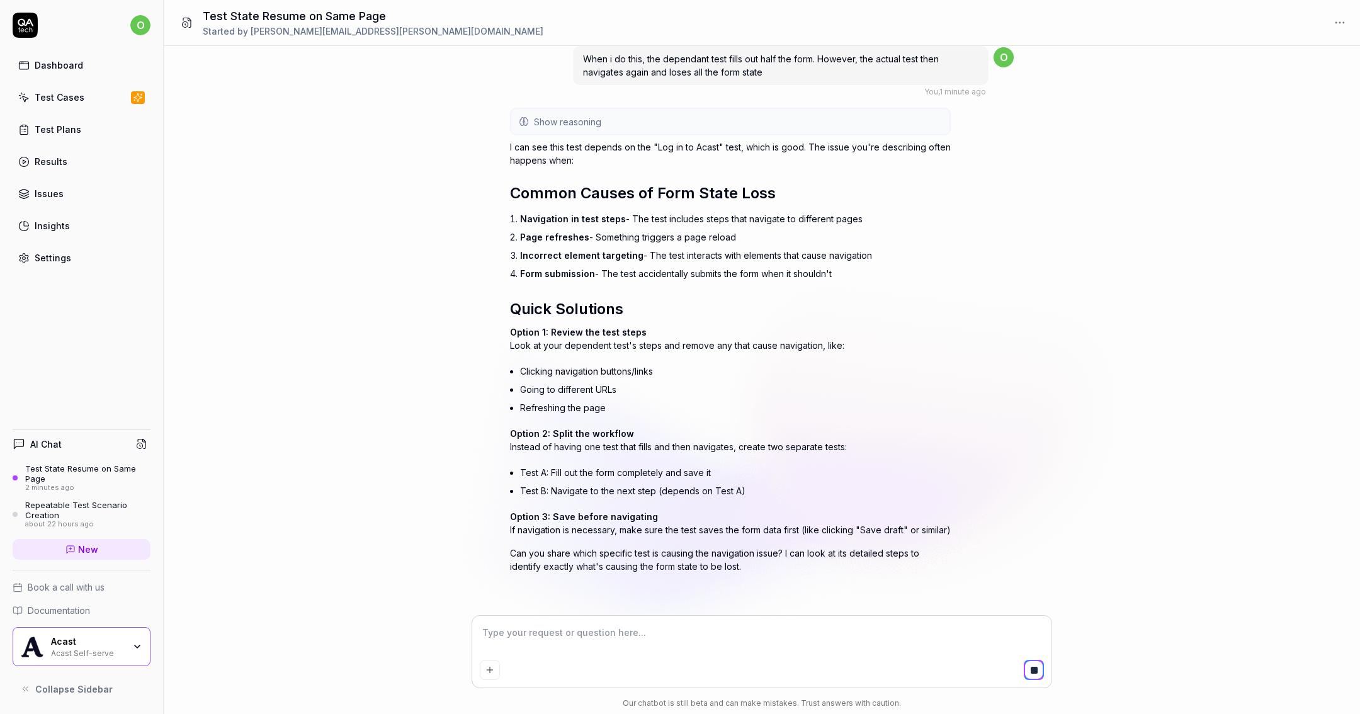
paste textarea "Create a campaign targeting a specific city"
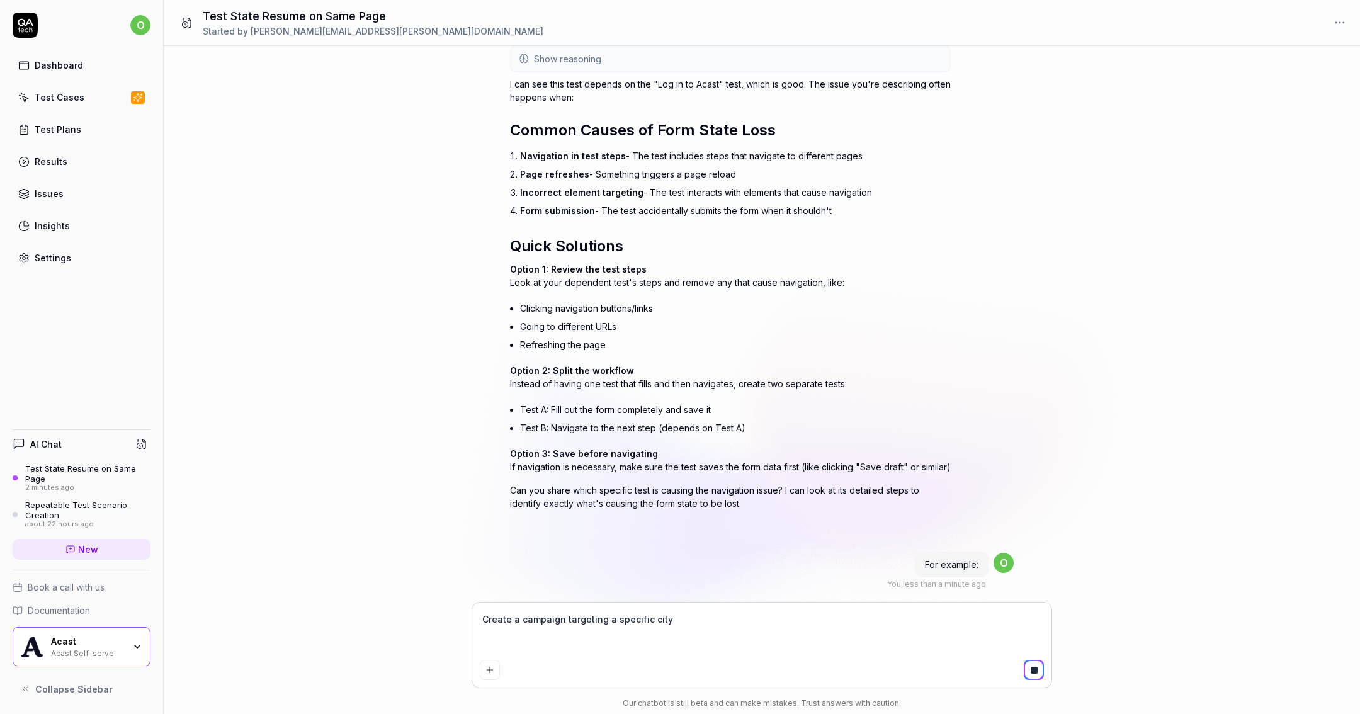
scroll to position [685, 0]
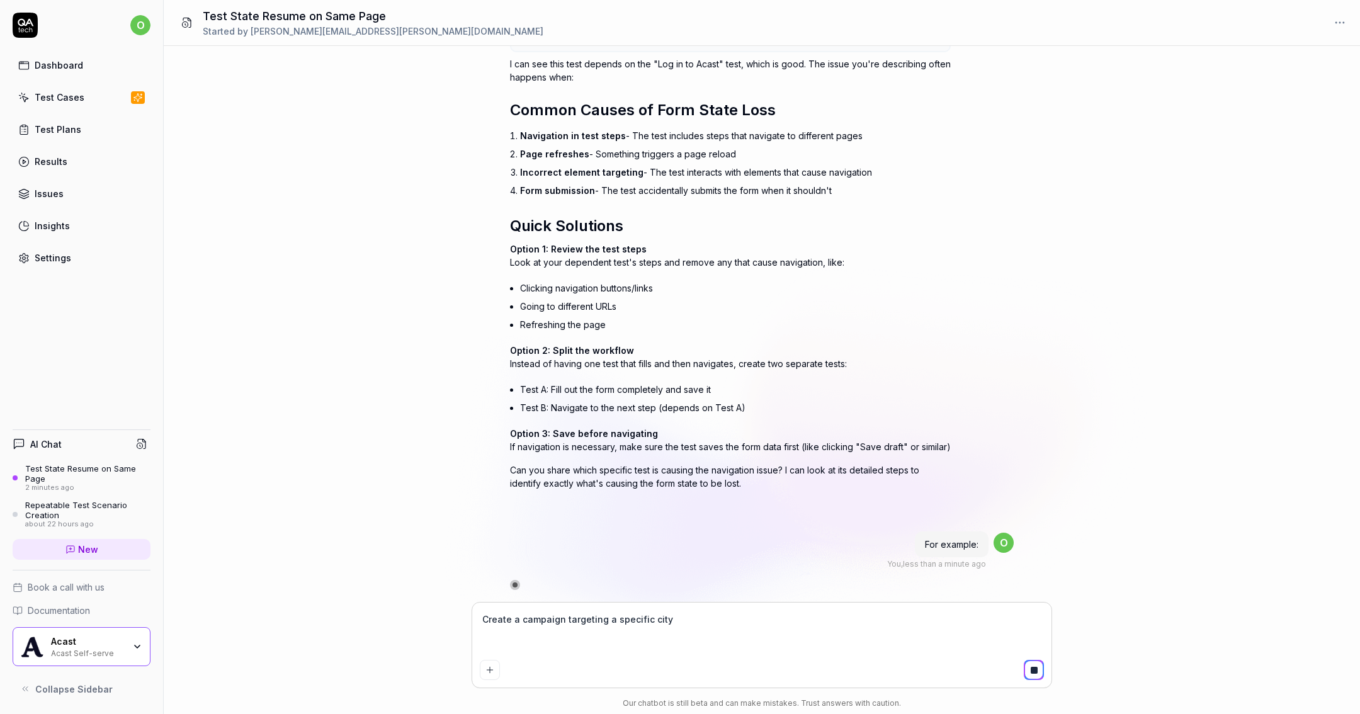
click at [781, 629] on textarea "Create a campaign targeting a specific city" at bounding box center [762, 632] width 564 height 45
click at [771, 647] on textarea "Create a campaign targeting a specific city" at bounding box center [762, 632] width 564 height 45
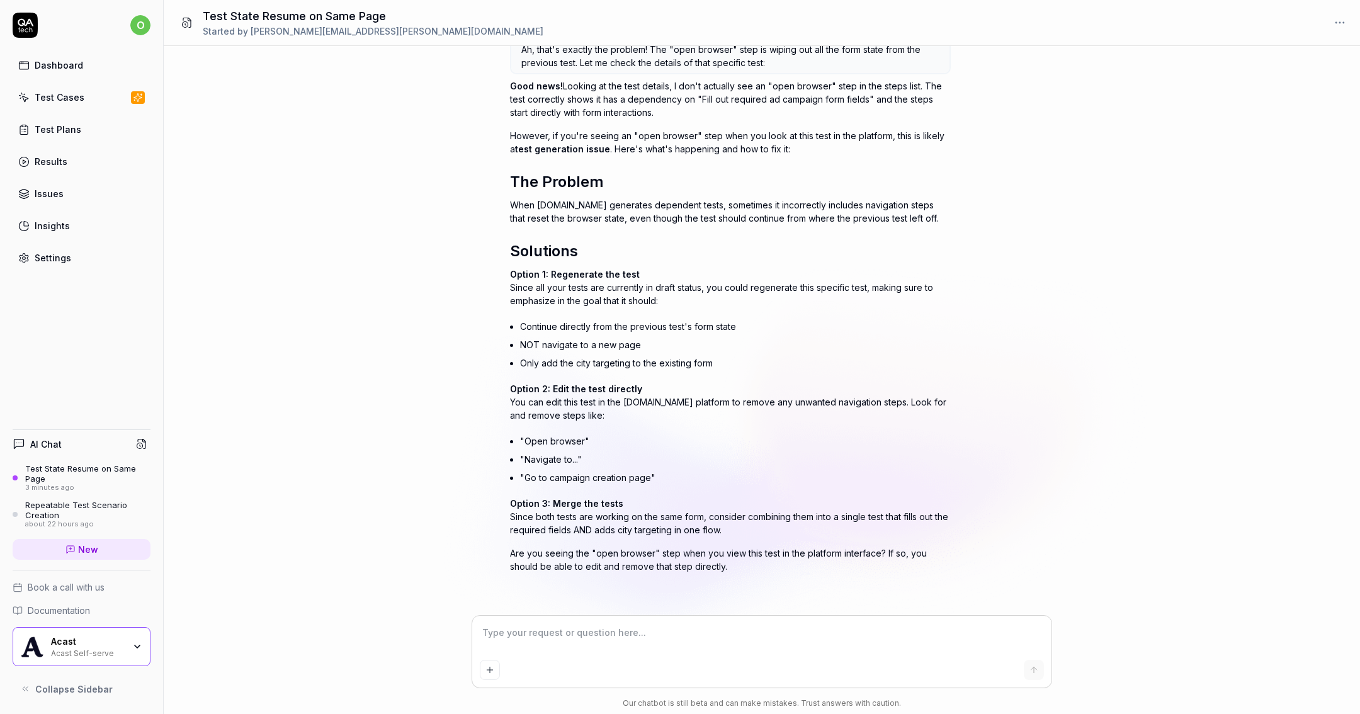
scroll to position [1411, 0]
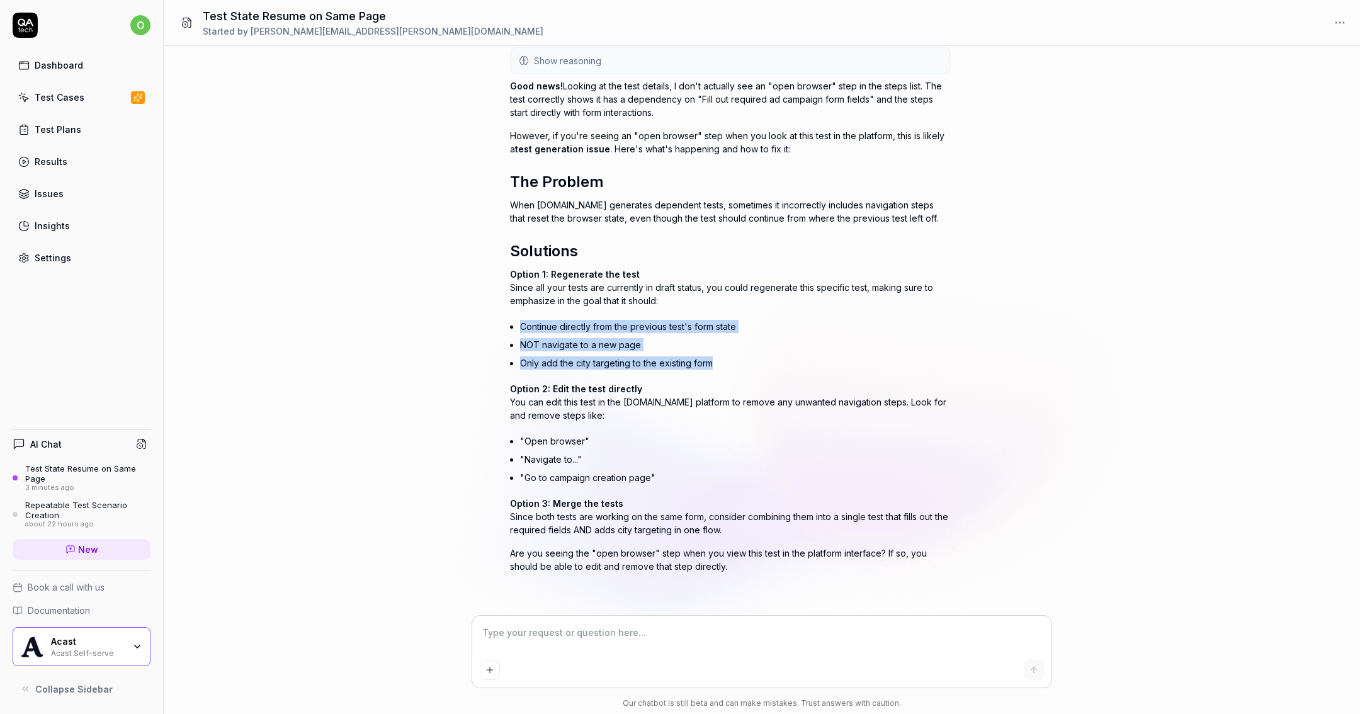
drag, startPoint x: 726, startPoint y: 365, endPoint x: 506, endPoint y: 329, distance: 223.2
click at [506, 329] on div "Can i resume from state of a previous test but not navigate away from the previ…" at bounding box center [762, 331] width 1196 height 570
copy ul "Continue directly from the previous test's form state NOT navigate to a new pag…"
